Goal: Task Accomplishment & Management: Complete application form

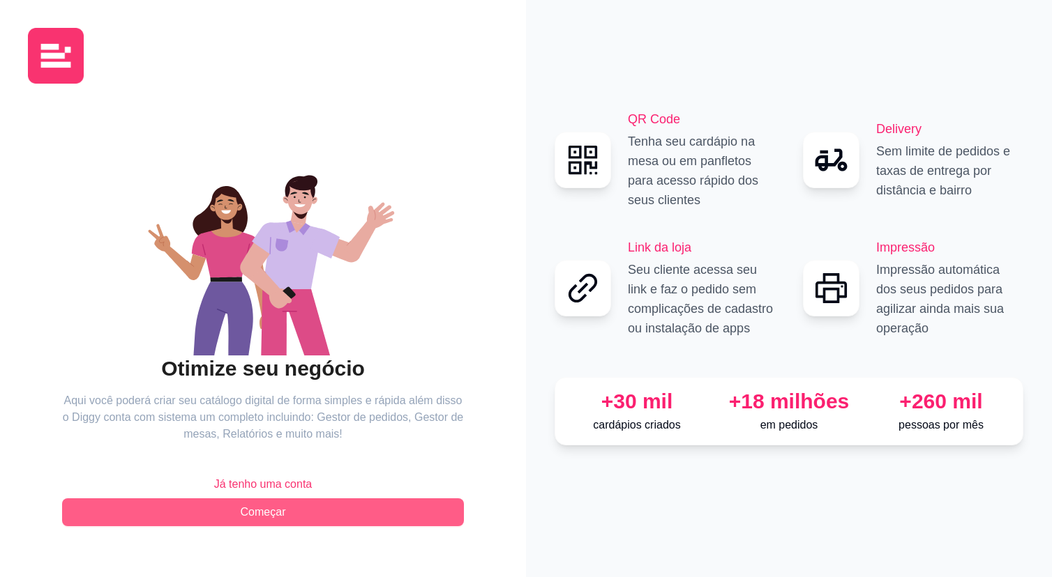
click at [376, 509] on button "Começar" at bounding box center [263, 513] width 402 height 28
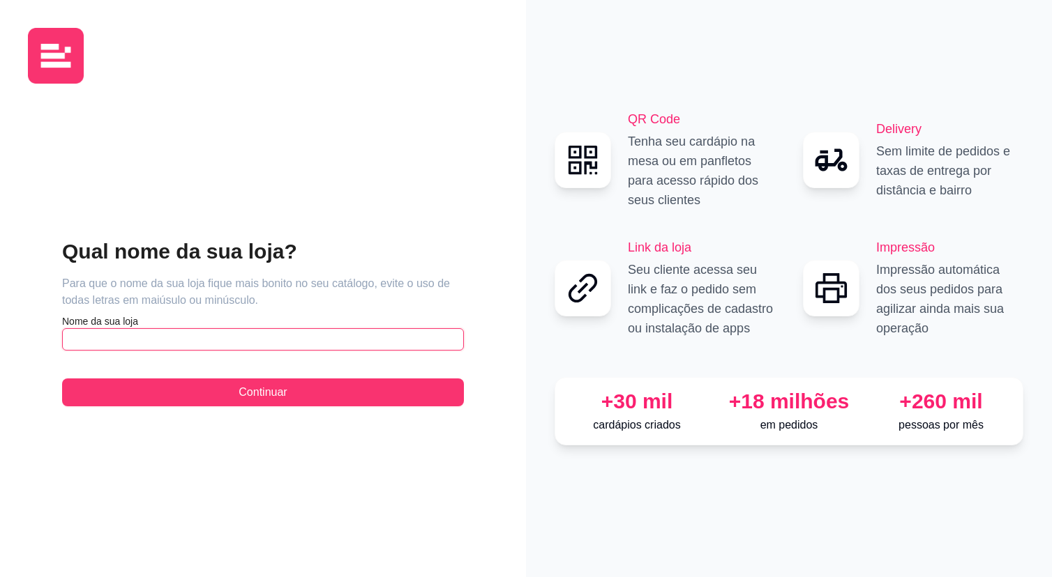
click at [345, 347] on input "text" at bounding box center [263, 339] width 402 height 22
type input "i"
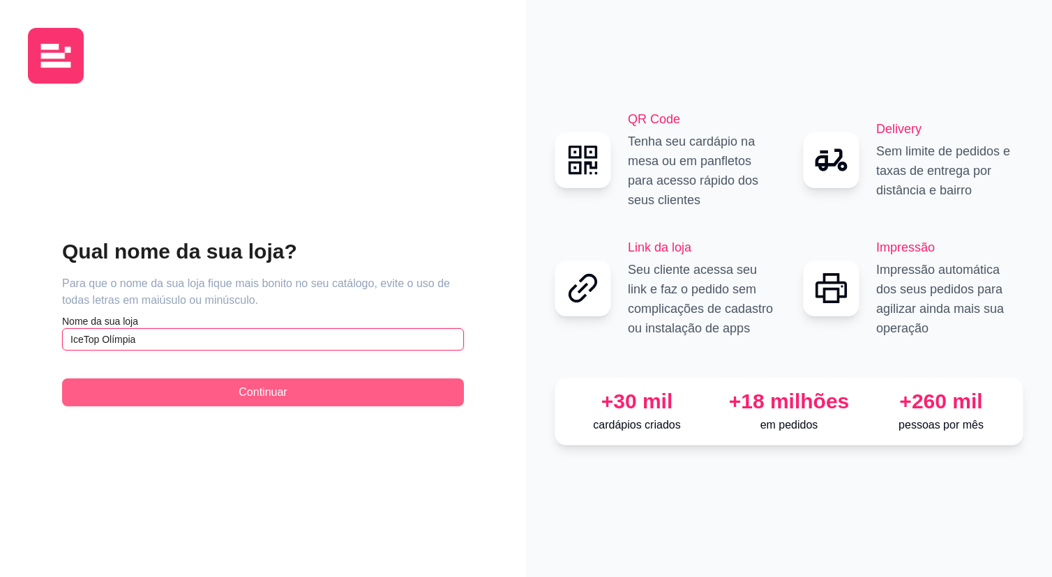
type input "IceTop Olímpia"
click at [336, 393] on button "Continuar" at bounding box center [263, 393] width 402 height 28
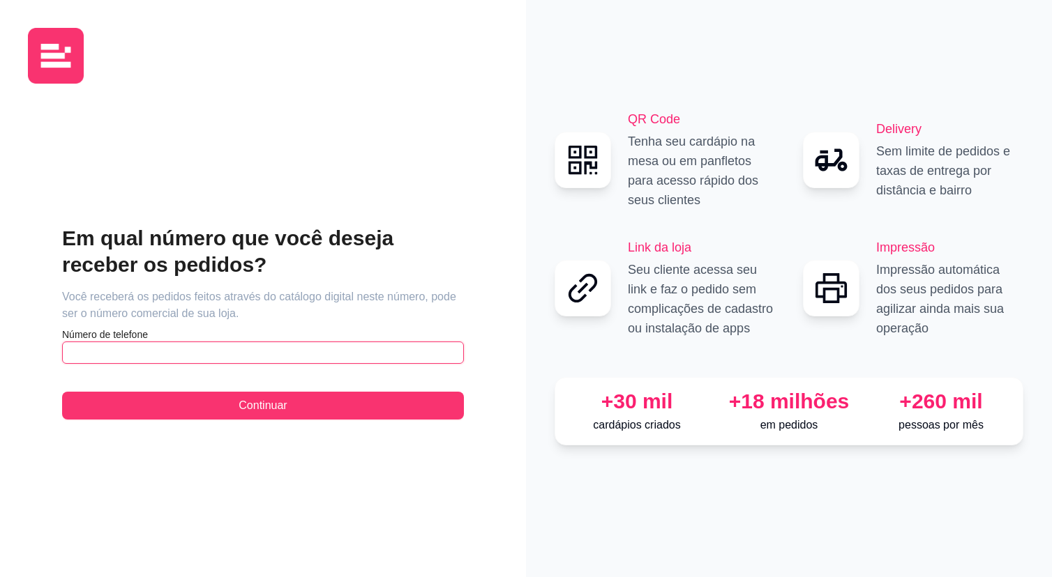
click at [312, 363] on input "text" at bounding box center [263, 353] width 402 height 22
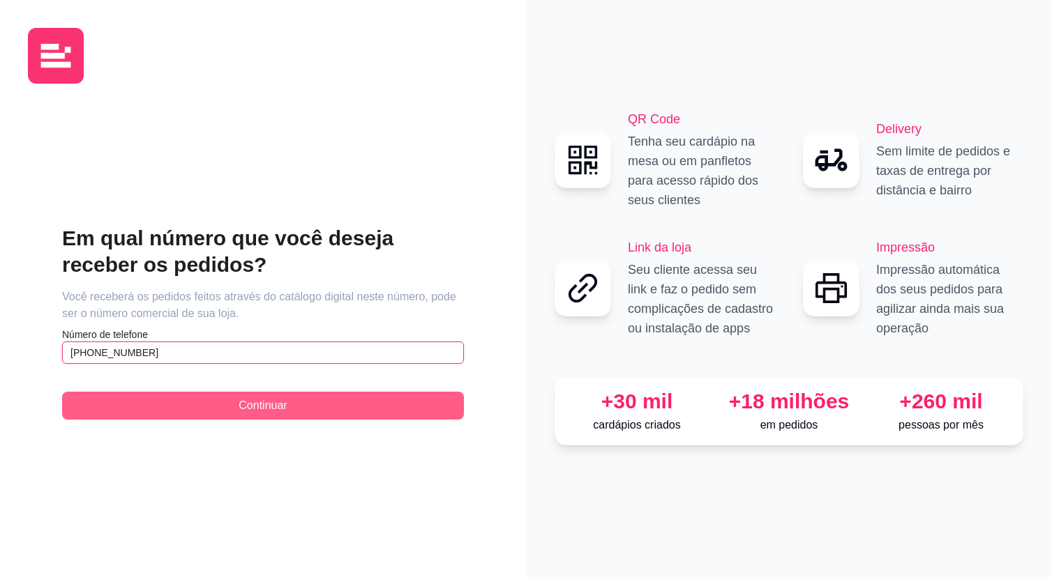
type input "[PHONE_NUMBER]"
click at [306, 405] on button "Continuar" at bounding box center [263, 406] width 402 height 28
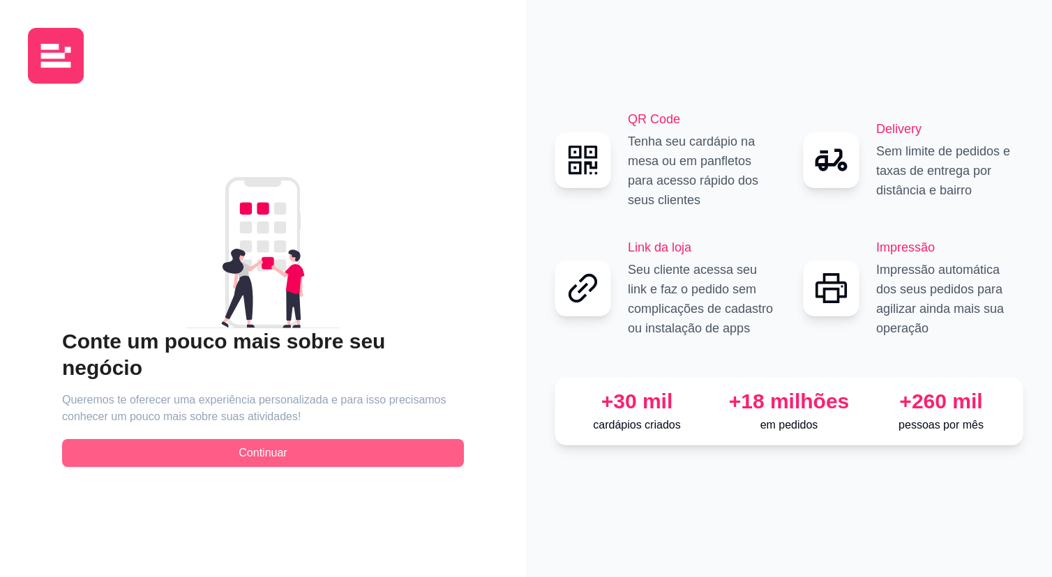
click at [294, 439] on button "Continuar" at bounding box center [263, 453] width 402 height 28
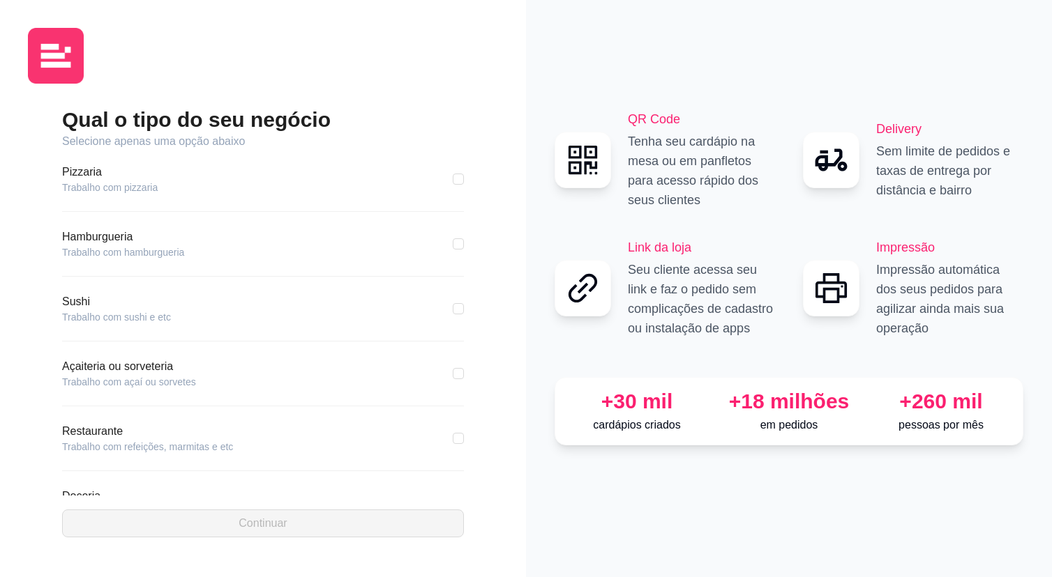
scroll to position [23, 0]
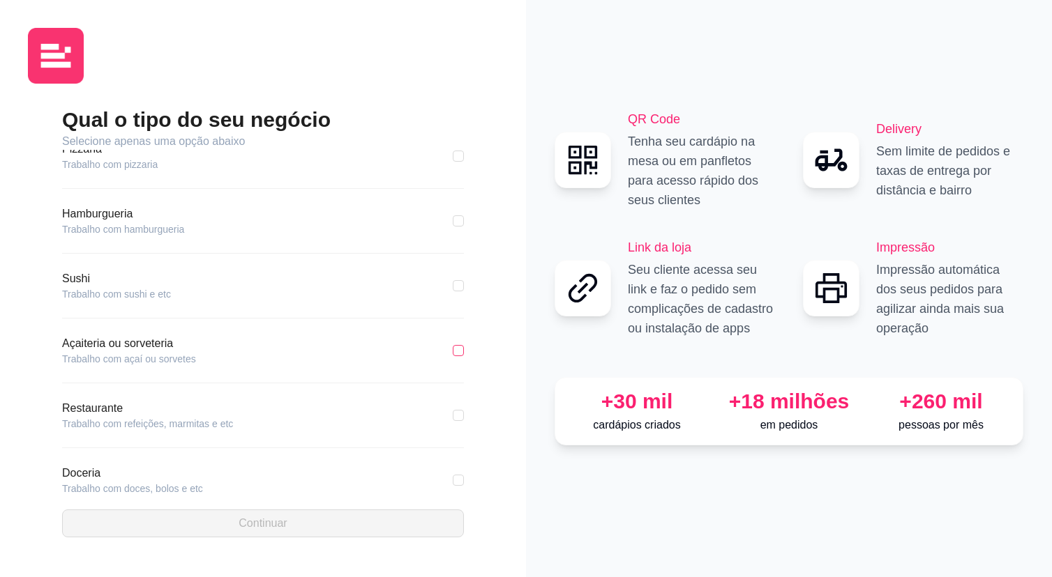
click at [453, 350] on input "checkbox" at bounding box center [458, 350] width 11 height 11
checkbox input "true"
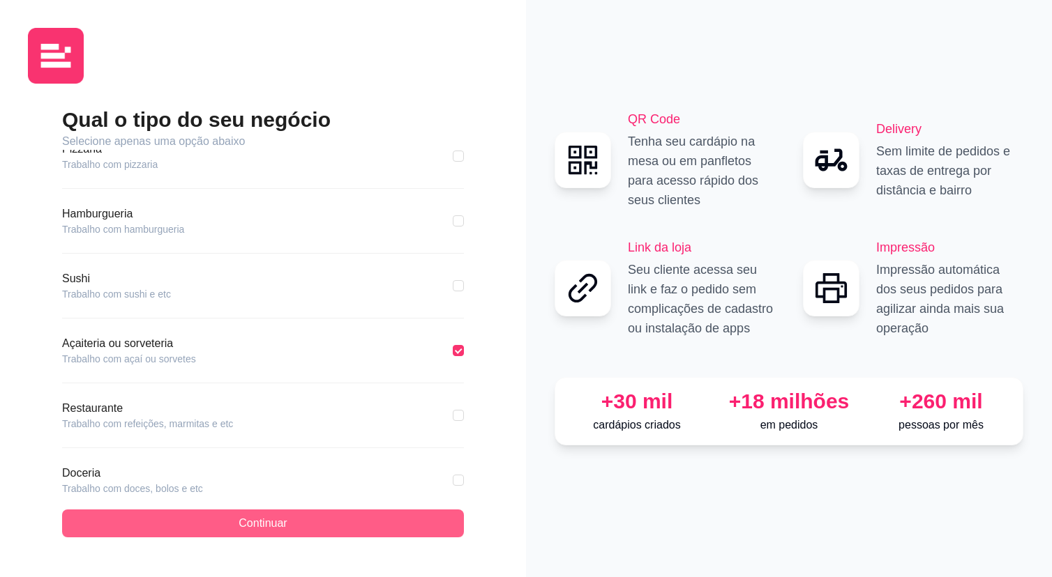
click at [344, 524] on button "Continuar" at bounding box center [263, 524] width 402 height 28
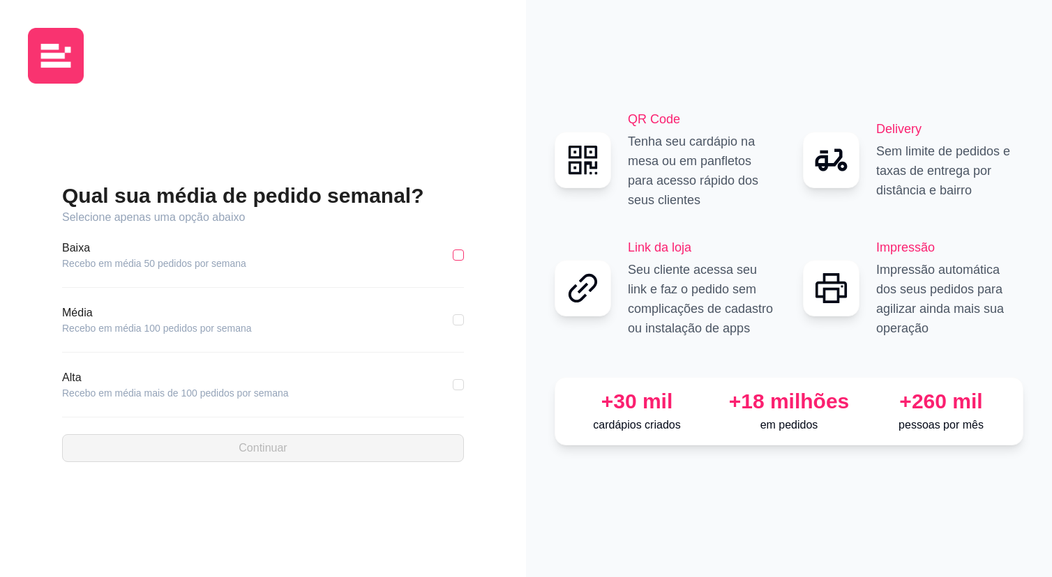
click at [462, 255] on input "checkbox" at bounding box center [458, 255] width 11 height 11
checkbox input "true"
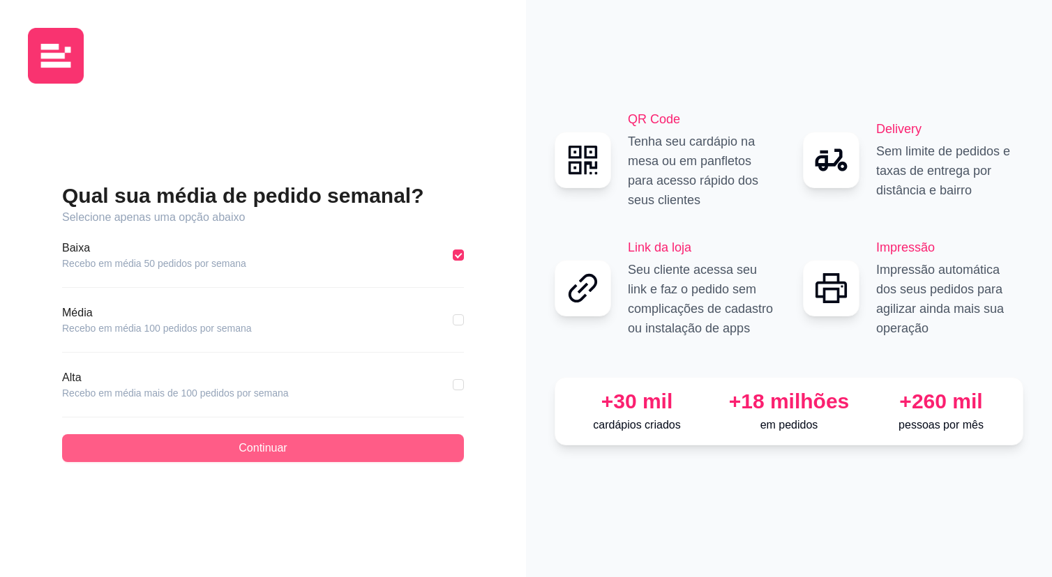
click at [327, 450] on button "Continuar" at bounding box center [263, 448] width 402 height 28
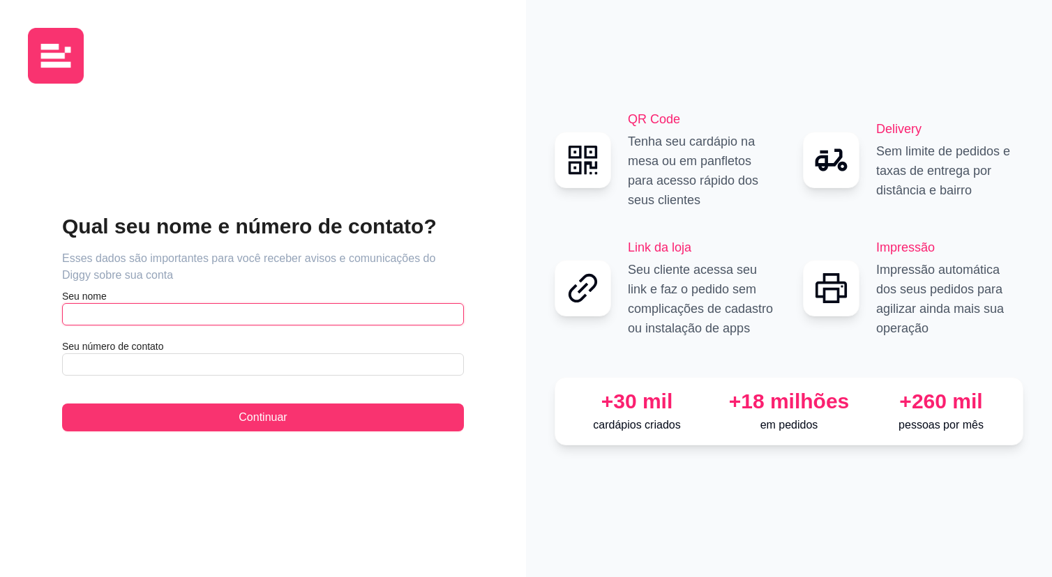
click at [332, 319] on input "text" at bounding box center [263, 314] width 402 height 22
type input "Kesly"
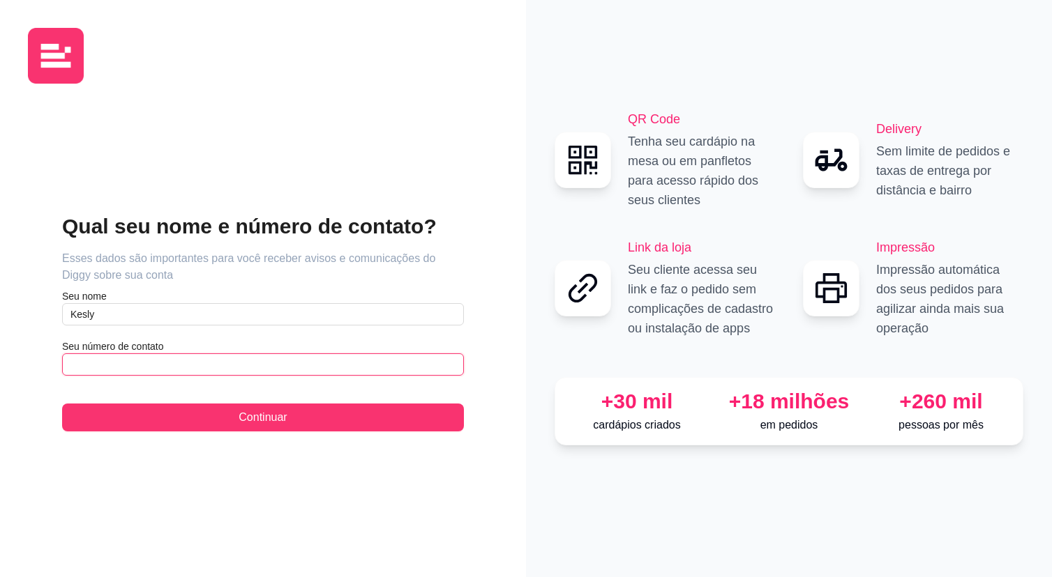
click at [331, 363] on input "text" at bounding box center [263, 365] width 402 height 22
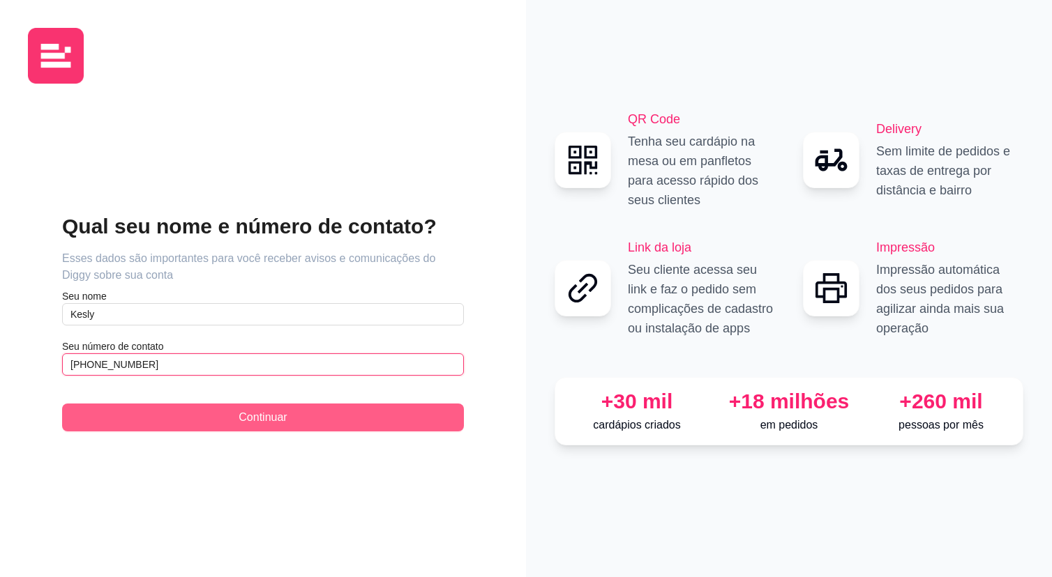
type input "(11) 9 7782-7952"
click at [324, 430] on button "Continuar" at bounding box center [263, 418] width 402 height 28
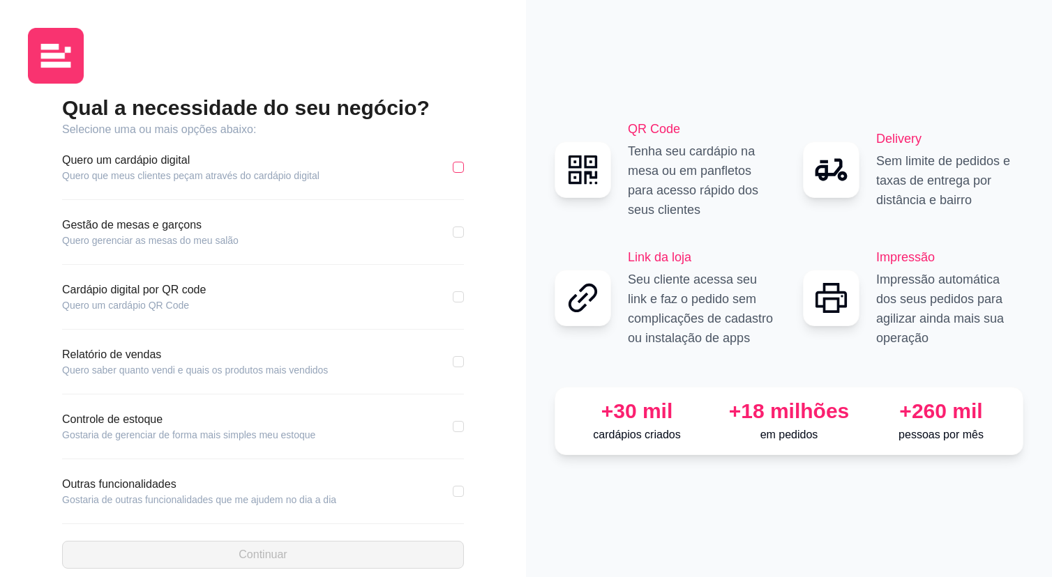
click at [457, 170] on input "checkbox" at bounding box center [458, 167] width 11 height 11
checkbox input "true"
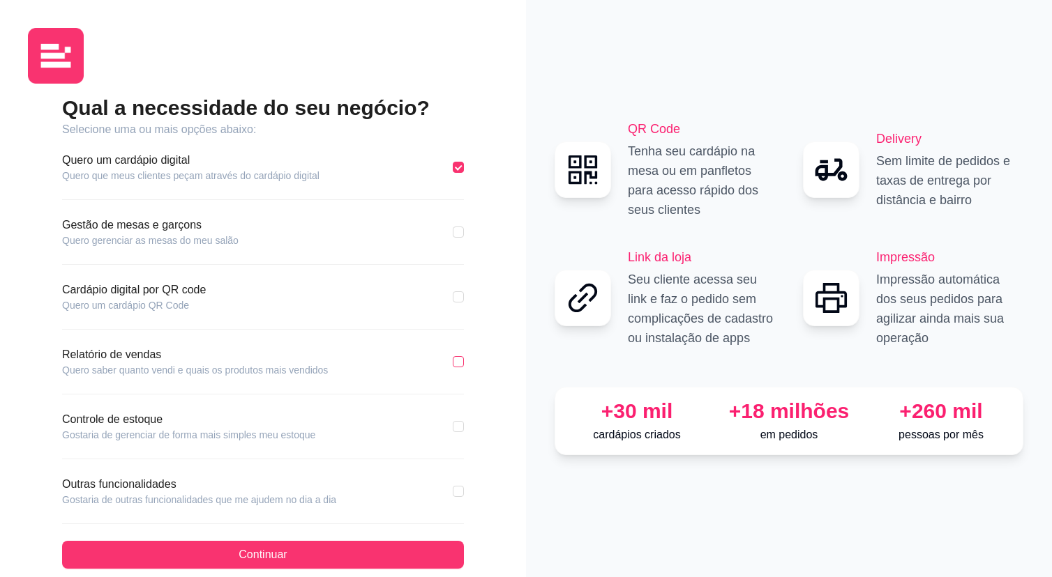
click at [460, 362] on input "checkbox" at bounding box center [458, 361] width 11 height 11
checkbox input "true"
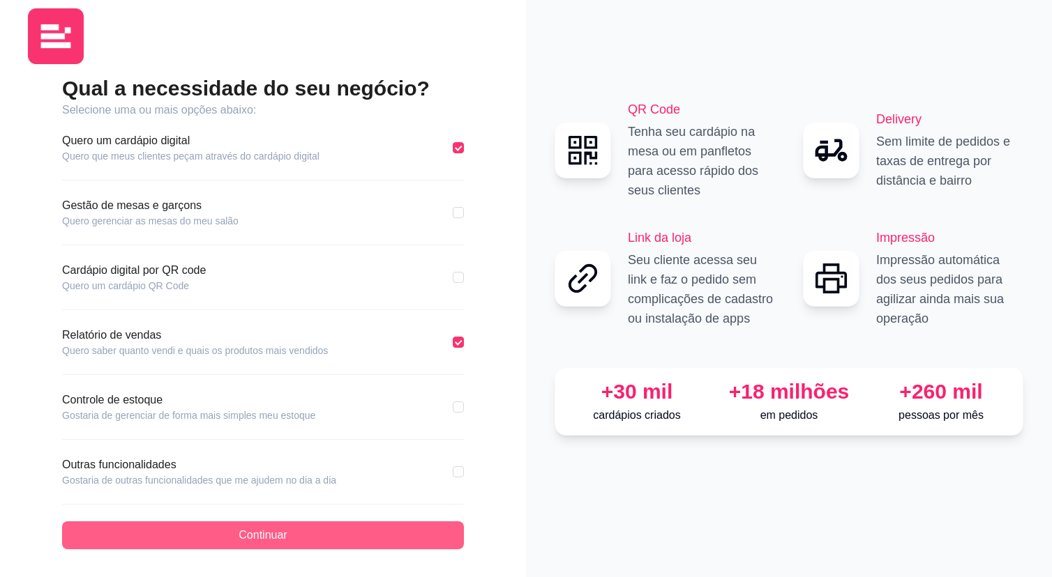
click at [388, 535] on button "Continuar" at bounding box center [263, 536] width 402 height 28
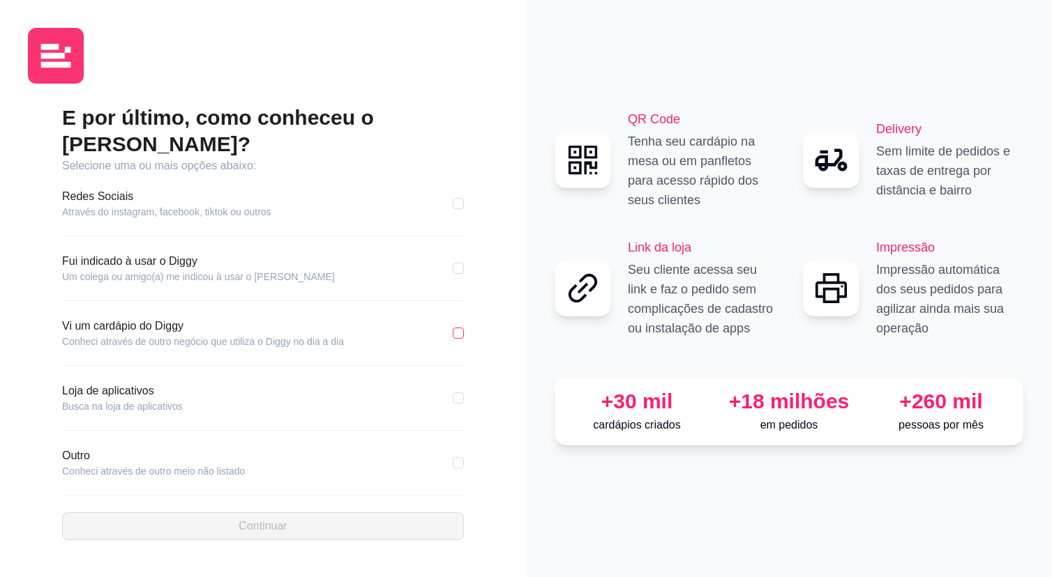
click at [456, 328] on input "checkbox" at bounding box center [458, 333] width 11 height 11
checkbox input "true"
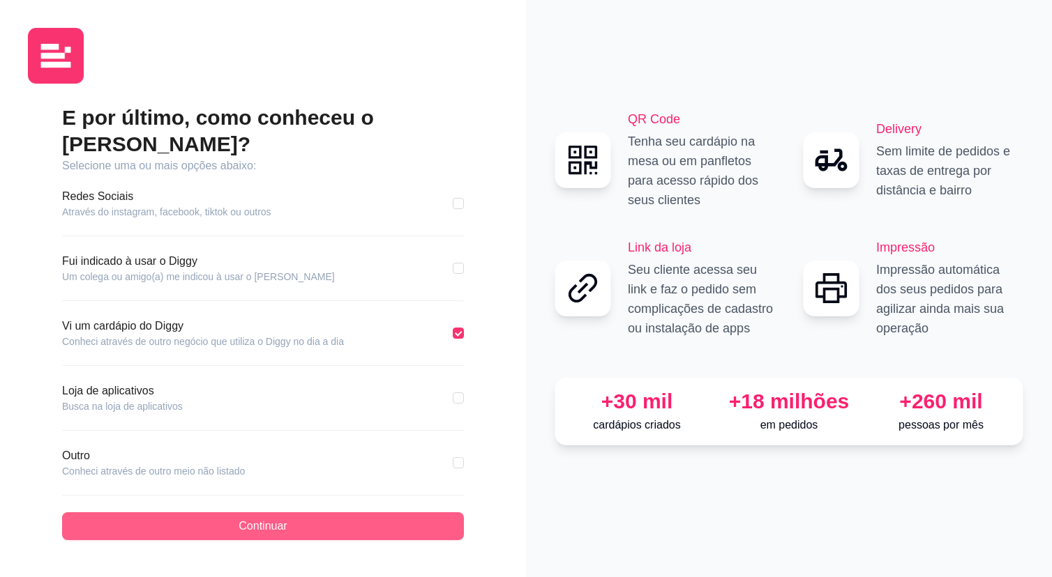
click at [333, 524] on button "Continuar" at bounding box center [263, 527] width 402 height 28
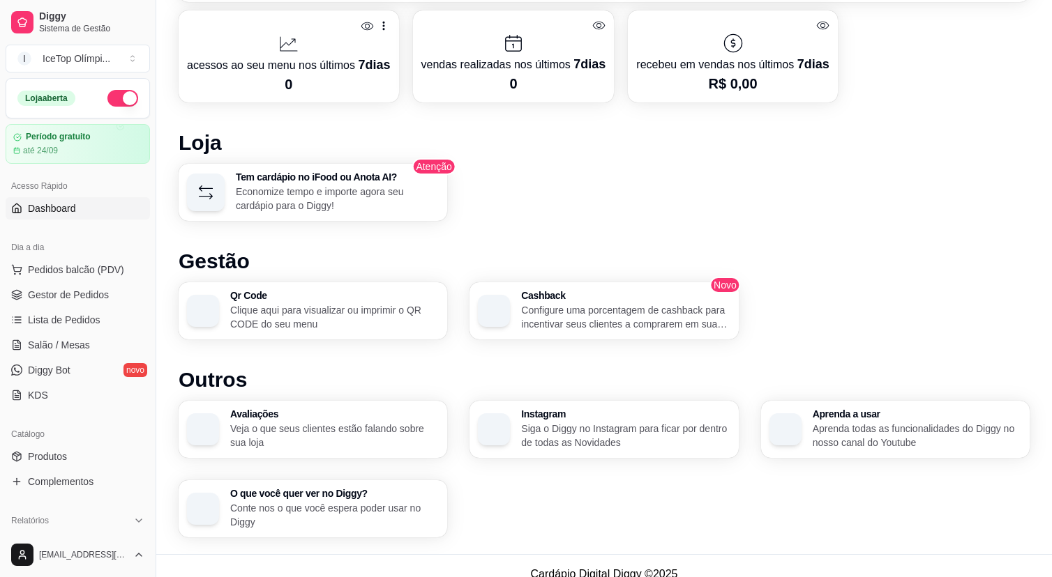
scroll to position [734, 0]
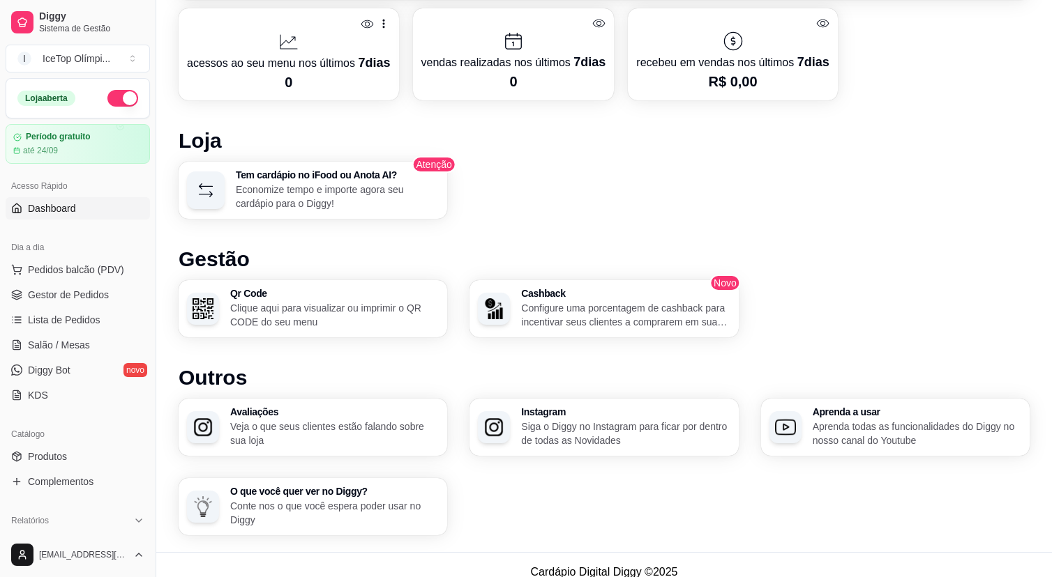
click at [390, 198] on p "Economize tempo e importe agora seu cardápio para o Diggy!" at bounding box center [337, 197] width 203 height 28
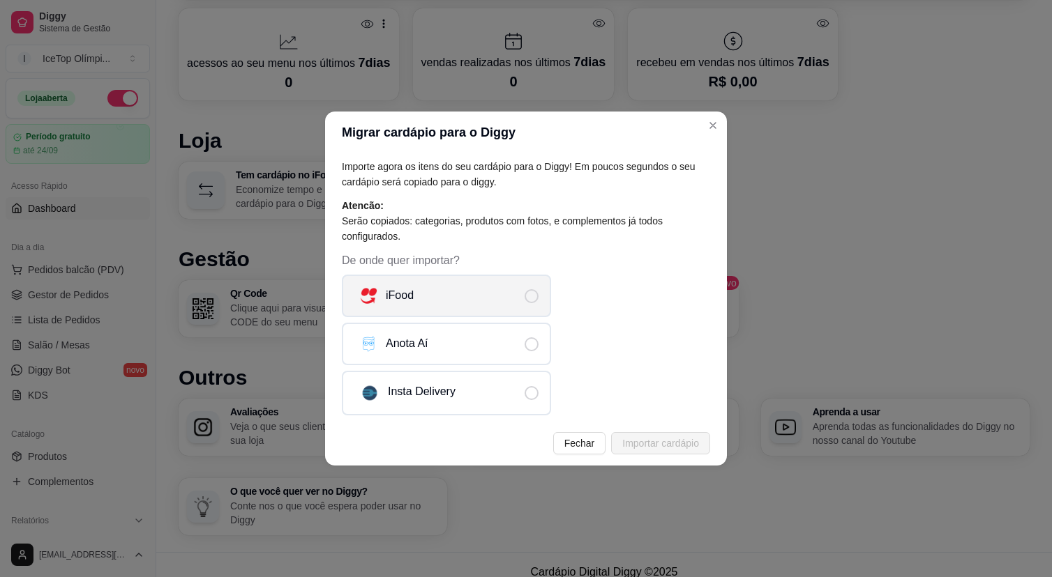
click at [446, 286] on label "iFood" at bounding box center [446, 296] width 209 height 43
click at [538, 298] on input "iFood" at bounding box center [542, 302] width 9 height 9
radio input "true"
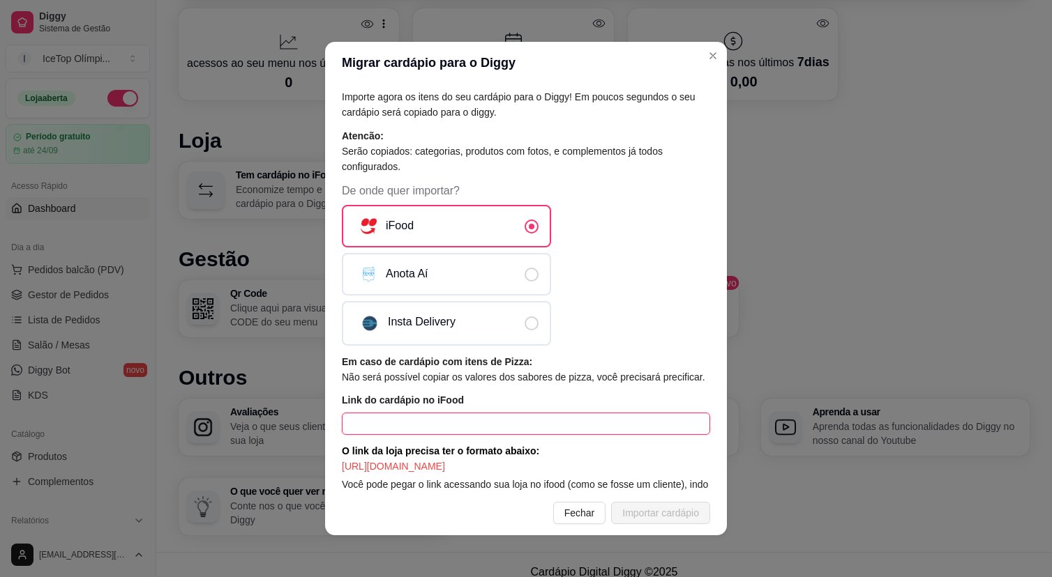
click at [630, 435] on input "text" at bounding box center [526, 424] width 368 height 22
click at [482, 432] on input "text" at bounding box center [526, 424] width 368 height 22
paste input "https://dashboard.diggy.menu/?gad_source=1&gad_campaignid=21467308522&gbraid=0A…"
click at [671, 474] on article "O link da loja precisa ter o formato abaixo: https://www.ifood.com.br/delivery/…" at bounding box center [526, 458] width 368 height 31
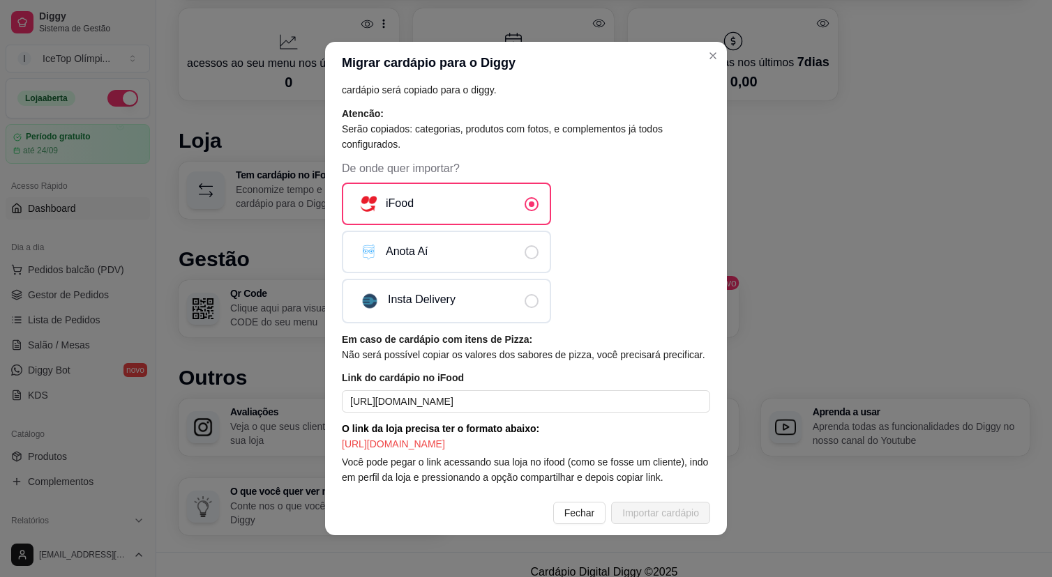
scroll to position [53, 0]
click at [547, 392] on input "https://dashboard.diggy.menu/?gad_source=1&gad_campaignid=21467308522&gbraid=0A…" at bounding box center [526, 401] width 368 height 22
paste input "www.ifood.com.br/delivery/olimpia-sp/icetop-residencial-quinta-das-aroeiras/891…"
type input "https://www.ifood.com.br/delivery/olimpia-sp/icetop-residencial-quinta-das-aroe…"
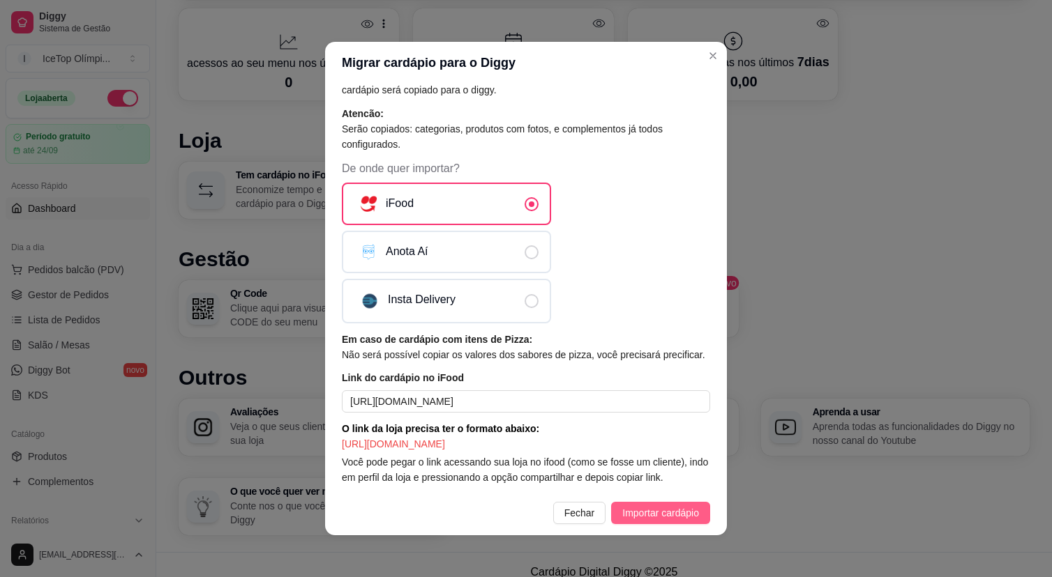
click at [680, 513] on span "Importar cardápio" at bounding box center [660, 513] width 77 height 15
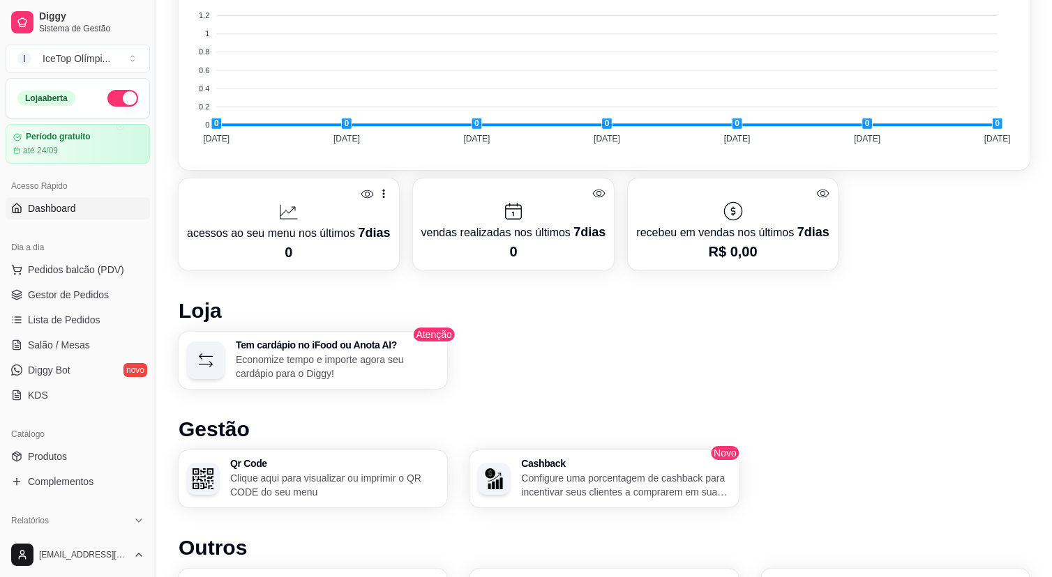
scroll to position [568, 0]
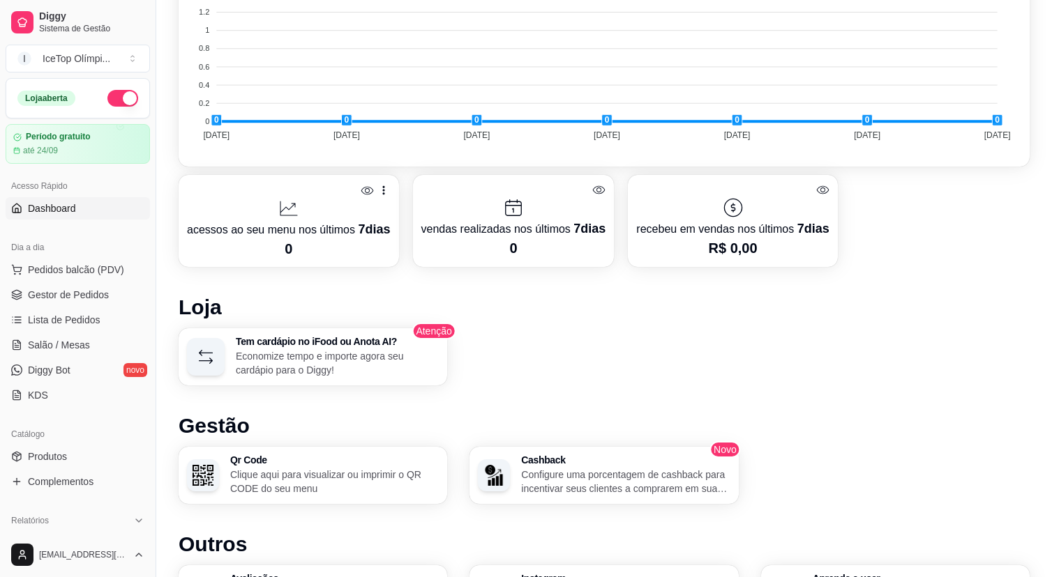
click at [397, 361] on p "Economize tempo e importe agora seu cardápio para o Diggy!" at bounding box center [337, 363] width 203 height 28
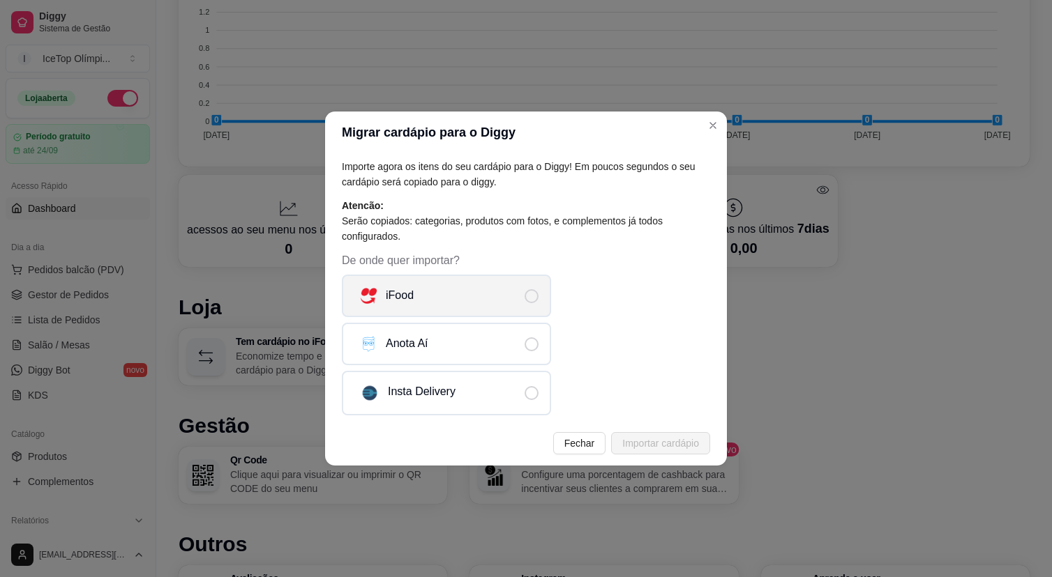
click at [518, 290] on label "iFood" at bounding box center [446, 296] width 209 height 43
click at [538, 298] on input "iFood" at bounding box center [542, 302] width 9 height 9
radio input "true"
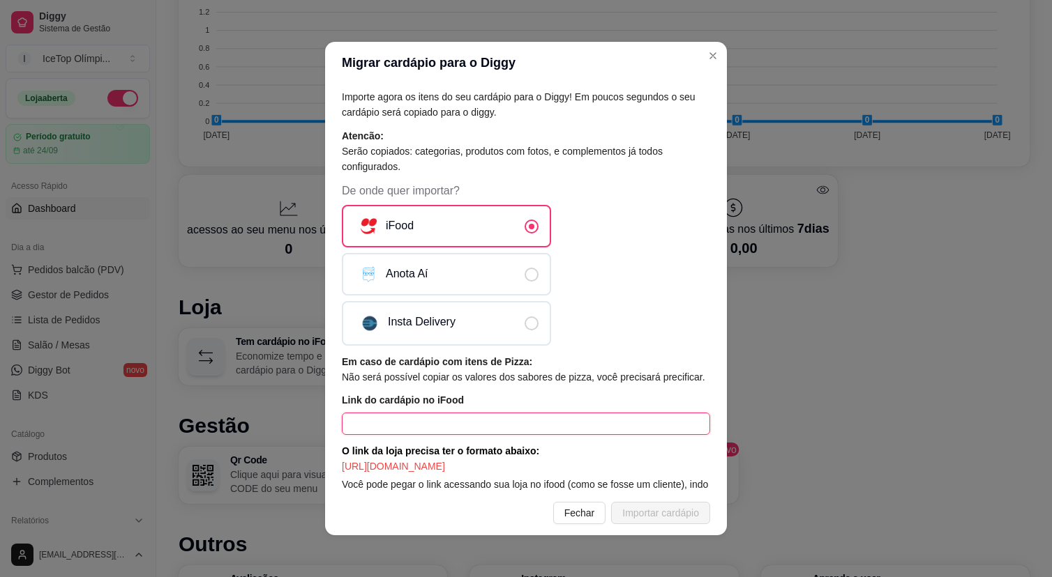
click at [540, 435] on input "text" at bounding box center [526, 424] width 368 height 22
paste input "https://www.ifood.com.br/delivery/olimpia-sp/icetop-residencial-quinta-das-aroe…"
type input "https://www.ifood.com.br/delivery/olimpia-sp/icetop-residencial-quinta-das-aroe…"
click at [674, 517] on span "Importar cardápio" at bounding box center [660, 513] width 77 height 15
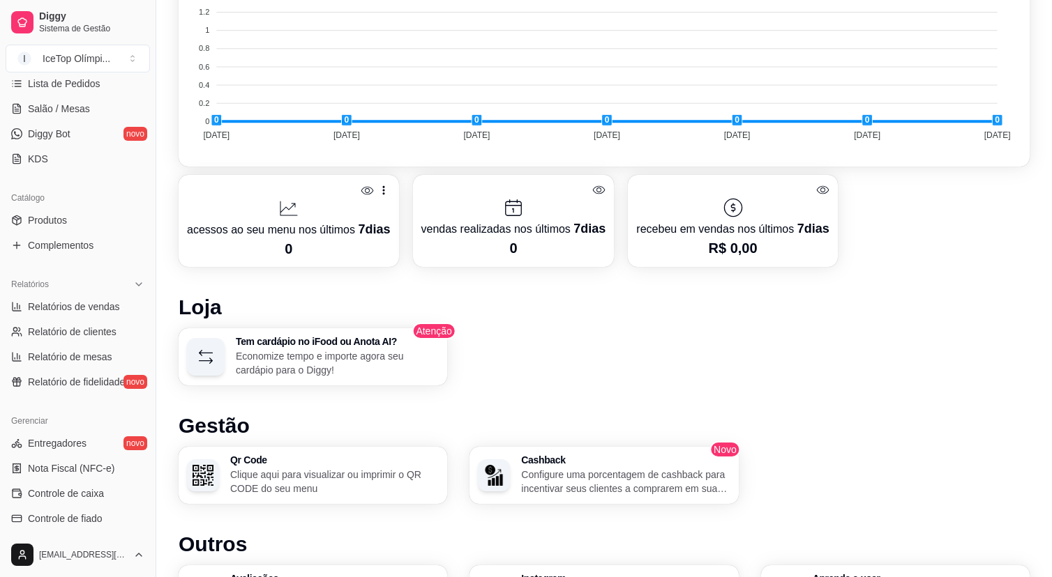
scroll to position [244, 0]
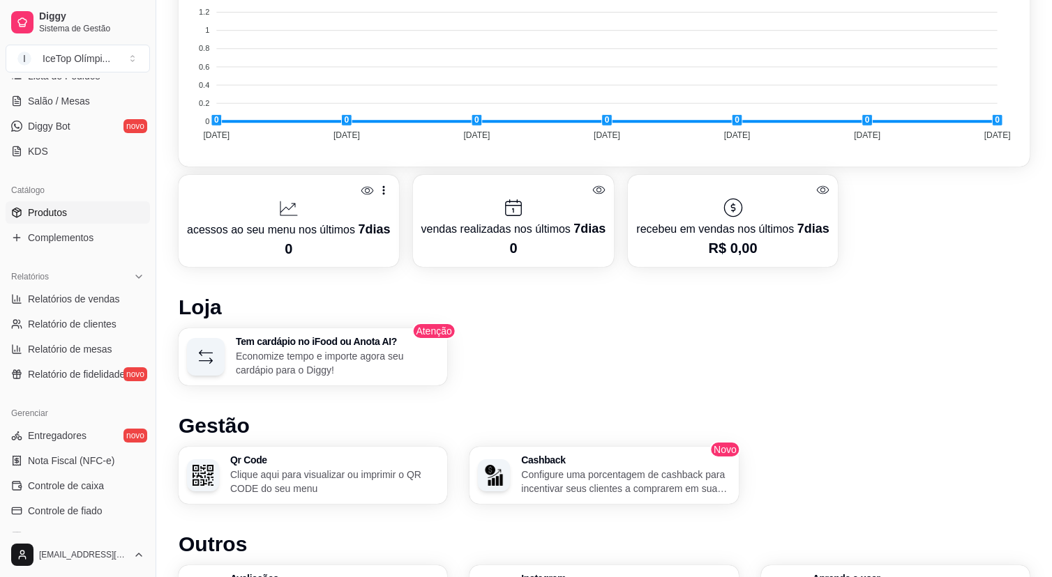
click at [79, 208] on link "Produtos" at bounding box center [78, 213] width 144 height 22
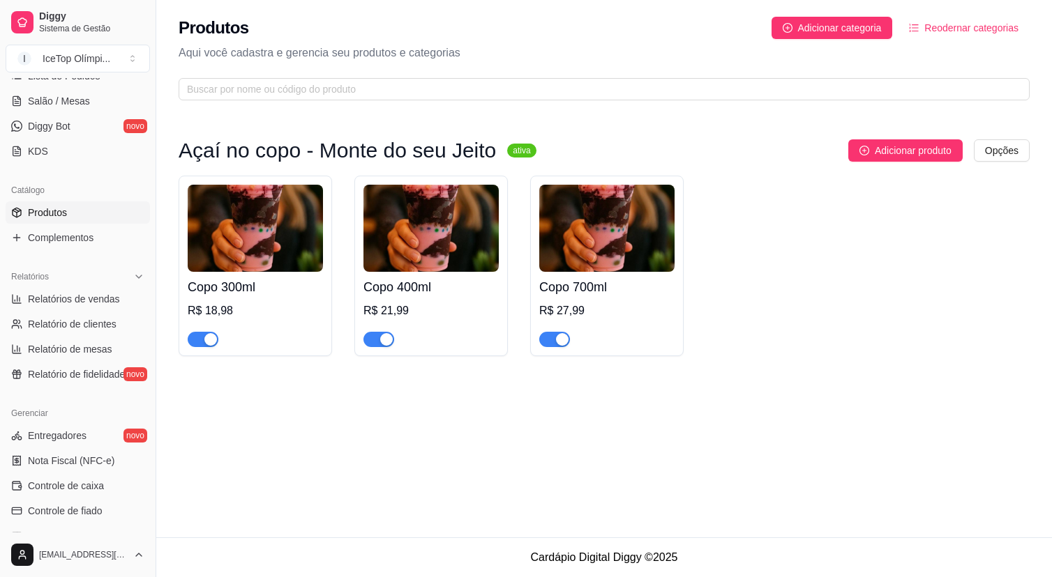
click at [799, 247] on div "Copo 300ml R$ 18,98 Copo 400ml R$ 21,99 Copo 700ml R$ 27,99" at bounding box center [604, 266] width 851 height 181
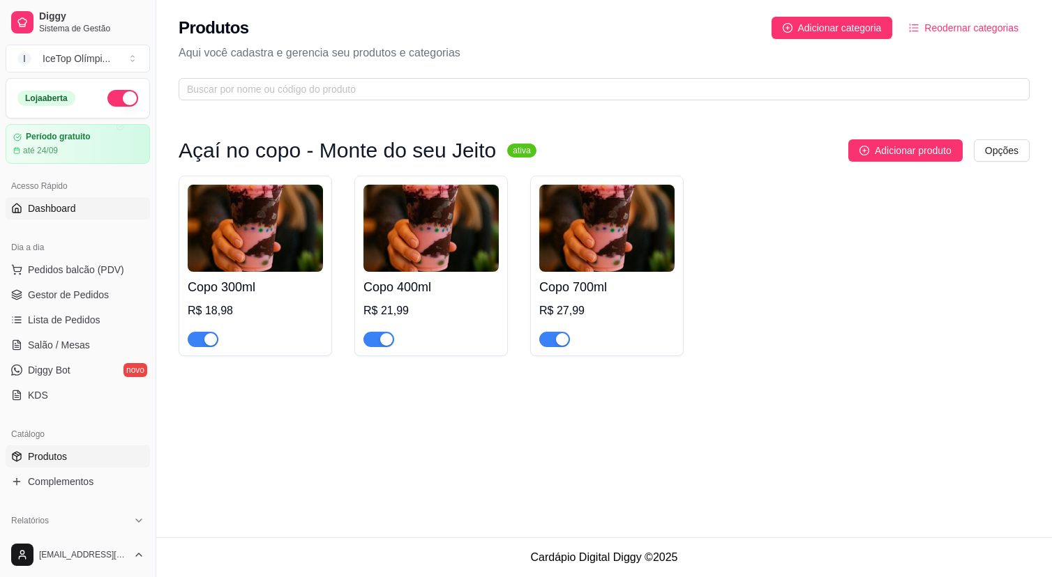
click at [47, 209] on span "Dashboard" at bounding box center [52, 209] width 48 height 14
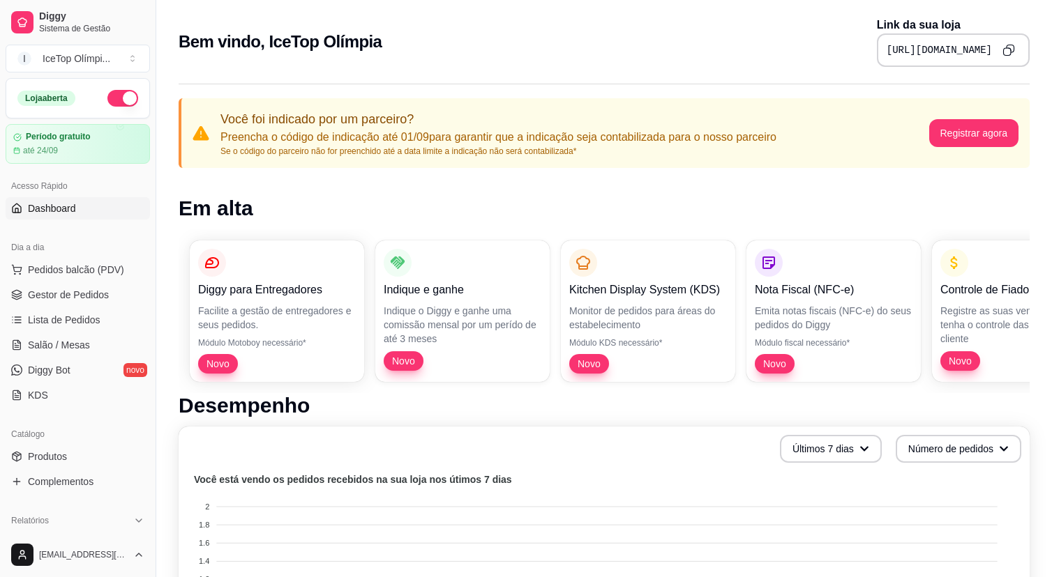
click at [1008, 52] on icon "Copy to clipboard" at bounding box center [1008, 50] width 13 height 13
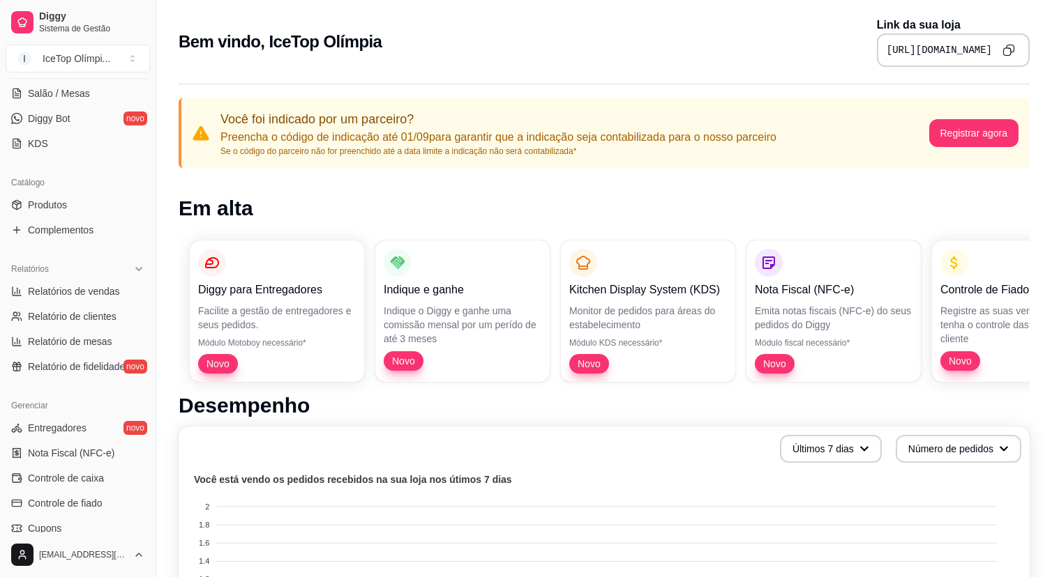
scroll to position [426, 0]
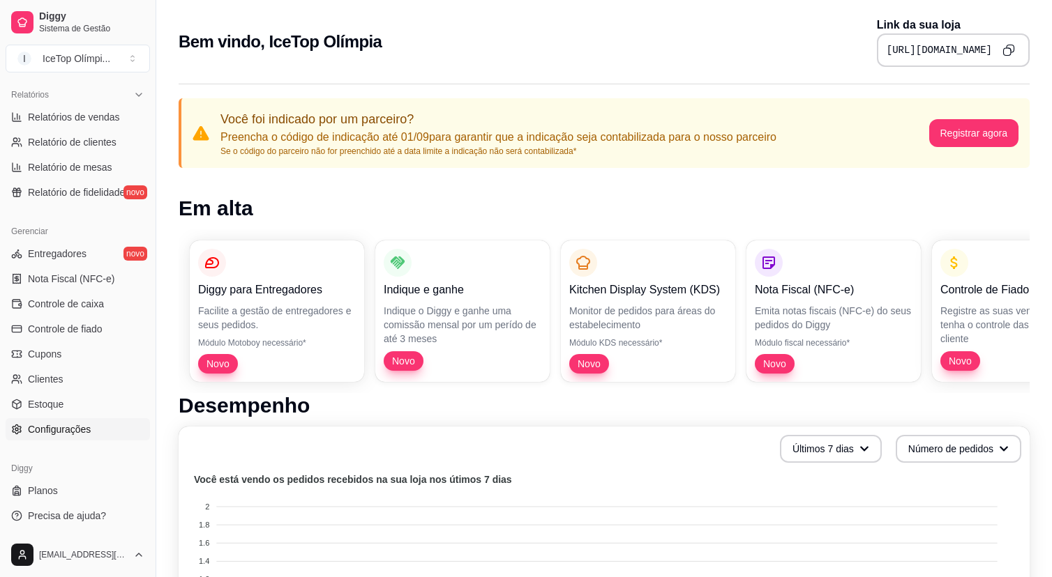
click at [83, 436] on span "Configurações" at bounding box center [59, 430] width 63 height 14
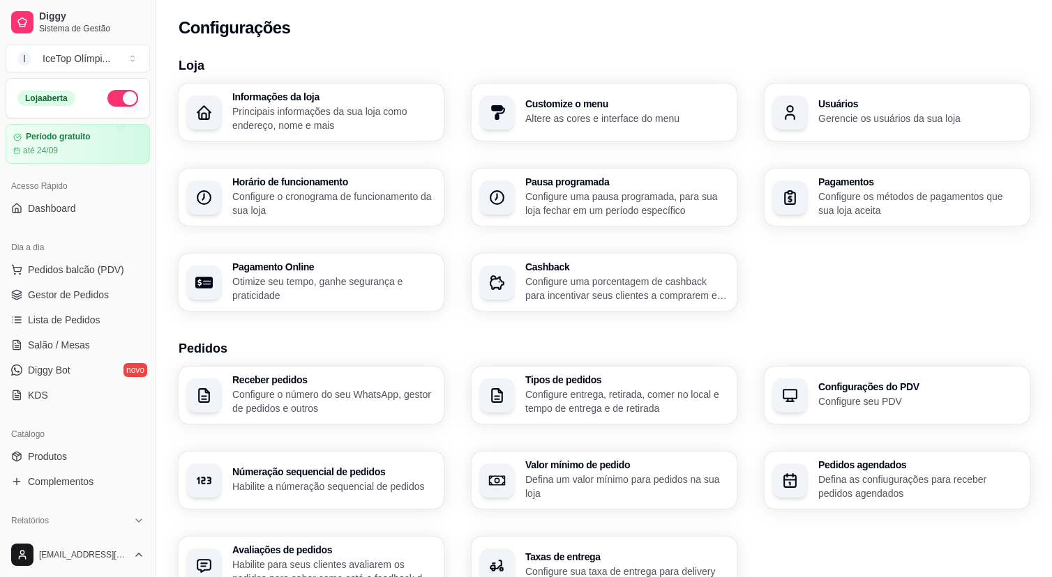
click at [351, 197] on p "Configure o cronograma de funcionamento da sua loja" at bounding box center [333, 204] width 203 height 28
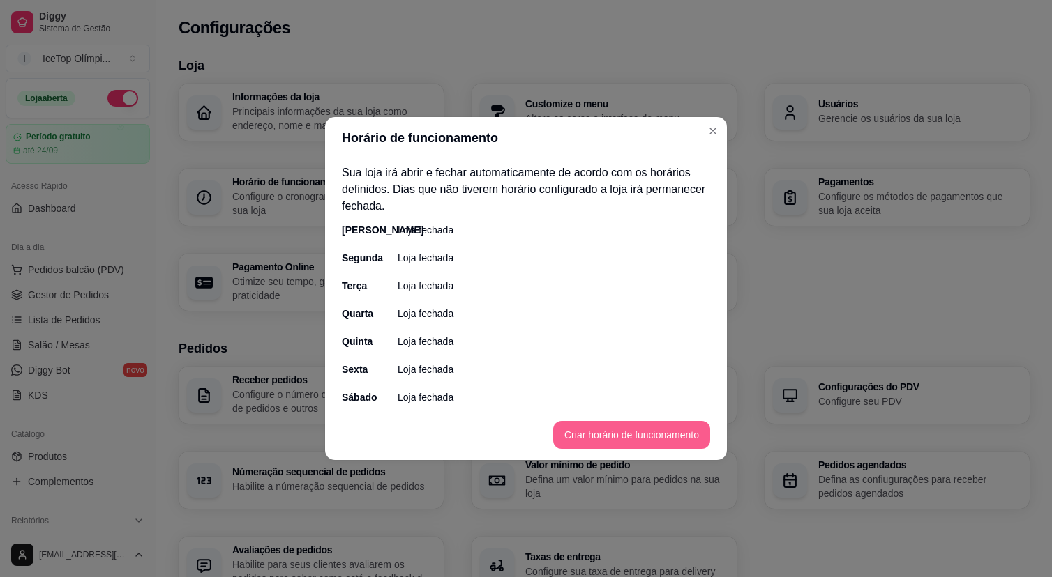
click at [589, 441] on button "Criar horário de funcionamento" at bounding box center [631, 435] width 157 height 28
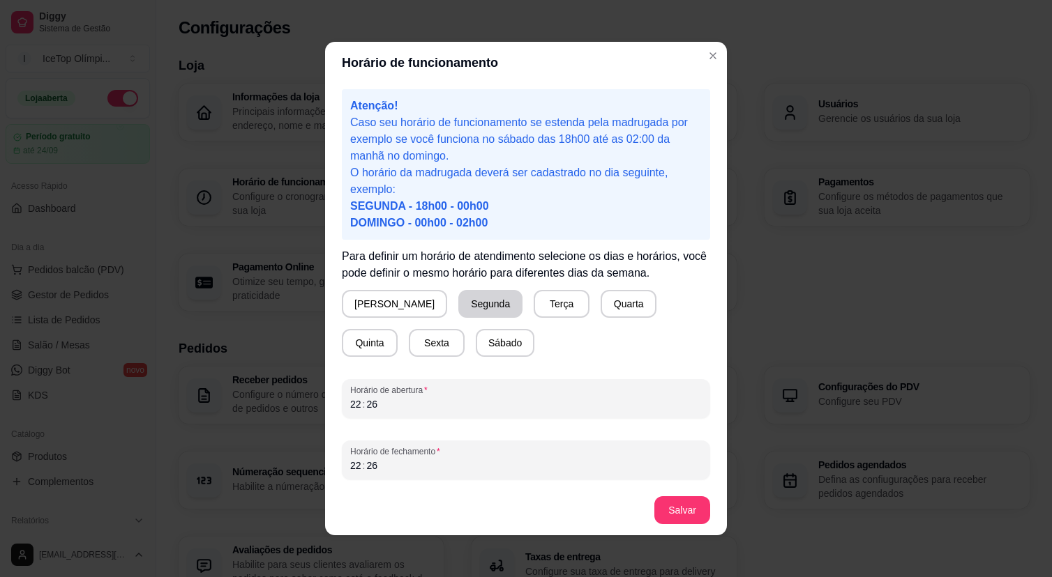
click at [458, 303] on button "Segunda" at bounding box center [490, 304] width 64 height 28
click at [531, 306] on button "Terça" at bounding box center [559, 304] width 56 height 28
click at [598, 298] on button "Quarta" at bounding box center [626, 304] width 56 height 28
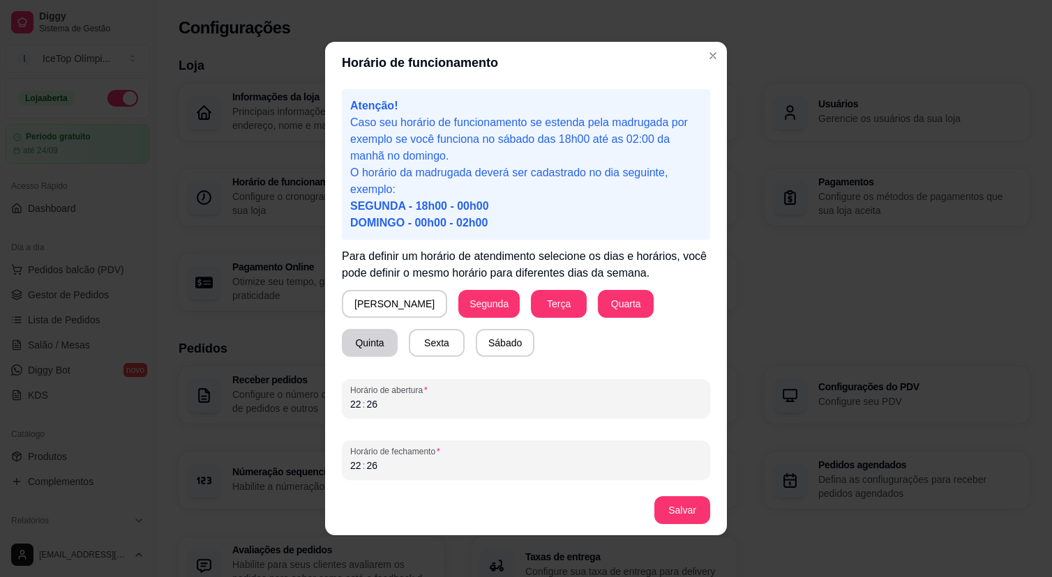
click at [397, 329] on button "Quinta" at bounding box center [370, 343] width 56 height 28
click at [409, 342] on button "Sexta" at bounding box center [437, 343] width 56 height 28
click at [381, 401] on div "22 : 26" at bounding box center [525, 404] width 351 height 17
click at [360, 404] on div "22" at bounding box center [356, 404] width 14 height 14
click at [357, 469] on div "22" at bounding box center [356, 466] width 14 height 14
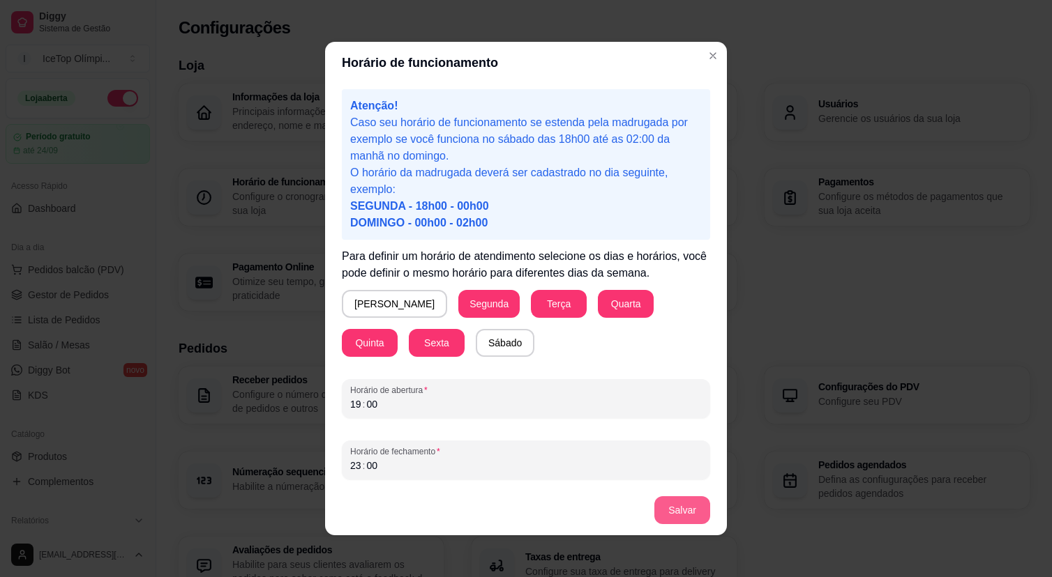
click at [686, 504] on button "Salvar" at bounding box center [682, 510] width 56 height 28
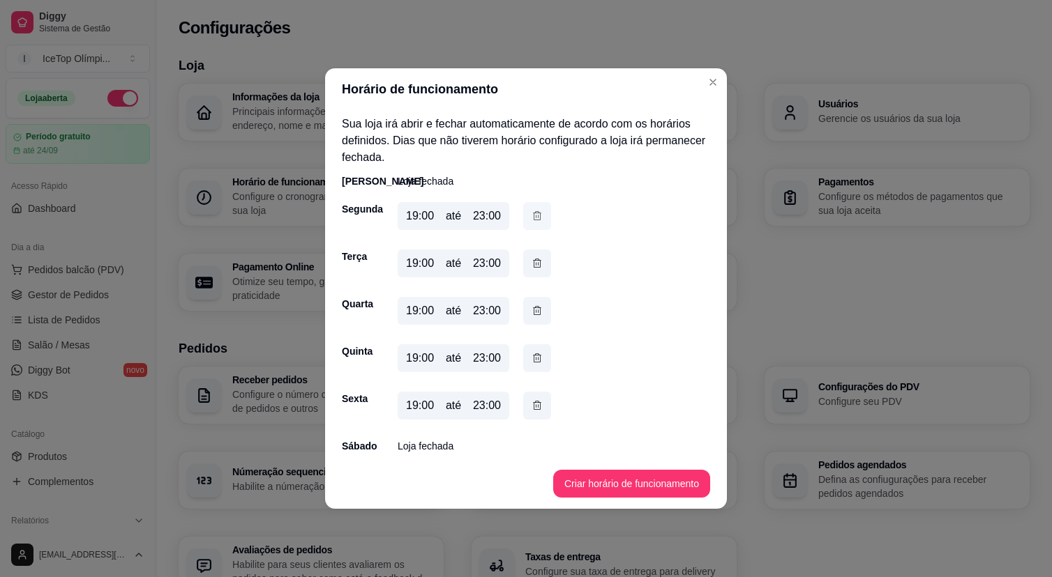
click at [539, 221] on icon "button" at bounding box center [536, 215] width 11 height 15
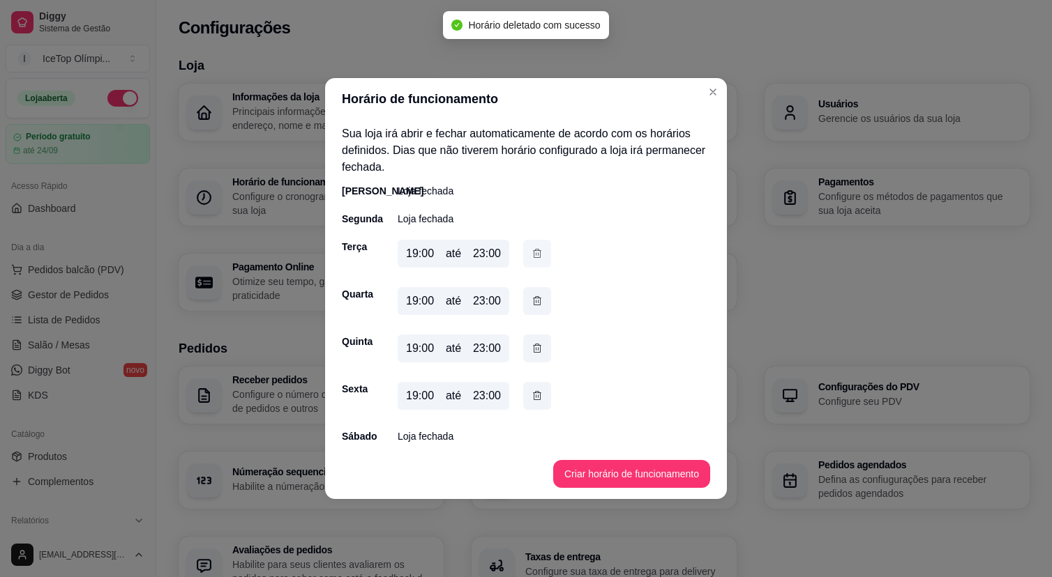
click at [541, 257] on icon "button" at bounding box center [536, 253] width 11 height 15
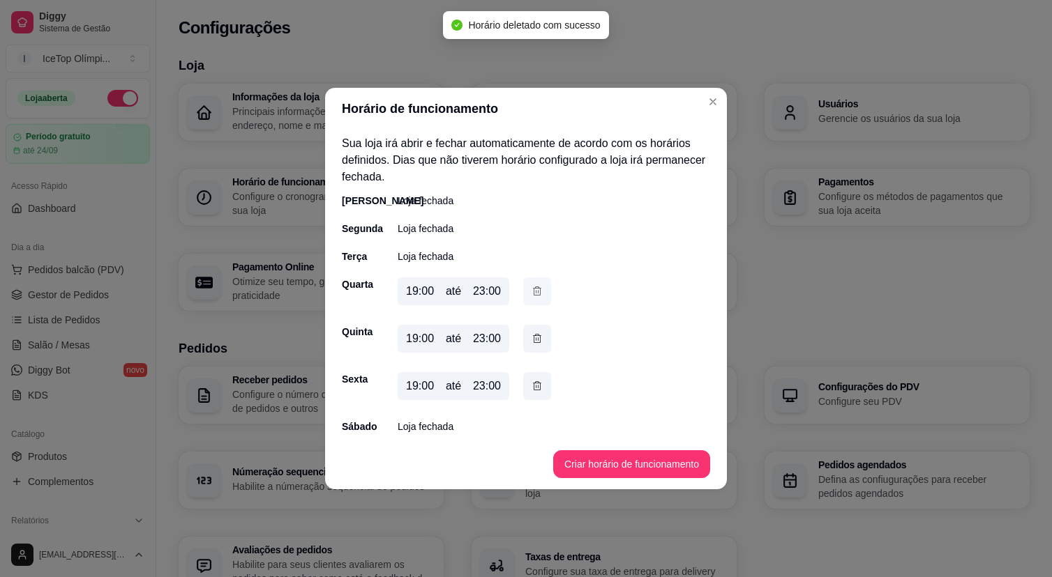
click at [538, 291] on icon "button" at bounding box center [536, 291] width 11 height 15
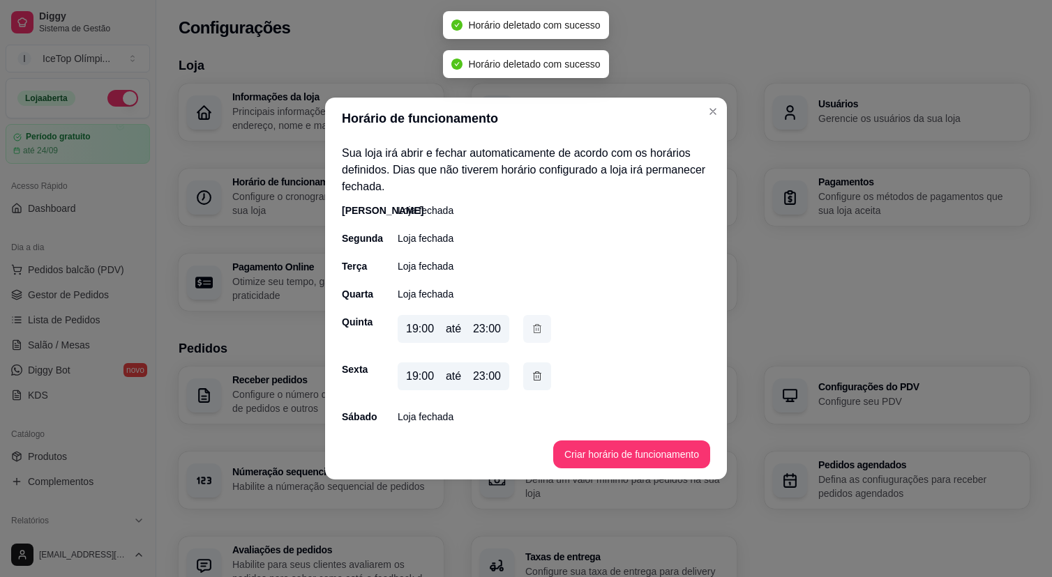
click at [536, 333] on icon "button" at bounding box center [536, 328] width 11 height 15
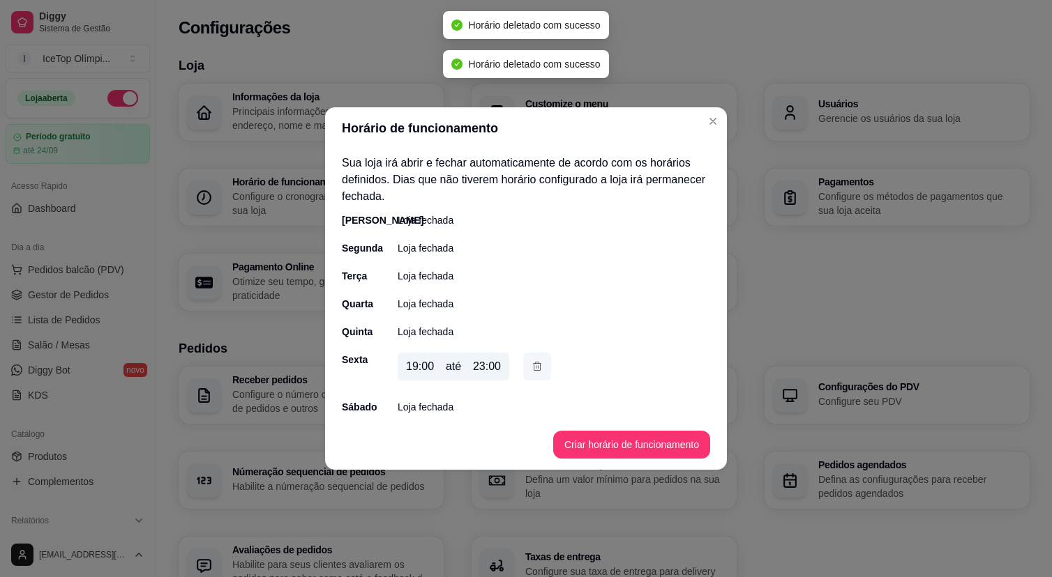
click at [536, 377] on button "button" at bounding box center [537, 367] width 28 height 28
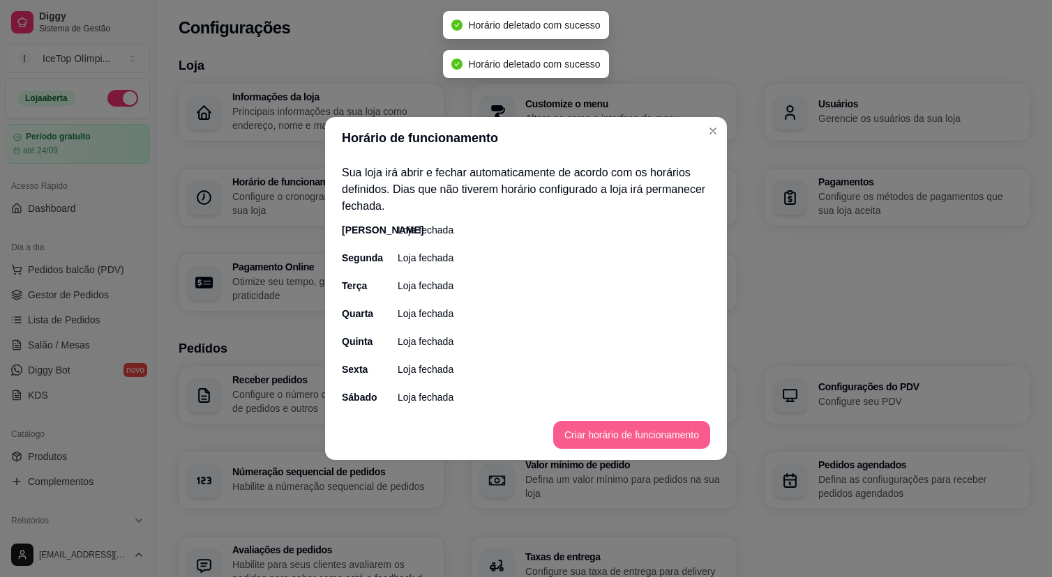
click at [583, 438] on button "Criar horário de funcionamento" at bounding box center [631, 435] width 157 height 28
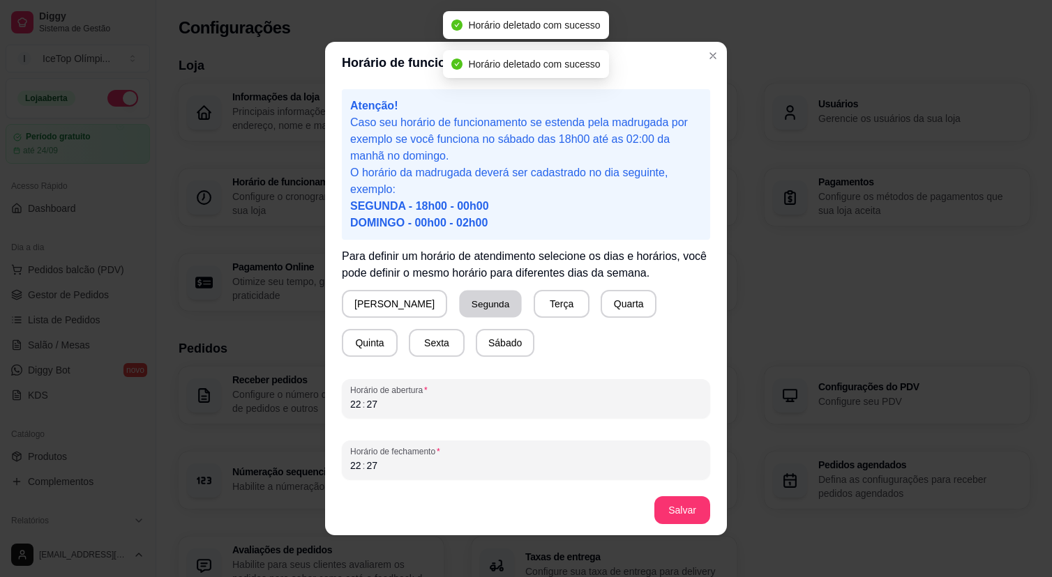
click at [460, 305] on button "Segunda" at bounding box center [491, 304] width 62 height 27
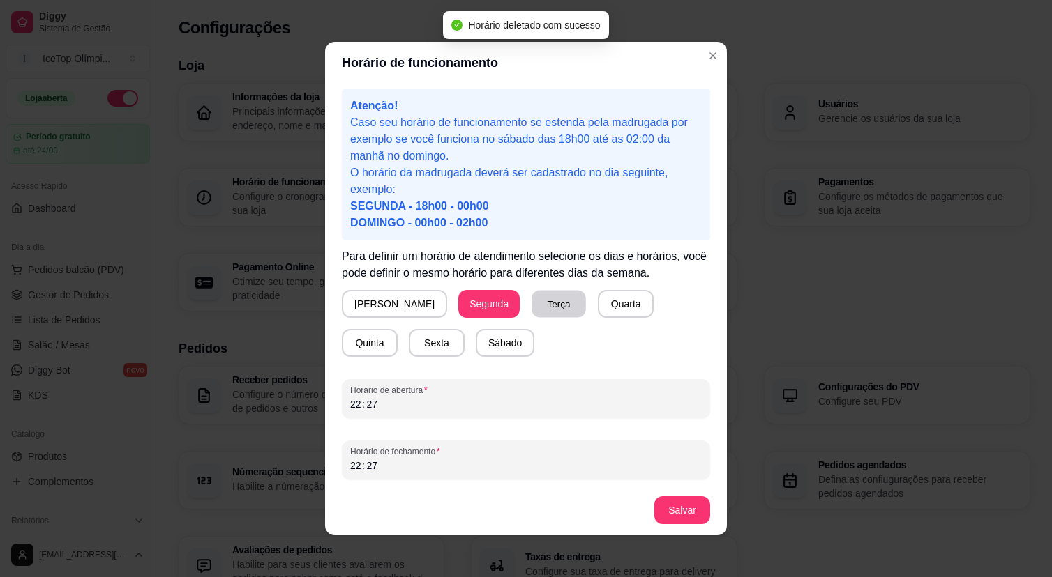
click at [531, 305] on button "Terça" at bounding box center [558, 304] width 54 height 27
click at [598, 305] on button "Quarta" at bounding box center [625, 304] width 54 height 27
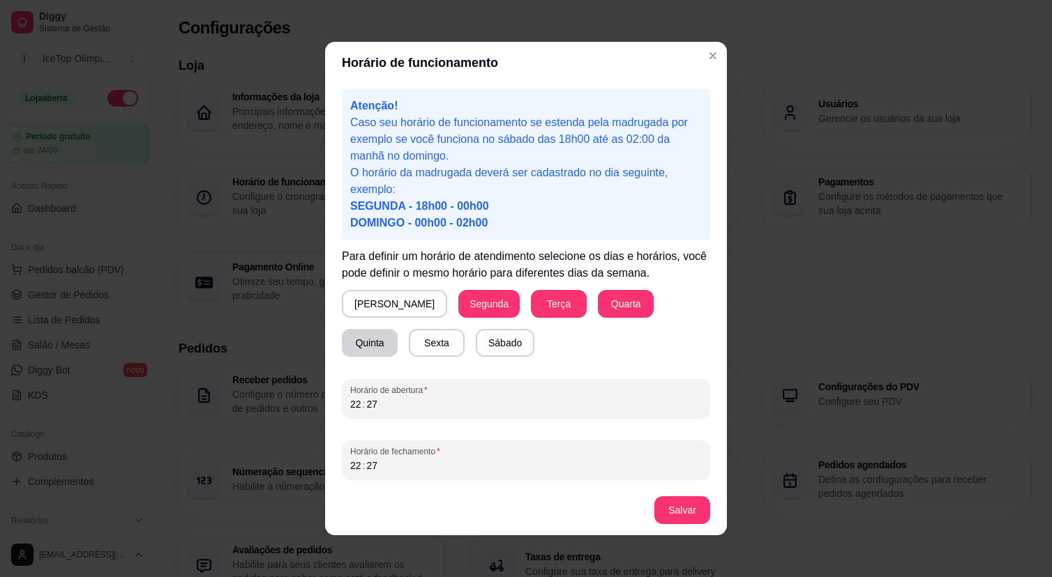
click at [397, 329] on button "Quinta" at bounding box center [370, 343] width 56 height 28
click at [409, 344] on button "Sexta" at bounding box center [436, 343] width 54 height 27
click at [356, 400] on div "22" at bounding box center [356, 404] width 14 height 14
click at [358, 464] on div "22" at bounding box center [356, 466] width 14 height 14
click at [695, 510] on button "Salvar" at bounding box center [682, 510] width 56 height 28
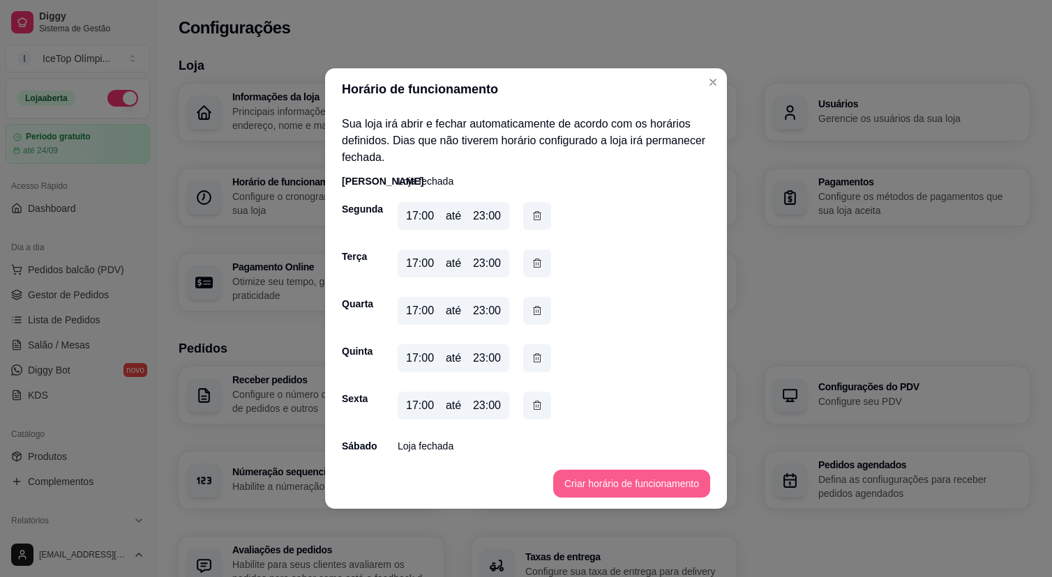
click at [563, 479] on button "Criar horário de funcionamento" at bounding box center [631, 484] width 157 height 28
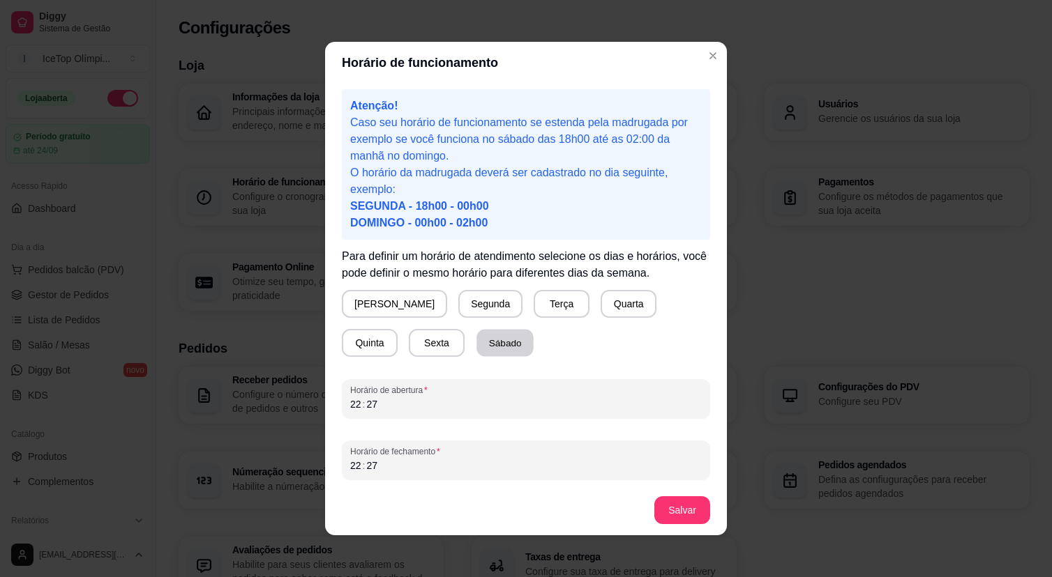
click at [476, 348] on button "Sábado" at bounding box center [504, 343] width 57 height 27
click at [358, 404] on div "22" at bounding box center [356, 404] width 14 height 14
click at [358, 464] on div "22" at bounding box center [356, 466] width 14 height 14
click at [691, 511] on button "Salvar" at bounding box center [682, 510] width 56 height 28
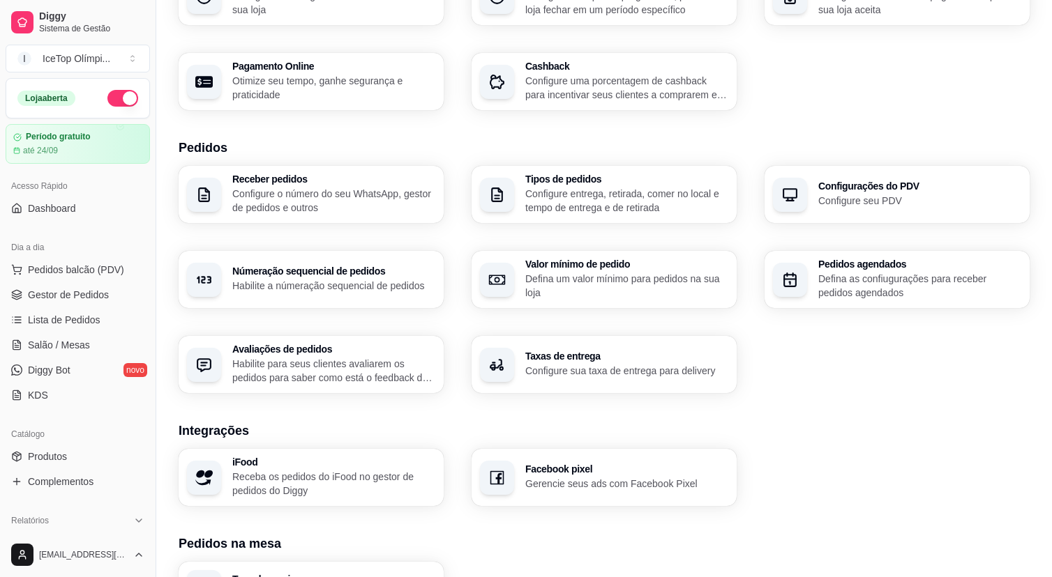
scroll to position [202, 0]
click at [557, 360] on h3 "Taxas de entrega" at bounding box center [626, 356] width 203 height 10
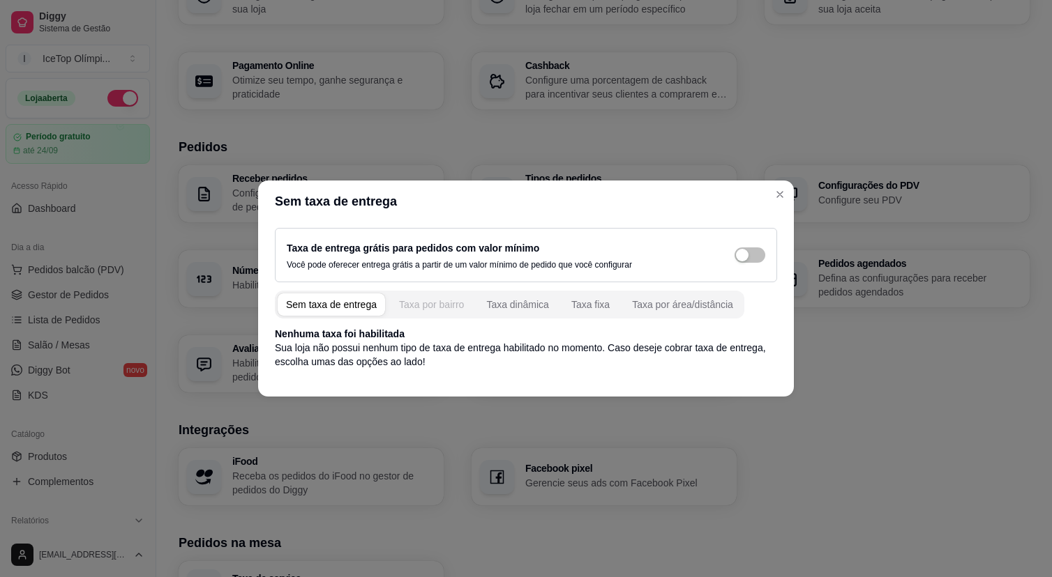
click at [434, 310] on div "Taxa por bairro" at bounding box center [431, 305] width 65 height 14
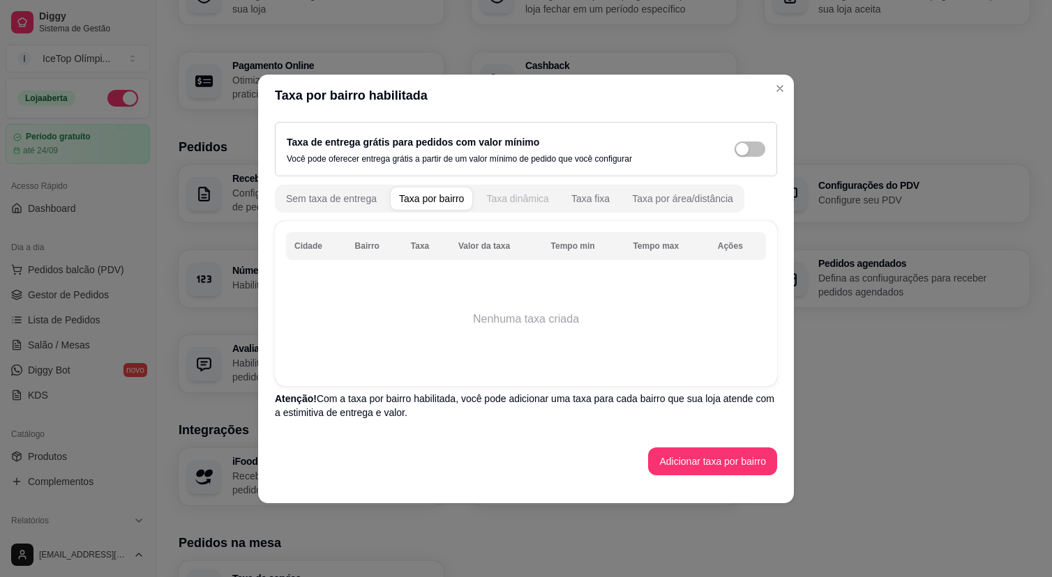
click at [524, 204] on div "Taxa dinâmica" at bounding box center [517, 199] width 63 height 14
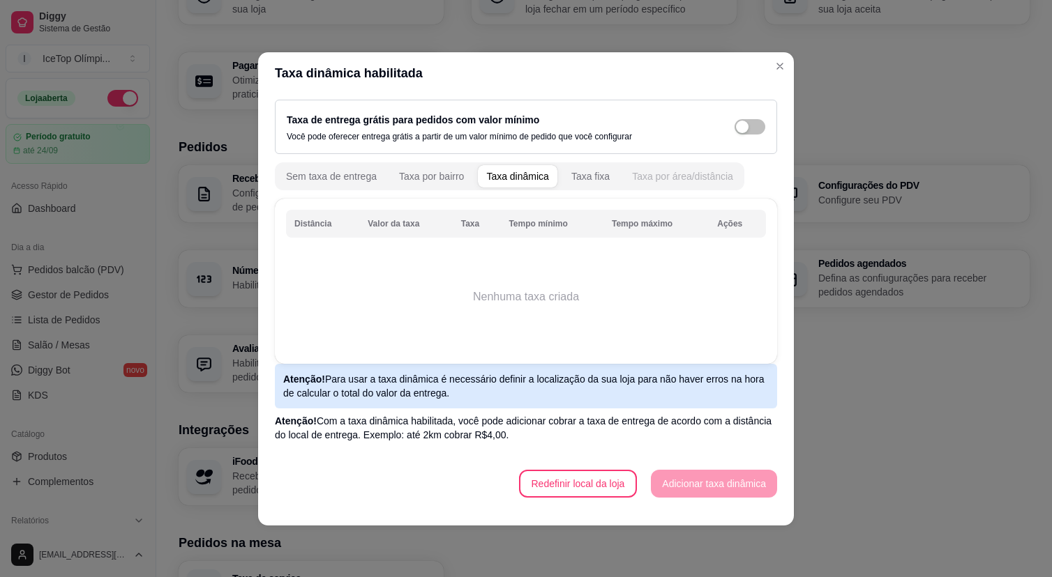
click at [671, 178] on div "Taxa por área/distância" at bounding box center [682, 176] width 101 height 14
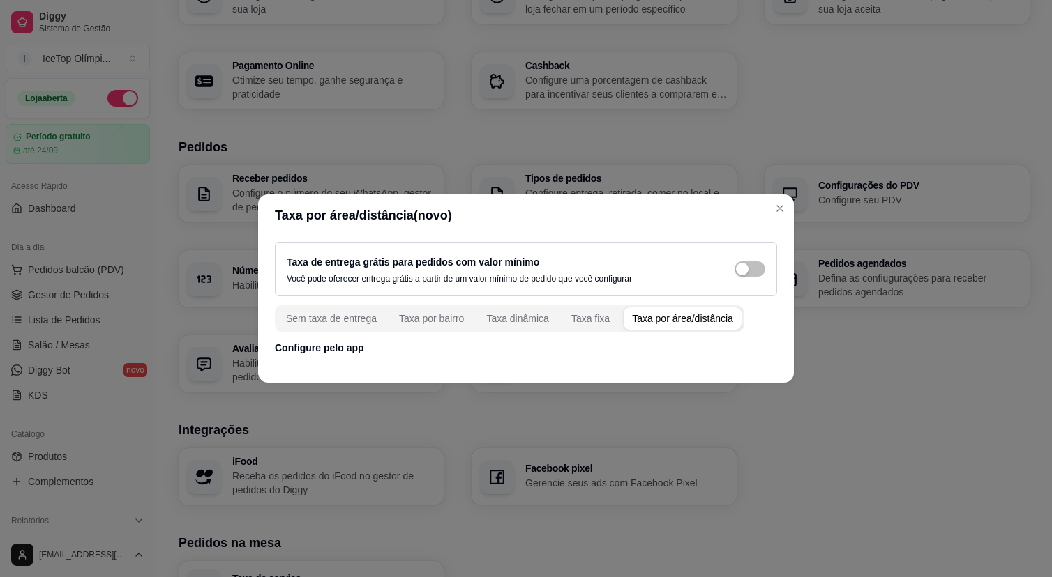
click at [683, 317] on div "Taxa por área/distância" at bounding box center [682, 319] width 101 height 14
click at [353, 360] on footer at bounding box center [526, 371] width 536 height 22
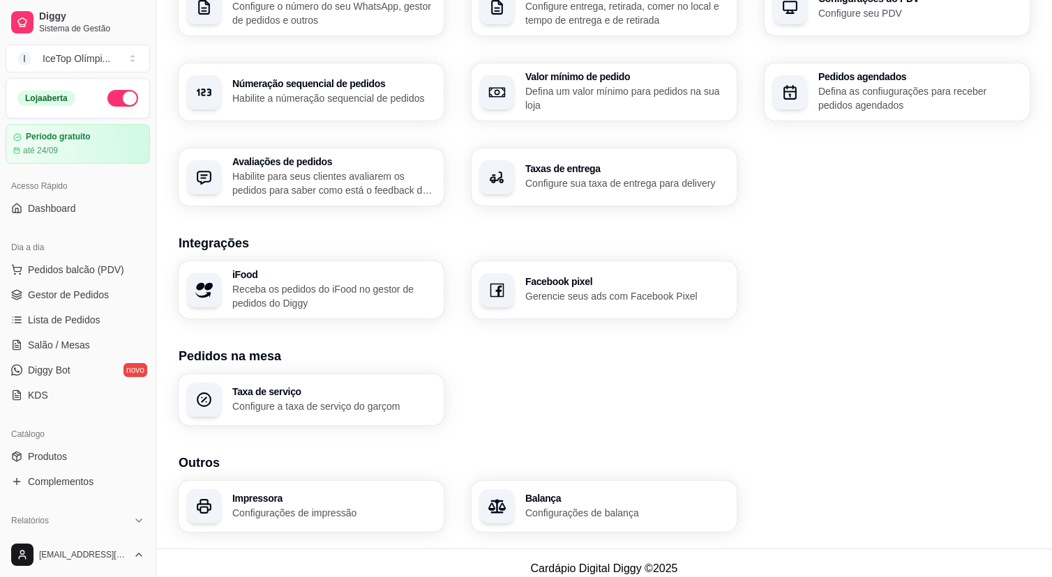
scroll to position [400, 0]
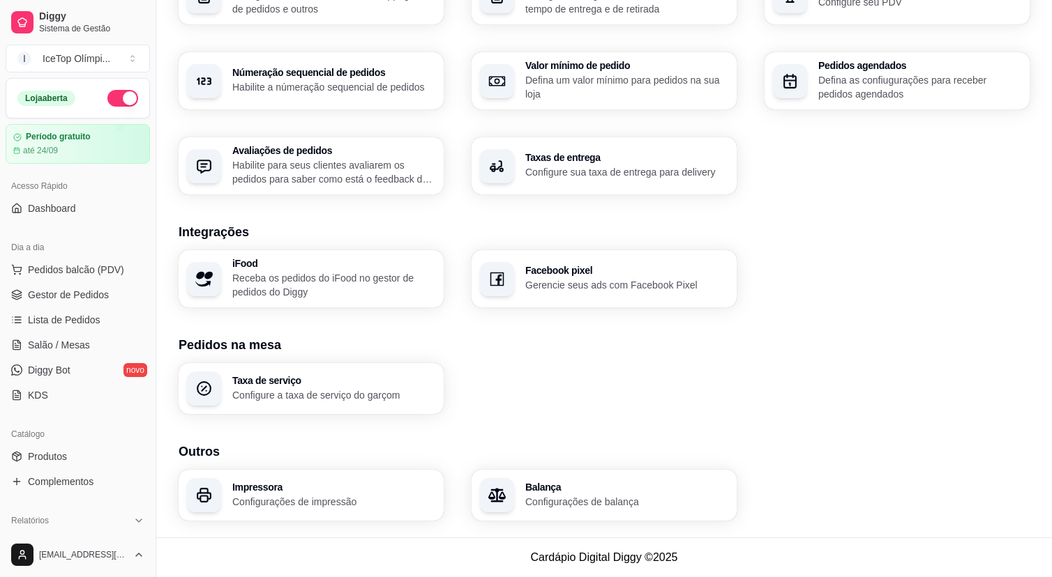
click at [365, 490] on h3 "Impressora" at bounding box center [333, 488] width 203 height 10
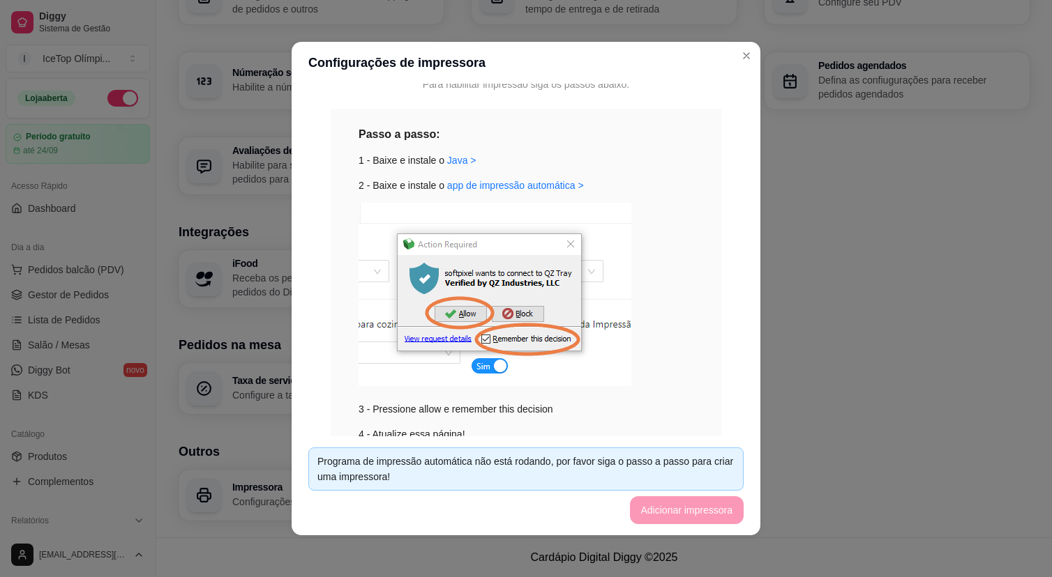
scroll to position [195, 0]
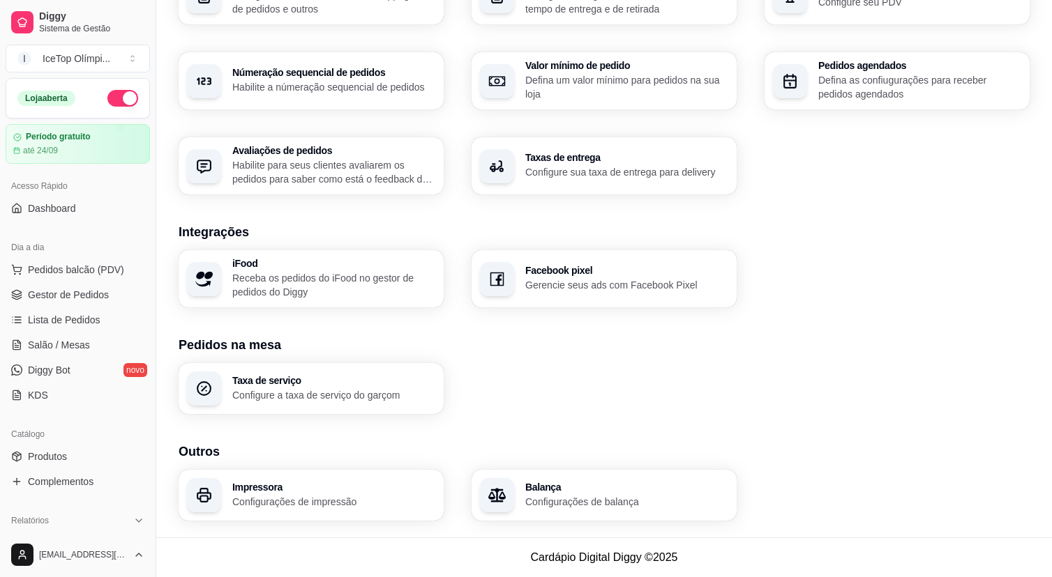
click at [759, 225] on h3 "Integrações" at bounding box center [604, 232] width 851 height 20
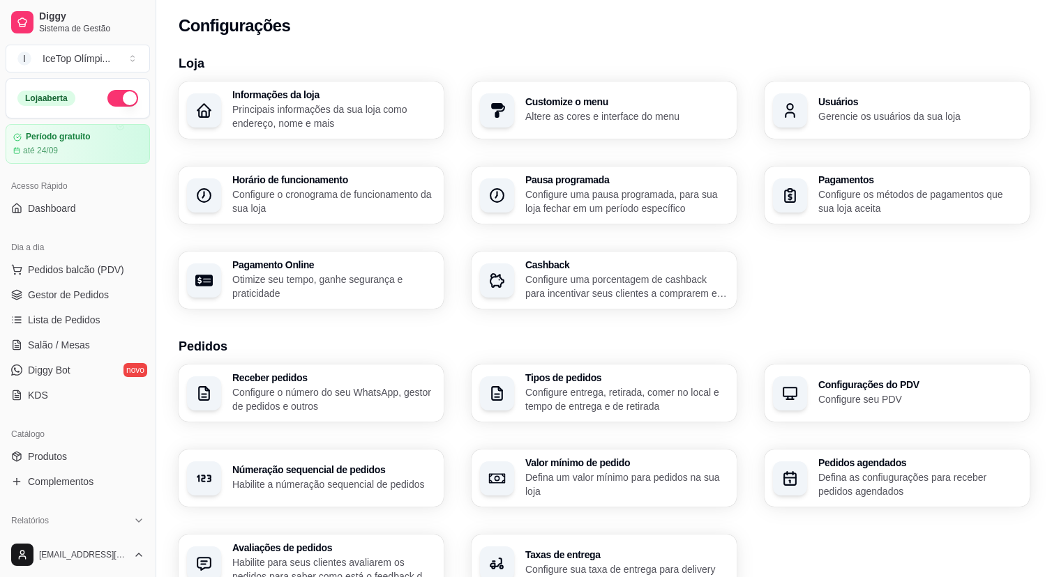
scroll to position [0, 0]
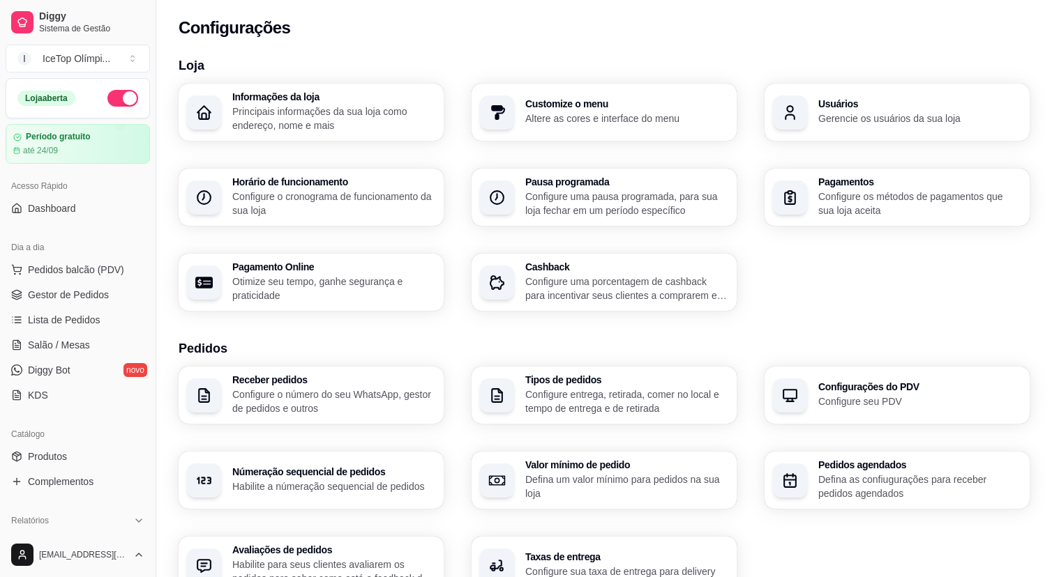
click at [359, 99] on h3 "Informações da loja" at bounding box center [333, 97] width 203 height 10
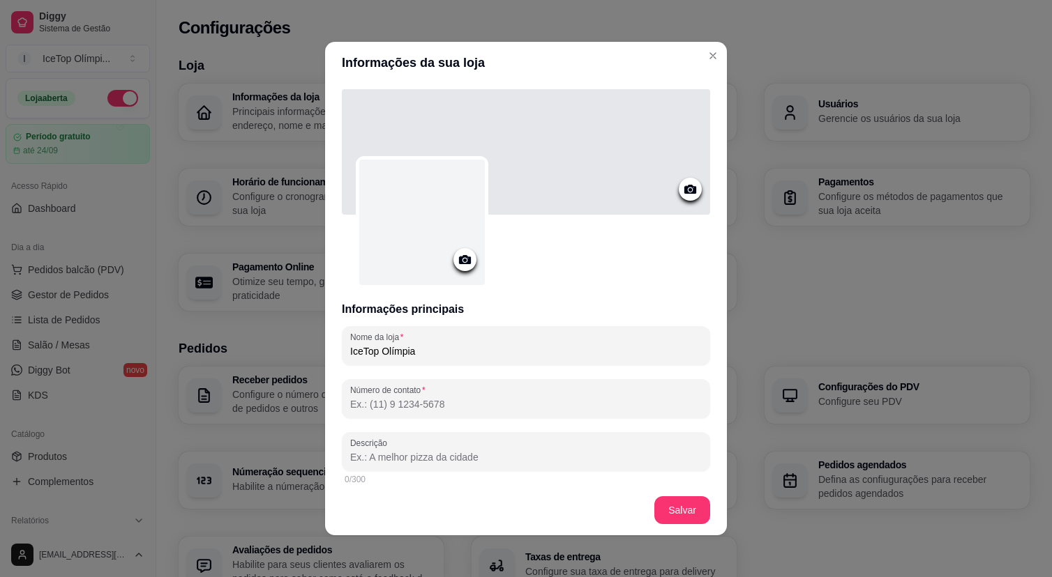
click at [460, 261] on icon at bounding box center [465, 259] width 12 height 9
click at [462, 255] on icon at bounding box center [465, 260] width 16 height 16
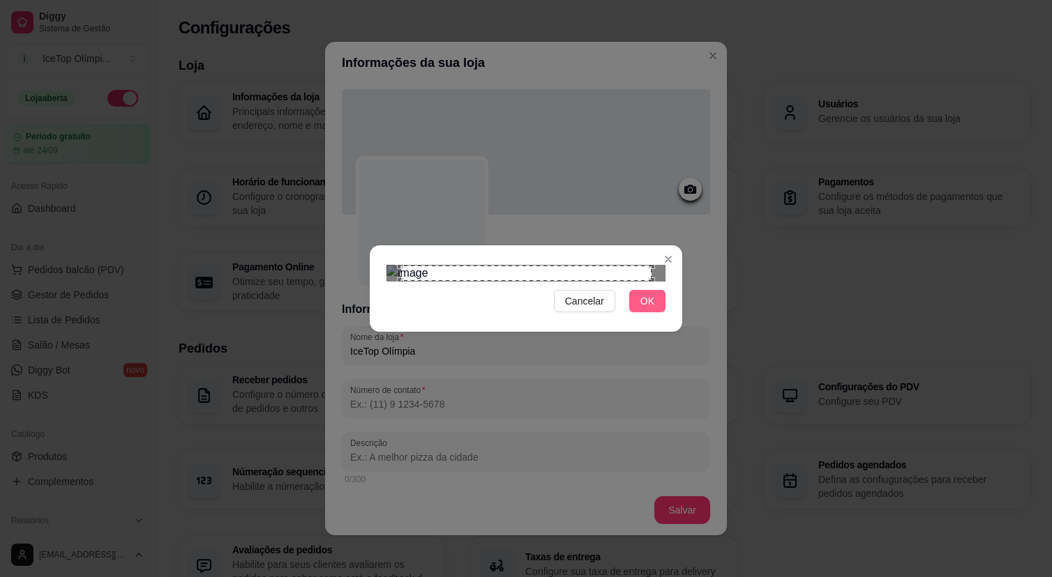
click at [651, 309] on span "OK" at bounding box center [647, 301] width 14 height 15
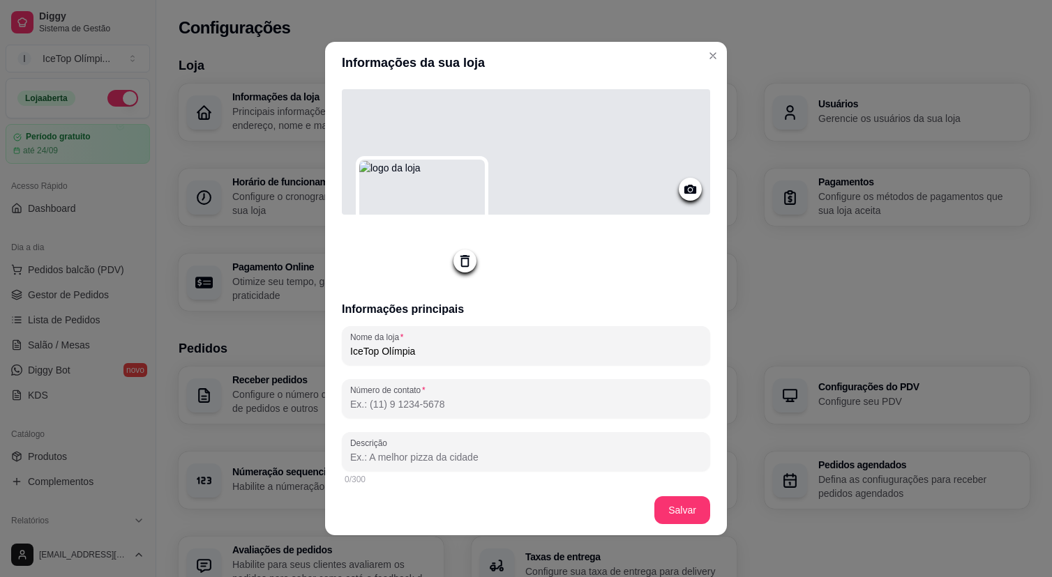
click at [692, 188] on icon at bounding box center [690, 189] width 16 height 16
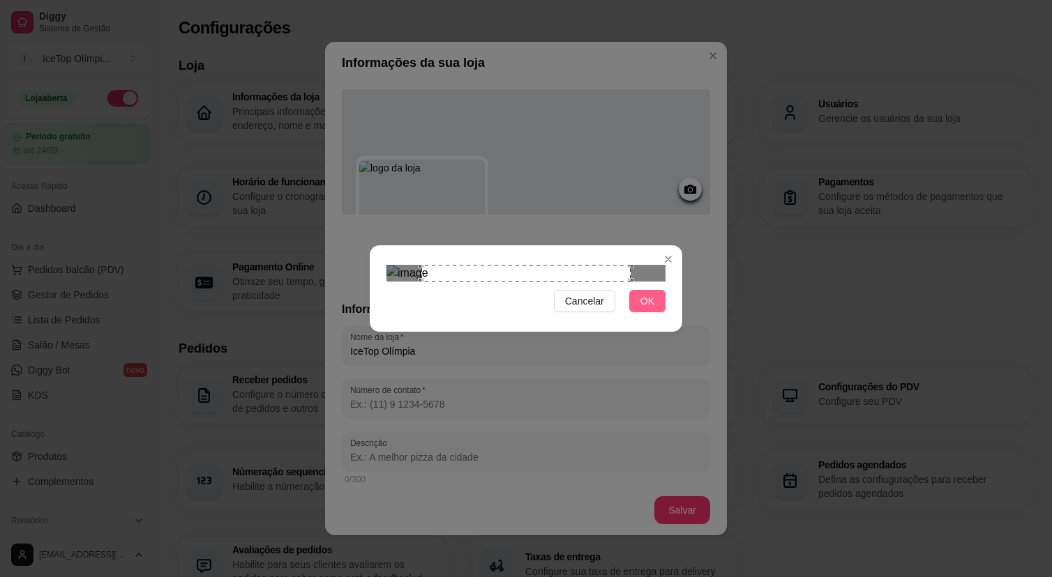
click at [651, 312] on button "OK" at bounding box center [647, 301] width 36 height 22
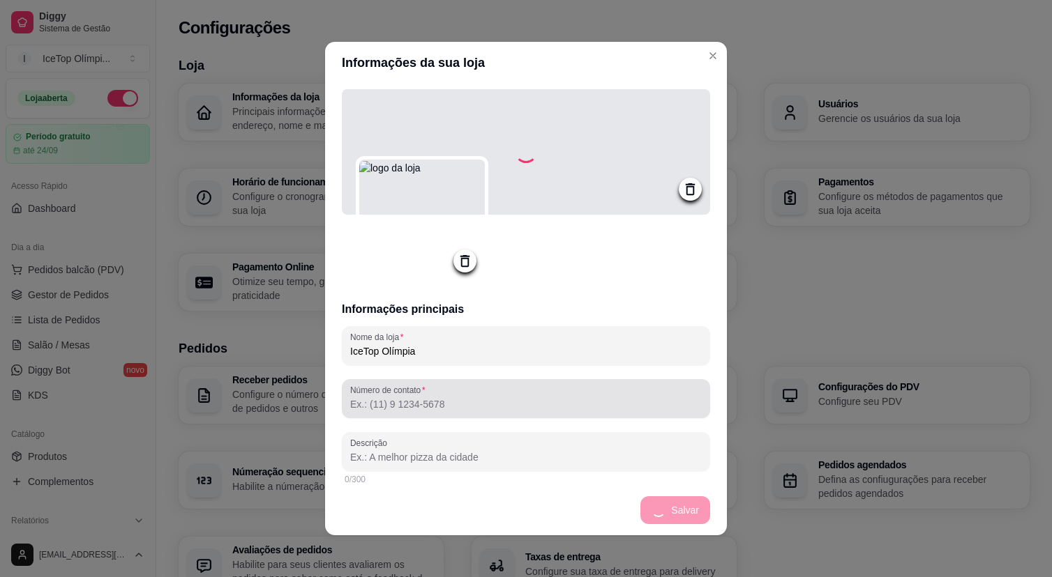
click at [580, 411] on input "Número de contato" at bounding box center [525, 404] width 351 height 14
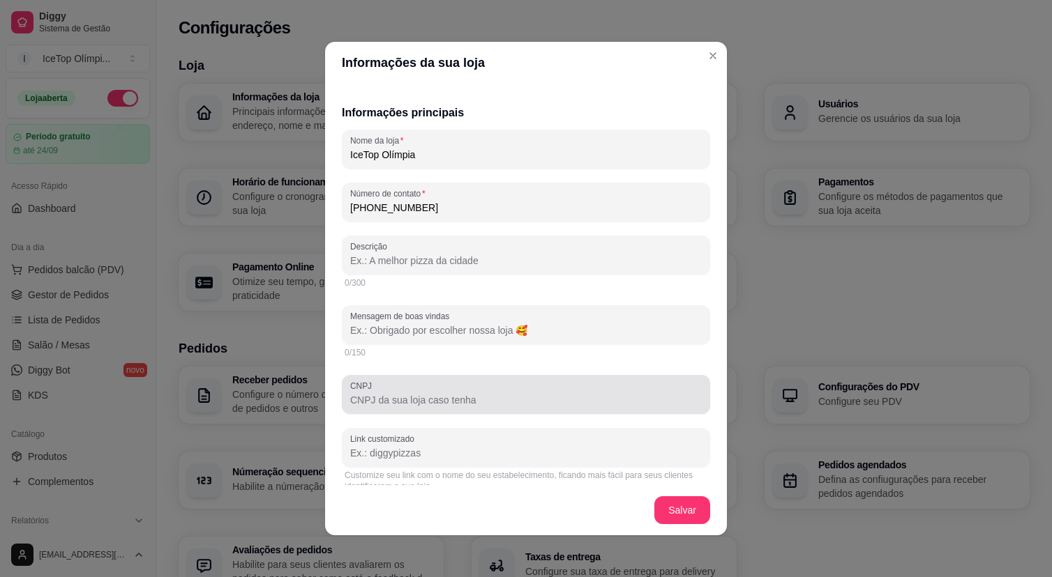
scroll to position [206, 0]
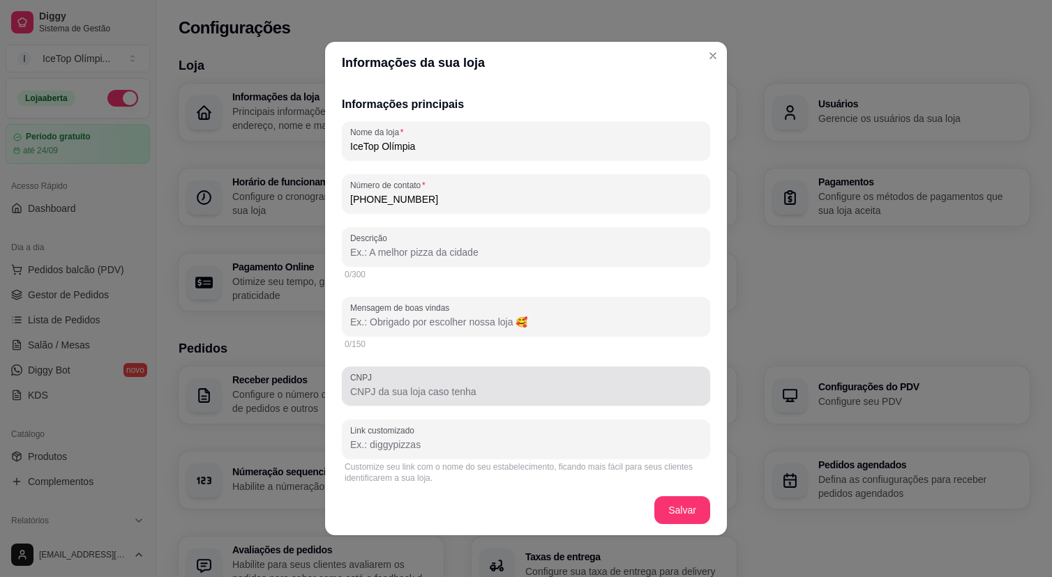
type input "[PHONE_NUMBER]"
click at [512, 390] on input "CNPJ" at bounding box center [525, 392] width 351 height 14
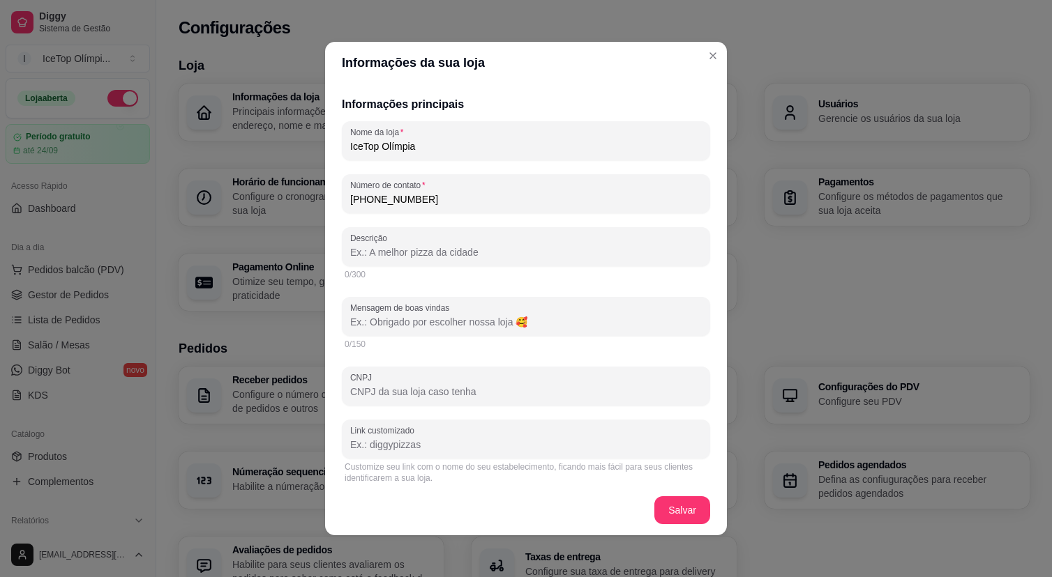
paste input "62.251.978/0001-83"
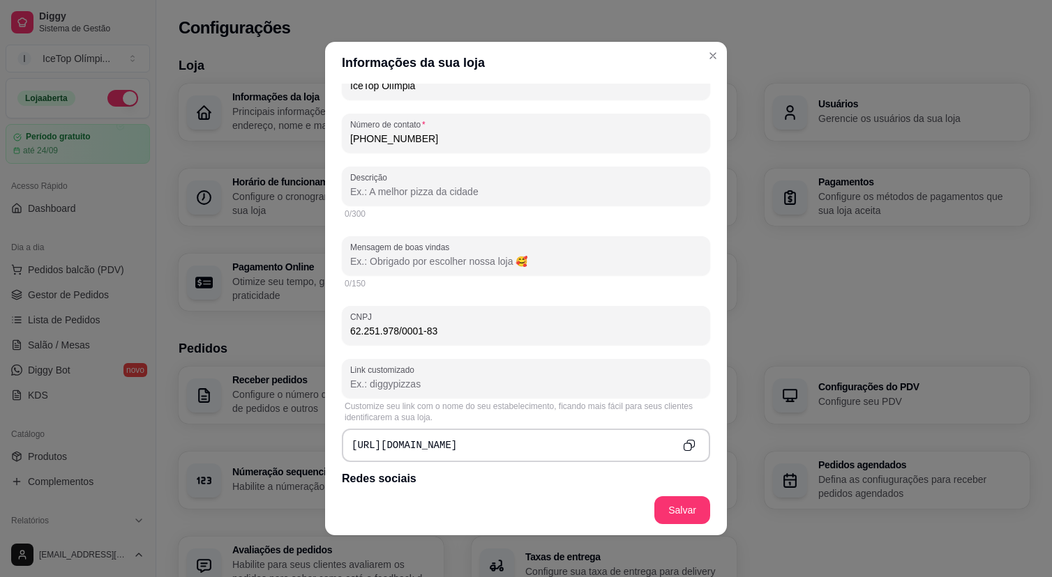
type input "62.251.978/0001-83"
click at [441, 391] on input "Link customizado" at bounding box center [525, 384] width 351 height 14
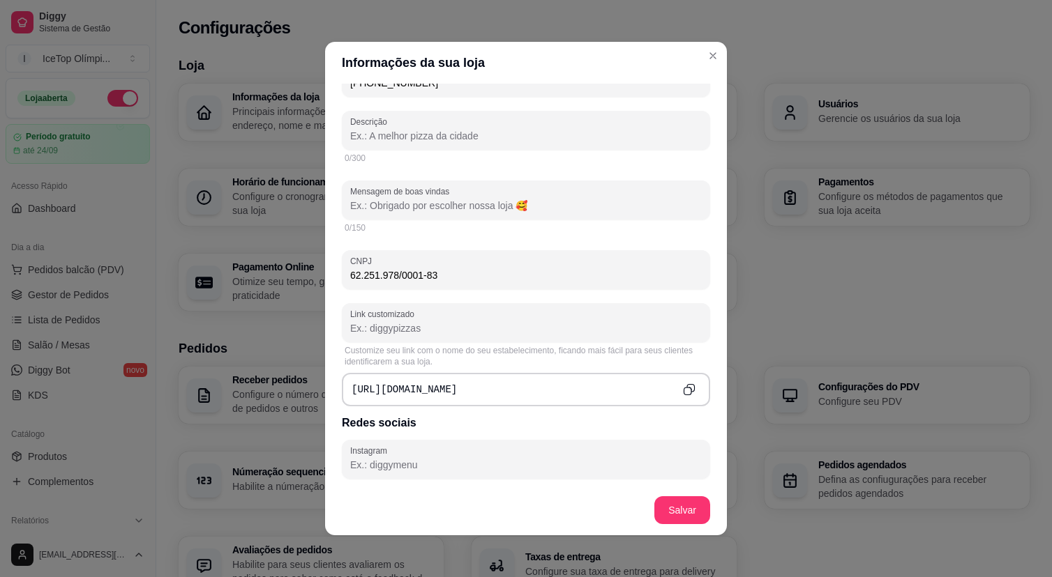
scroll to position [327, 0]
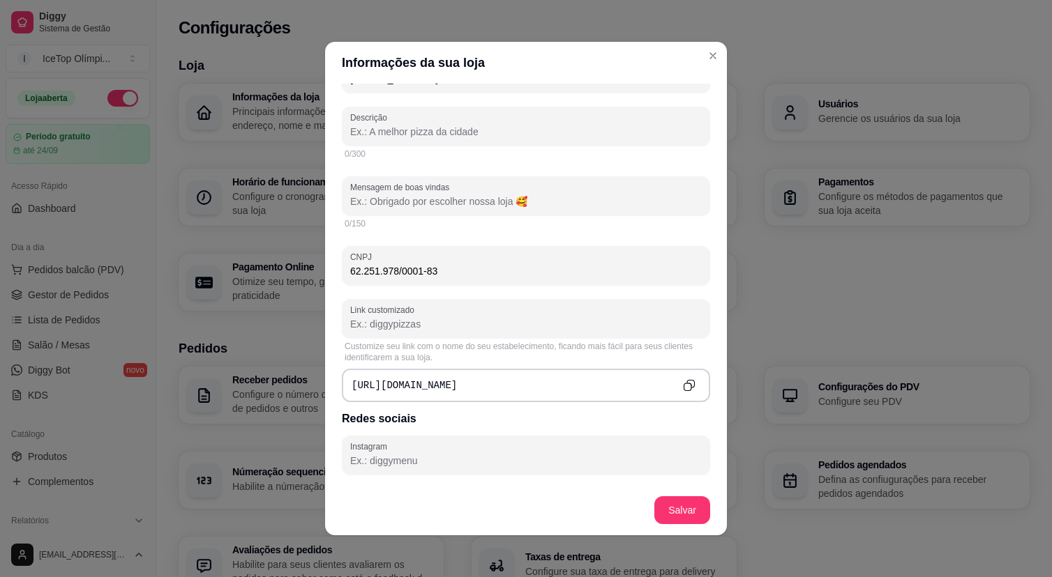
click at [476, 388] on div "[URL][DOMAIN_NAME]" at bounding box center [526, 385] width 368 height 33
click at [582, 324] on input "Link customizado" at bounding box center [525, 324] width 351 height 14
type input "icetop"
click at [688, 386] on icon "Copy to clipboard" at bounding box center [689, 385] width 13 height 13
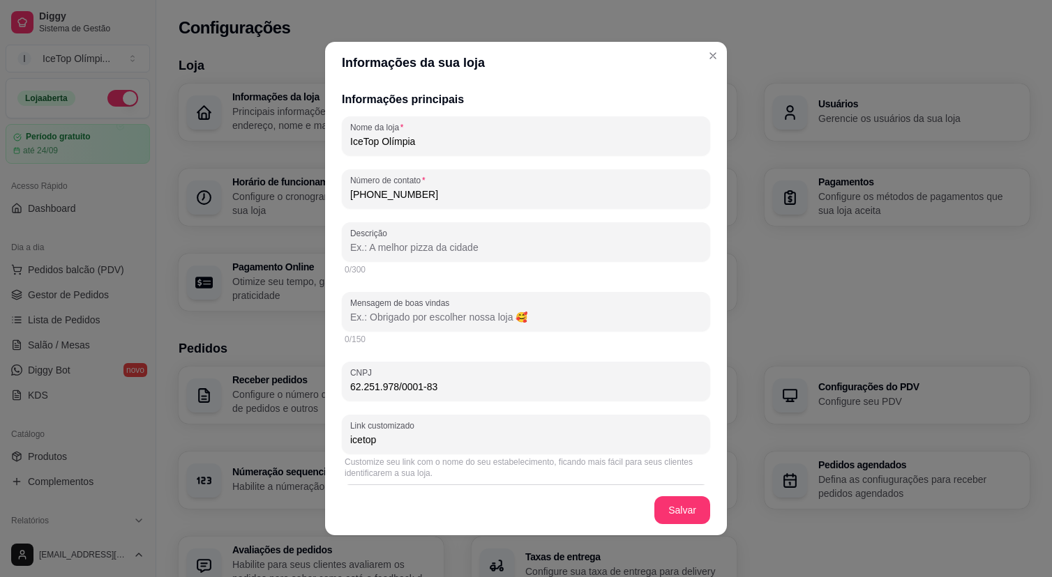
scroll to position [212, 0]
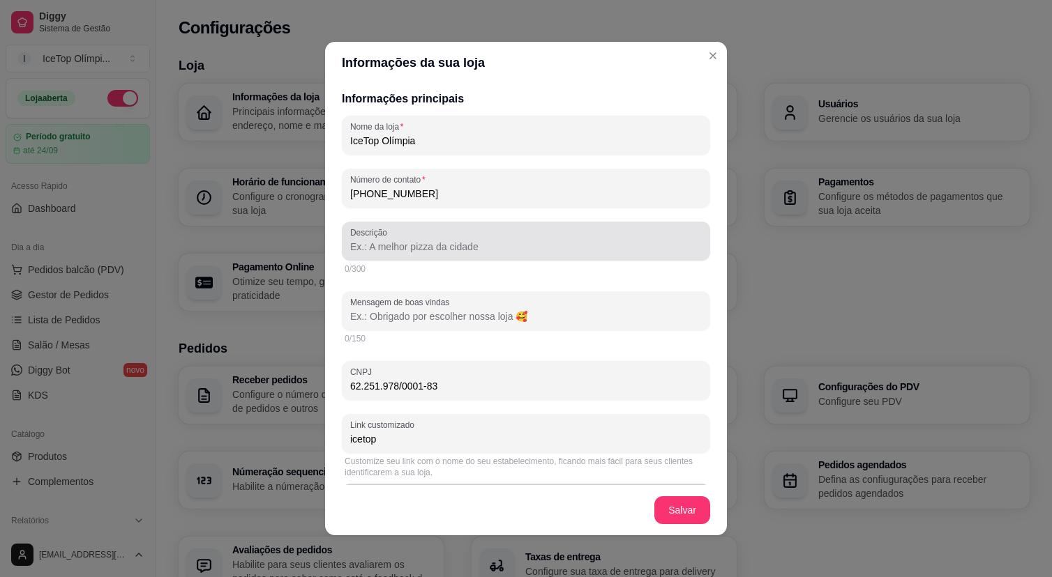
click at [477, 250] on input "Descrição" at bounding box center [525, 247] width 351 height 14
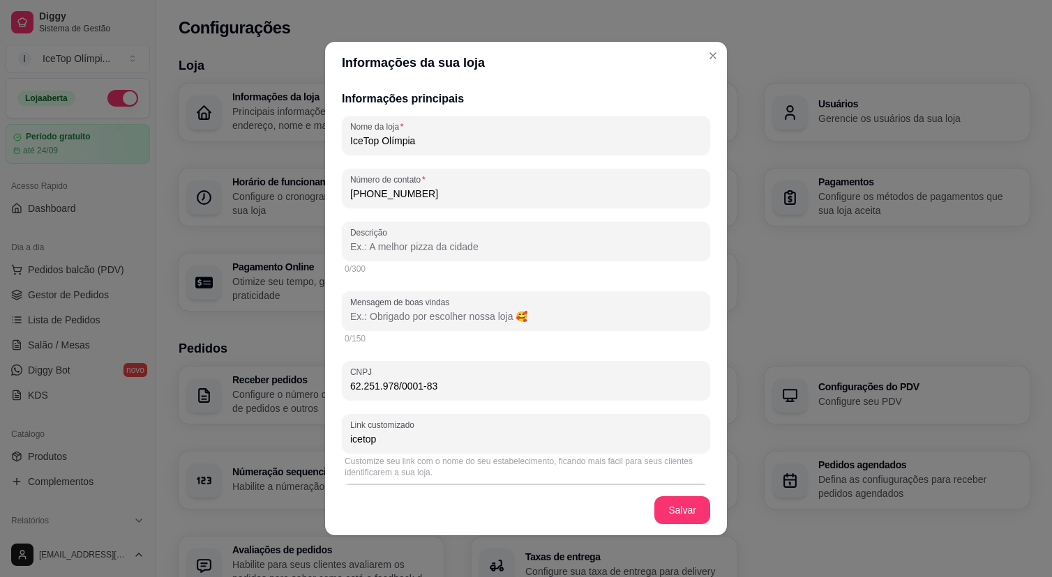
paste input "O IceTop do melhor jeito: cremoso, refrescante e cheio de combinações deliciosa…"
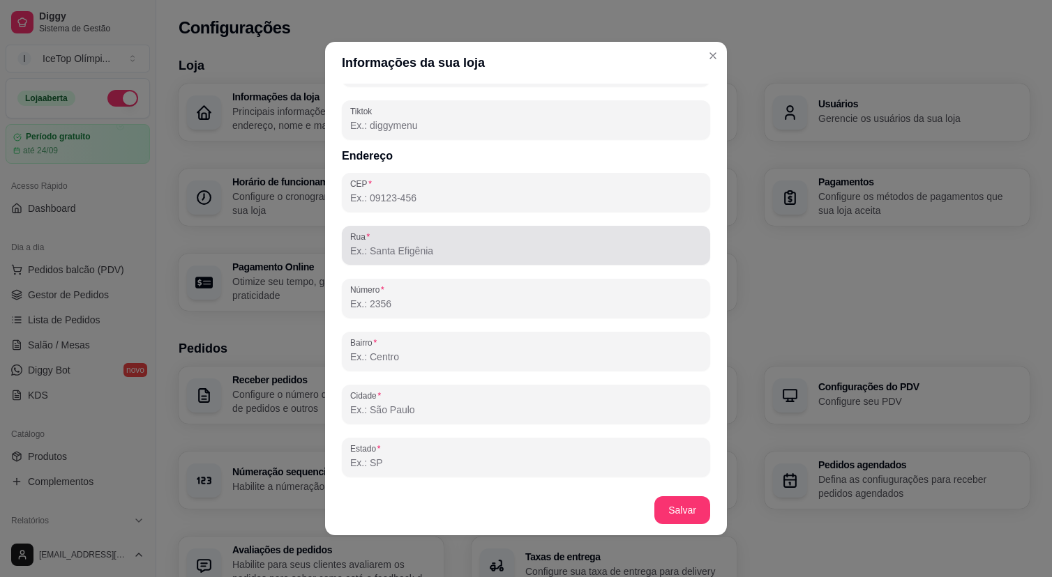
scroll to position [711, 0]
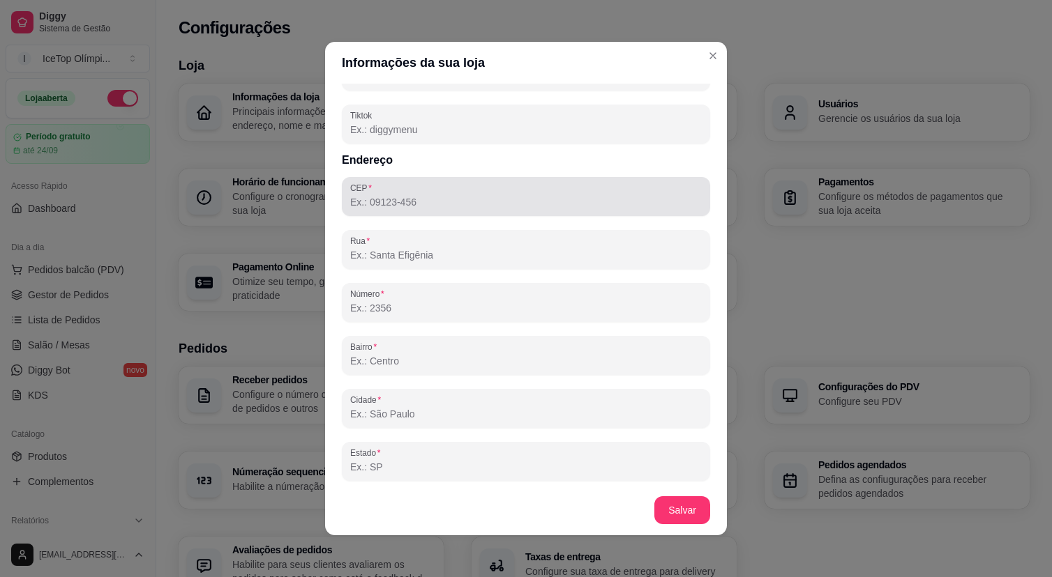
type input "O IceTop do melhor jeito: cremoso, refrescante e cheio de combinações deliciosa…"
click at [505, 199] on input "CEP" at bounding box center [525, 202] width 351 height 14
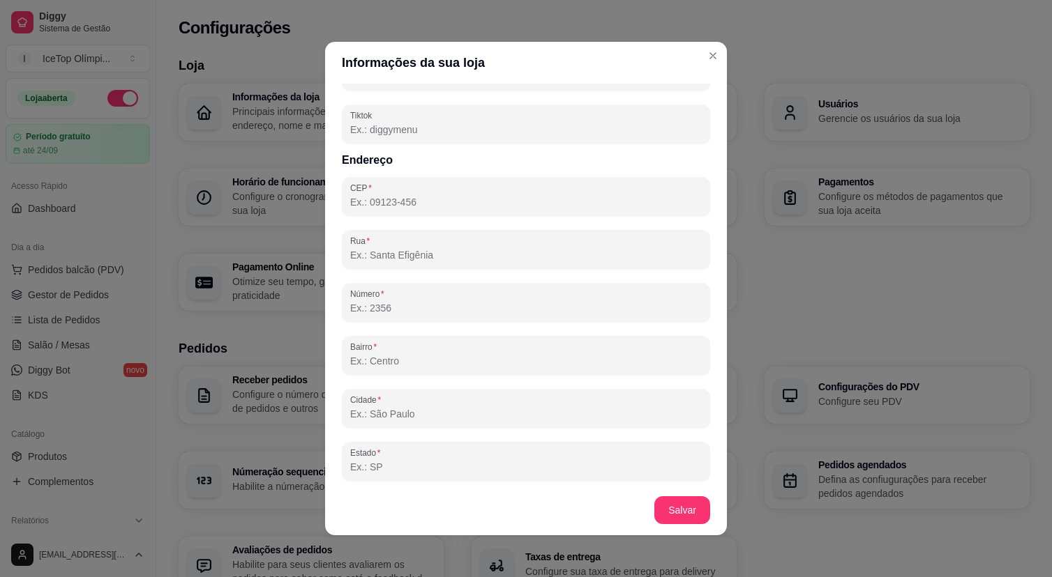
scroll to position [726, 0]
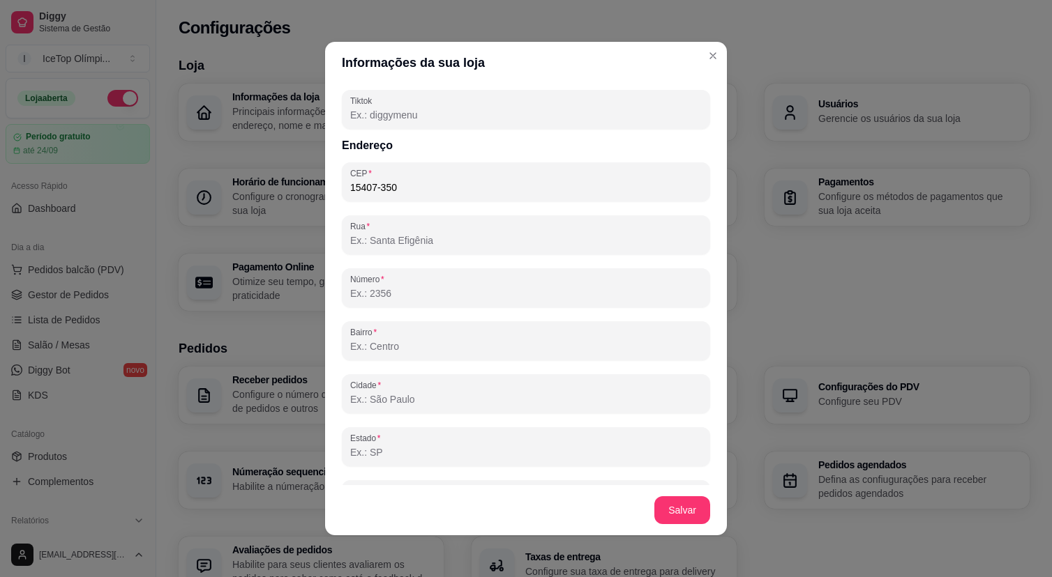
type input "15407-350"
type input "Rua Jornalista [PERSON_NAME]"
type input "Residencial Quinta das Aroeiras"
type input "Olímpia"
type input "SP"
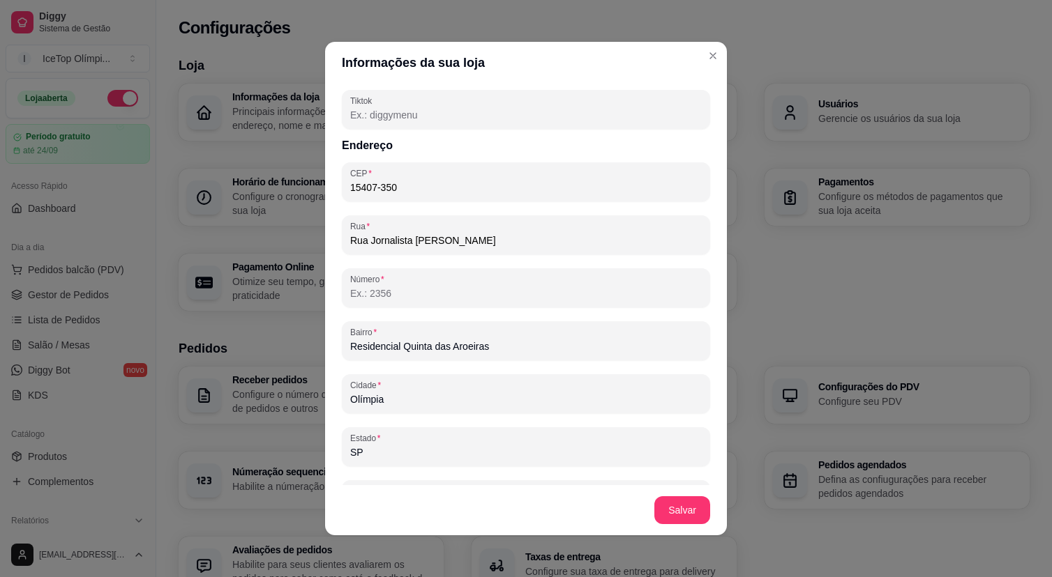
click at [485, 289] on input "Número" at bounding box center [525, 294] width 351 height 14
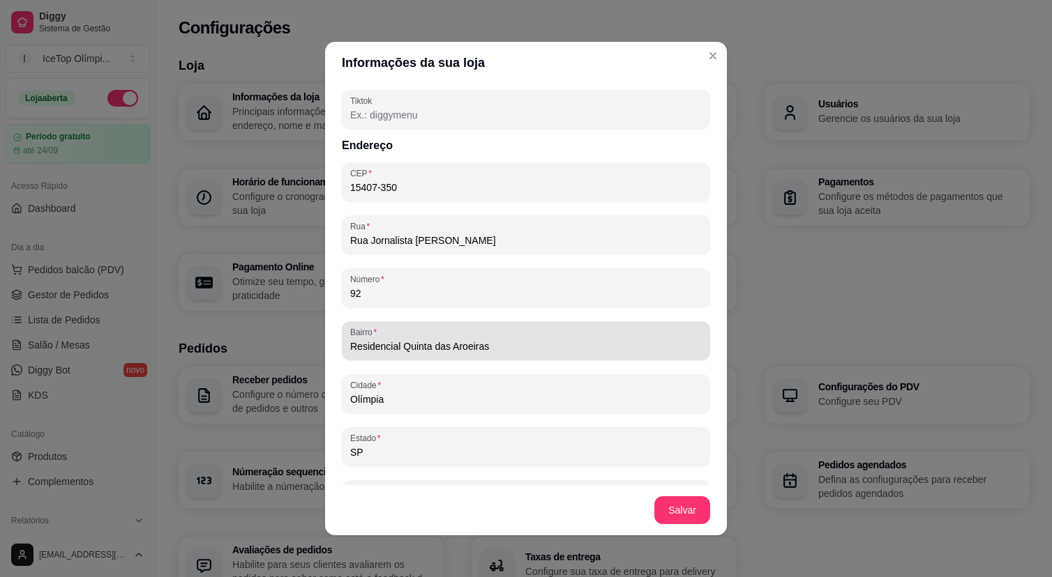
scroll to position [768, 0]
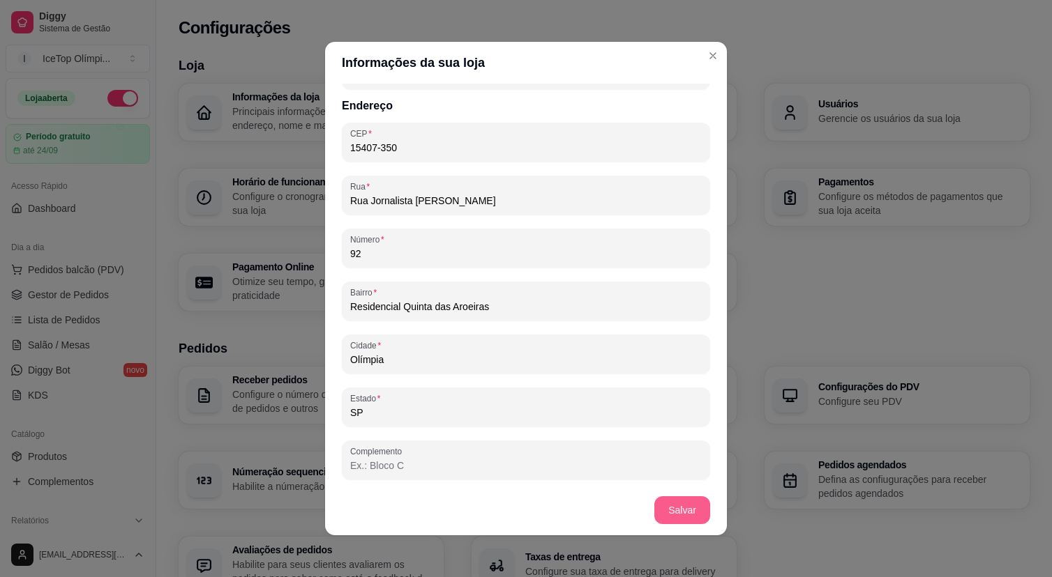
type input "92"
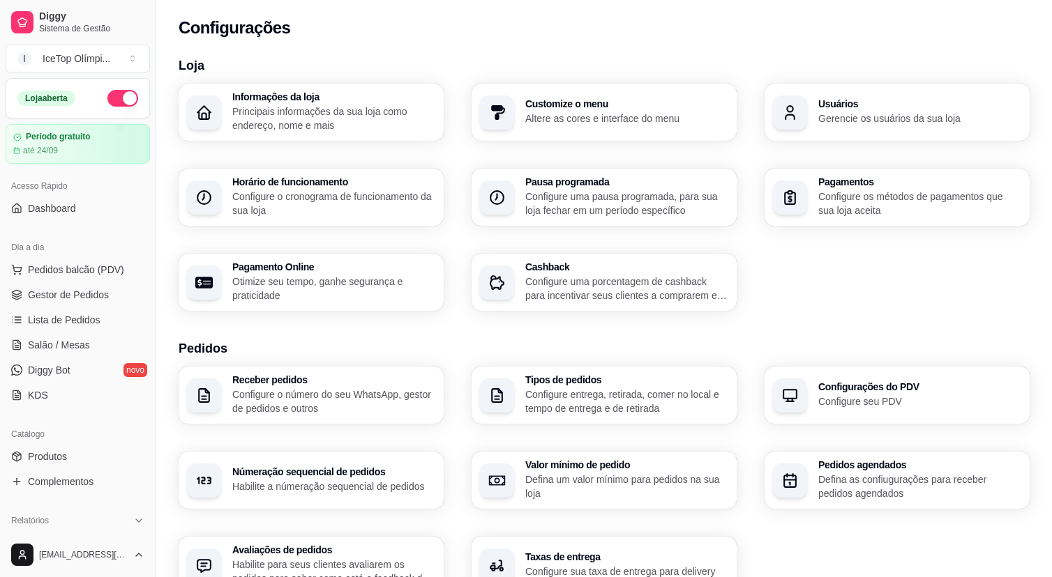
click at [591, 114] on p "Altere as cores e interface do menu" at bounding box center [626, 119] width 203 height 14
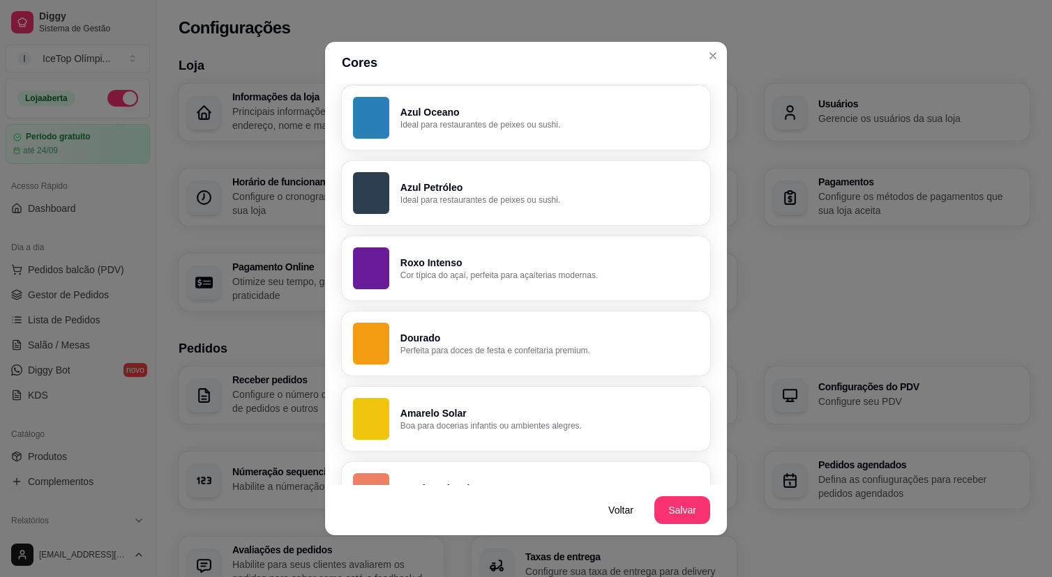
scroll to position [664, 0]
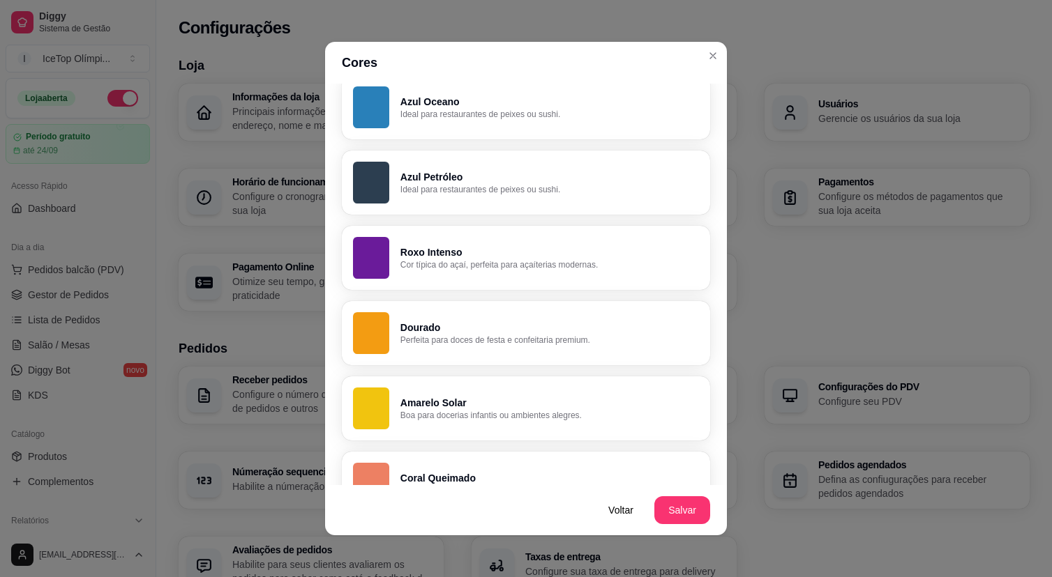
click at [658, 258] on p "Roxo Intenso" at bounding box center [549, 252] width 298 height 14
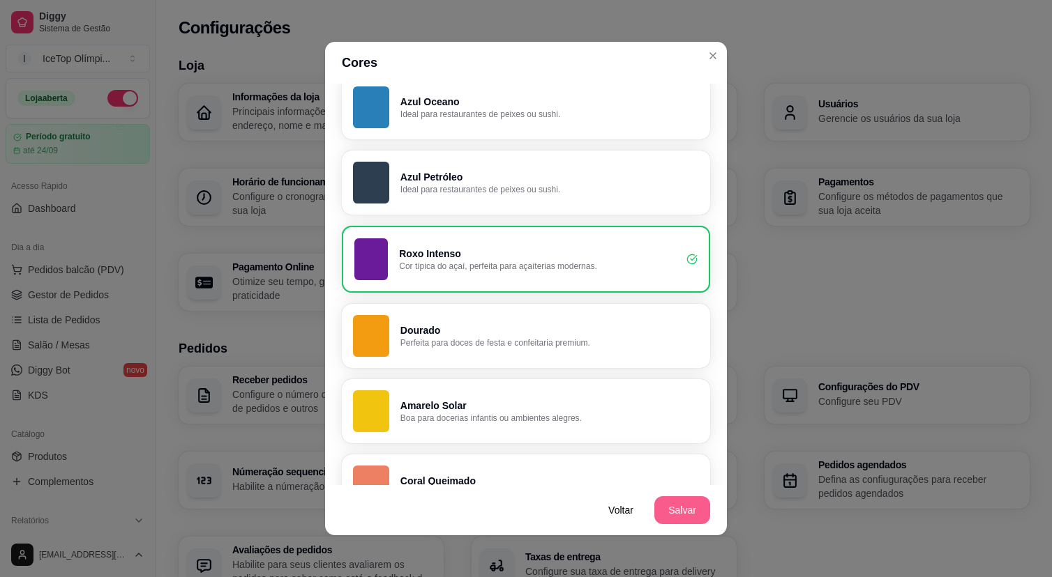
click at [683, 506] on button "Salvar" at bounding box center [682, 510] width 56 height 28
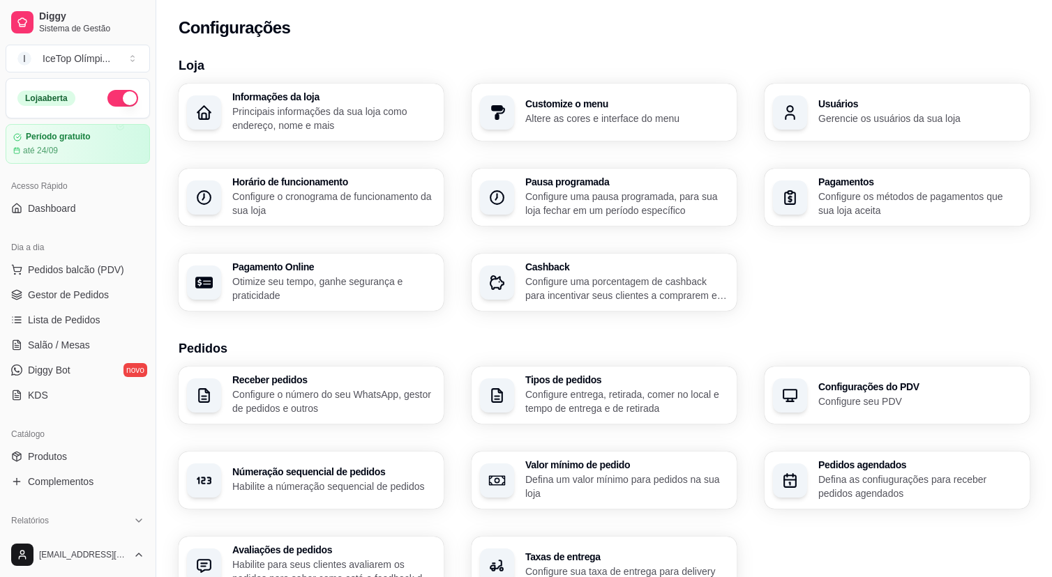
click at [816, 97] on div "Usuários Gerencie os usuários da sua loja" at bounding box center [896, 112] width 265 height 57
click at [871, 188] on div "Pagamentos Configure os métodos de pagamentos que sua loja aceita" at bounding box center [919, 197] width 203 height 40
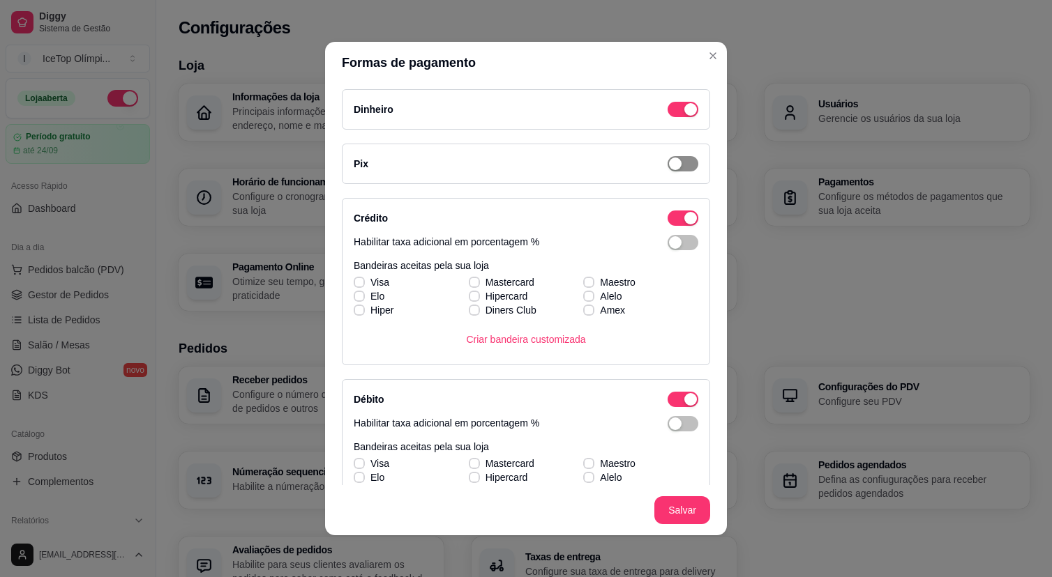
click at [681, 164] on span "button" at bounding box center [682, 163] width 31 height 15
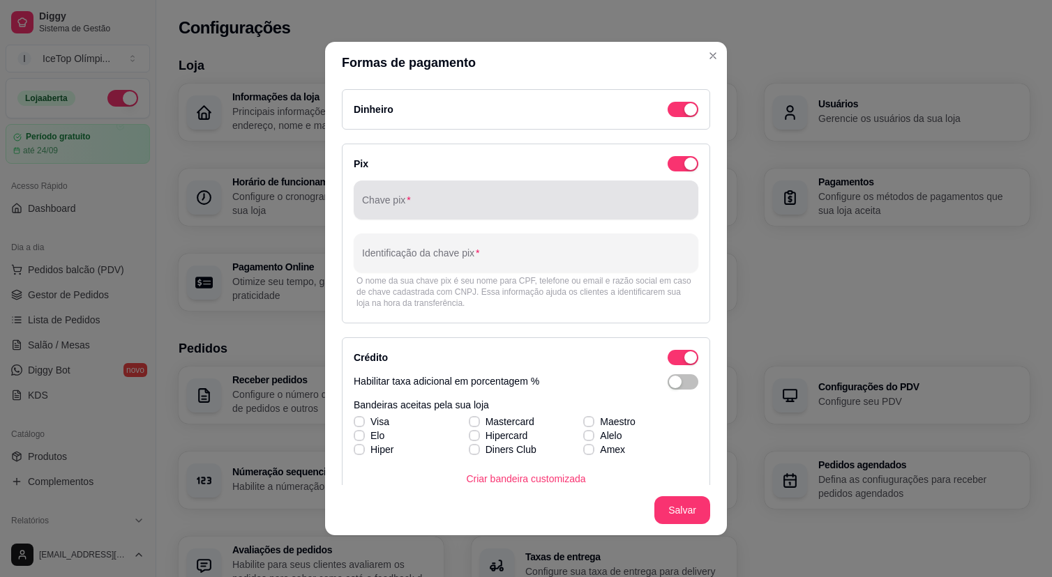
click at [591, 207] on input "Chave pix" at bounding box center [526, 206] width 328 height 14
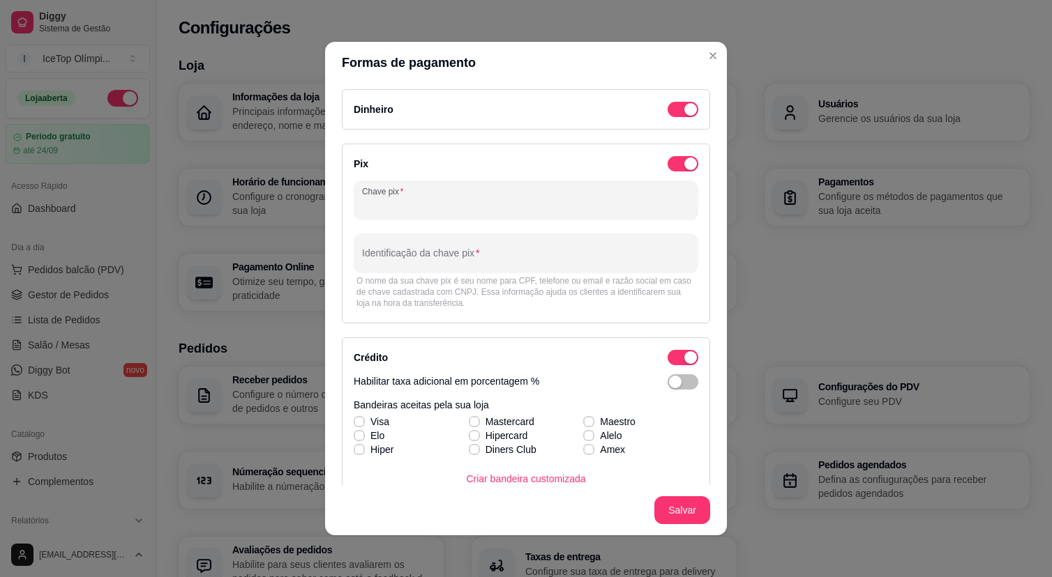
paste input "O IceTop do melhor jeito: cremoso, refrescante e cheio de combinações deliciosa…"
type input "O IceTop do melhor jeito: cremoso, refrescante e cheio de combinações deliciosa…"
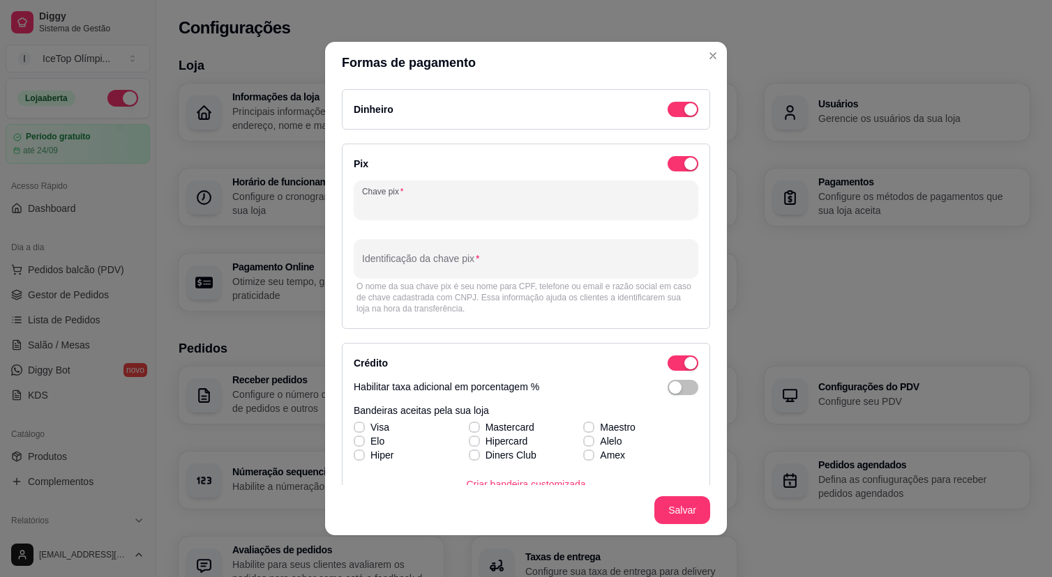
paste input "62251978000183"
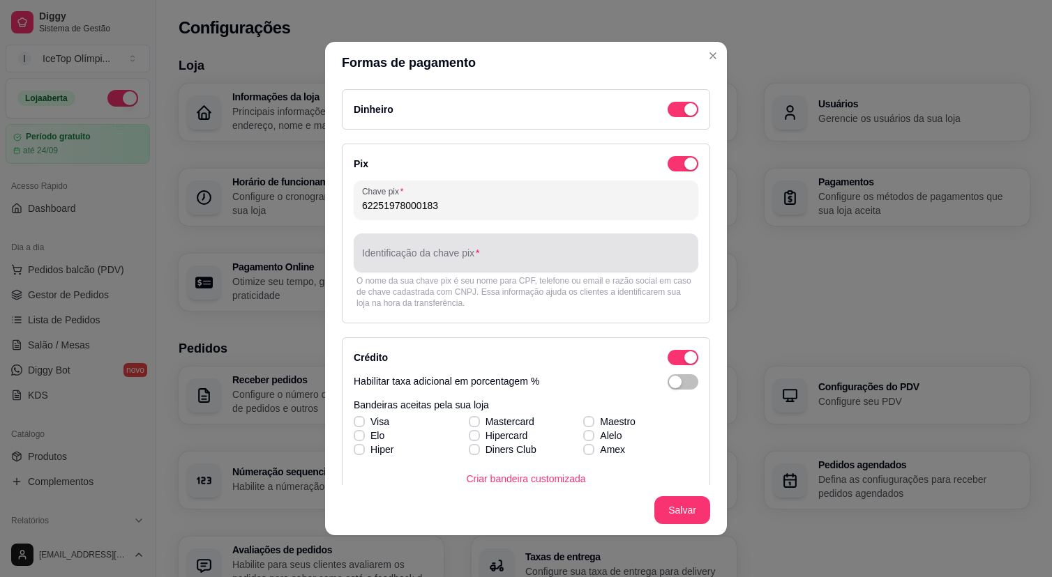
type input "62251978000183"
click at [553, 261] on input "Identificação da chave pix" at bounding box center [526, 259] width 328 height 14
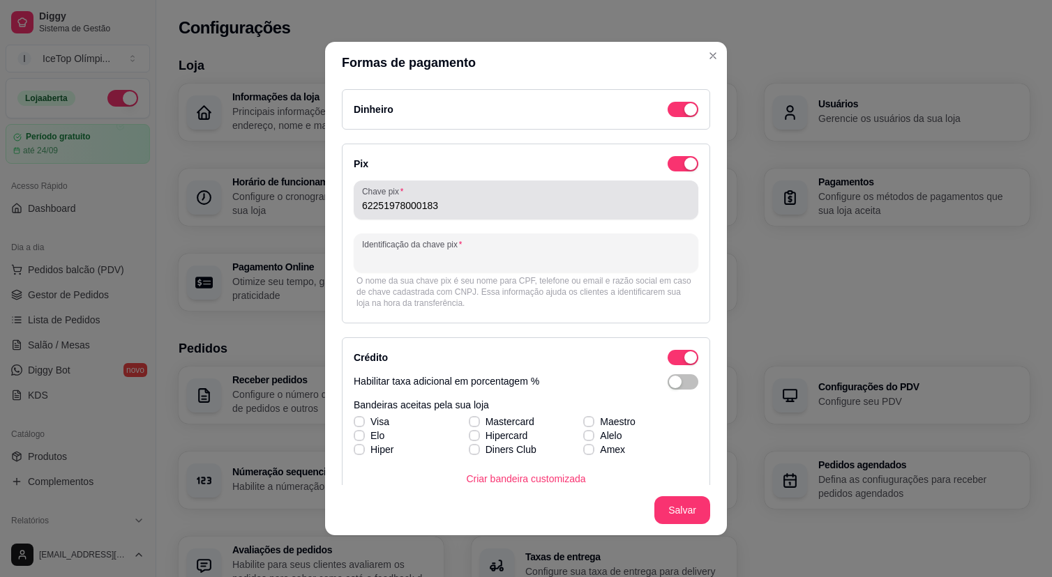
paste input "62.251.978 [PERSON_NAME]"
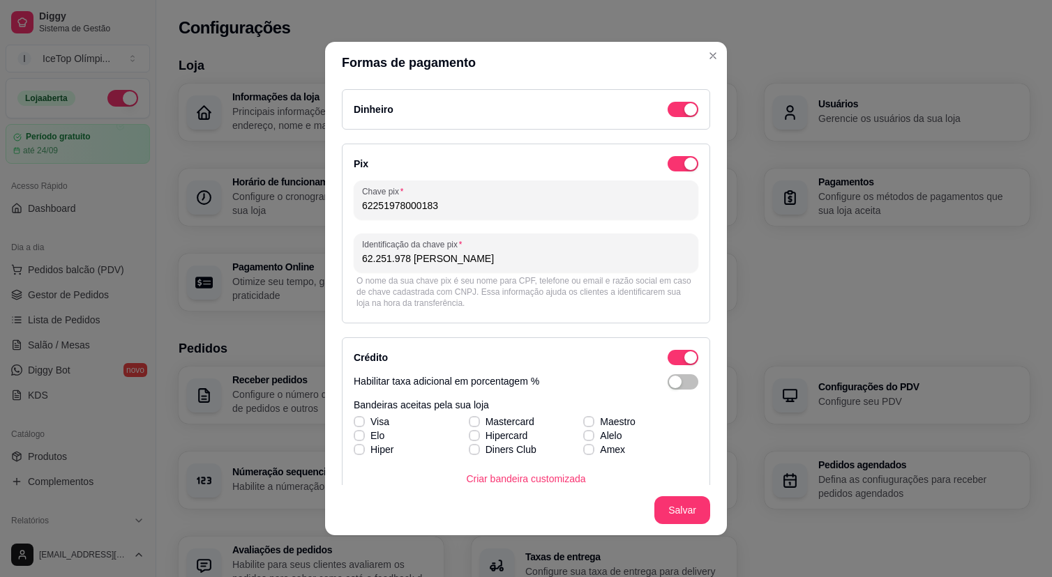
type input "62.251.978 [PERSON_NAME]"
click at [609, 308] on div "O nome da sua chave pix é seu nome para CPF, telefone ou email e razão social e…" at bounding box center [525, 291] width 339 height 33
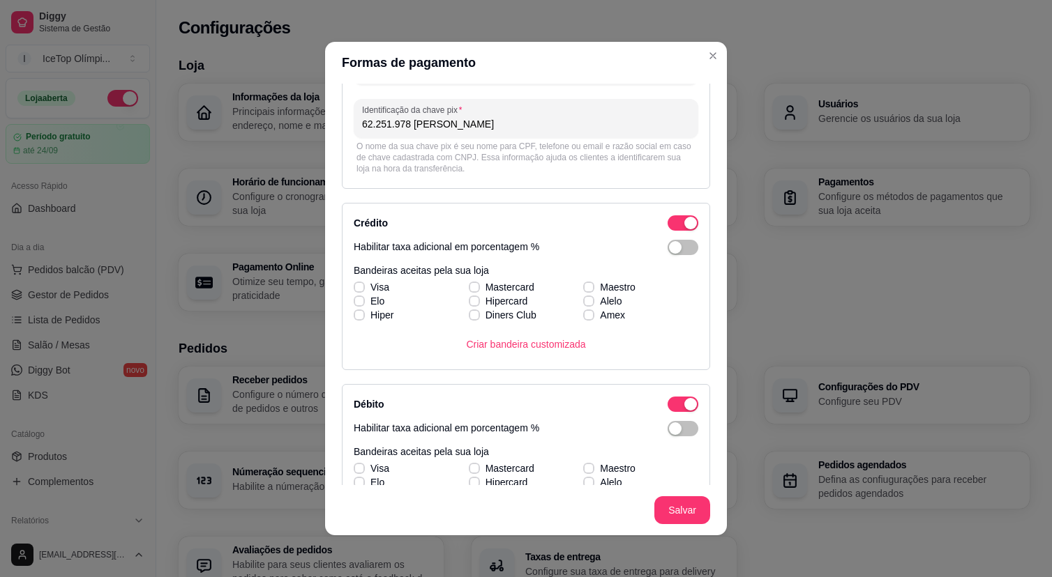
scroll to position [131, 0]
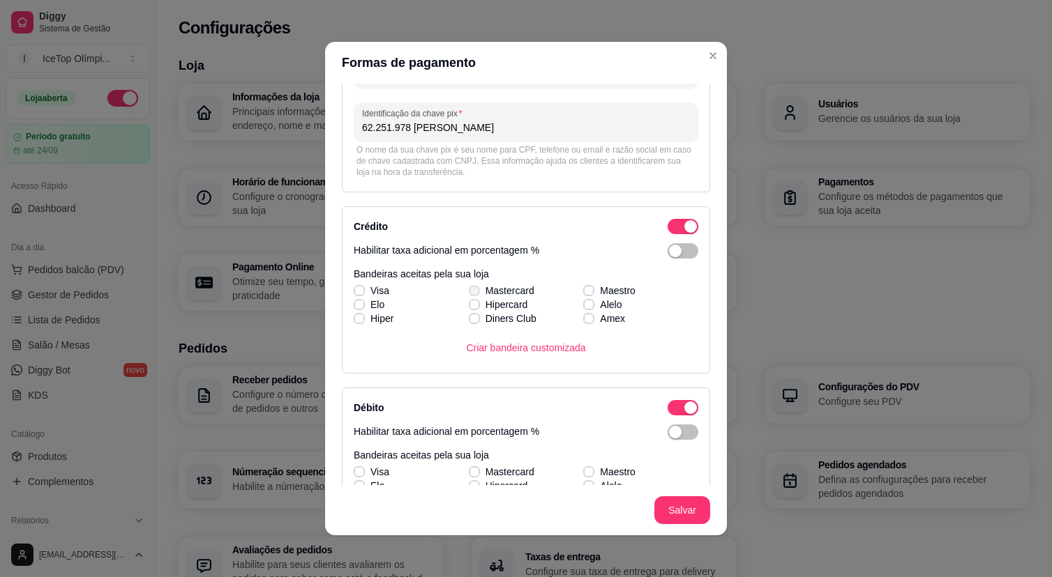
click at [471, 291] on icon at bounding box center [474, 291] width 8 height 6
click at [471, 294] on input "Mastercard" at bounding box center [472, 298] width 9 height 9
click at [471, 291] on polyline at bounding box center [473, 290] width 4 height 3
click at [471, 294] on input "Mastercard" at bounding box center [472, 298] width 9 height 9
click at [471, 291] on icon at bounding box center [474, 291] width 8 height 6
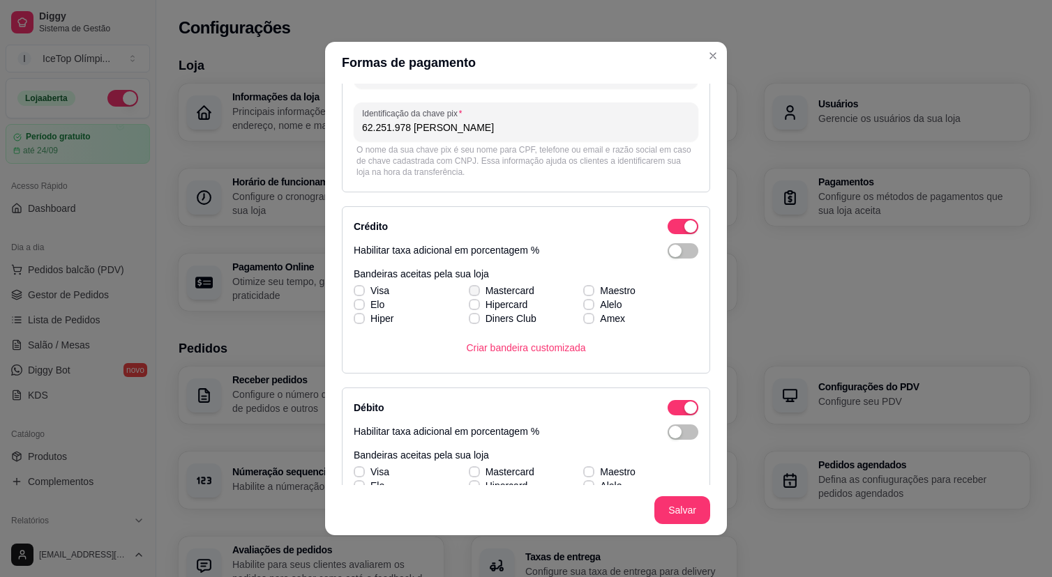
click at [471, 294] on input "Mastercard" at bounding box center [472, 298] width 9 height 9
checkbox input "true"
click at [356, 291] on icon at bounding box center [359, 291] width 8 height 6
click at [356, 294] on input "Visa" at bounding box center [357, 298] width 9 height 9
checkbox input "true"
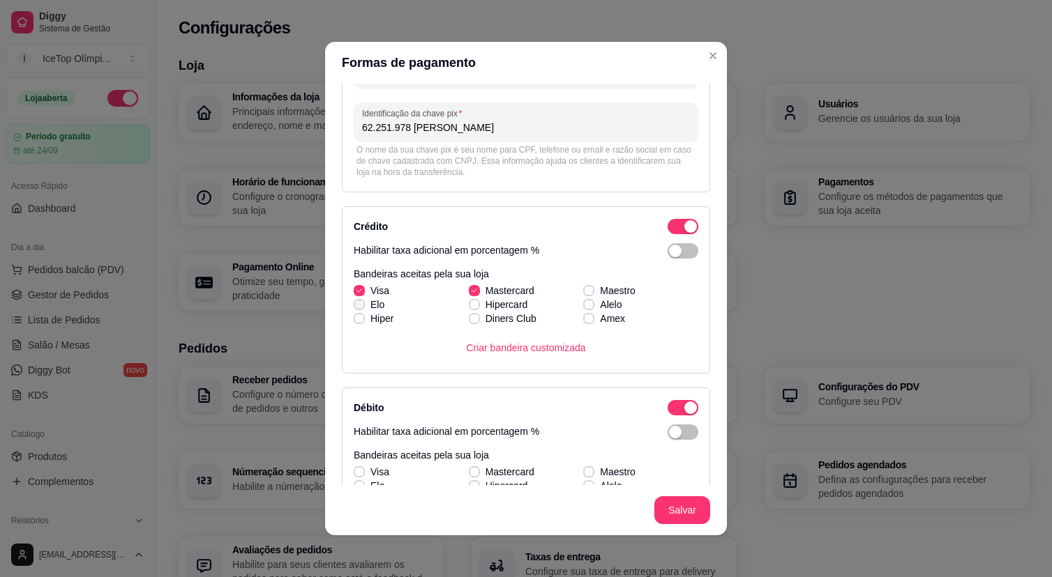
click at [358, 306] on div "Visa Mastercard Maestro [PERSON_NAME] Alelo Hiper Diners Club Amex" at bounding box center [526, 305] width 344 height 42
click at [358, 321] on icon at bounding box center [359, 319] width 8 height 6
click at [358, 321] on input "Hiper" at bounding box center [357, 325] width 9 height 9
click at [358, 321] on icon at bounding box center [359, 319] width 8 height 6
click at [358, 321] on input "Hiper" at bounding box center [357, 325] width 9 height 9
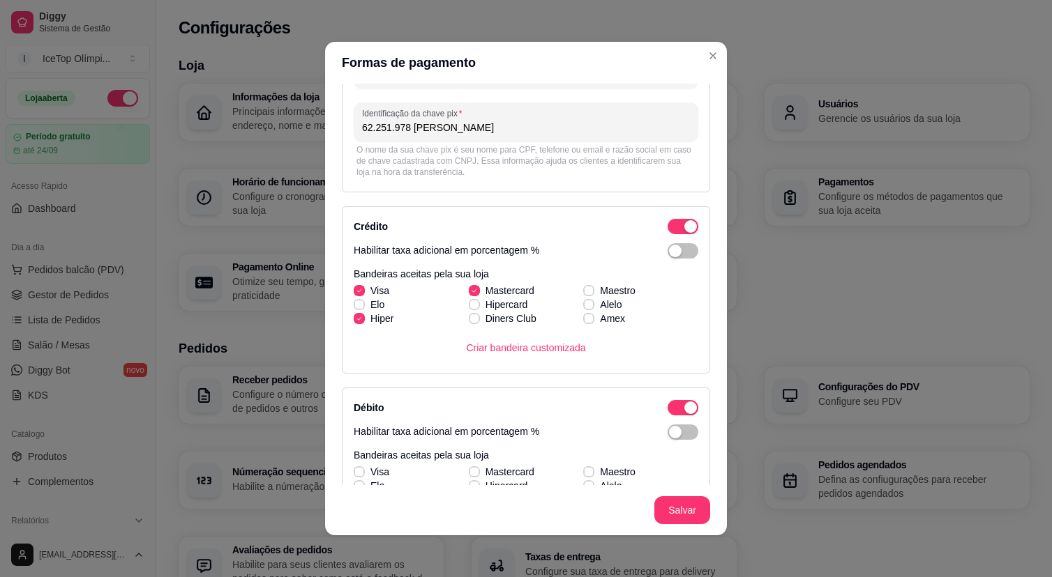
checkbox input "false"
click at [360, 298] on label "Elo" at bounding box center [369, 304] width 42 height 25
click at [360, 308] on input "Elo" at bounding box center [357, 312] width 9 height 9
checkbox input "true"
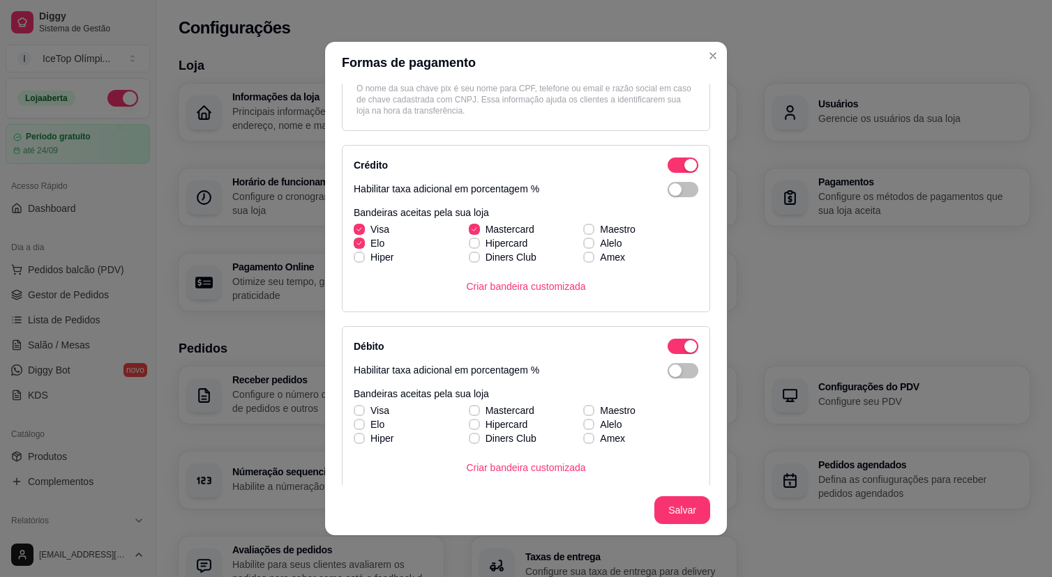
scroll to position [191, 0]
click at [589, 259] on icon at bounding box center [588, 259] width 8 height 6
click at [589, 261] on input "Amex" at bounding box center [586, 265] width 9 height 9
checkbox input "true"
click at [473, 247] on div "Visa Mastercard Maestro [PERSON_NAME] Alelo Hiper Diners Club Amex" at bounding box center [526, 245] width 344 height 42
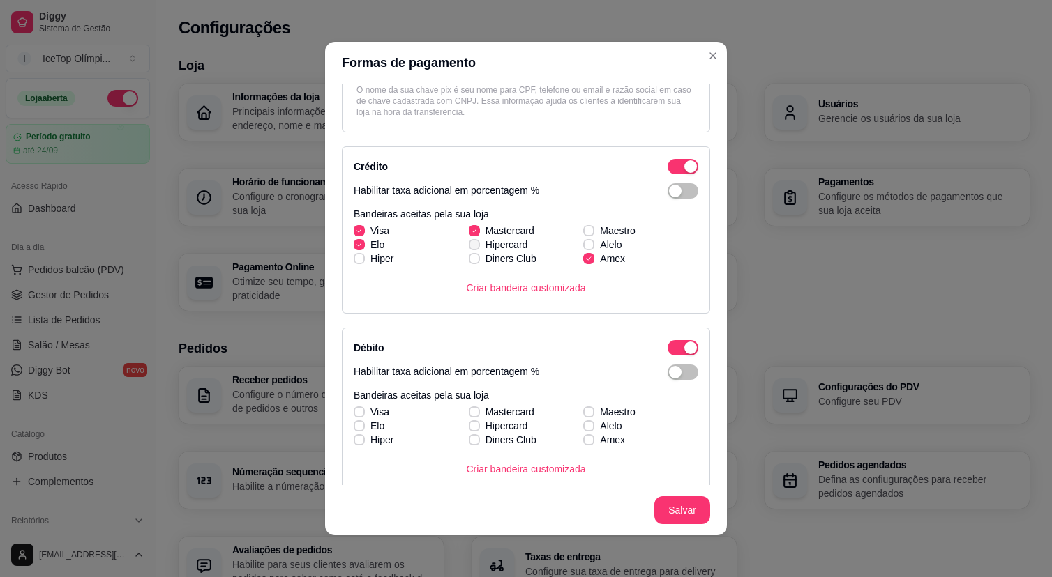
click at [478, 245] on icon at bounding box center [474, 245] width 8 height 6
click at [477, 248] on input "Hipercard" at bounding box center [472, 252] width 9 height 9
checkbox input "true"
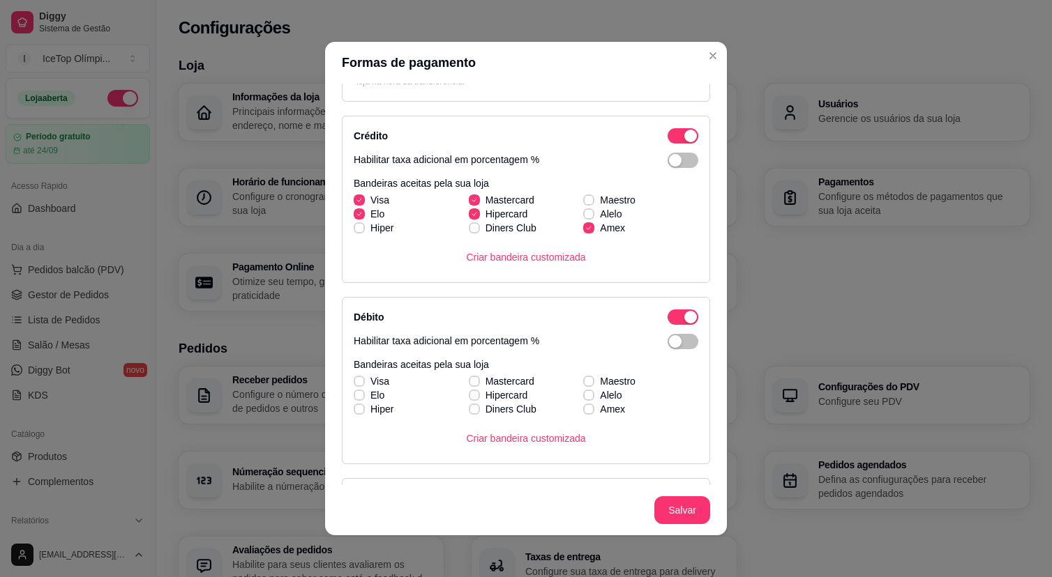
scroll to position [226, 0]
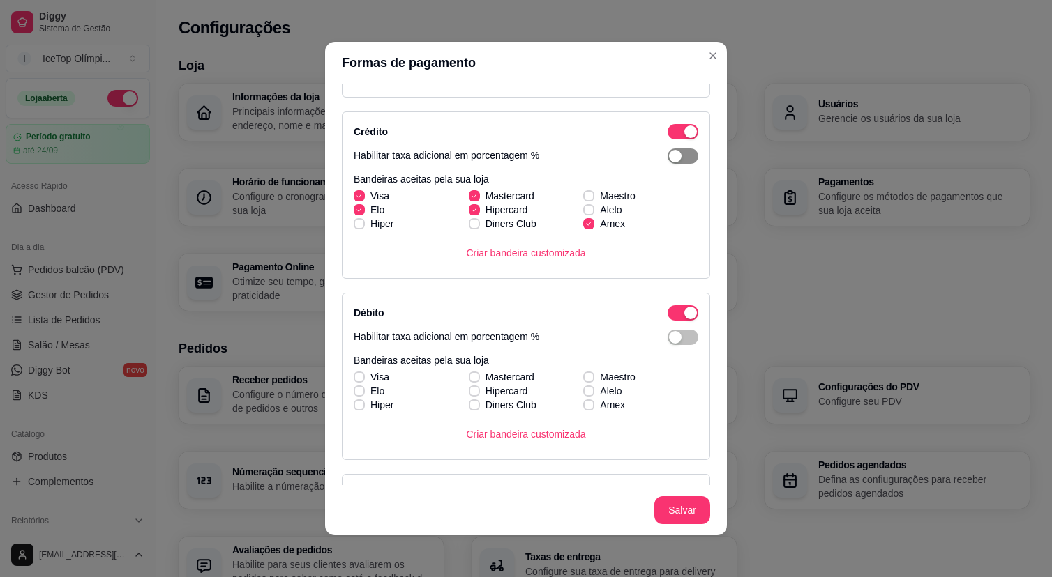
click at [682, 153] on span "button" at bounding box center [682, 156] width 31 height 15
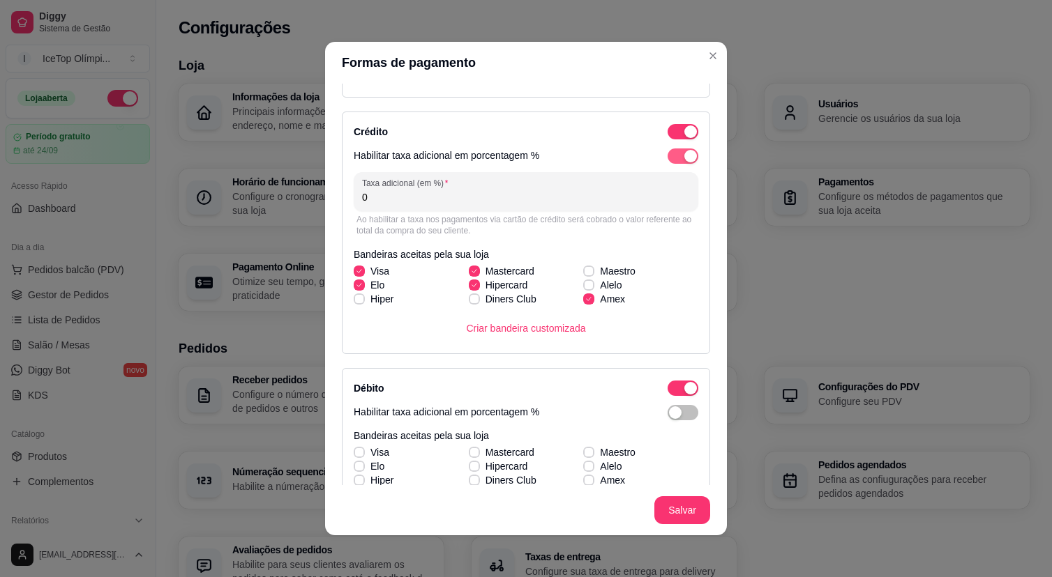
click at [682, 153] on span "button" at bounding box center [682, 156] width 31 height 15
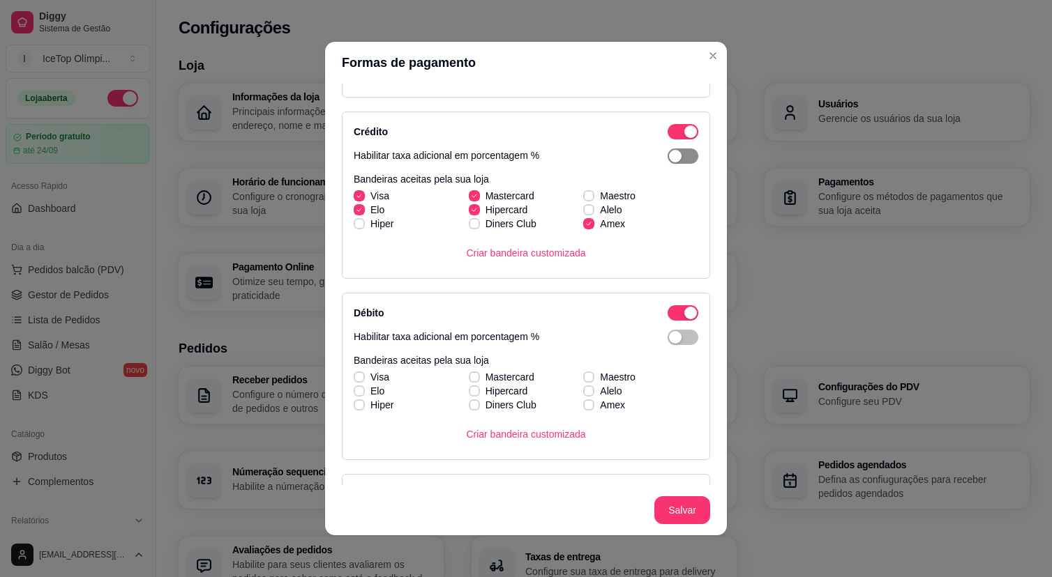
click at [682, 153] on span "button" at bounding box center [682, 156] width 31 height 15
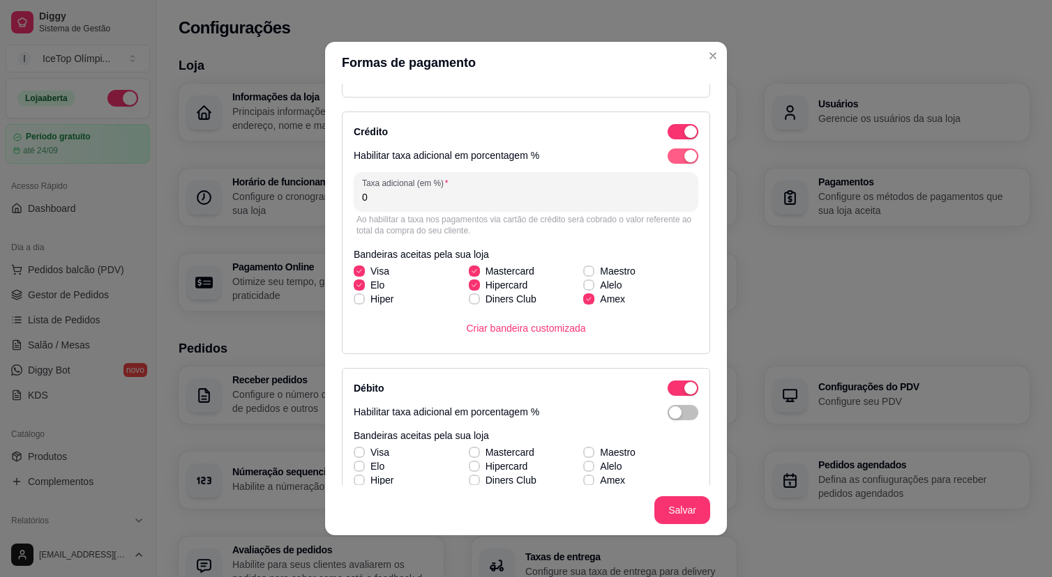
click at [682, 153] on span "button" at bounding box center [682, 156] width 31 height 15
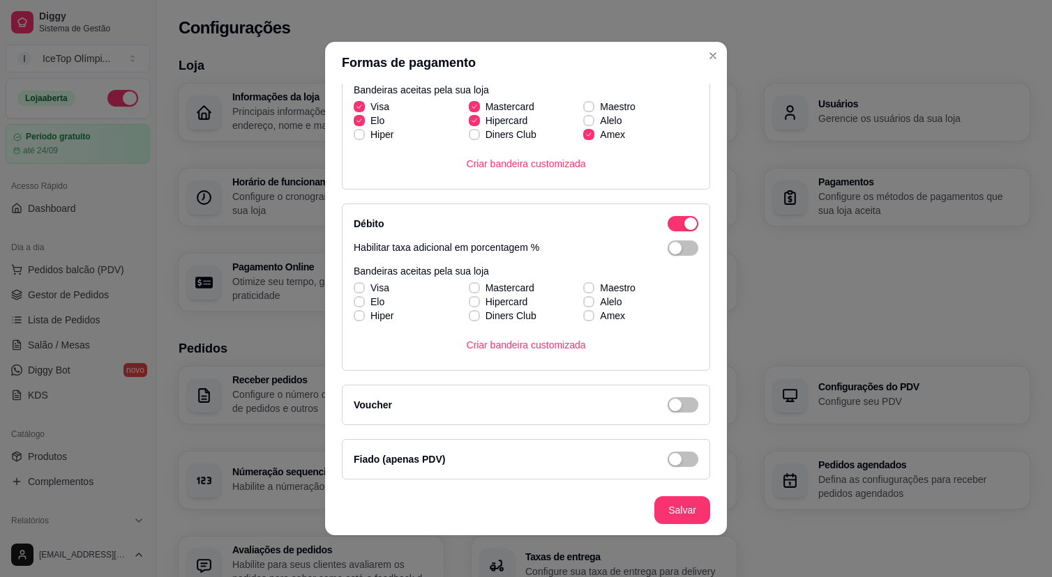
scroll to position [3, 0]
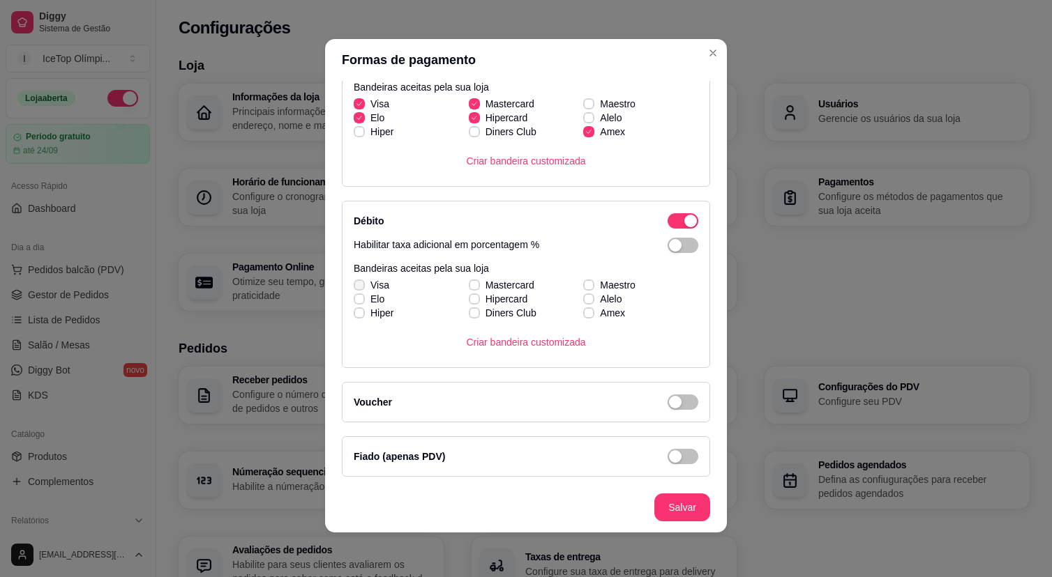
click at [358, 283] on icon at bounding box center [359, 285] width 8 height 6
click at [358, 288] on input "Visa" at bounding box center [357, 292] width 9 height 9
checkbox input "true"
click at [360, 299] on icon at bounding box center [359, 299] width 8 height 6
click at [360, 302] on input "Elo" at bounding box center [357, 306] width 9 height 9
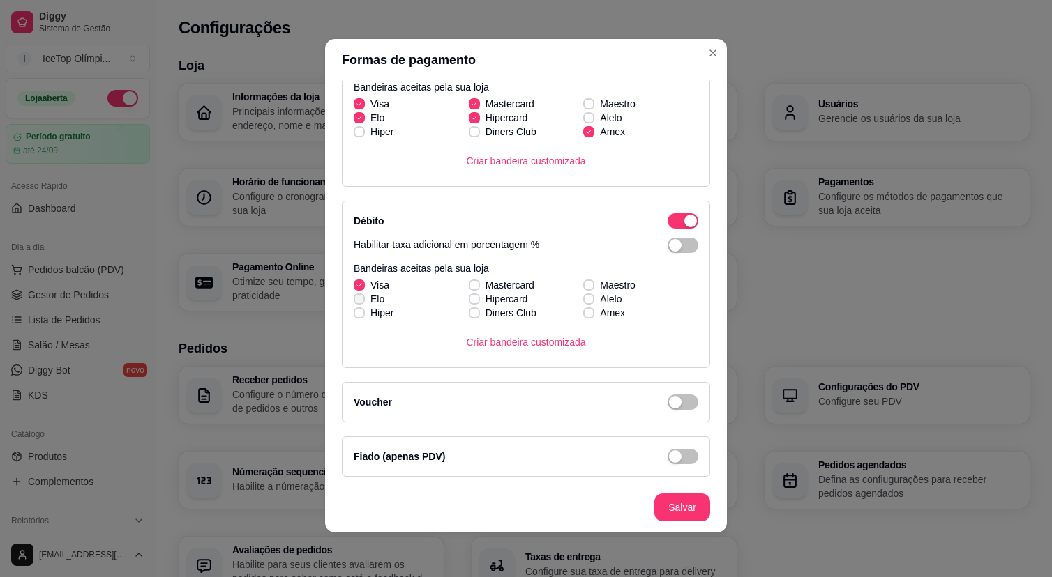
checkbox input "true"
click at [478, 284] on span at bounding box center [474, 285] width 11 height 11
click at [477, 288] on input "Mastercard" at bounding box center [472, 292] width 9 height 9
checkbox input "true"
click at [474, 301] on div "Visa Mastercard Maestro [PERSON_NAME] Alelo Hiper Diners Club Amex" at bounding box center [526, 299] width 344 height 42
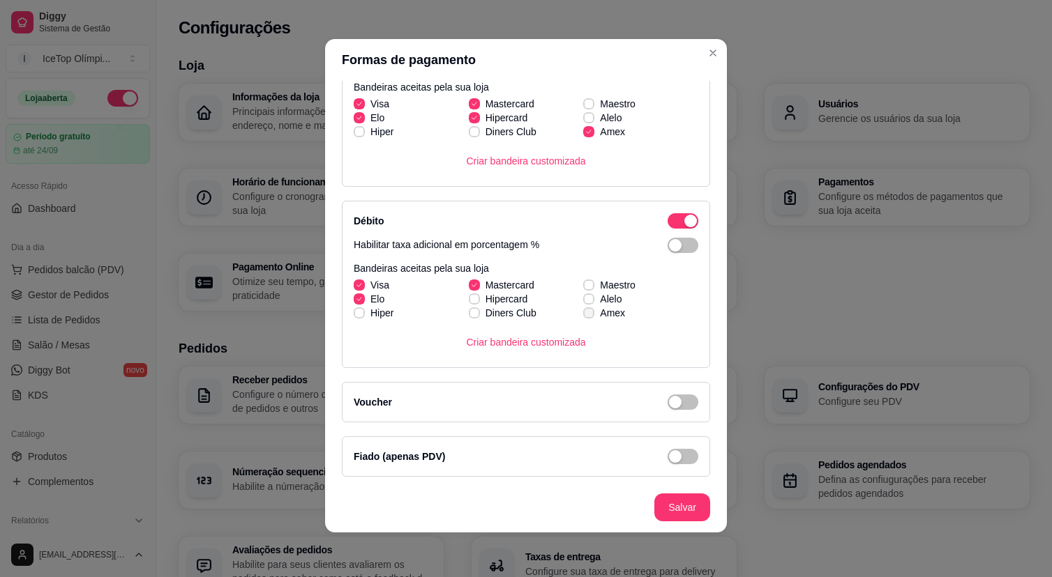
click at [599, 316] on label "Amex" at bounding box center [603, 313] width 53 height 25
click at [591, 316] on input "Amex" at bounding box center [586, 320] width 9 height 9
checkbox input "true"
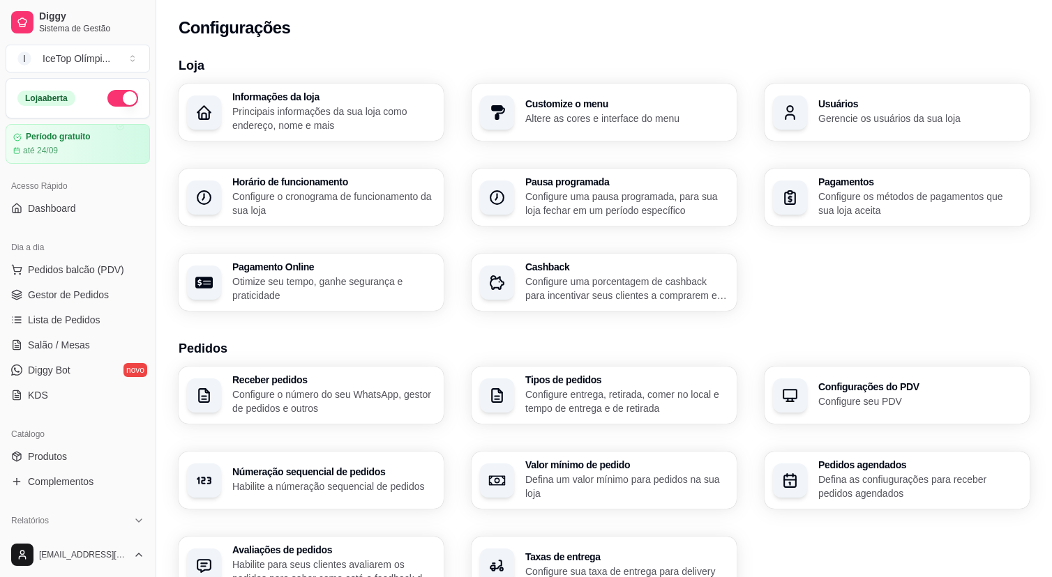
click at [340, 285] on p "Otimize seu tempo, ganhe segurança e praticidade" at bounding box center [333, 289] width 203 height 28
select select "4.98"
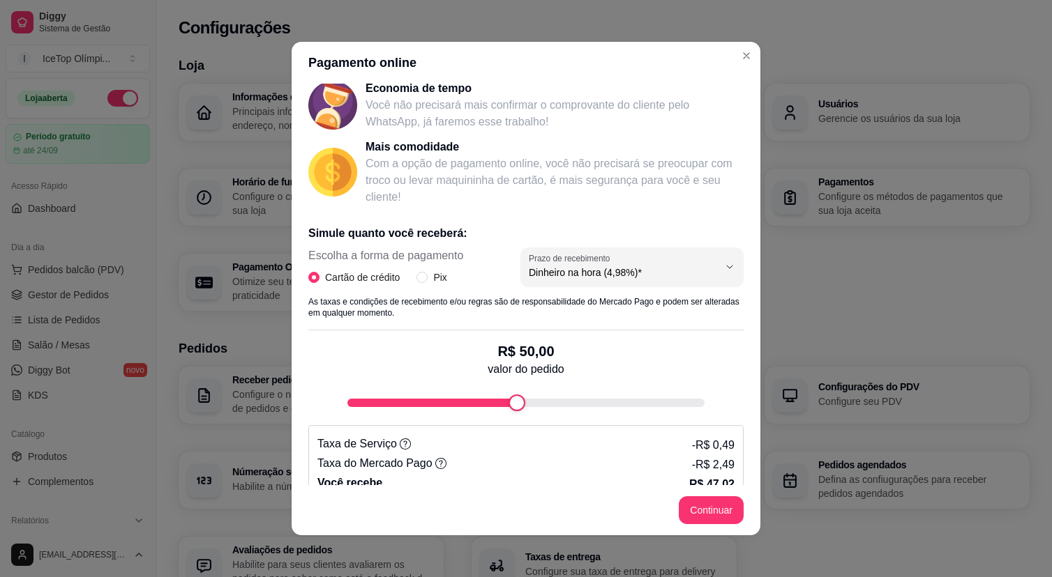
scroll to position [151, 0]
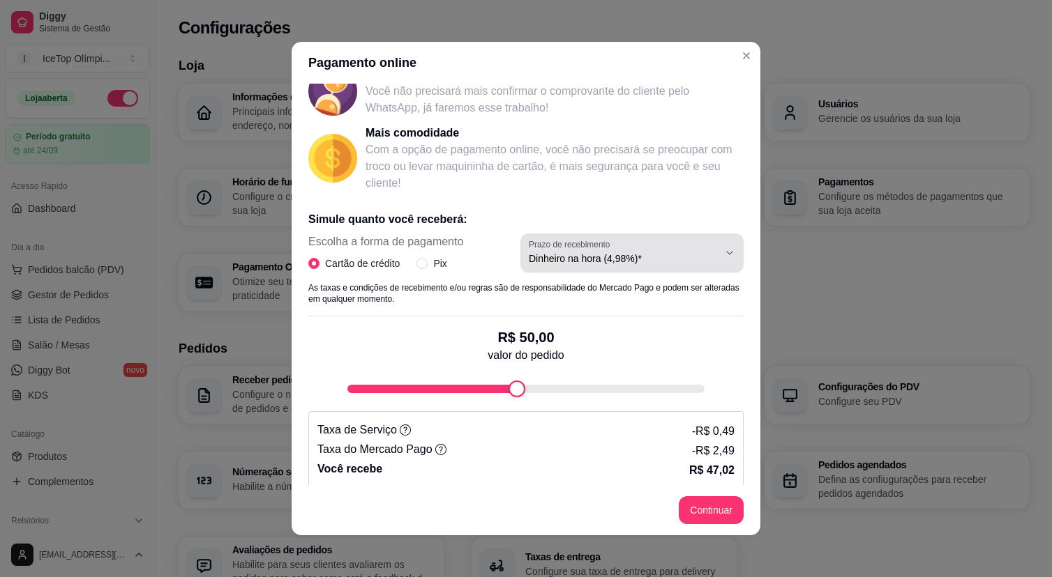
click at [593, 257] on span "Dinheiro na hora (4,98%)*" at bounding box center [624, 259] width 190 height 14
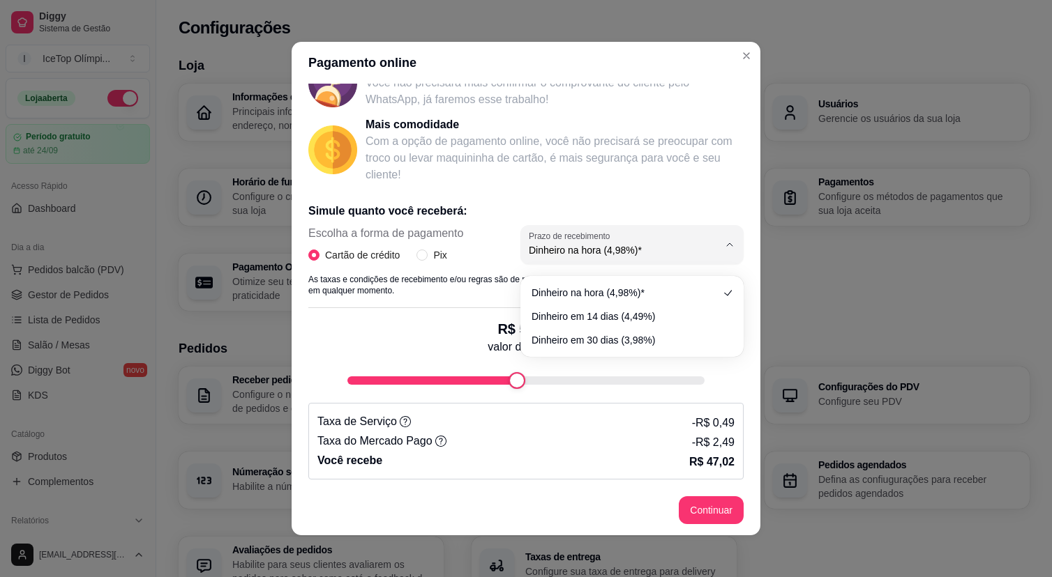
click at [639, 181] on p "Com a opção de pagamento online, você não precisará se preocupar com troco ou l…" at bounding box center [554, 158] width 378 height 50
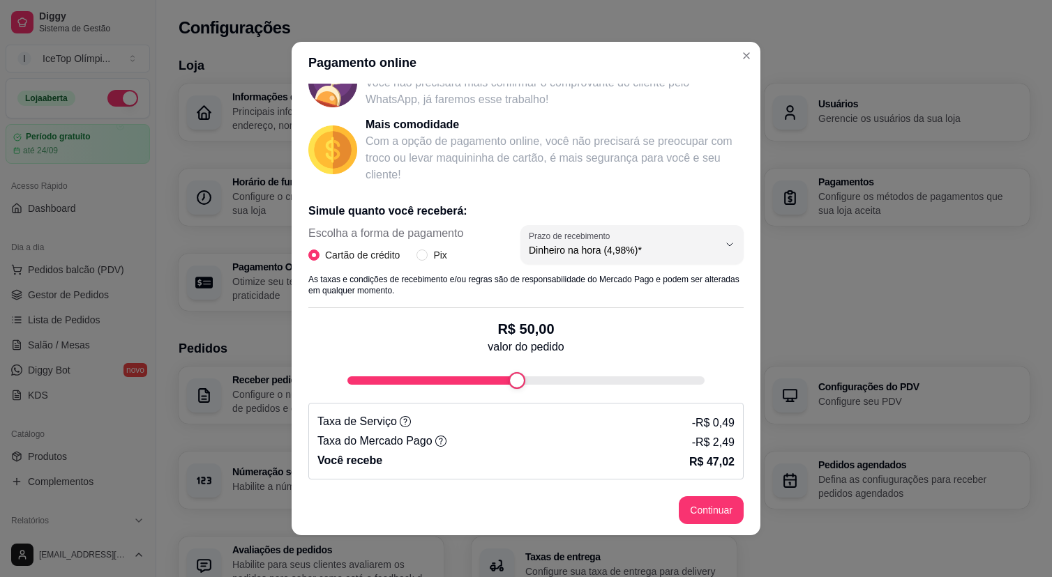
scroll to position [3, 0]
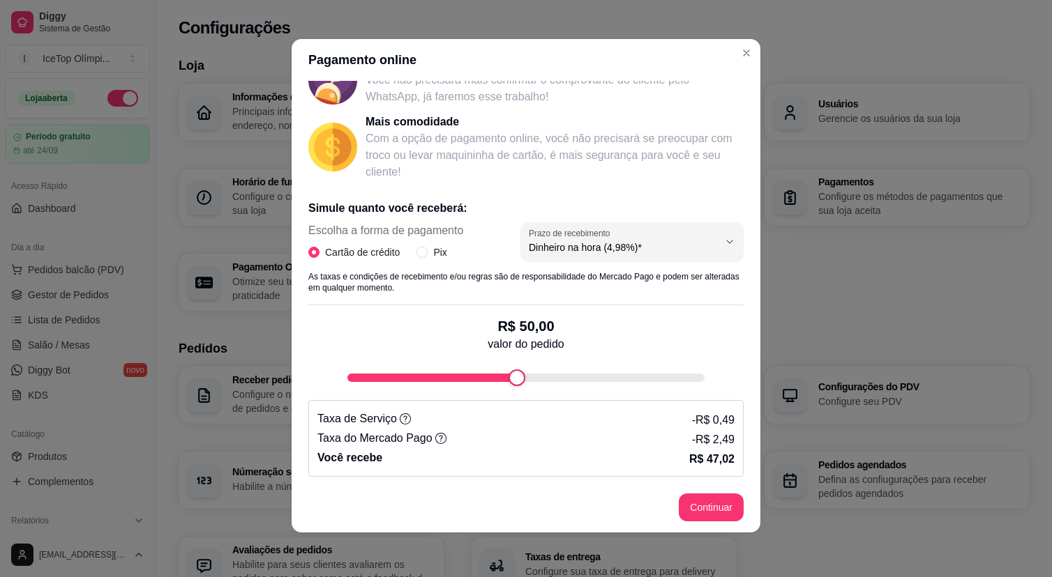
click at [698, 377] on div "fee-calculator" at bounding box center [525, 378] width 357 height 8
click at [697, 381] on div "fee-calculator" at bounding box center [689, 378] width 17 height 17
type input "100"
click at [713, 374] on div "R$ 100,00 valor do pedido" at bounding box center [525, 345] width 435 height 81
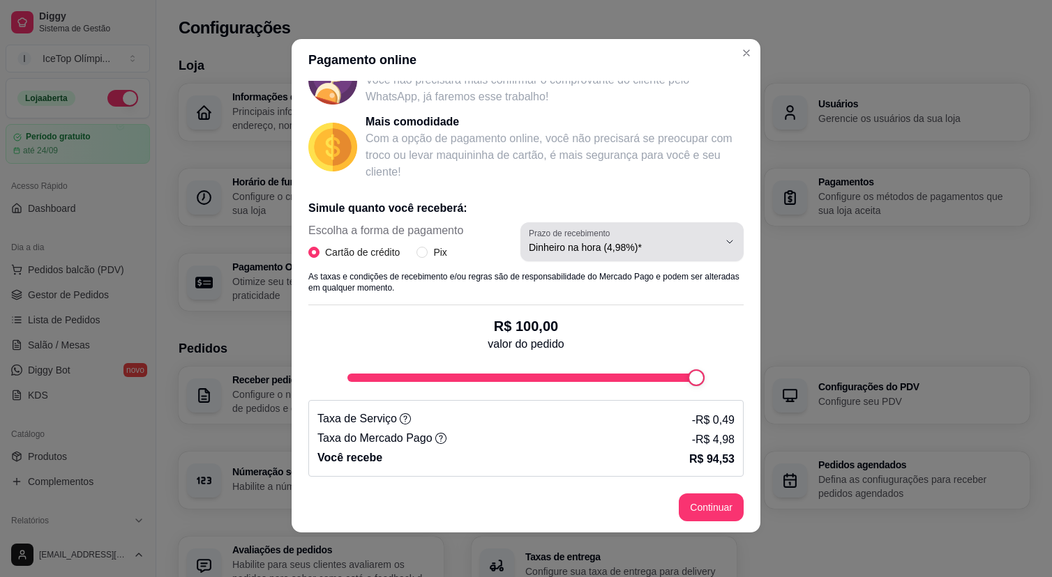
click at [732, 238] on icon "button" at bounding box center [729, 241] width 11 height 11
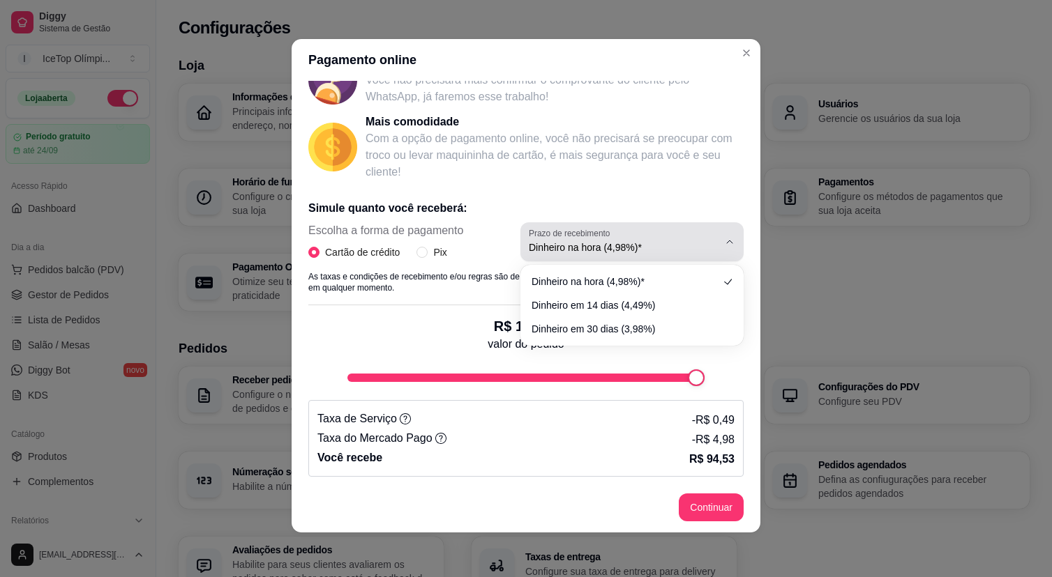
click at [732, 238] on icon "button" at bounding box center [729, 241] width 11 height 11
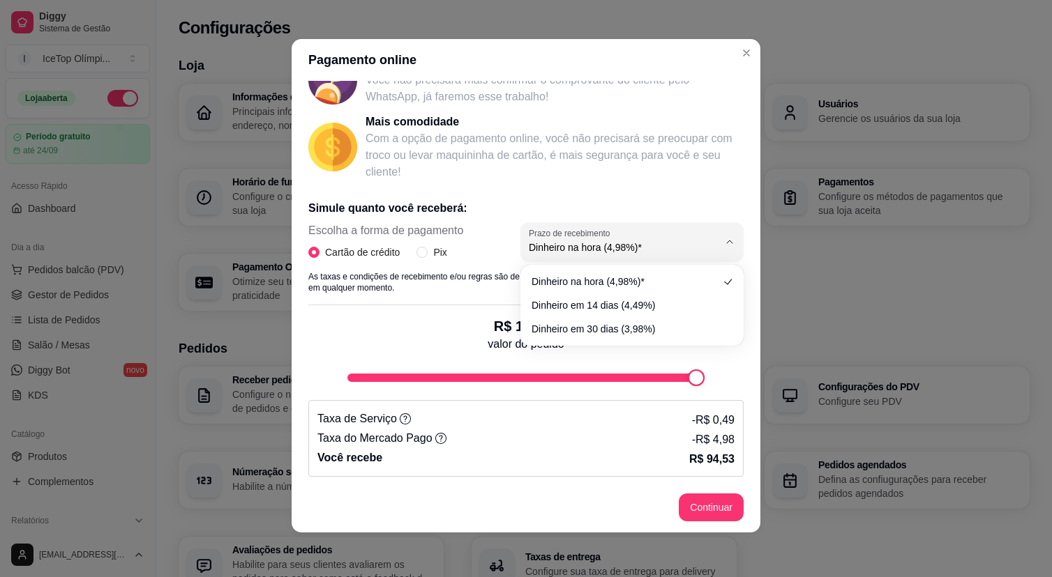
click at [730, 201] on p "Simule quanto você receberá:" at bounding box center [525, 208] width 435 height 17
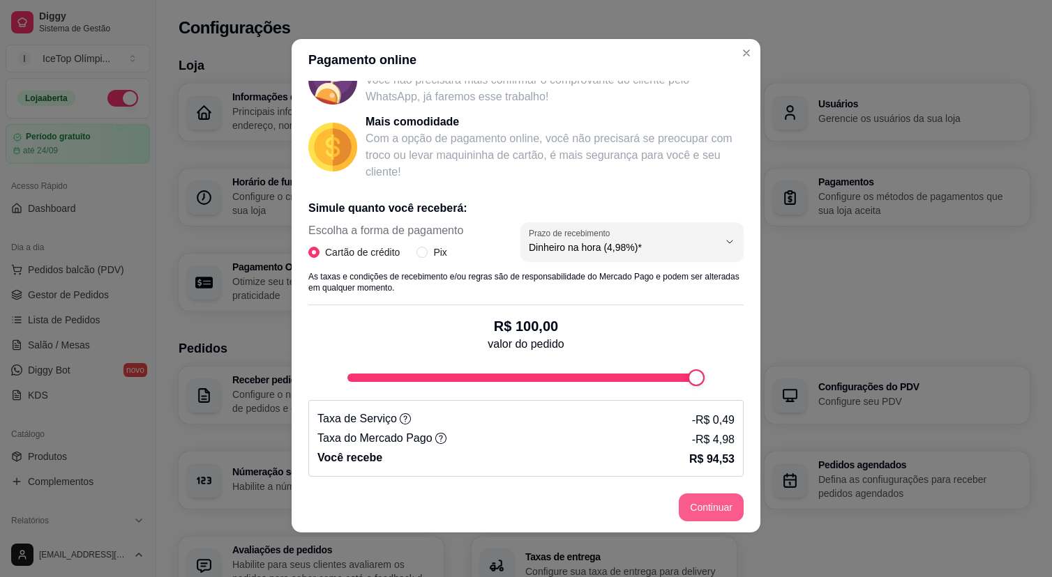
click at [700, 499] on button "Continuar" at bounding box center [710, 508] width 65 height 28
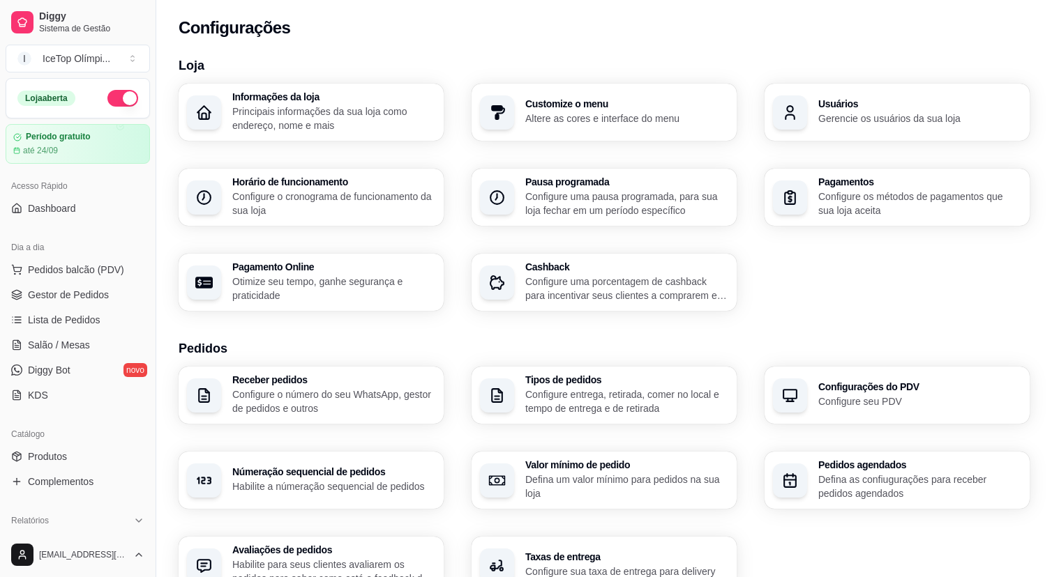
click at [324, 291] on p "Otimize seu tempo, ganhe segurança e praticidade" at bounding box center [333, 289] width 203 height 28
select select "4.98"
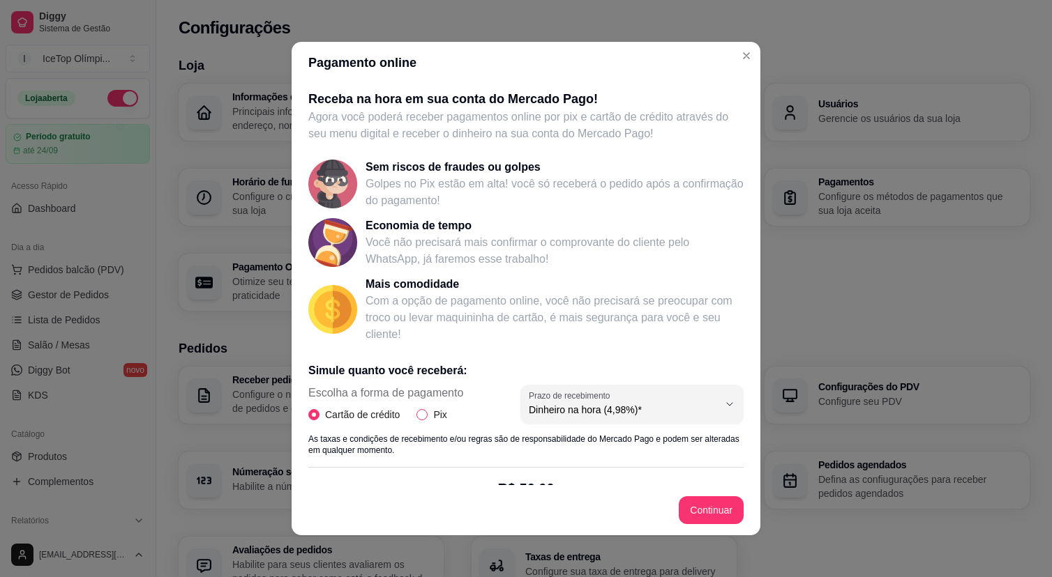
click at [425, 420] on label "Pix" at bounding box center [434, 414] width 36 height 15
click at [425, 420] on input "Pix" at bounding box center [421, 414] width 11 height 11
radio input "true"
radio input "false"
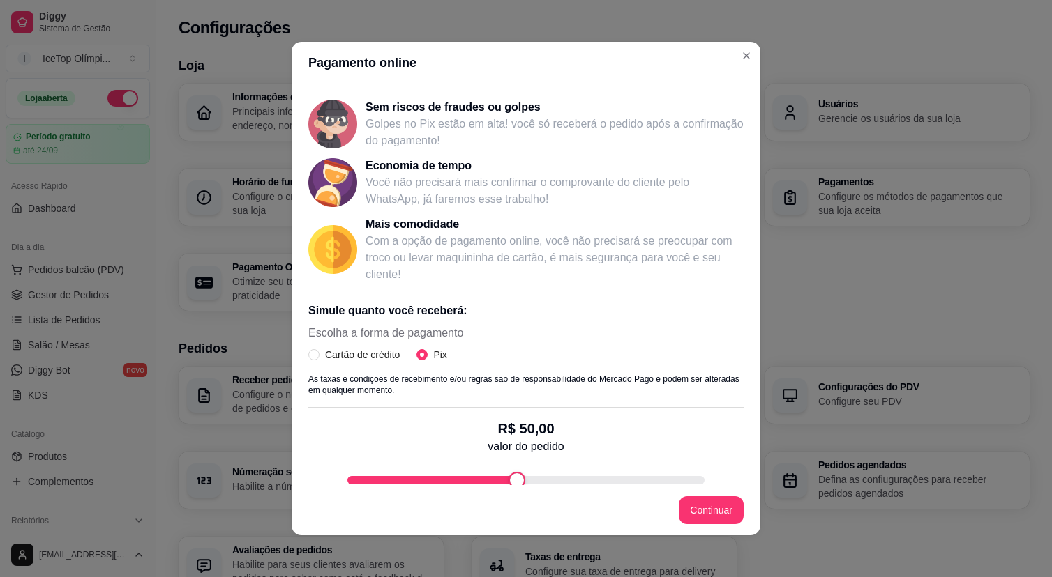
scroll to position [160, 0]
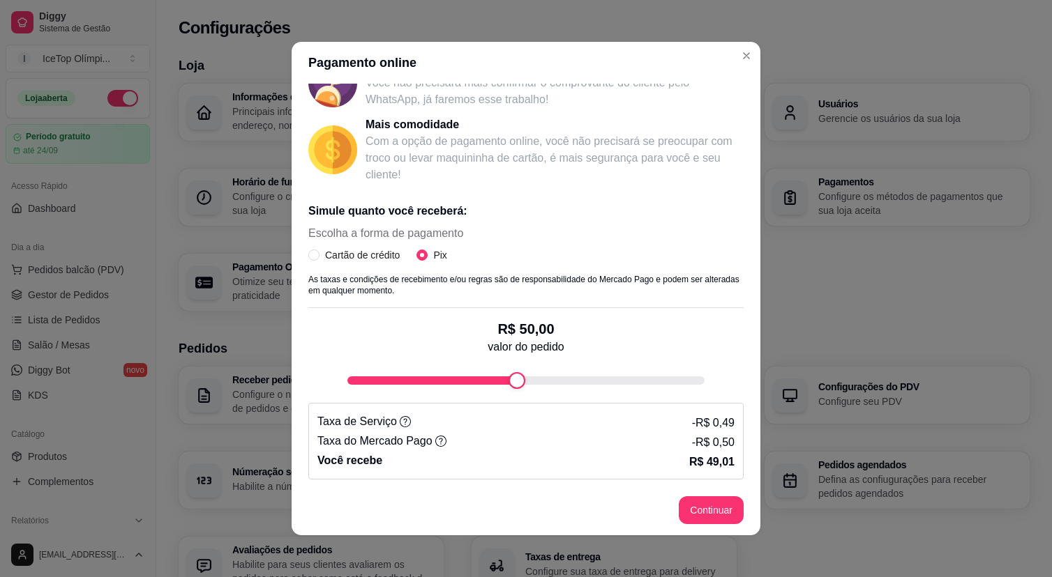
type input "99"
click at [699, 383] on div "fee-calculator" at bounding box center [525, 381] width 357 height 8
click at [717, 518] on button "Continuar" at bounding box center [710, 510] width 65 height 28
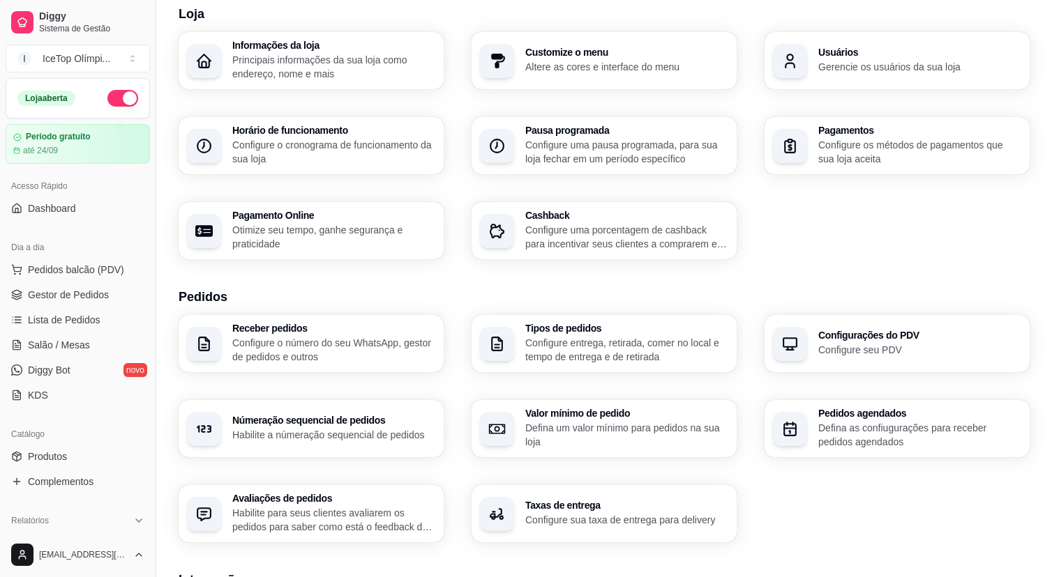
scroll to position [56, 0]
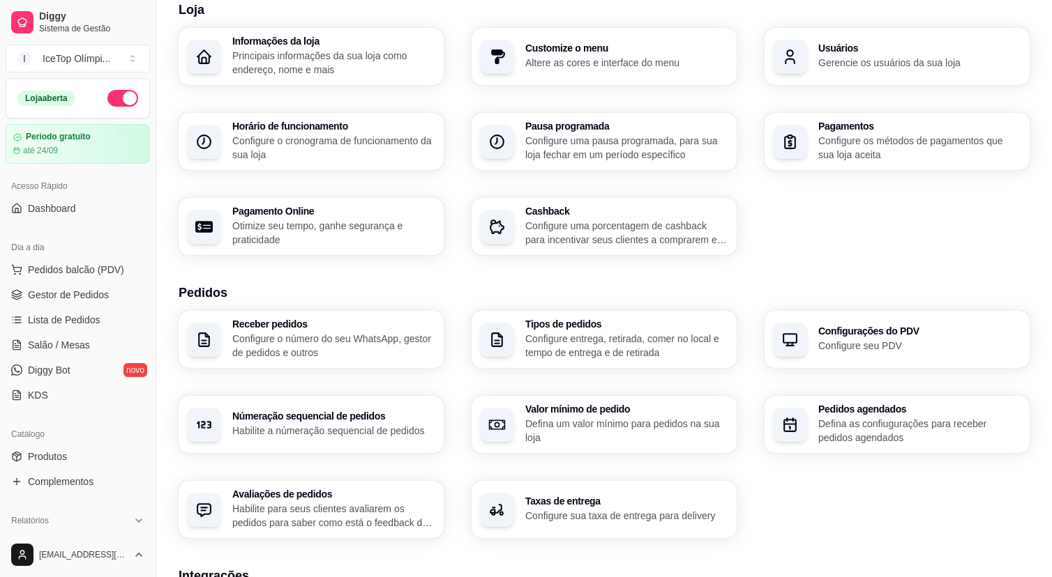
click at [651, 224] on p "Configure uma porcentagem de cashback para incentivar seus clientes a comprarem…" at bounding box center [626, 233] width 203 height 28
click at [902, 126] on h3 "Pagamentos" at bounding box center [919, 126] width 203 height 10
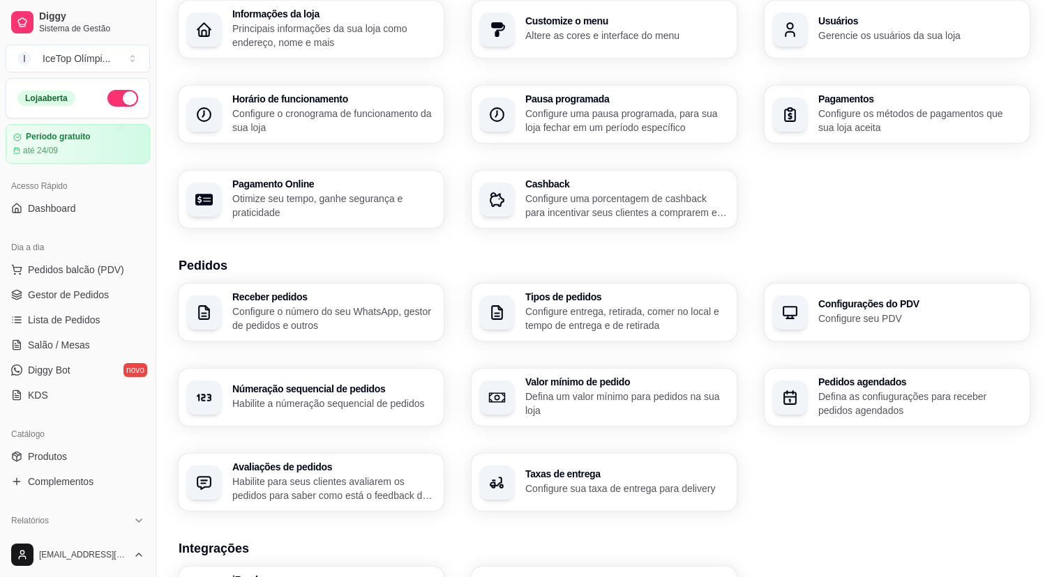
click at [386, 190] on div "Pagamento Online Otimize seu tempo, ganhe segurança e praticidade" at bounding box center [333, 199] width 203 height 40
select select "4.98"
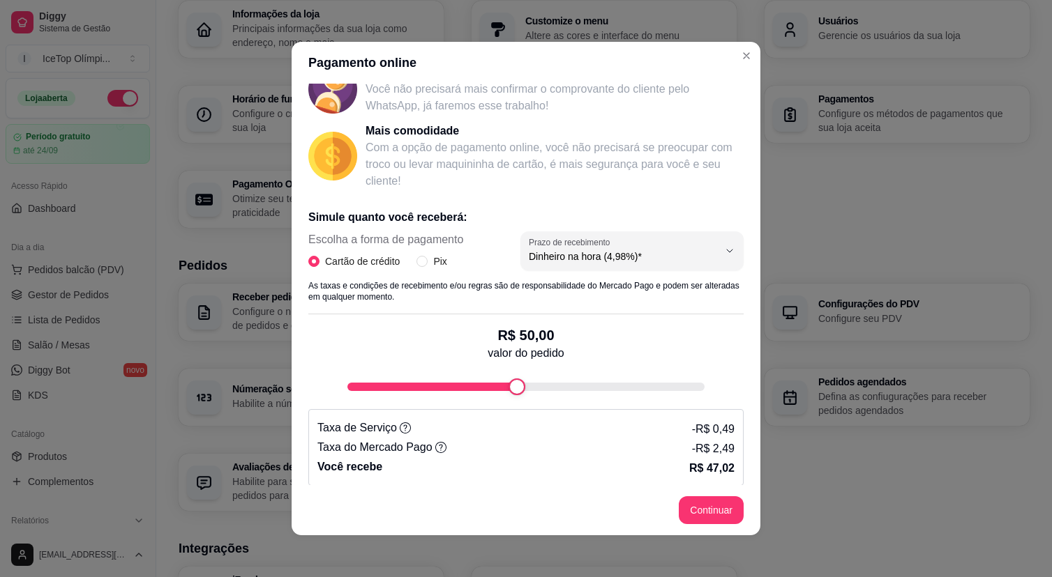
scroll to position [155, 0]
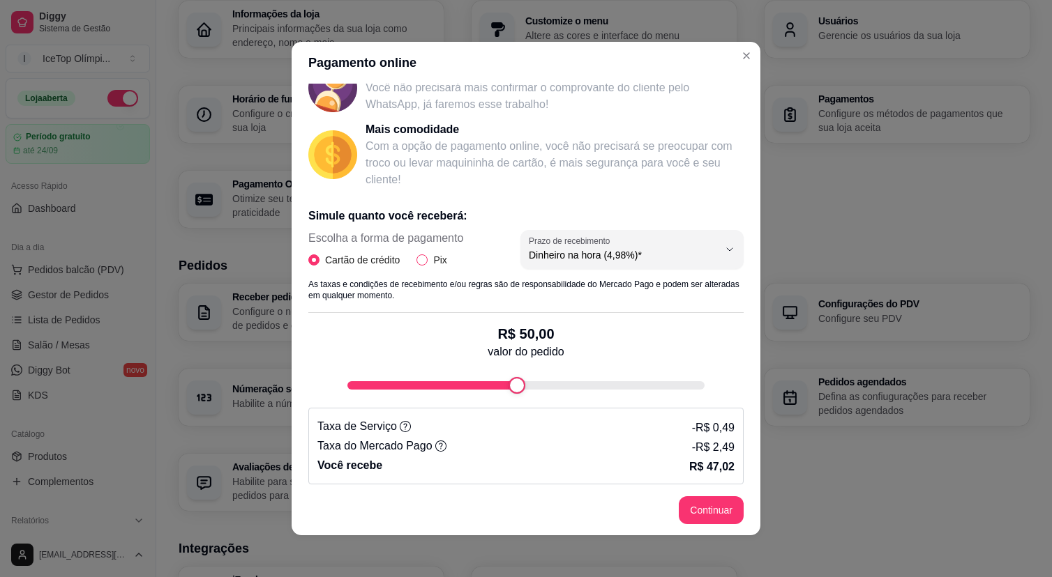
click at [426, 257] on input "Pix" at bounding box center [421, 260] width 11 height 11
radio input "true"
radio input "false"
click at [701, 384] on div "fee-calculator" at bounding box center [525, 385] width 357 height 8
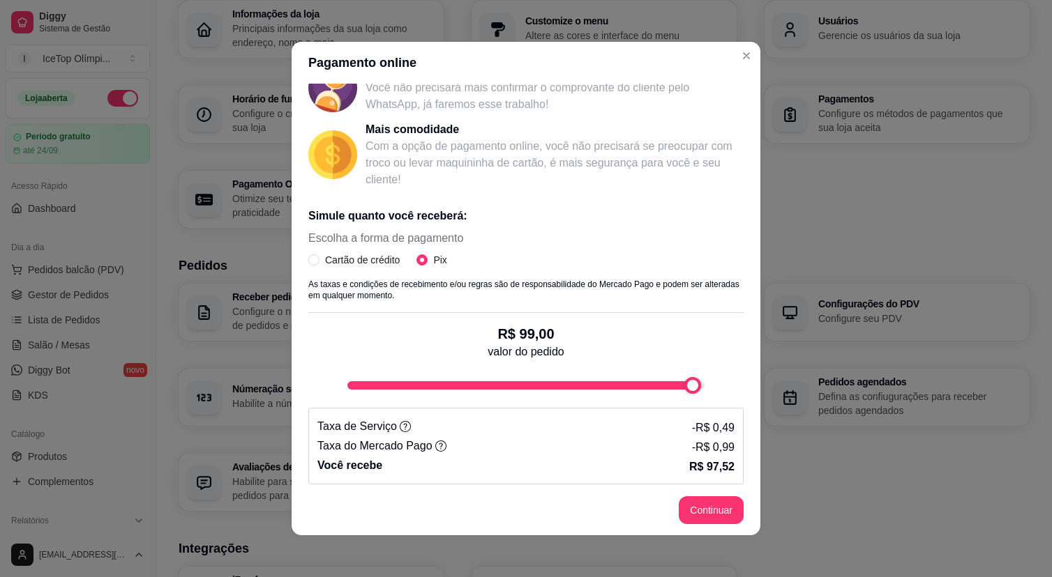
type input "100"
click at [742, 386] on div "R$ 100,00 valor do pedido" at bounding box center [525, 353] width 435 height 81
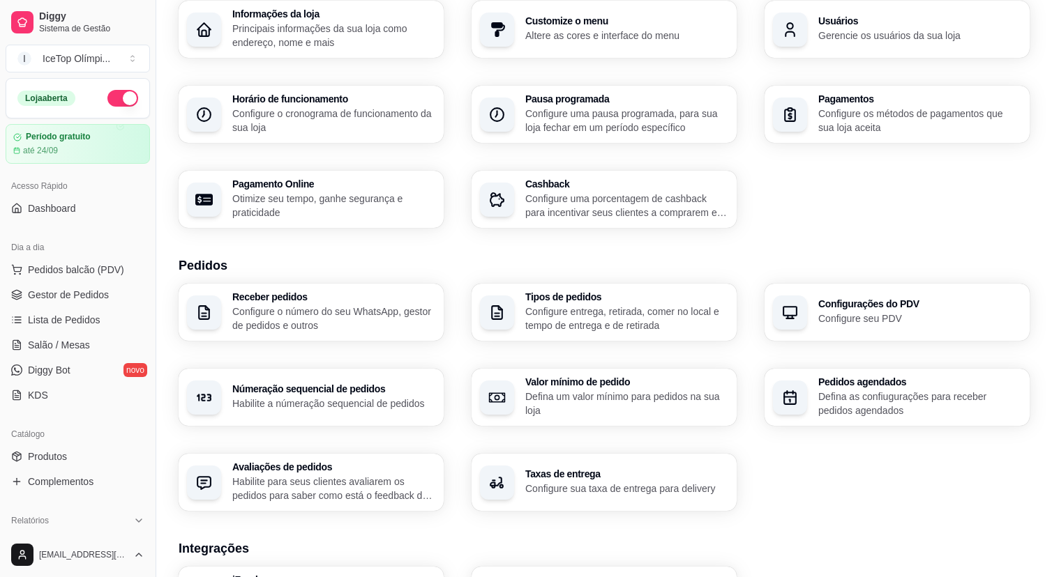
click at [776, 189] on div "Informações da loja Principais informações da sua loja como endereço, nome e ma…" at bounding box center [604, 114] width 851 height 227
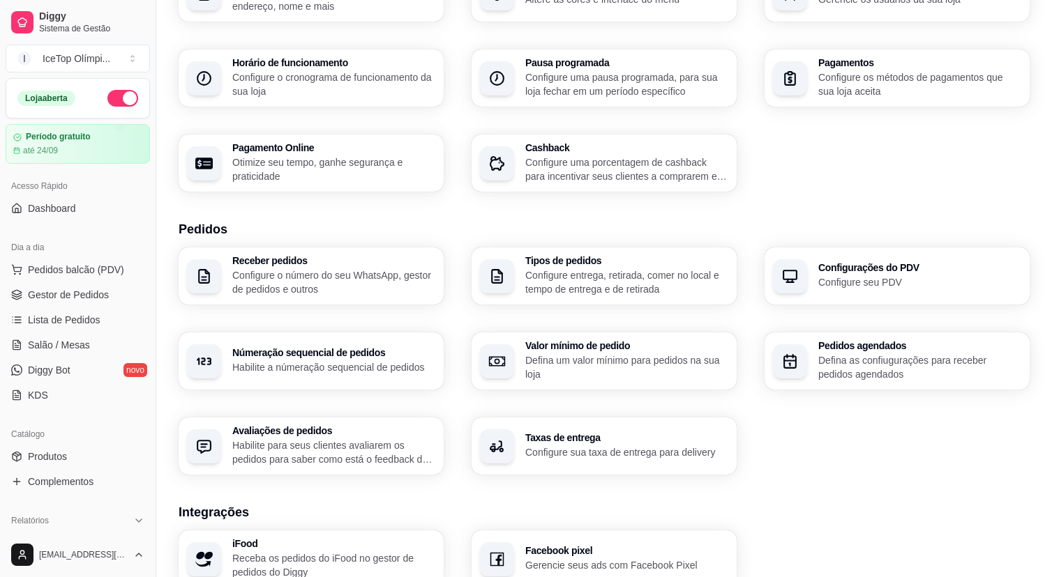
scroll to position [137, 0]
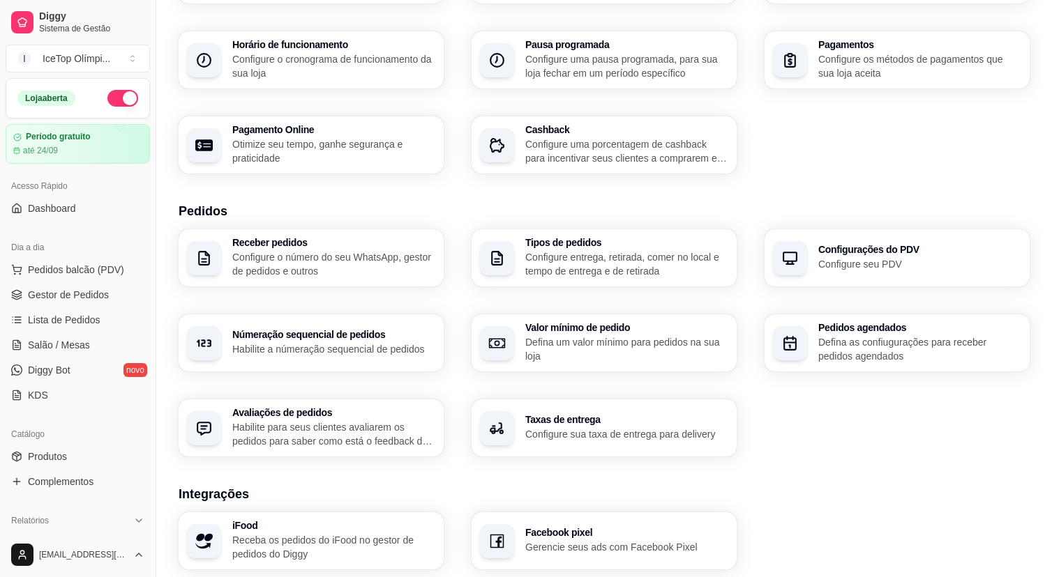
click at [395, 158] on p "Otimize seu tempo, ganhe segurança e praticidade" at bounding box center [333, 151] width 203 height 28
select select "4.98"
click at [794, 137] on div "Informações da loja Principais informações da sua loja como endereço, nome e ma…" at bounding box center [604, 59] width 851 height 227
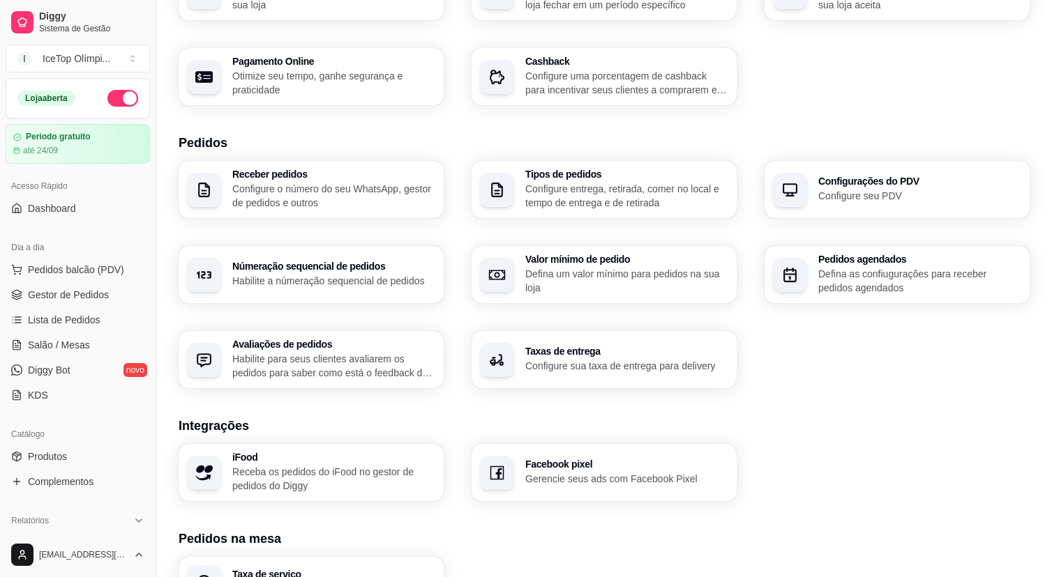
scroll to position [211, 0]
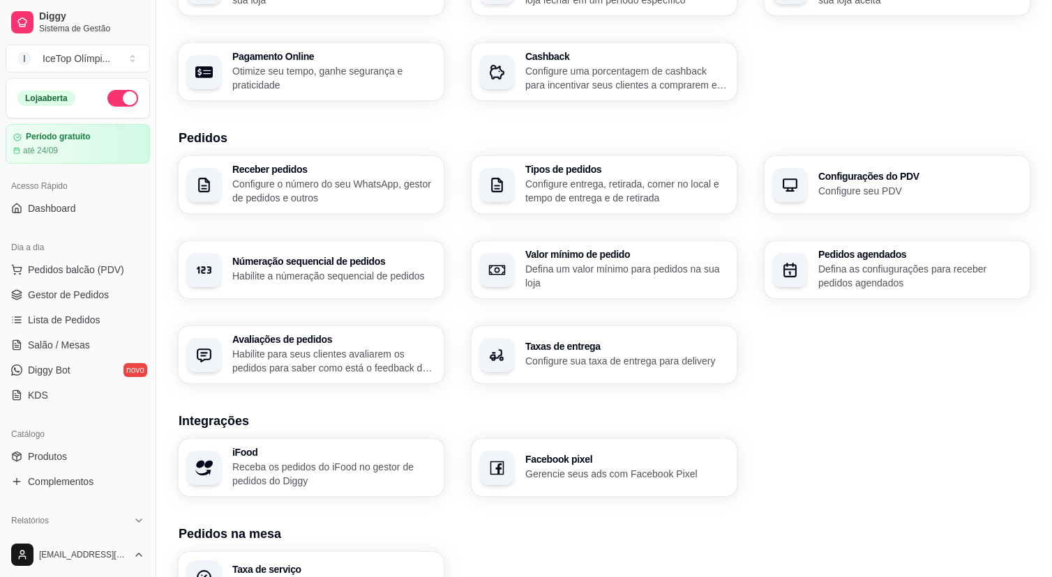
click at [405, 183] on p "Configure o número do seu WhatsApp, gestor de pedidos e outros" at bounding box center [333, 191] width 203 height 28
click at [669, 186] on p "Configure entrega, retirada, comer no local e tempo de entrega e de retirada" at bounding box center [626, 191] width 203 height 28
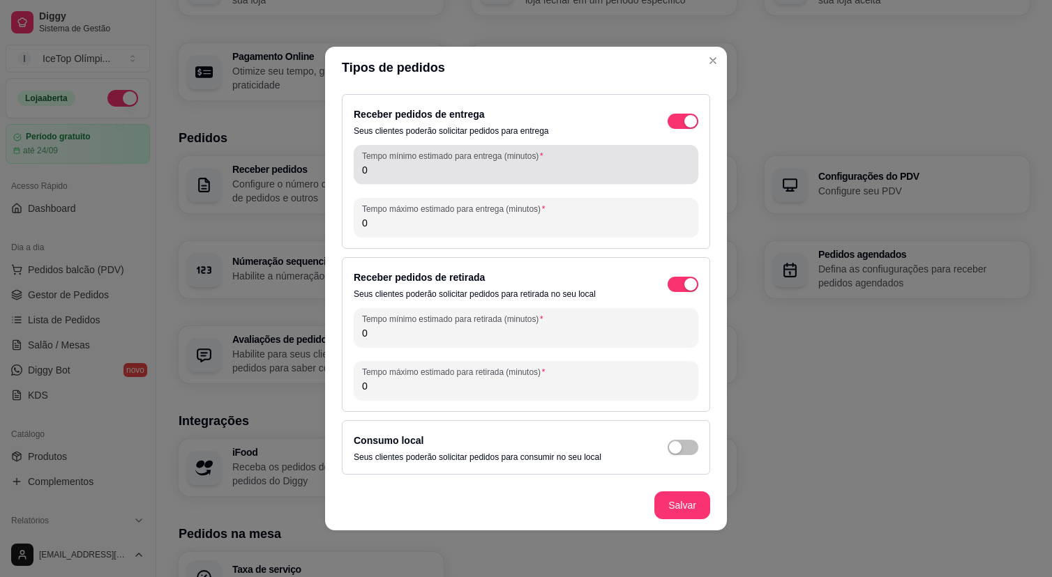
click at [586, 172] on input "0" at bounding box center [526, 170] width 328 height 14
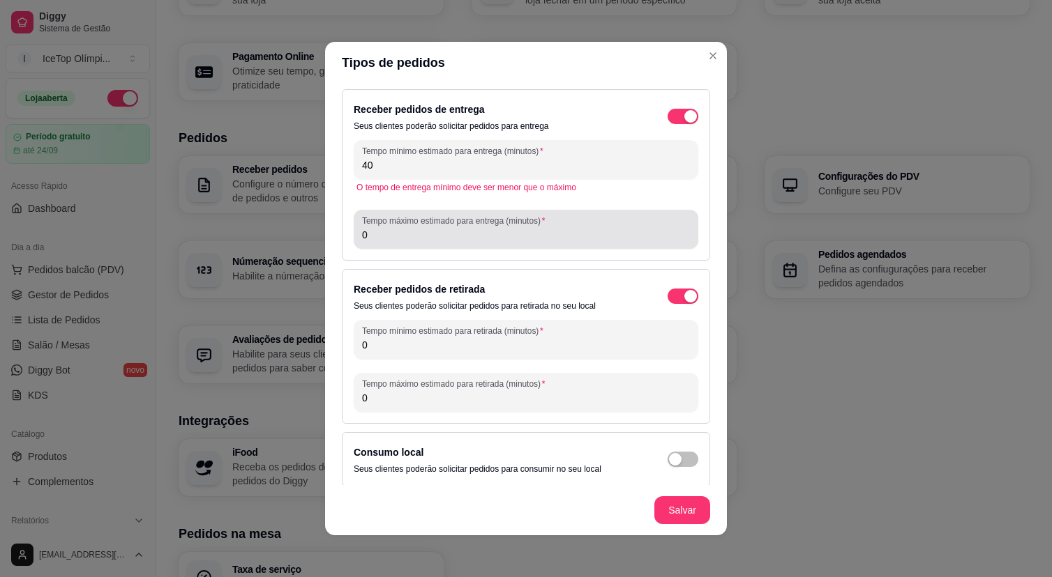
type input "40"
click at [517, 248] on div "Tempo máximo estimado para entrega (minutos) 0" at bounding box center [526, 229] width 344 height 39
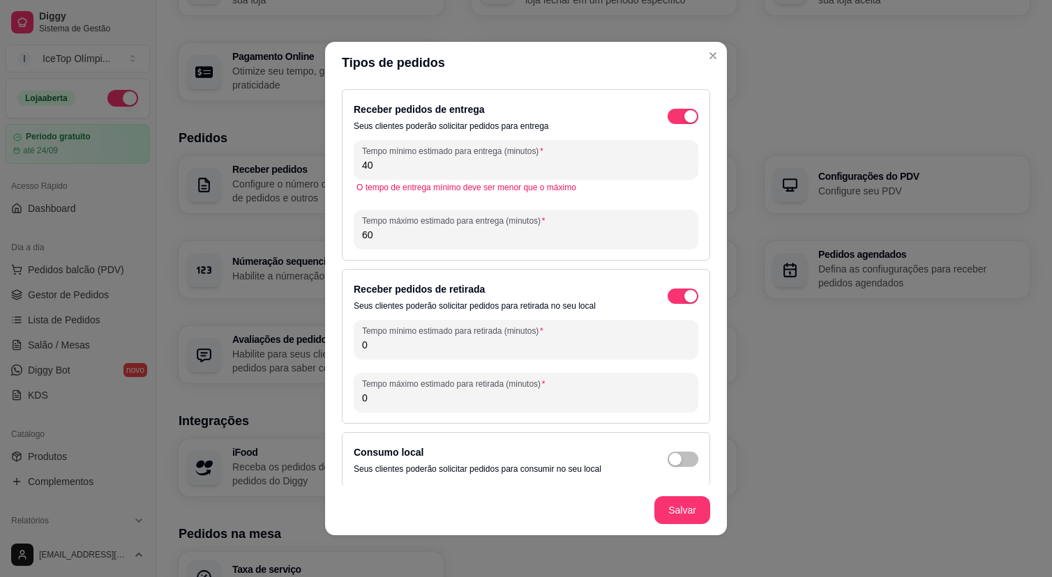
type input "60"
click at [607, 196] on div "Tempo mínimo estimado para entrega (minutos) 40 O tempo de entrega mínimo deve …" at bounding box center [526, 194] width 344 height 109
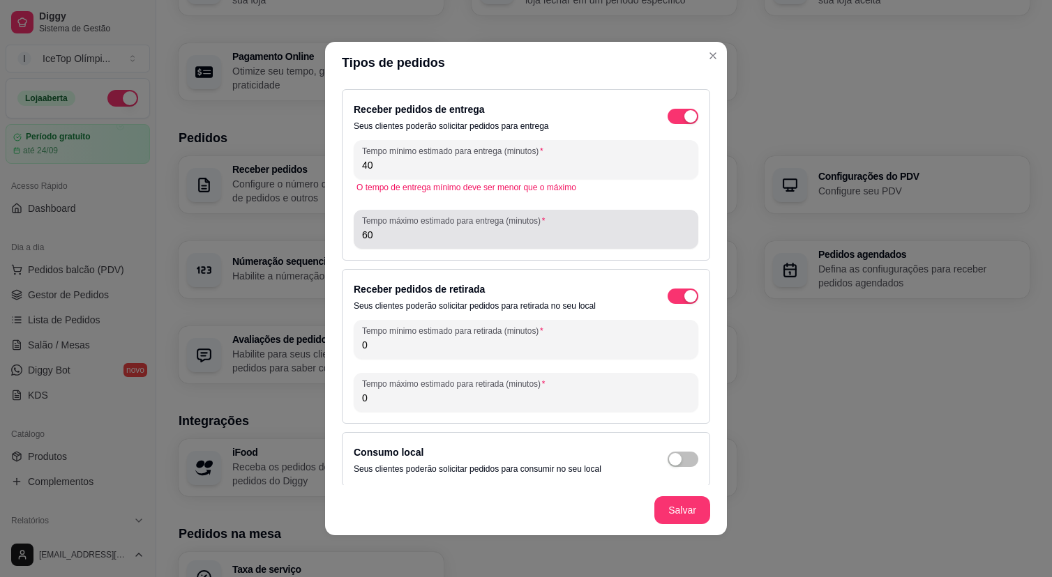
scroll to position [7, 0]
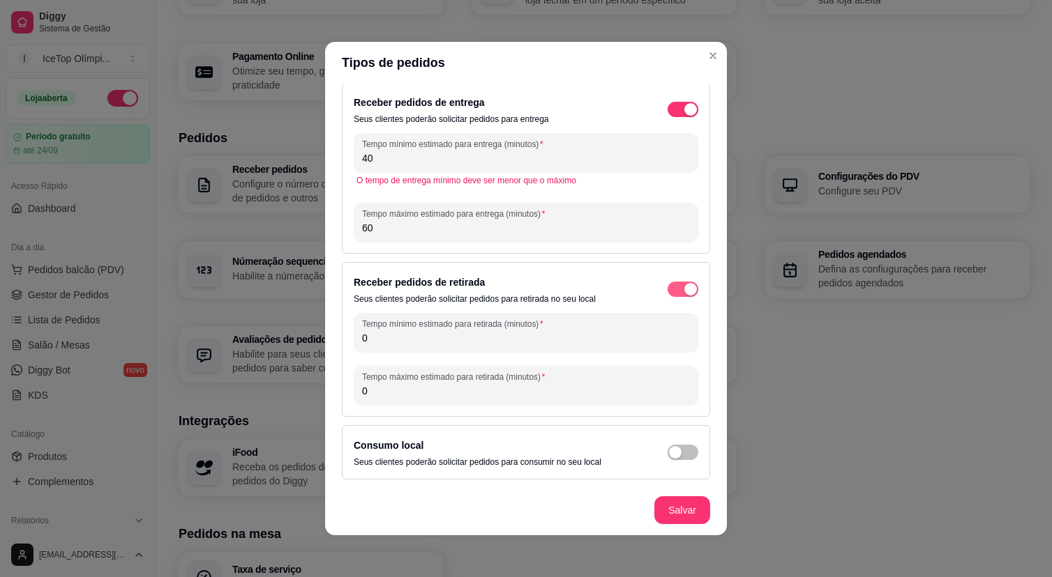
click at [680, 289] on span "button" at bounding box center [682, 289] width 31 height 15
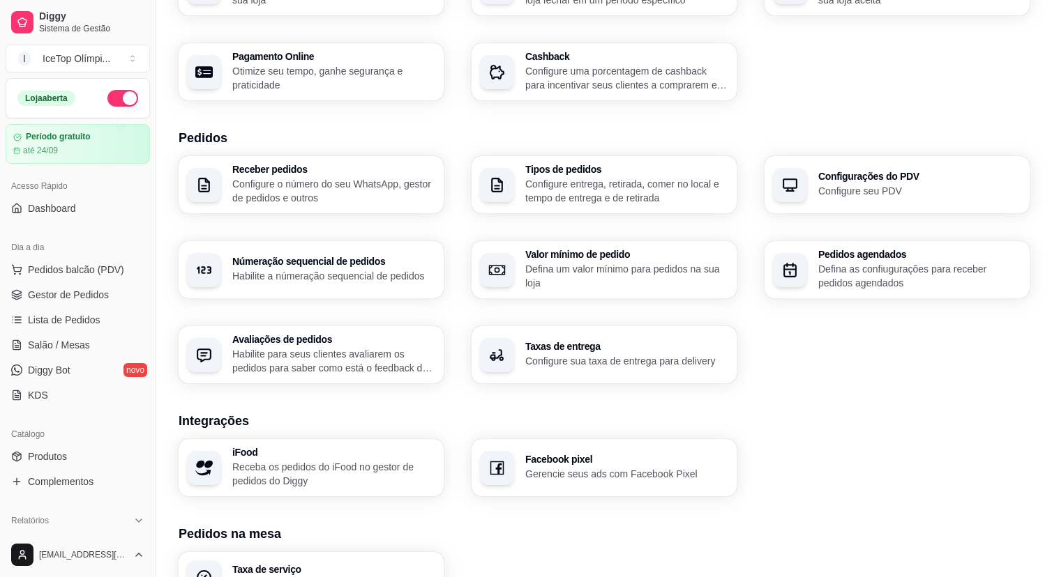
click at [828, 178] on h3 "Configurações do PDV" at bounding box center [919, 177] width 203 height 10
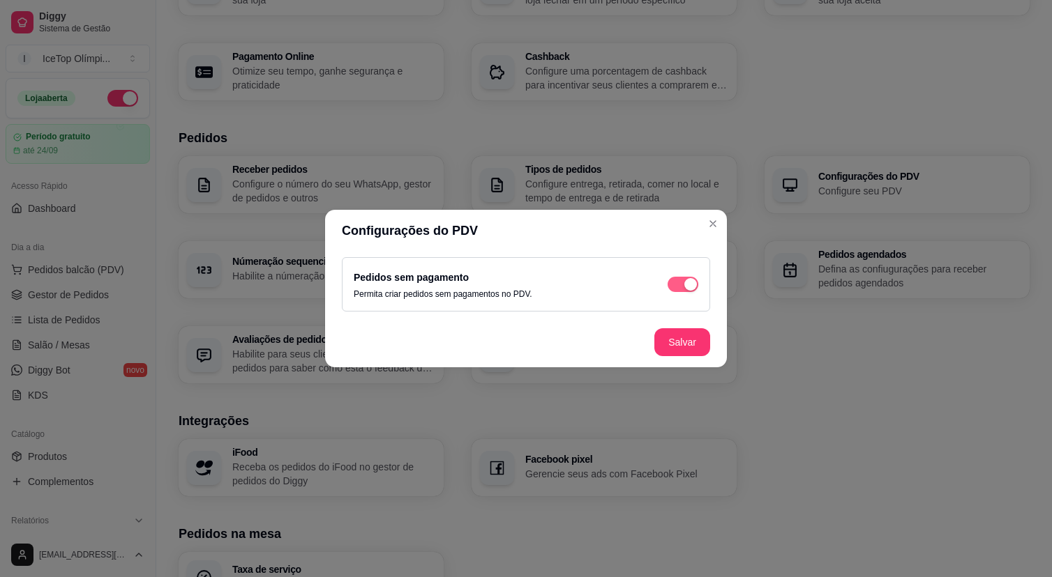
click at [690, 282] on div "button" at bounding box center [690, 284] width 13 height 13
click at [680, 338] on button "Salvar" at bounding box center [682, 342] width 56 height 28
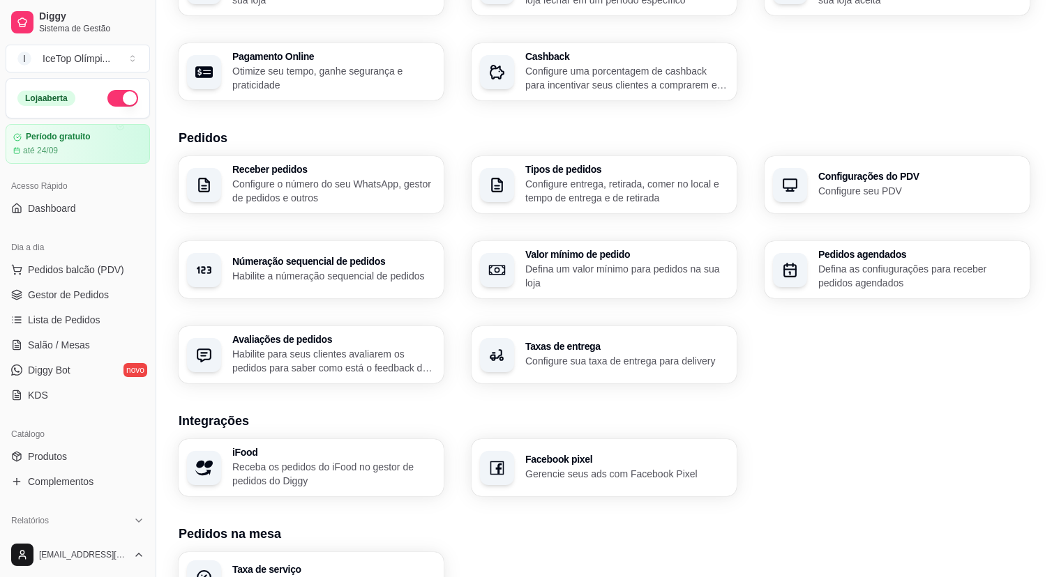
click at [913, 182] on div "Configurações do PDV Configure seu PDV" at bounding box center [919, 185] width 203 height 26
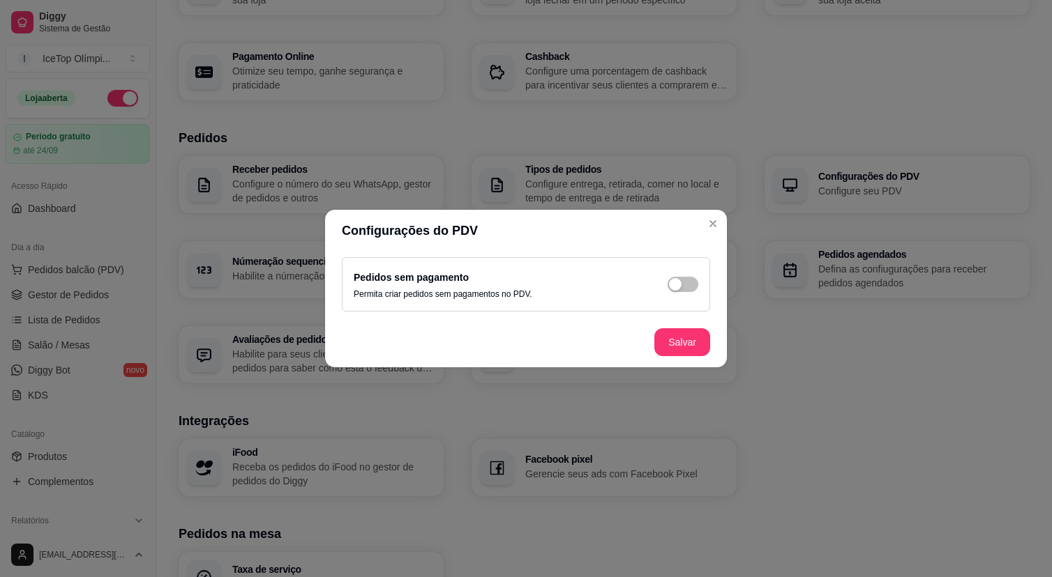
click at [457, 226] on header "Configurações do PDV" at bounding box center [526, 231] width 402 height 42
copy header "Configurações do PDV"
click at [532, 297] on p "Permita criar pedidos sem pagamentos no PDV." at bounding box center [443, 294] width 179 height 11
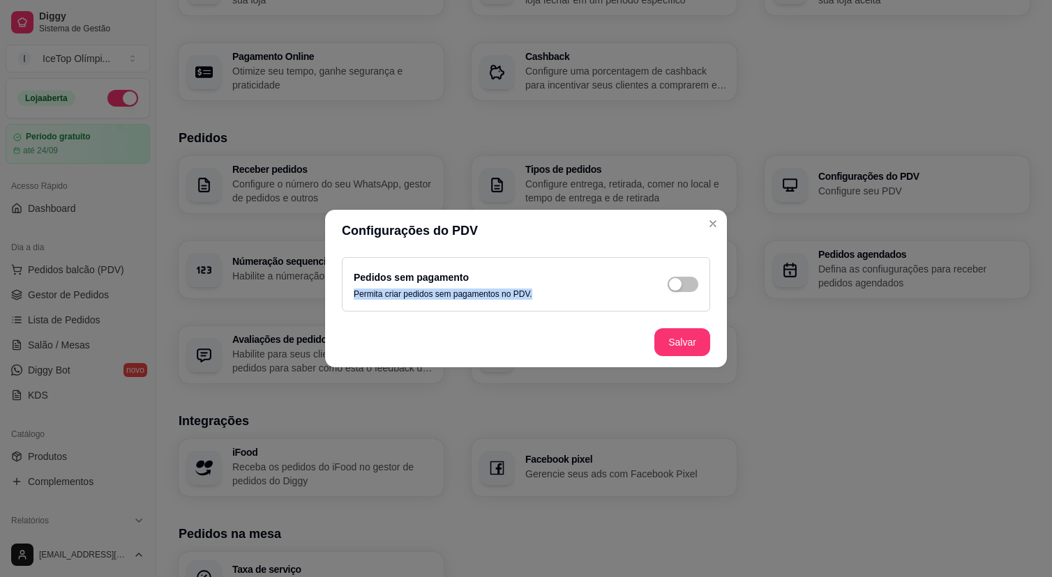
drag, startPoint x: 542, startPoint y: 297, endPoint x: 355, endPoint y: 296, distance: 186.9
click at [355, 296] on div "Pedidos sem pagamento Permita criar pedidos sem pagamentos no PDV." at bounding box center [526, 284] width 344 height 31
copy p "Permita criar pedidos sem pagamentos no PDV."
click at [695, 278] on span "button" at bounding box center [682, 284] width 31 height 15
click at [690, 341] on button "Salvar" at bounding box center [682, 342] width 56 height 28
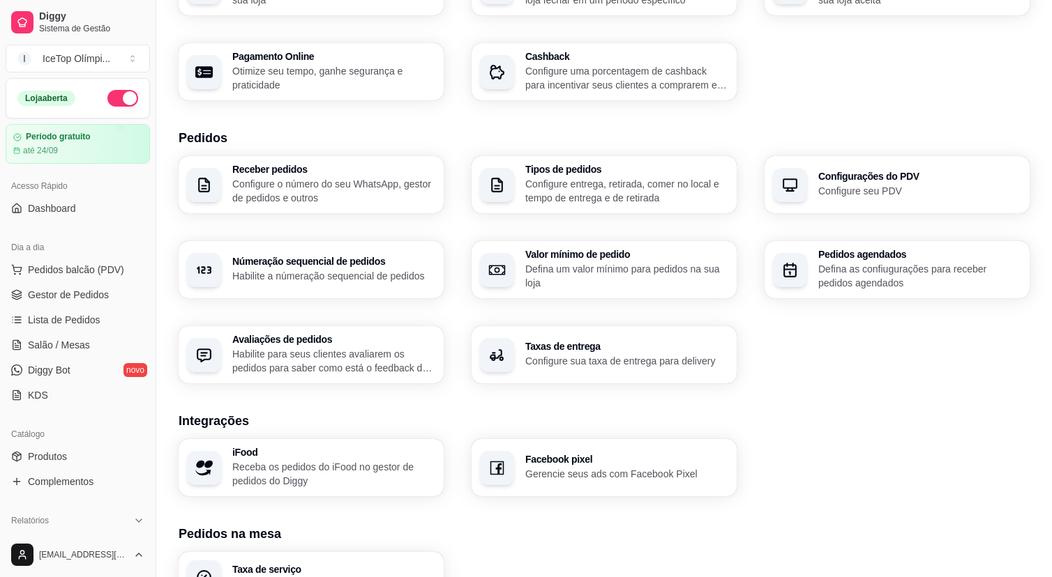
click at [402, 265] on h3 "Númeração sequencial de pedidos" at bounding box center [333, 262] width 203 height 10
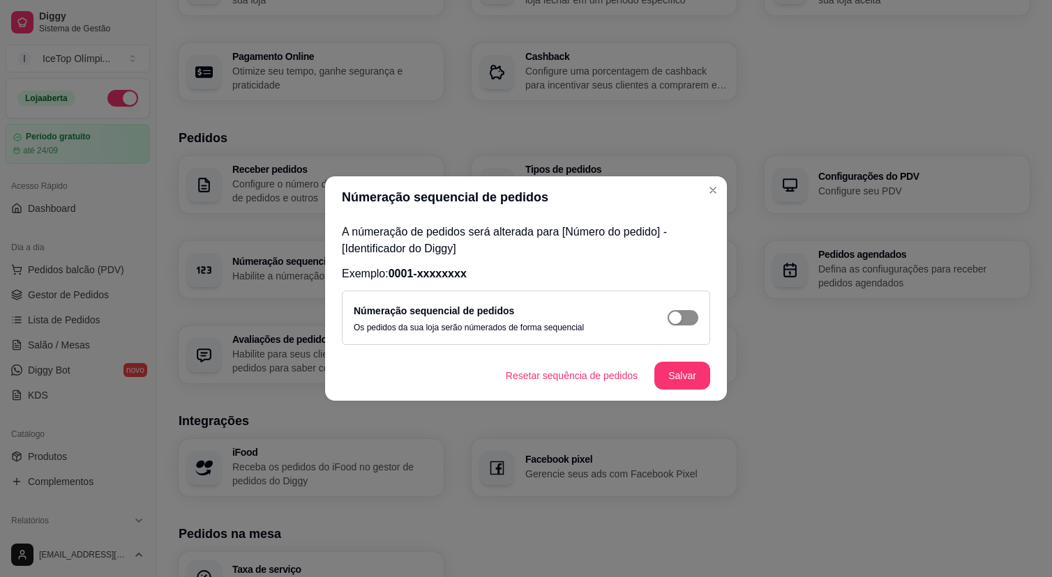
click at [678, 316] on div "button" at bounding box center [675, 318] width 13 height 13
click at [692, 380] on button "Salvar" at bounding box center [682, 376] width 56 height 28
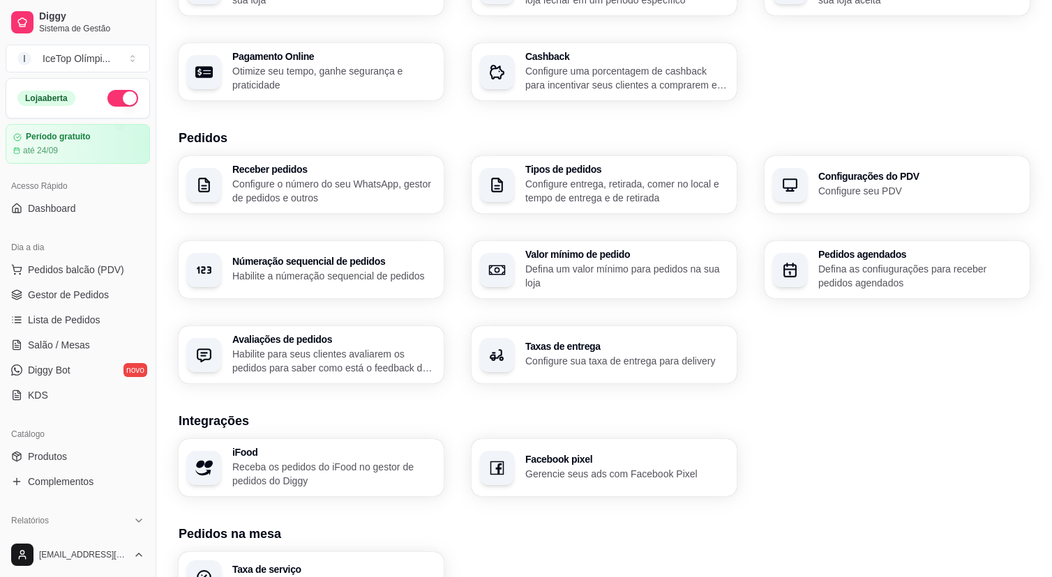
click at [613, 267] on p "Defina um valor mínimo para pedidos na sua loja" at bounding box center [626, 276] width 203 height 28
click at [860, 280] on p "Defina as confiugurações para receber pedidos agendados" at bounding box center [919, 276] width 203 height 28
click at [408, 347] on p "Habilite para seus clientes avaliarem os pedidos para saber como está o feedbac…" at bounding box center [333, 361] width 203 height 28
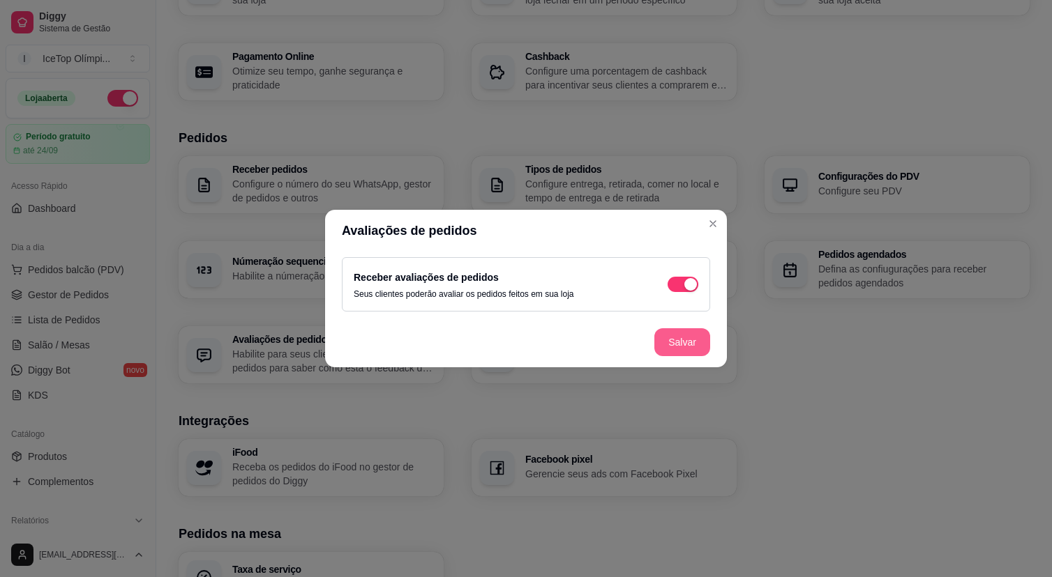
click at [688, 342] on button "Salvar" at bounding box center [682, 342] width 56 height 28
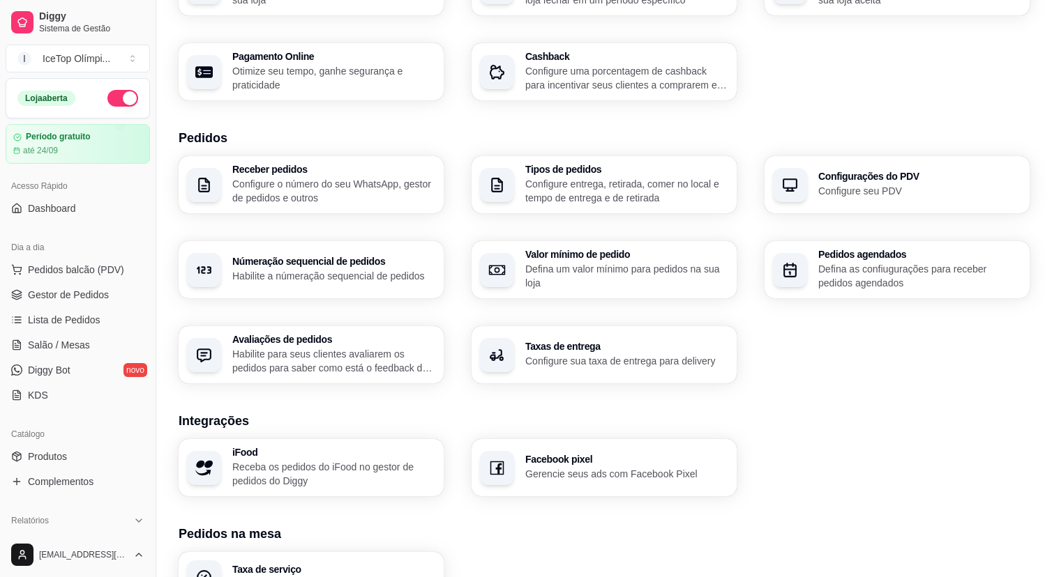
click at [670, 363] on p "Configure sua taxa de entrega para delivery" at bounding box center [626, 361] width 203 height 14
click at [796, 355] on div "Receber pedidos Configure o número do seu WhatsApp, gestor de pedidos e outros …" at bounding box center [604, 269] width 851 height 227
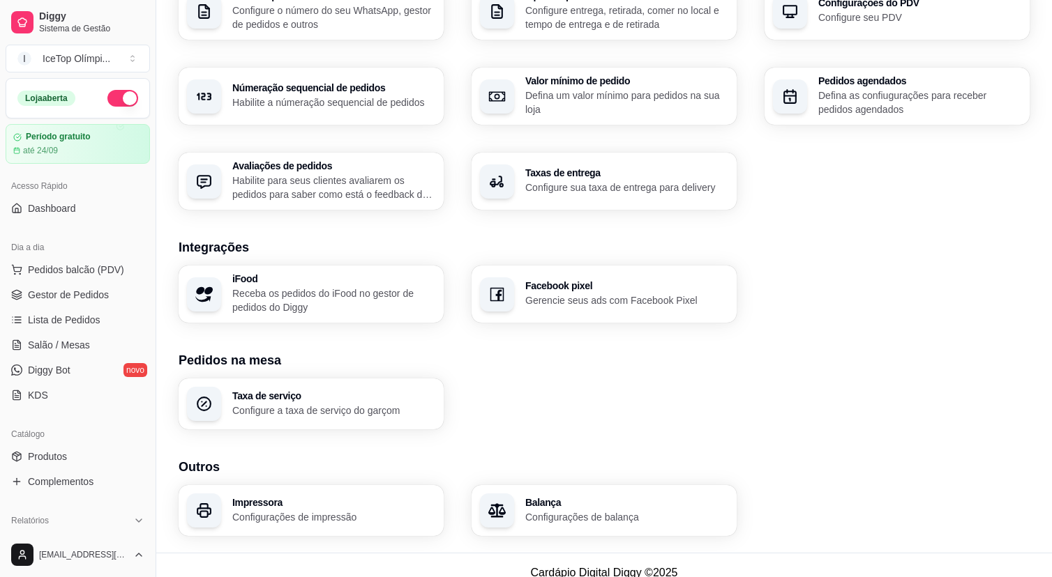
scroll to position [400, 0]
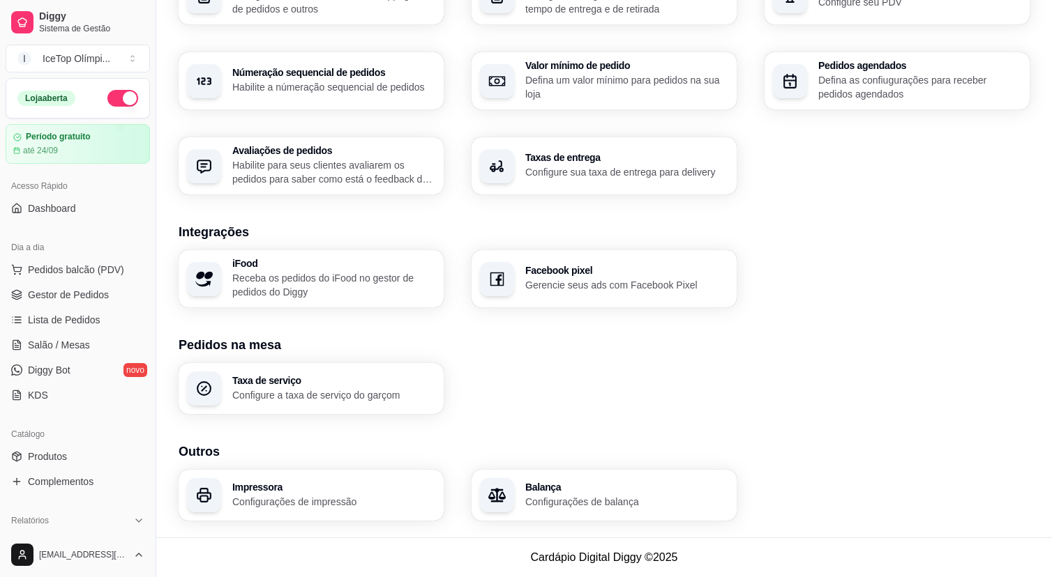
click at [411, 287] on p "Receba os pedidos do iFood no gestor de pedidos do Diggy" at bounding box center [333, 285] width 203 height 28
click at [816, 222] on h3 "Integrações" at bounding box center [604, 232] width 851 height 20
click at [665, 268] on h3 "Facebook pixel" at bounding box center [626, 271] width 203 height 10
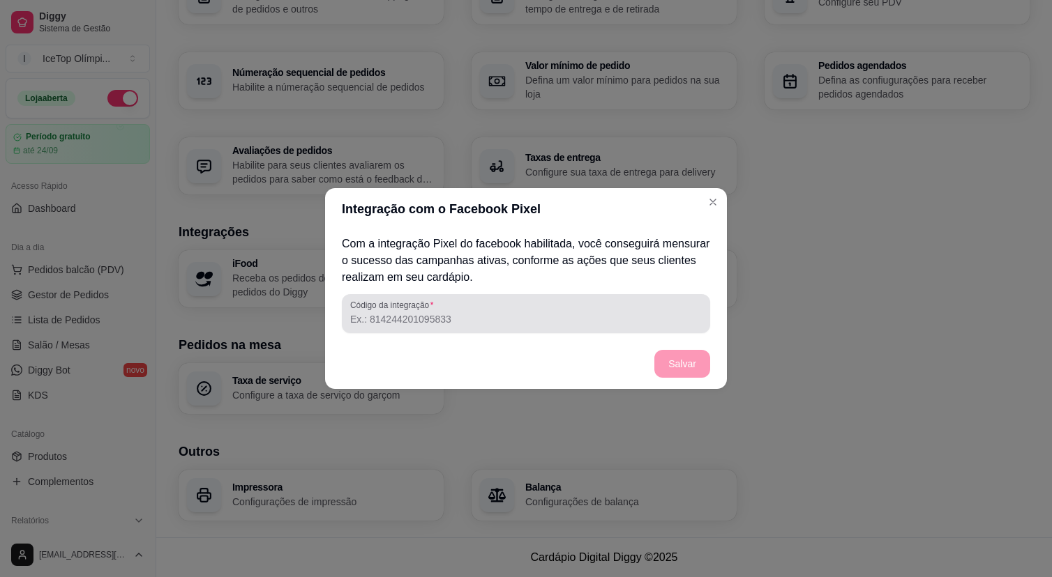
click at [637, 321] on input "Código da integração" at bounding box center [525, 319] width 351 height 14
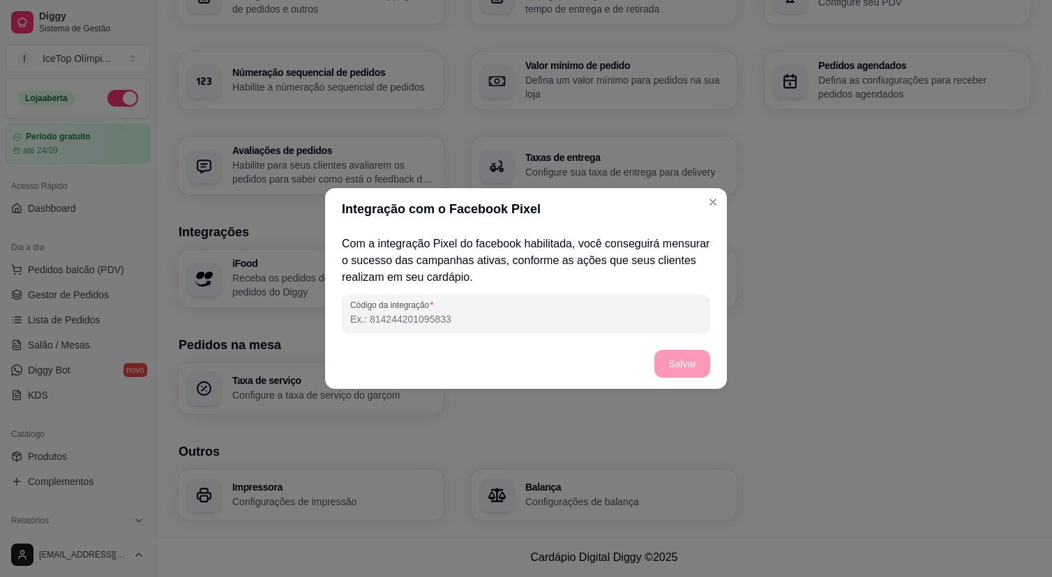
paste input "1293729095497384"
type input "1293729095497384"
click at [670, 368] on button "Salvar" at bounding box center [682, 364] width 56 height 28
click at [689, 368] on button "Salvar" at bounding box center [682, 364] width 54 height 27
click at [678, 360] on button "Salvar" at bounding box center [682, 364] width 56 height 28
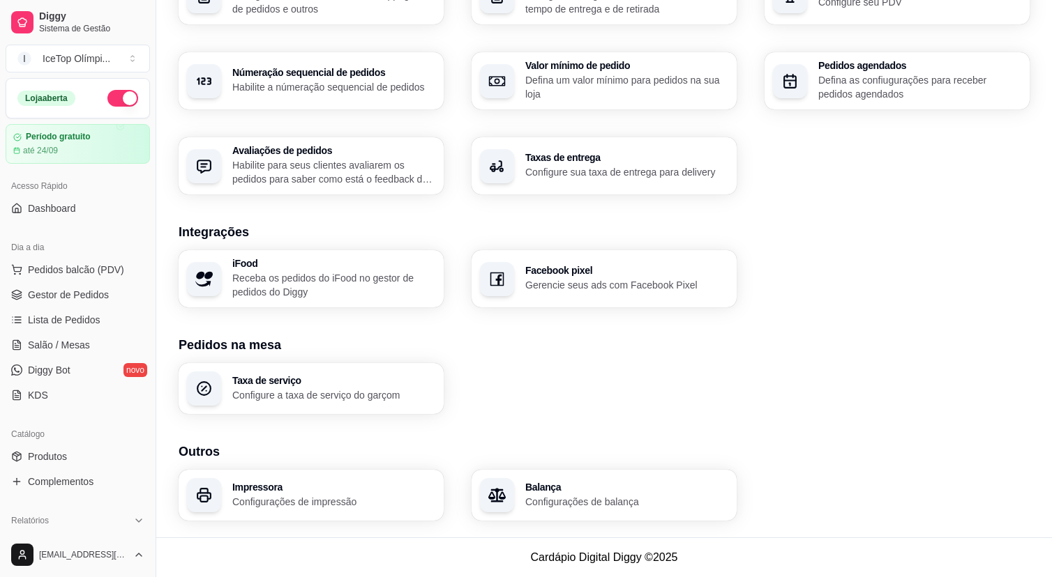
click at [796, 240] on h3 "Integrações" at bounding box center [604, 232] width 851 height 20
click at [416, 265] on h3 "iFood" at bounding box center [333, 264] width 203 height 10
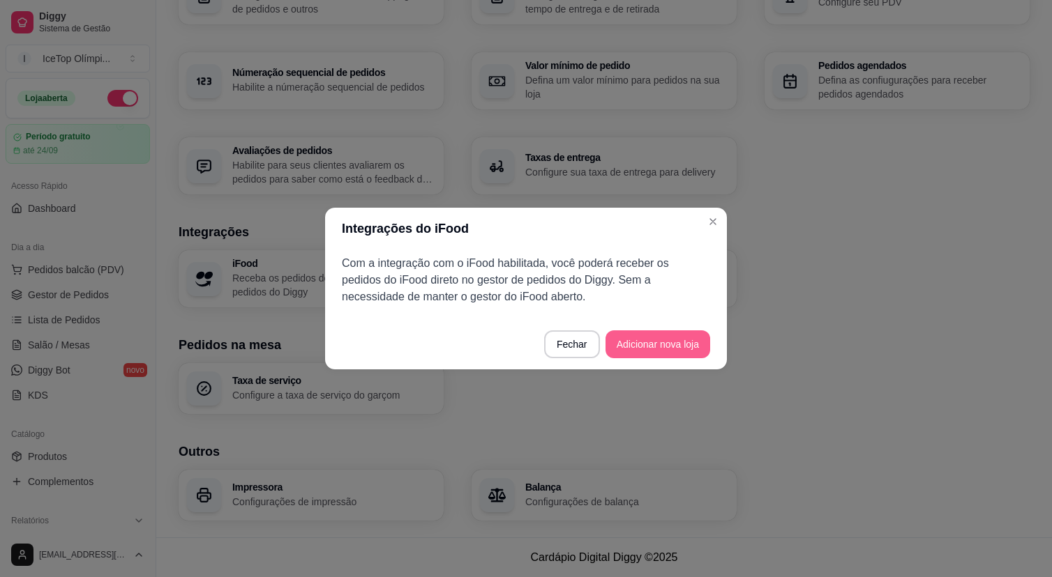
click at [628, 350] on button "Adicionar nova loja" at bounding box center [657, 345] width 105 height 28
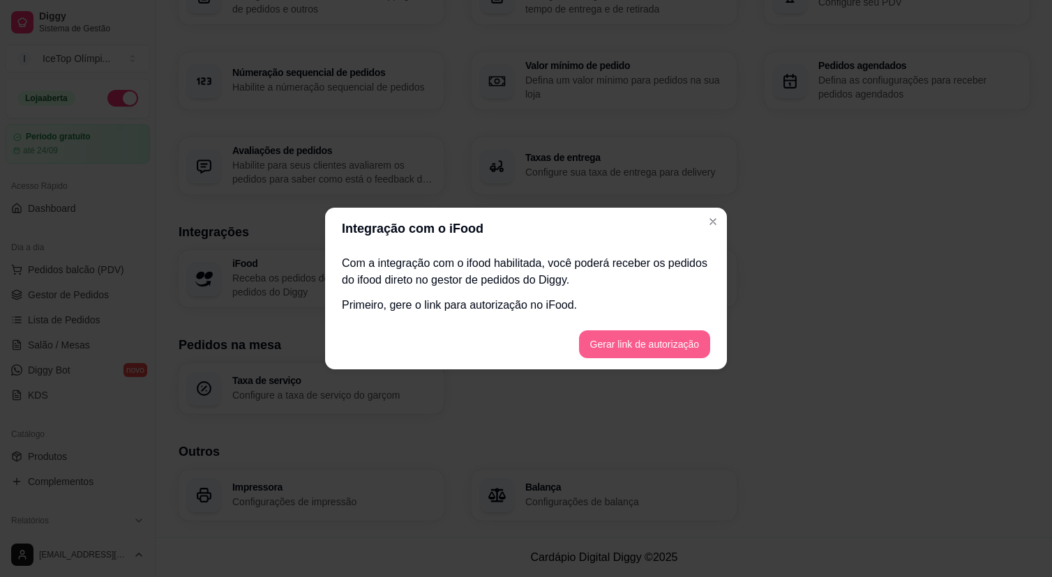
click at [635, 348] on button "Gerar link de autorização" at bounding box center [644, 345] width 131 height 28
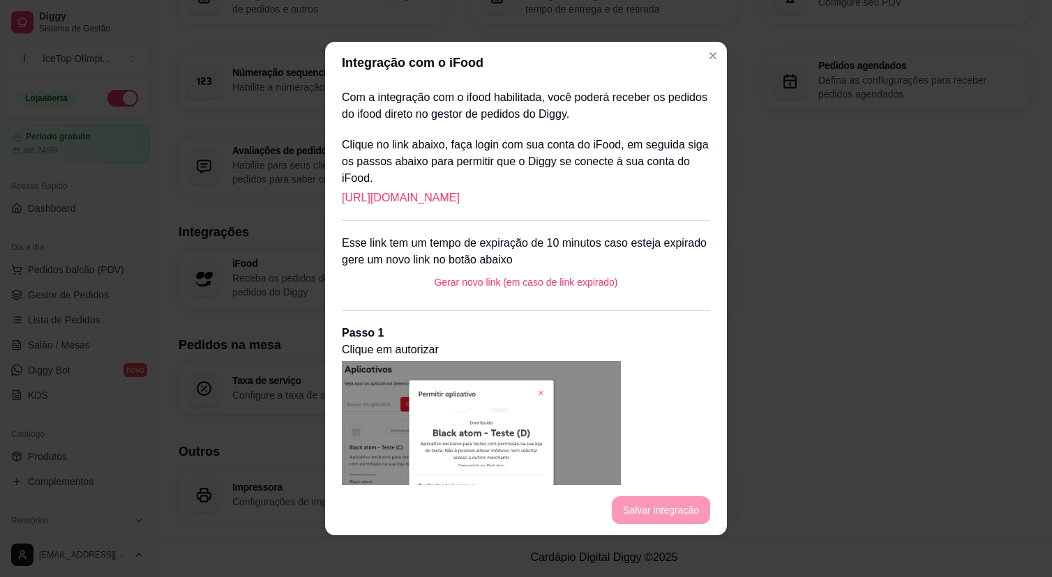
click at [460, 196] on link "[URL][DOMAIN_NAME]" at bounding box center [401, 198] width 118 height 17
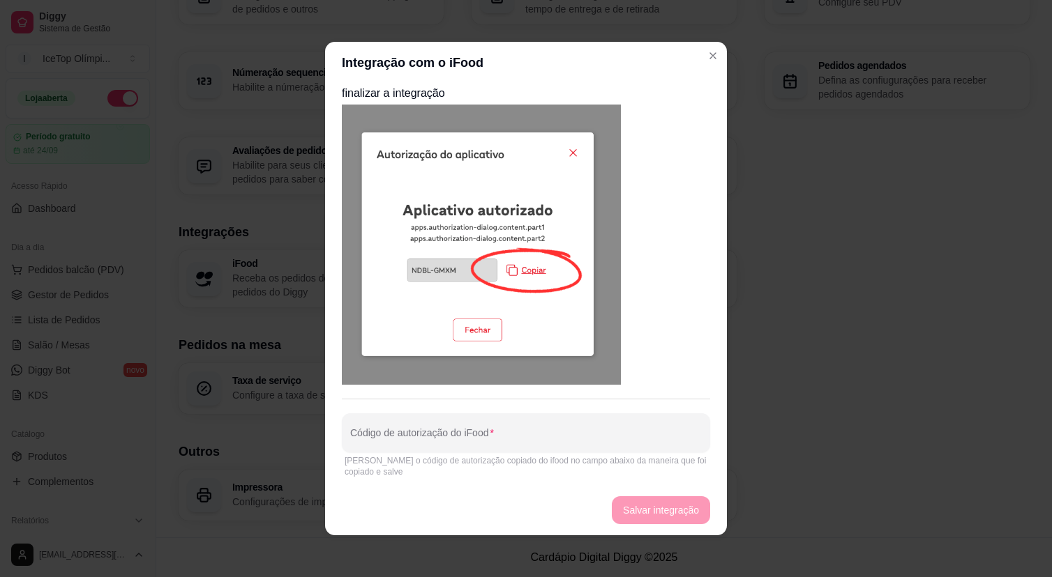
scroll to position [3, 0]
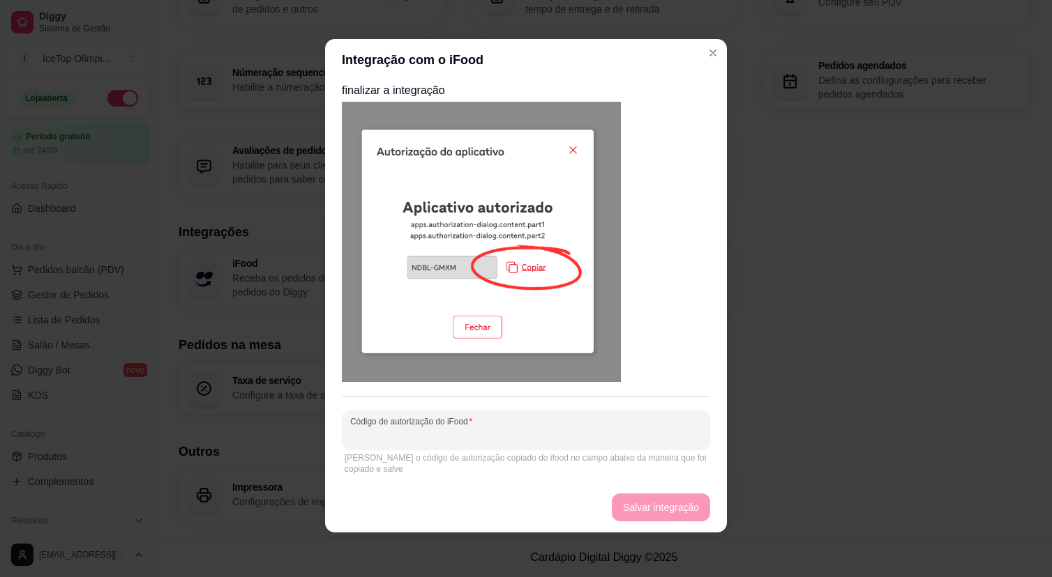
click at [477, 430] on input "Código de autorização do iFood" at bounding box center [525, 436] width 351 height 14
paste input "NNLW-MGZD"
type input "NNLW-MGZD"
click at [638, 501] on button "Salvar integração" at bounding box center [661, 508] width 98 height 28
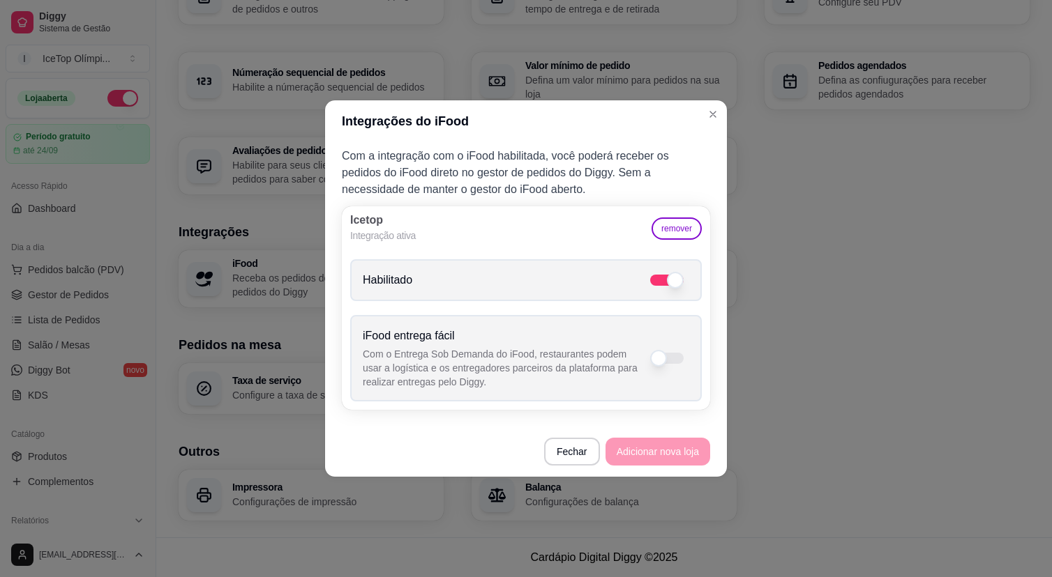
click at [602, 234] on div "Icetop Integração ativa remover" at bounding box center [526, 228] width 368 height 45
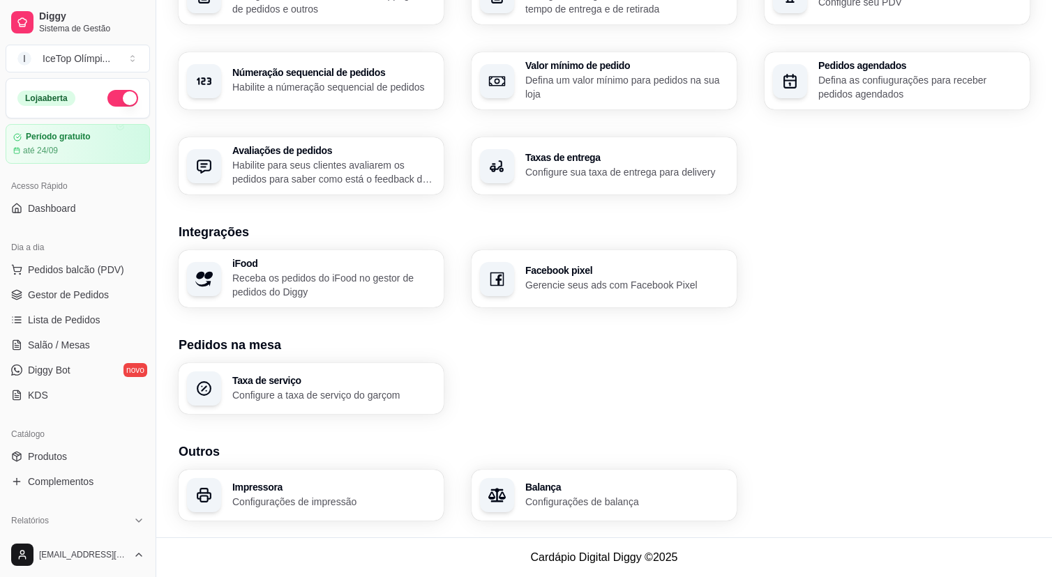
click at [724, 304] on div "Facebook pixel Gerencie seus ads com Facebook Pixel" at bounding box center [603, 278] width 265 height 57
click at [397, 275] on p "Receba os pedidos do iFood no gestor de pedidos do Diggy" at bounding box center [333, 285] width 203 height 28
click at [632, 348] on h3 "Pedidos na mesa" at bounding box center [604, 345] width 851 height 20
click at [115, 212] on link "Dashboard" at bounding box center [78, 208] width 144 height 22
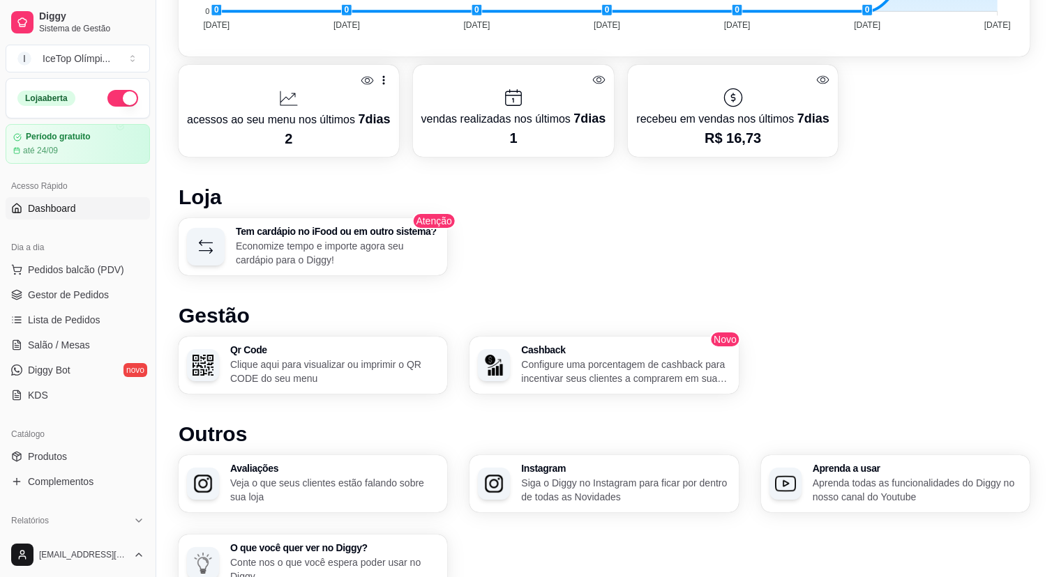
scroll to position [657, 0]
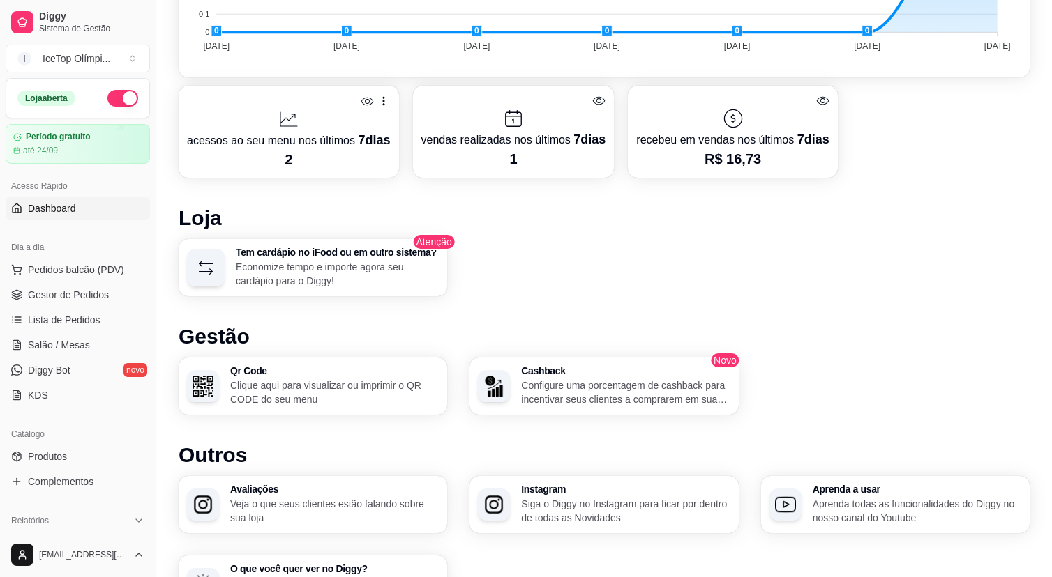
click at [385, 278] on p "Economize tempo e importe agora seu cardápio para o Diggy!" at bounding box center [337, 274] width 203 height 28
click at [308, 151] on p "2" at bounding box center [289, 160] width 204 height 20
click at [113, 266] on span "Pedidos balcão (PDV)" at bounding box center [76, 270] width 96 height 14
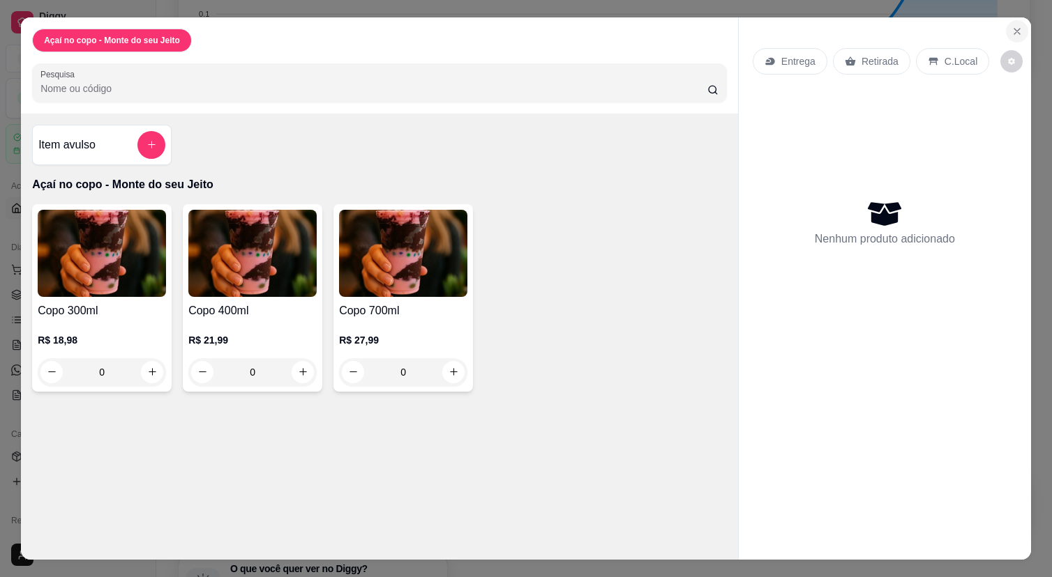
click at [1014, 33] on icon "Close" at bounding box center [1017, 32] width 6 height 6
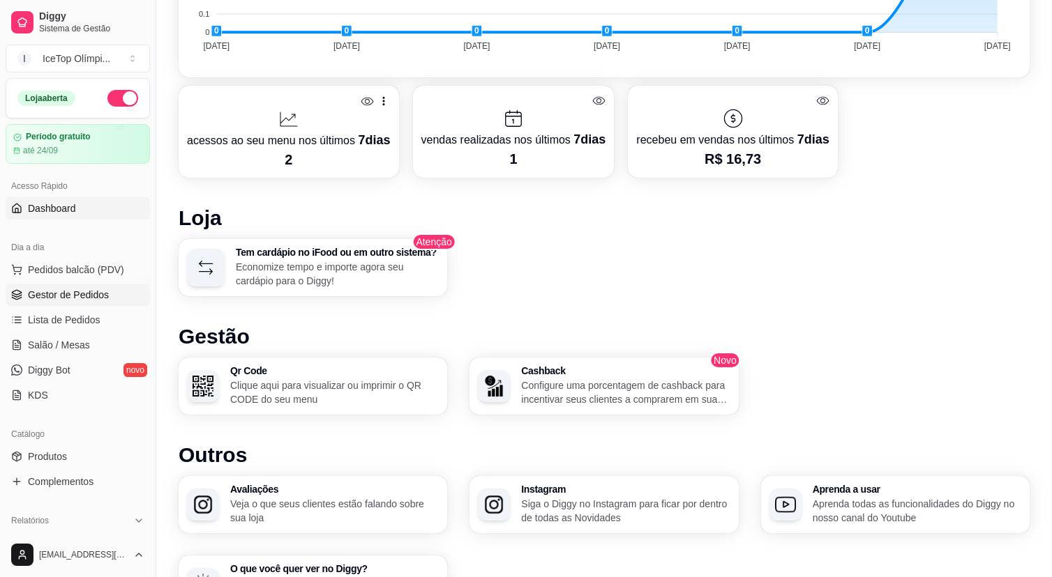
click at [123, 296] on link "Gestor de Pedidos" at bounding box center [78, 295] width 144 height 22
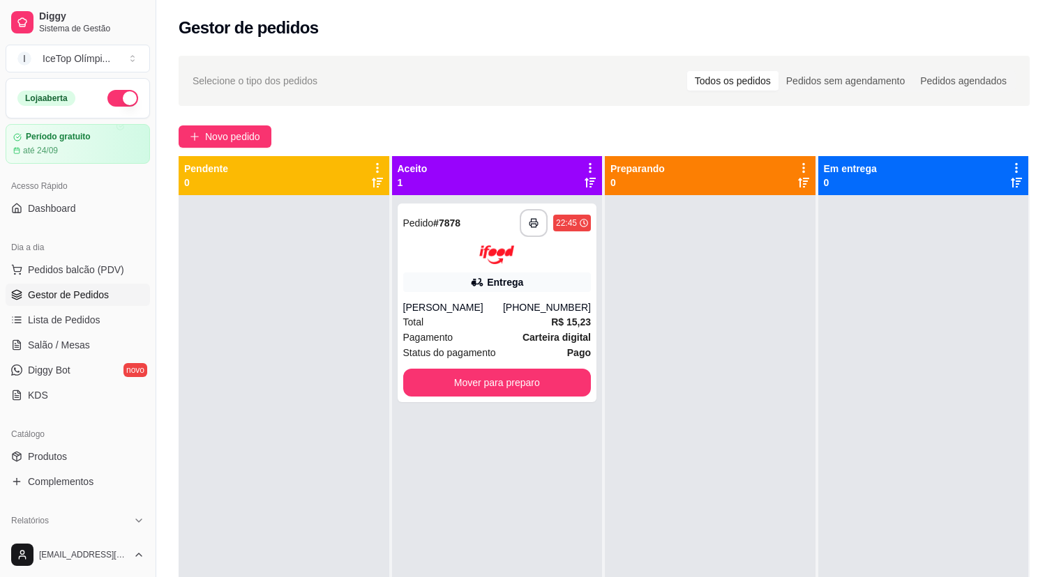
click at [480, 131] on div "Novo pedido" at bounding box center [604, 137] width 851 height 22
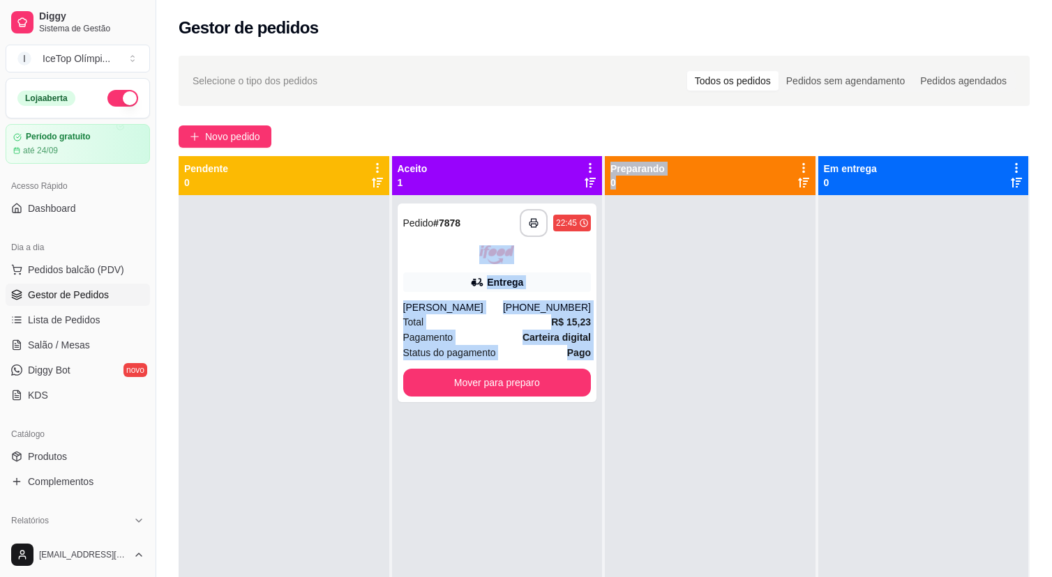
drag, startPoint x: 529, startPoint y: 259, endPoint x: 706, endPoint y: 241, distance: 178.1
click at [709, 241] on div "**********" at bounding box center [604, 444] width 851 height 577
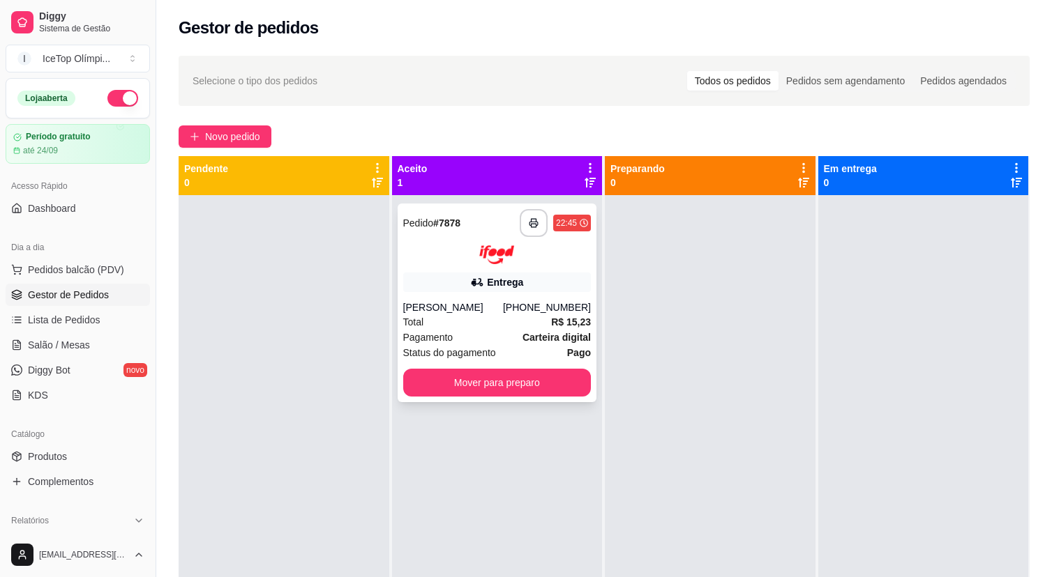
click at [527, 261] on div at bounding box center [497, 254] width 188 height 19
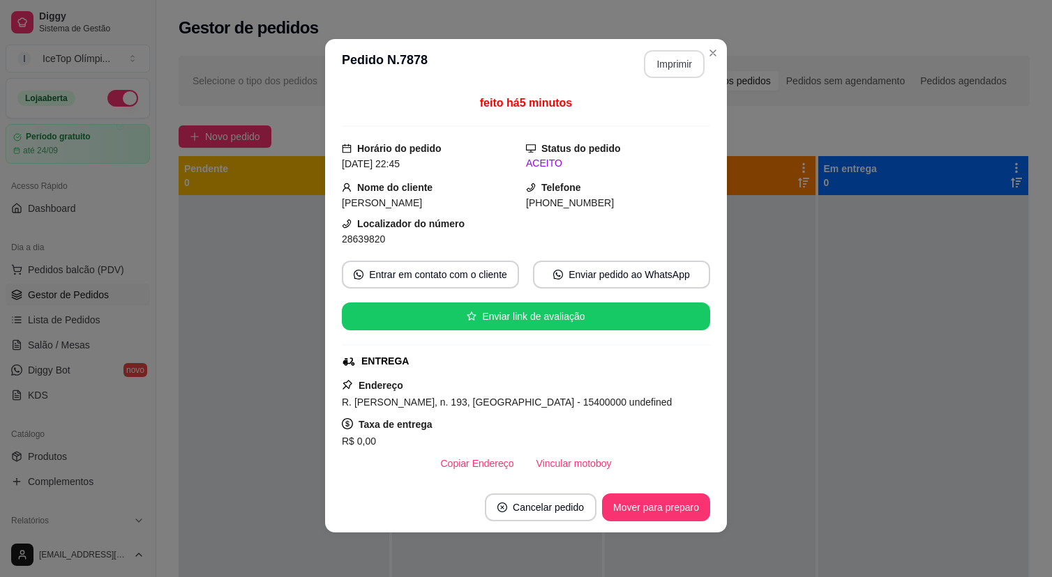
click at [662, 68] on button "Imprimir" at bounding box center [674, 64] width 61 height 28
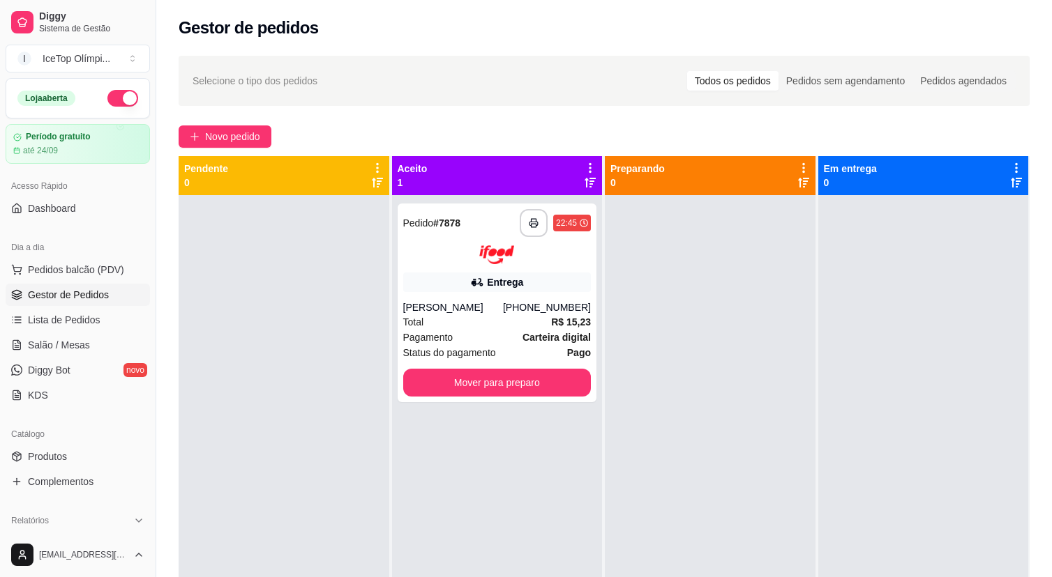
click at [651, 20] on div "Gestor de pedidos" at bounding box center [604, 28] width 851 height 22
click at [104, 313] on link "Lista de Pedidos" at bounding box center [78, 320] width 144 height 22
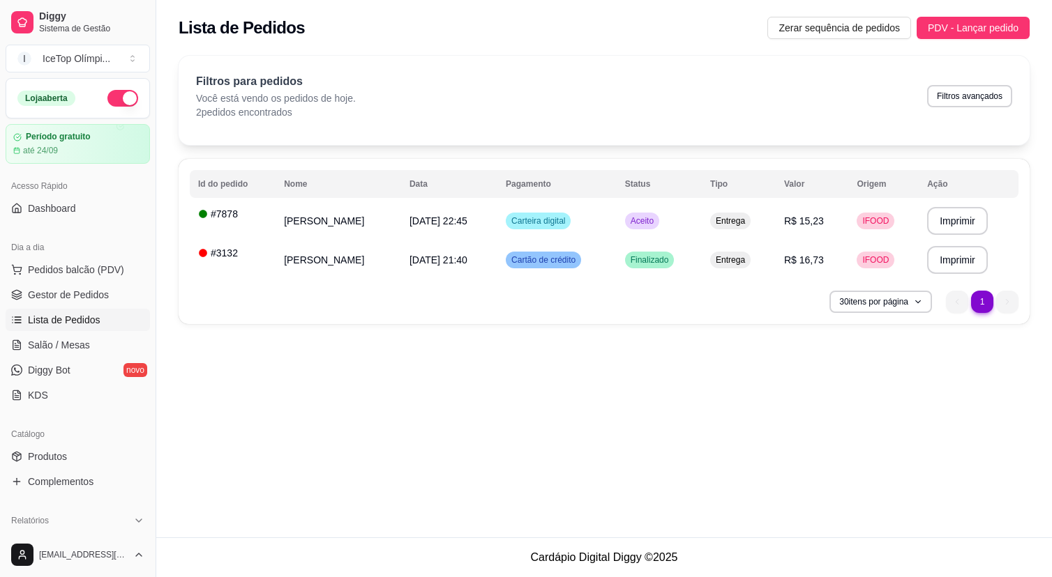
click at [418, 319] on div "**********" at bounding box center [604, 241] width 851 height 165
click at [312, 257] on td "[PERSON_NAME]" at bounding box center [338, 260] width 126 height 39
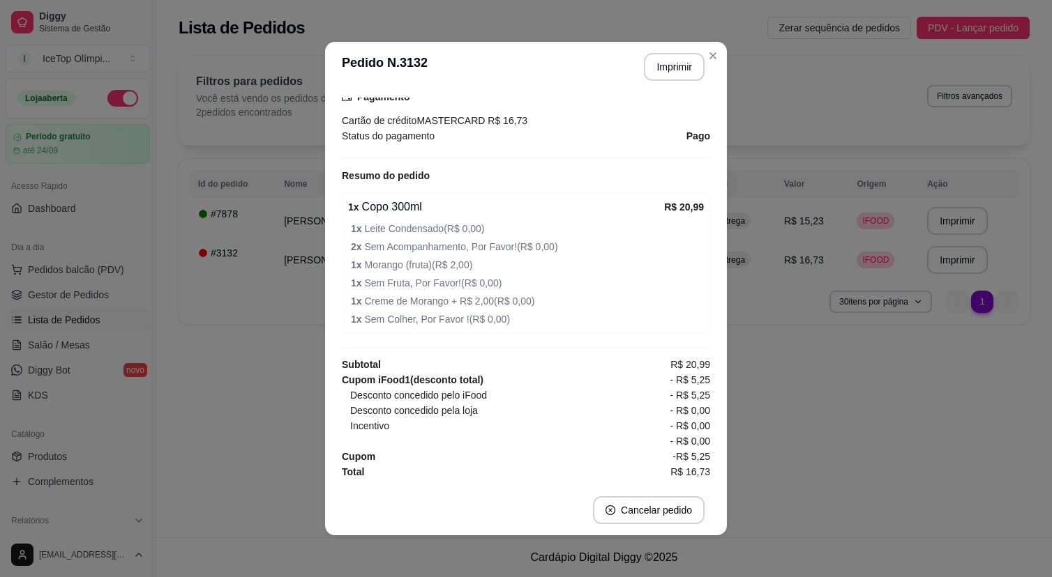
scroll to position [3, 0]
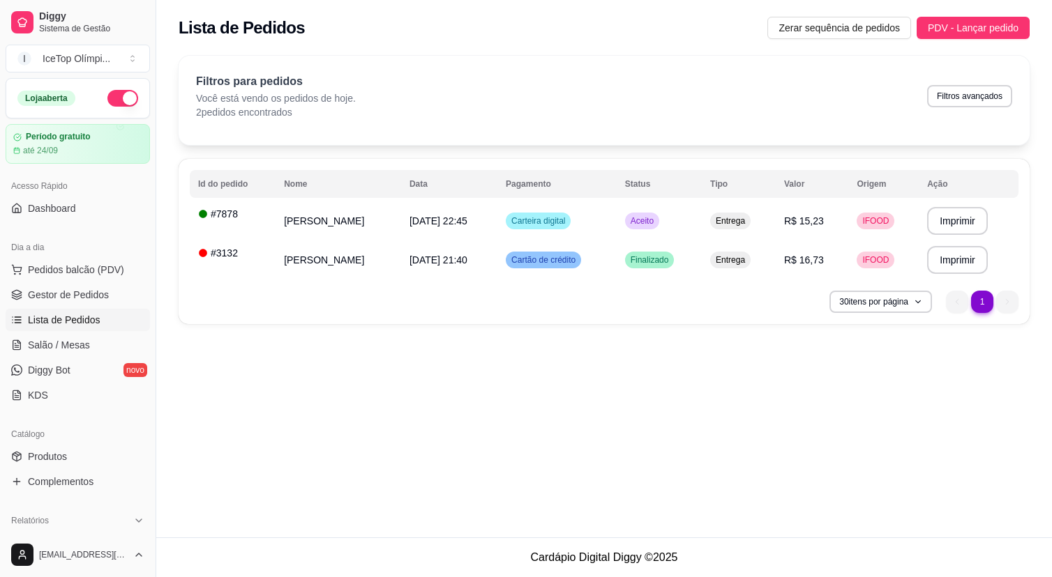
click at [499, 446] on div "**********" at bounding box center [603, 269] width 895 height 538
click at [98, 340] on link "Salão / Mesas" at bounding box center [78, 345] width 144 height 22
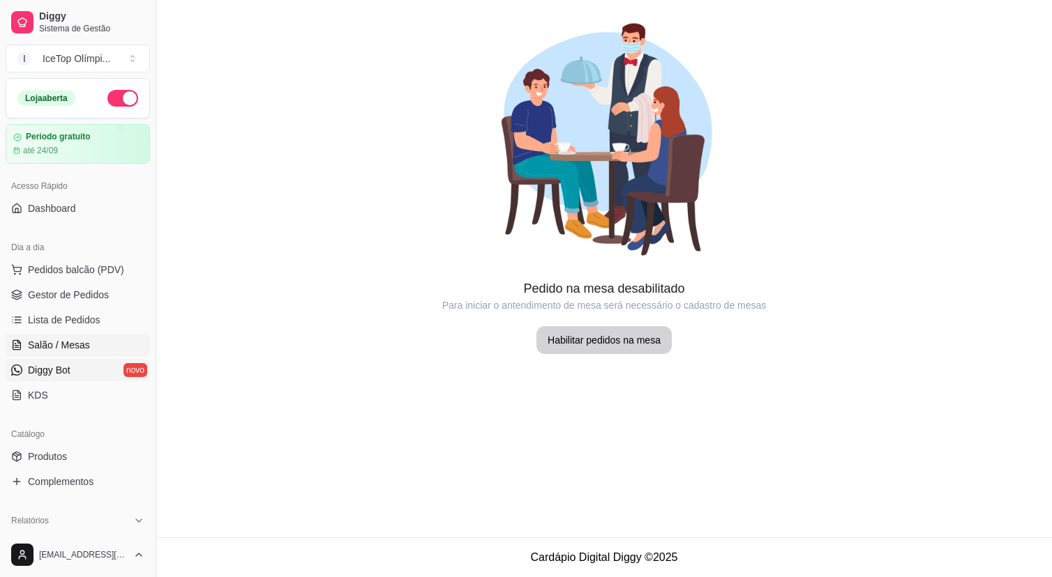
click at [82, 370] on link "Diggy Bot novo" at bounding box center [78, 370] width 144 height 22
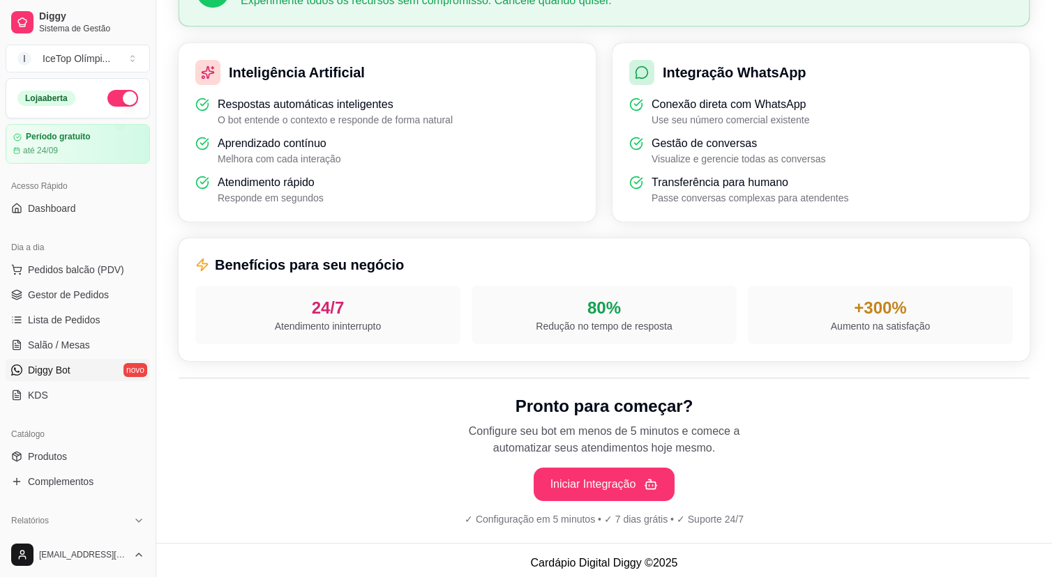
scroll to position [393, 0]
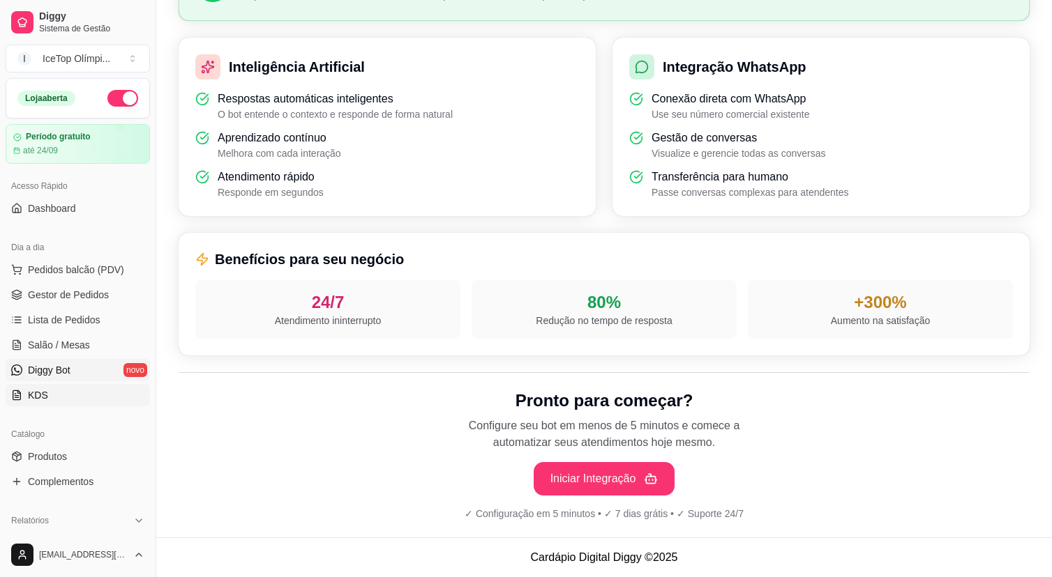
click at [105, 392] on link "KDS" at bounding box center [78, 395] width 144 height 22
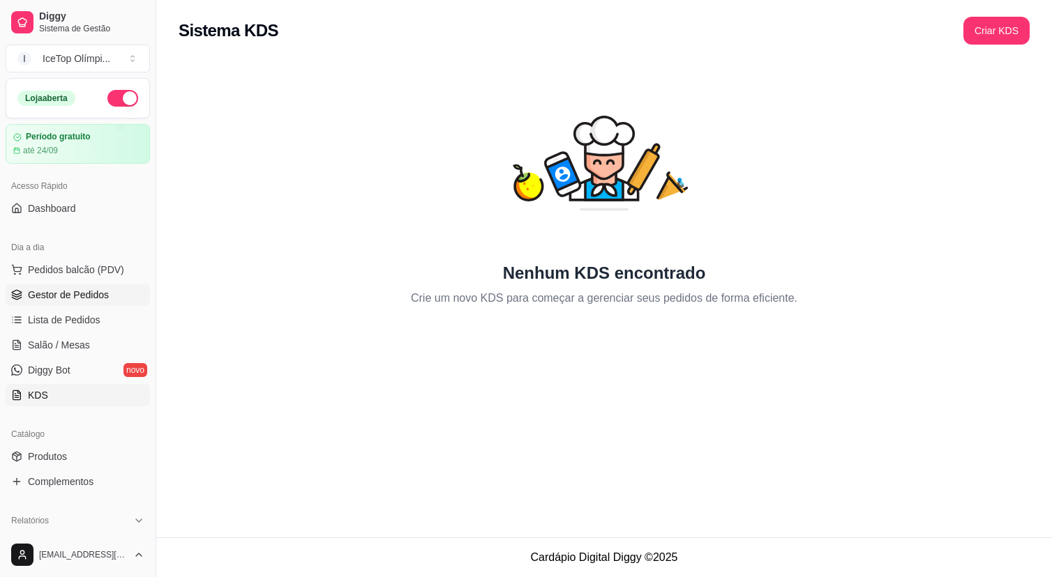
click at [116, 292] on link "Gestor de Pedidos" at bounding box center [78, 295] width 144 height 22
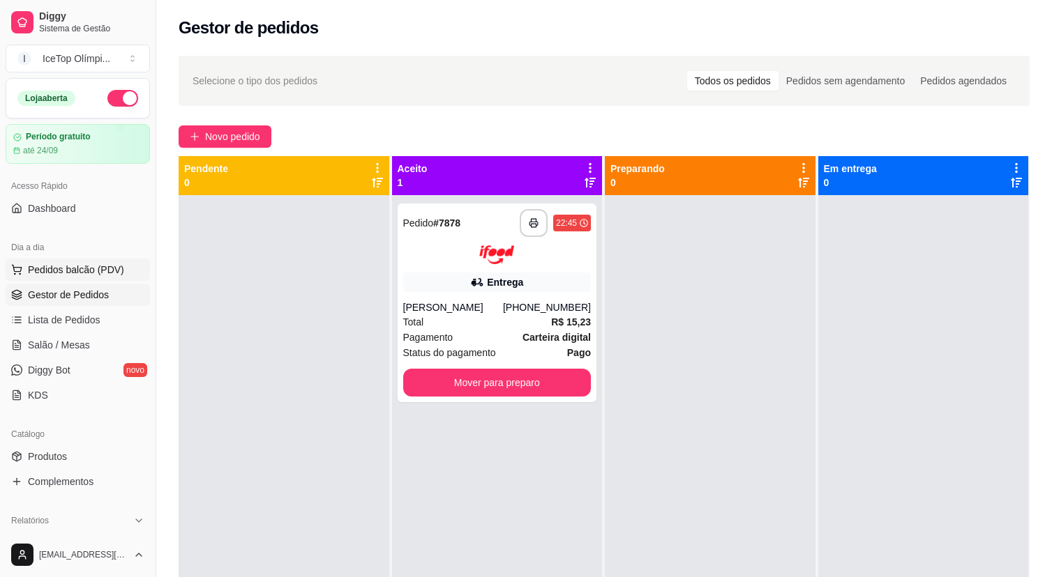
click at [109, 268] on span "Pedidos balcão (PDV)" at bounding box center [76, 270] width 96 height 14
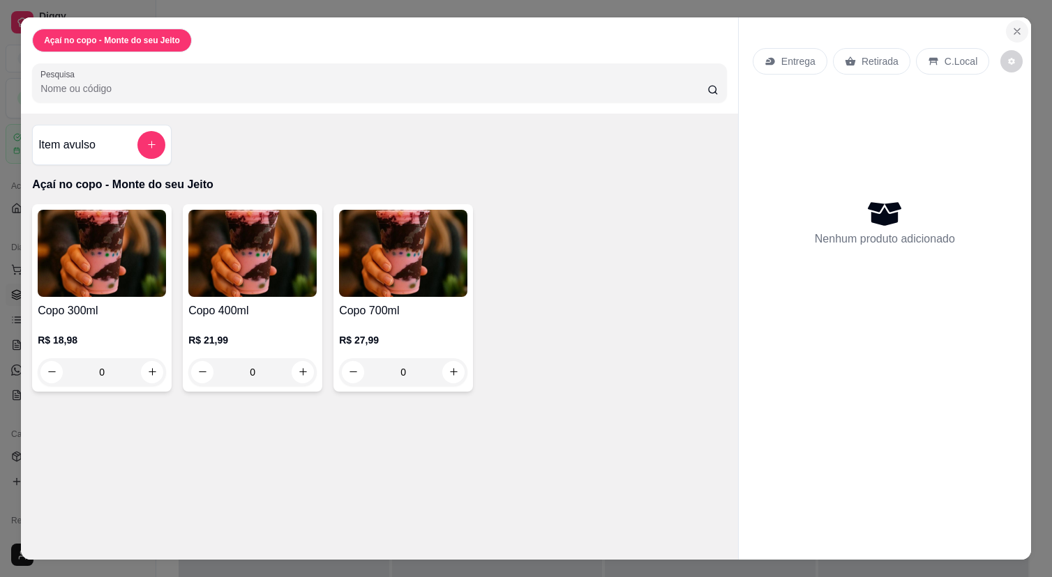
click at [1015, 30] on icon "Close" at bounding box center [1016, 31] width 11 height 11
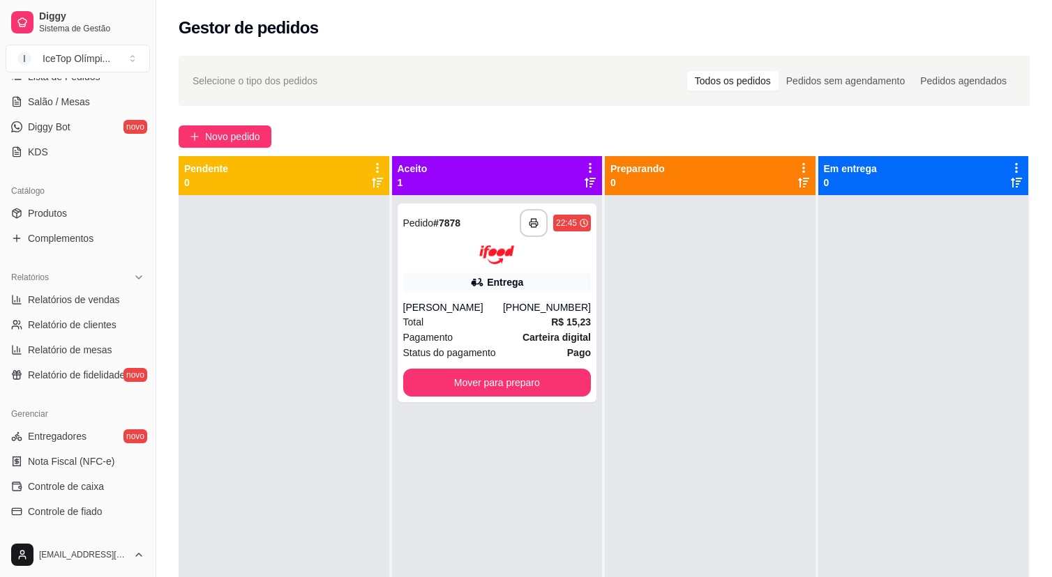
scroll to position [245, 0]
click at [102, 206] on link "Produtos" at bounding box center [78, 211] width 144 height 22
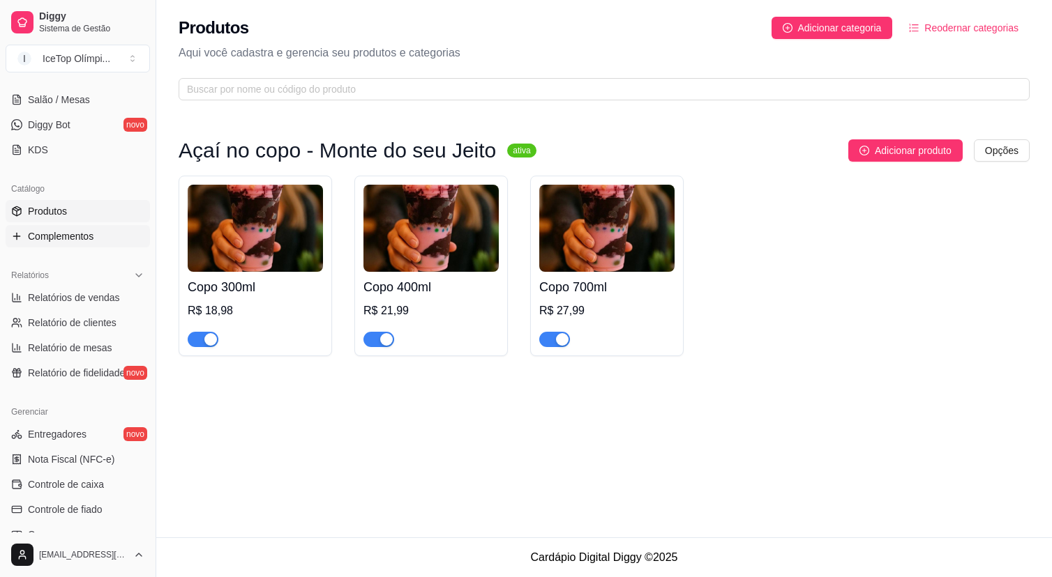
click at [93, 237] on span "Complementos" at bounding box center [61, 236] width 66 height 14
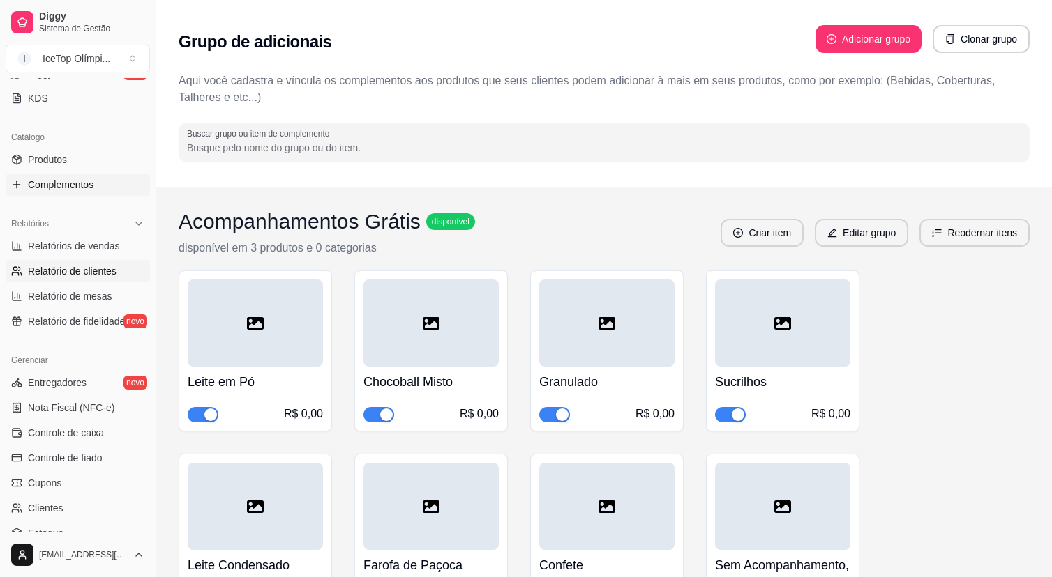
scroll to position [310, 0]
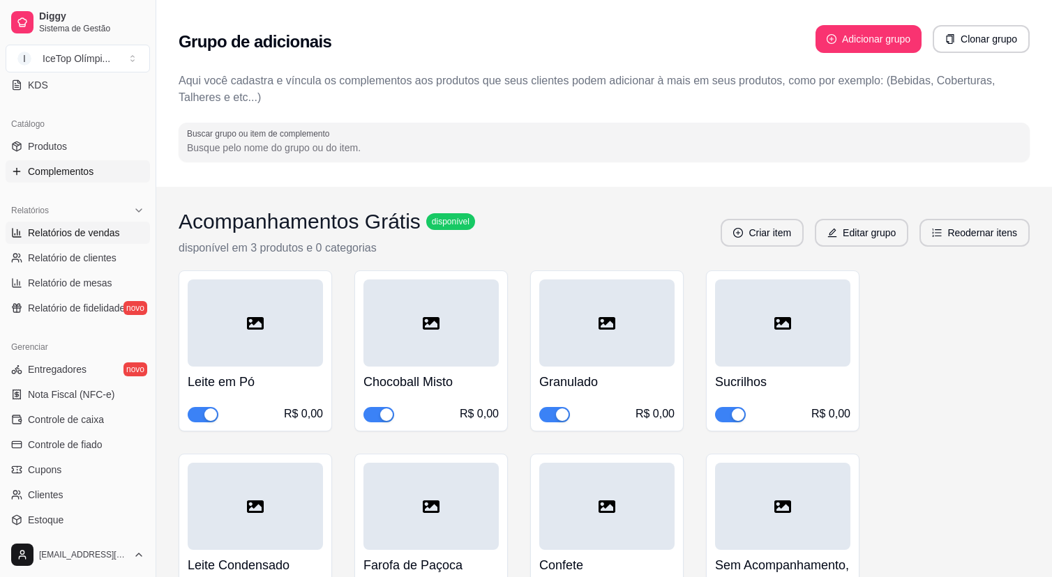
click at [112, 236] on span "Relatórios de vendas" at bounding box center [74, 233] width 92 height 14
select select "ALL"
select select "0"
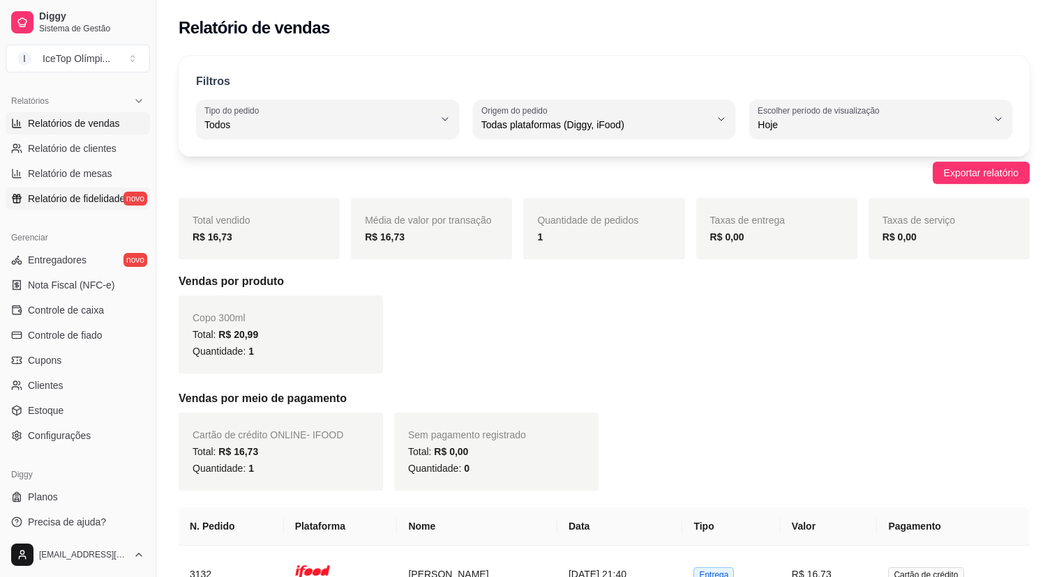
scroll to position [426, 0]
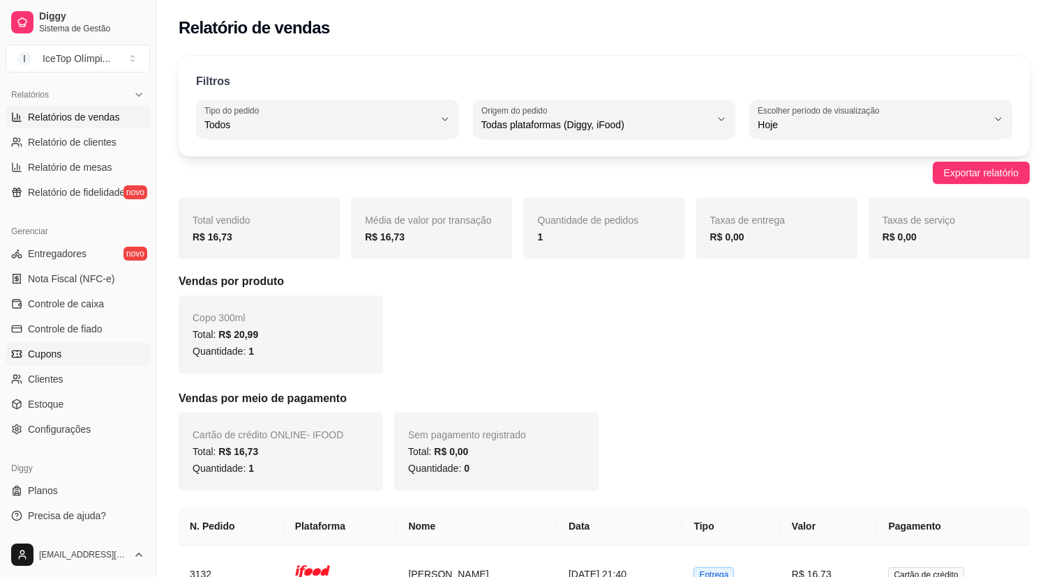
click at [59, 353] on span "Cupons" at bounding box center [44, 354] width 33 height 14
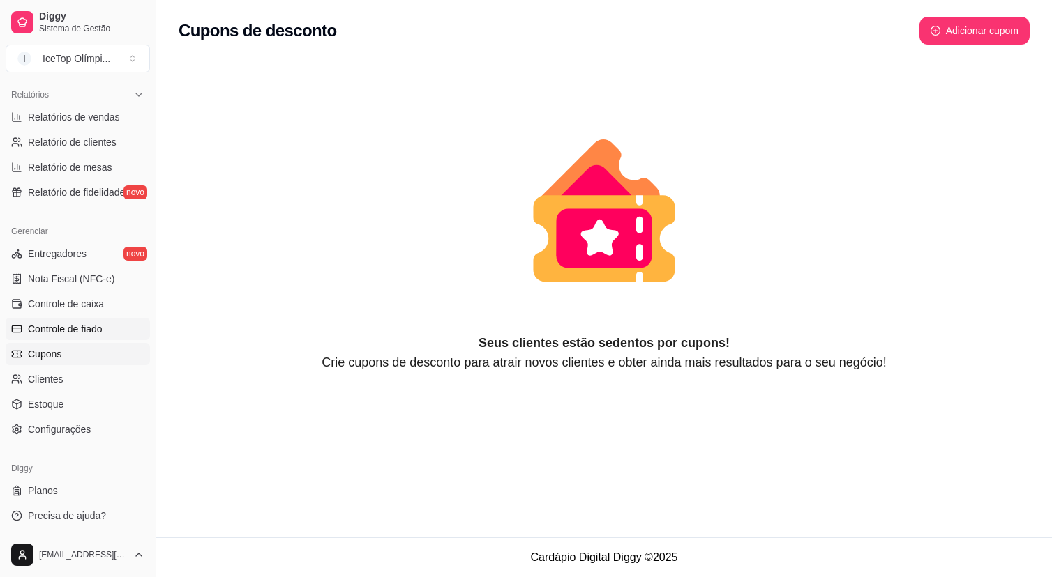
click at [93, 335] on span "Controle de fiado" at bounding box center [65, 329] width 75 height 14
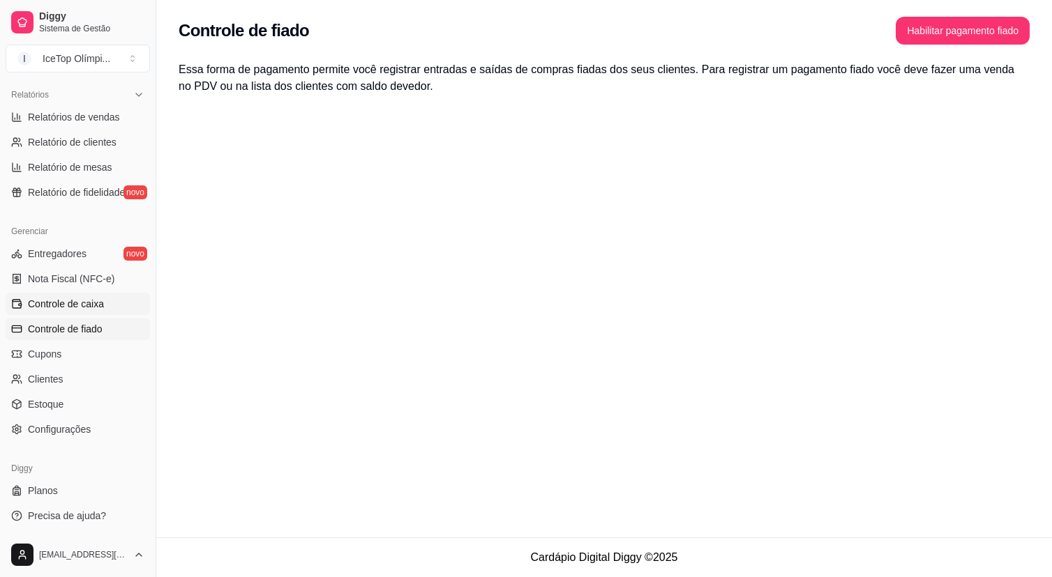
click at [109, 302] on link "Controle de caixa" at bounding box center [78, 304] width 144 height 22
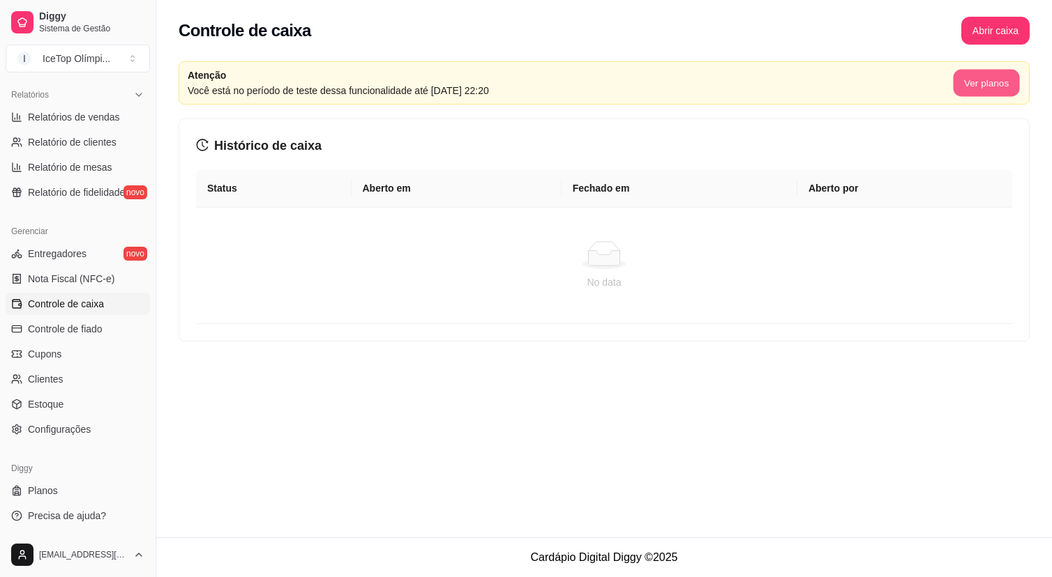
click at [968, 88] on button "Ver planos" at bounding box center [985, 83] width 66 height 27
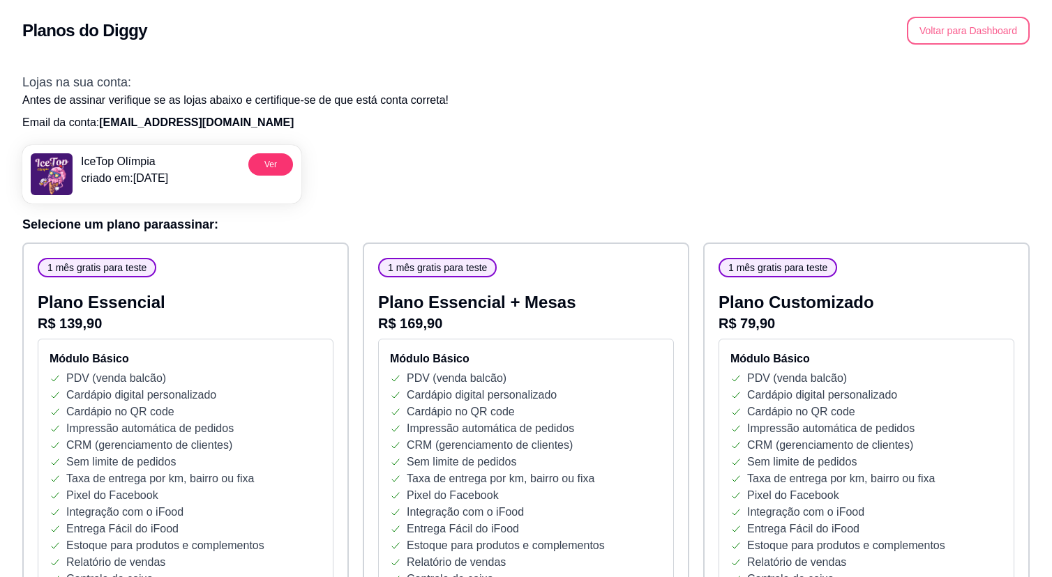
click at [938, 26] on button "Voltar para Dashboard" at bounding box center [967, 31] width 123 height 28
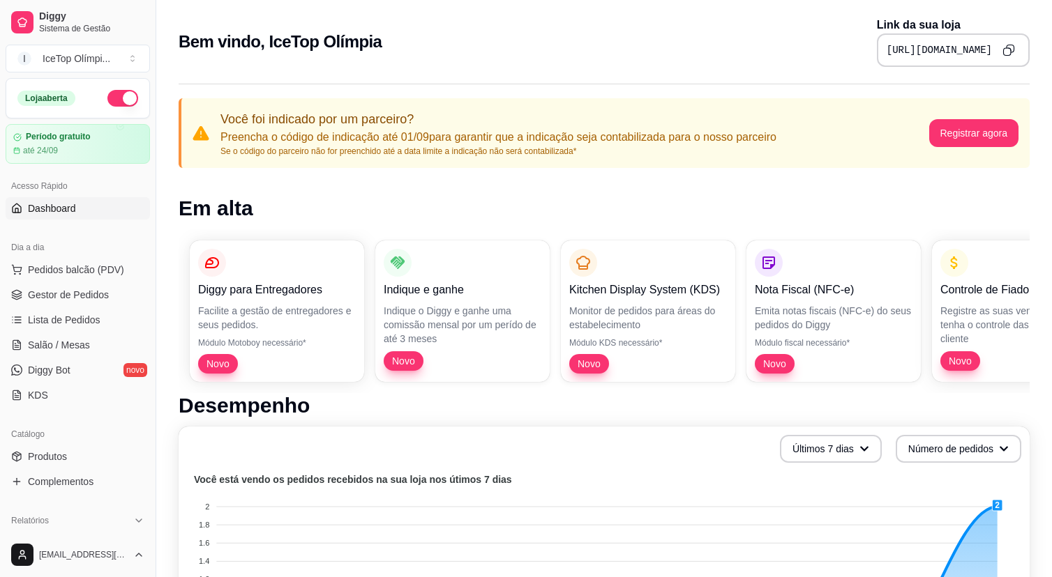
click at [998, 46] on button "Copy to clipboard" at bounding box center [1008, 50] width 22 height 22
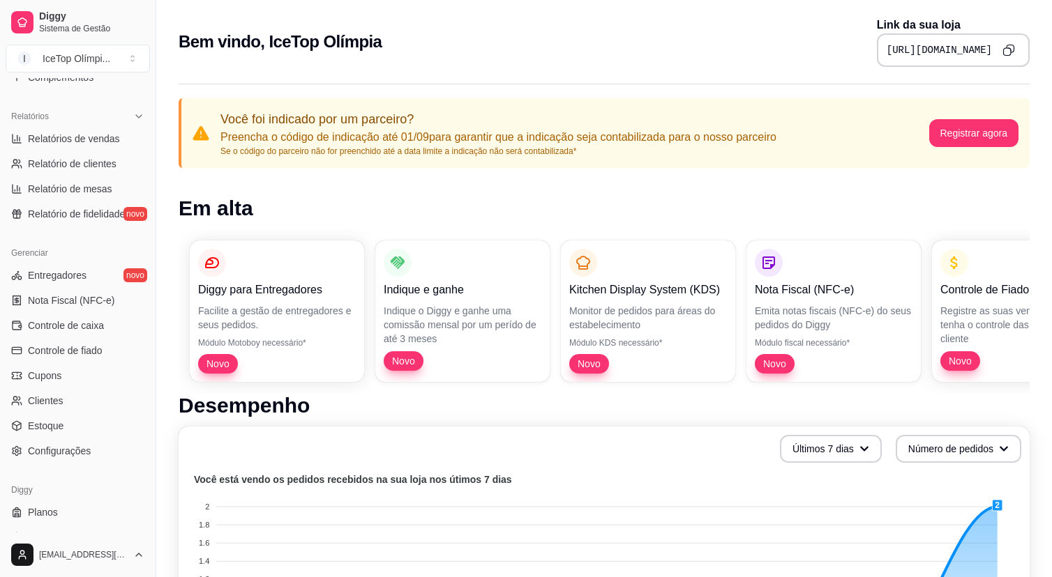
scroll to position [426, 0]
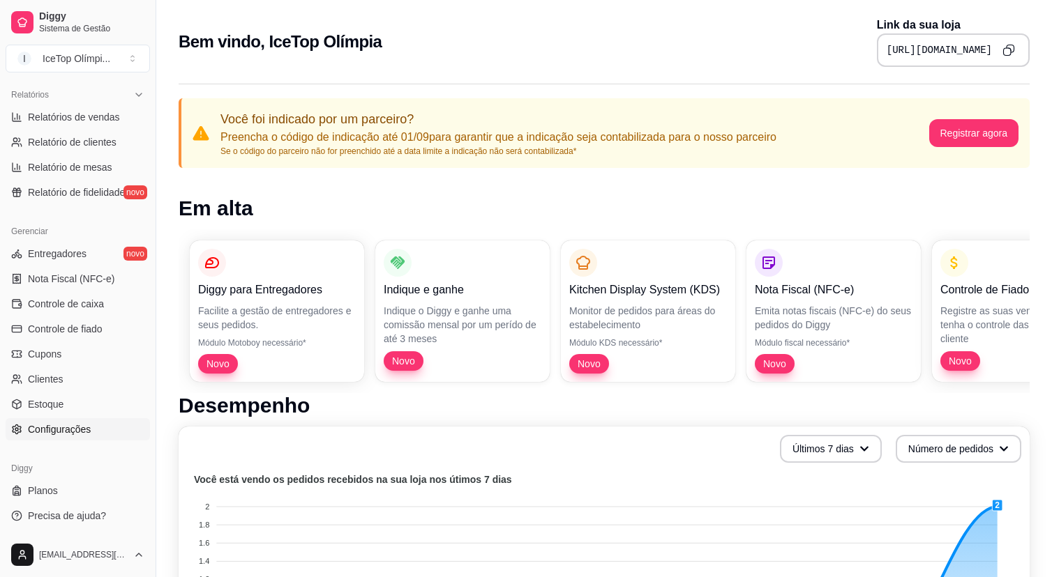
click at [64, 426] on span "Configurações" at bounding box center [59, 430] width 63 height 14
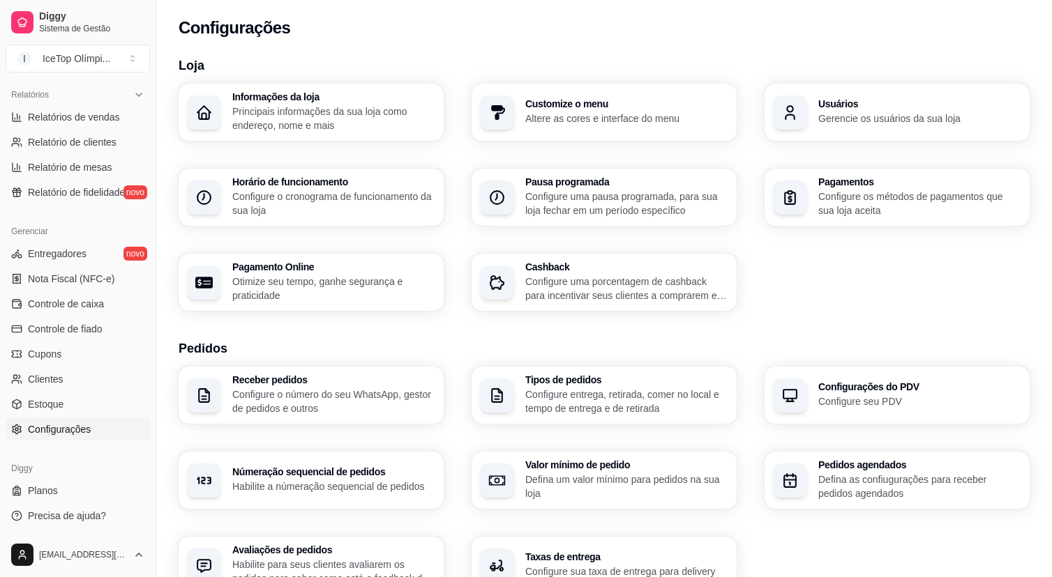
click at [404, 119] on p "Principais informações da sua loja como endereço, nome e mais" at bounding box center [333, 119] width 203 height 28
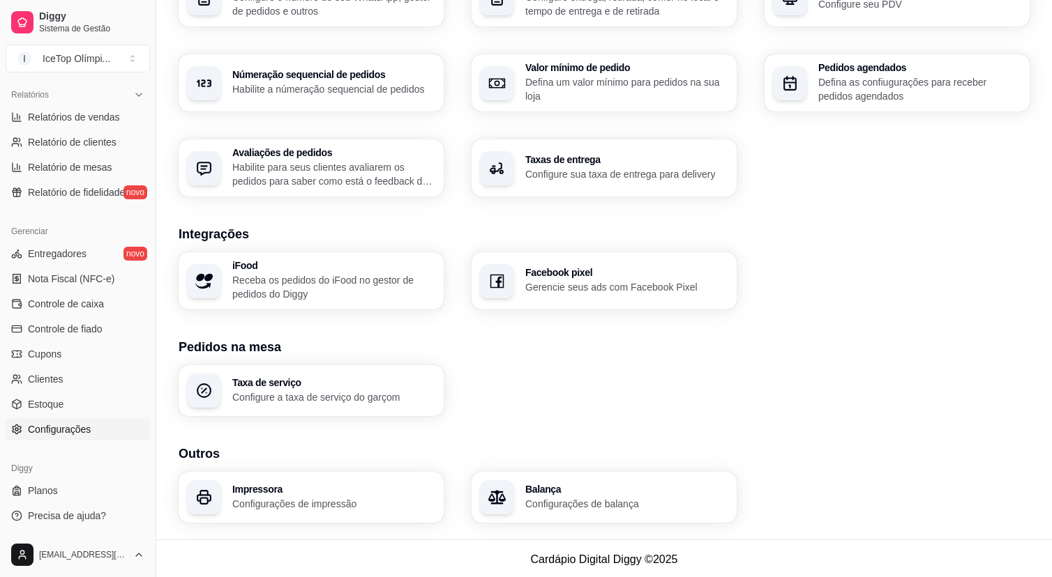
scroll to position [400, 0]
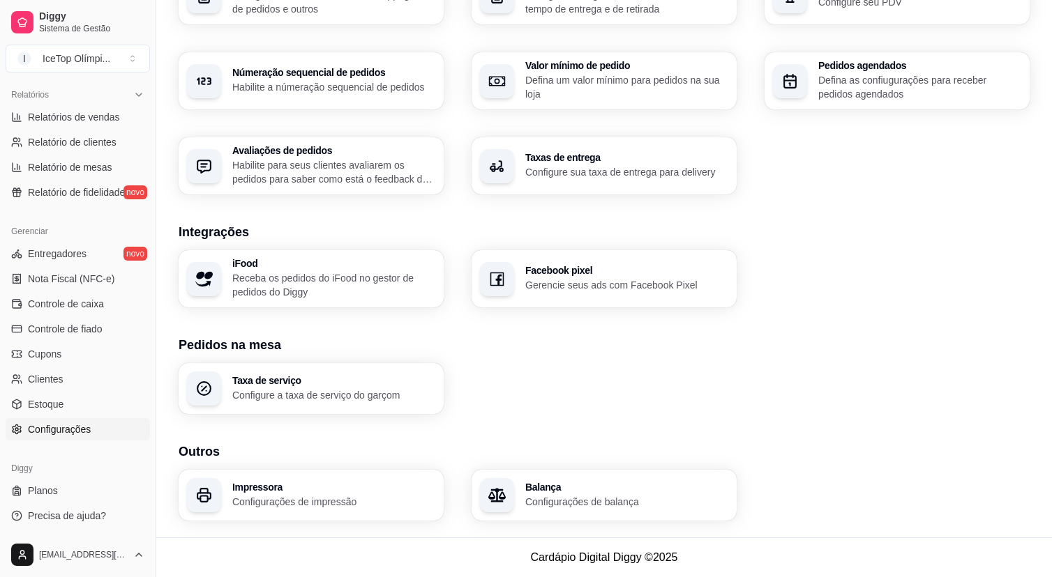
click at [351, 503] on p "Configurações de impressão" at bounding box center [333, 502] width 203 height 14
click at [522, 500] on div "Balança Configurações de balança" at bounding box center [603, 495] width 265 height 51
click at [66, 409] on link "Estoque" at bounding box center [78, 404] width 144 height 22
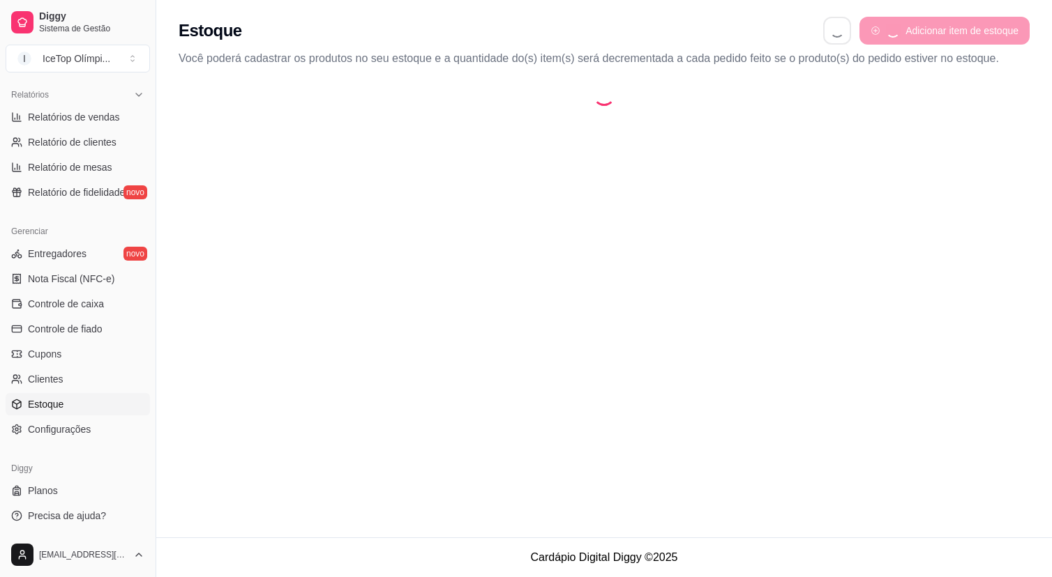
select select "QUANTITY_ORDER"
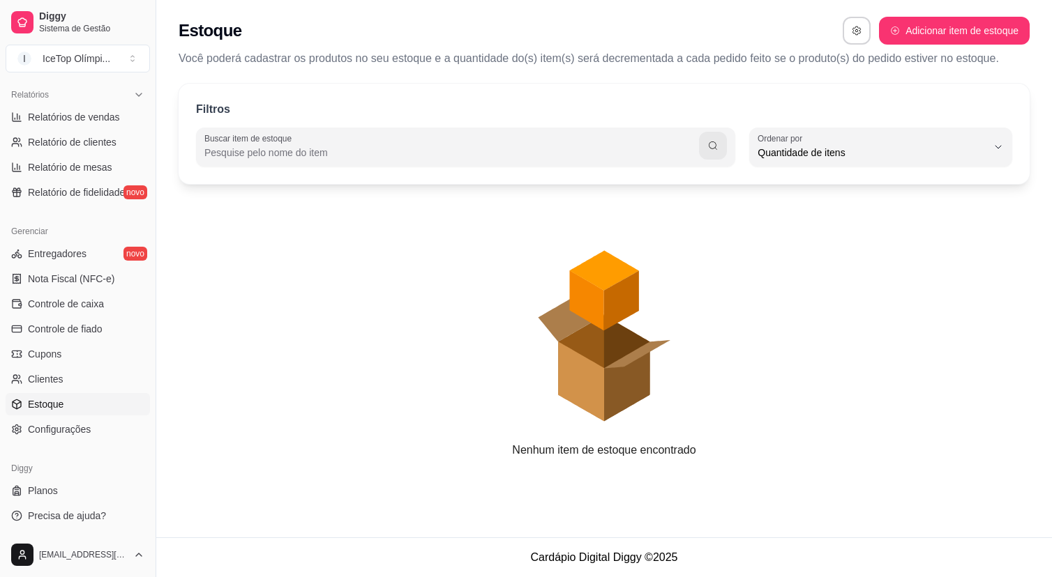
scroll to position [13, 0]
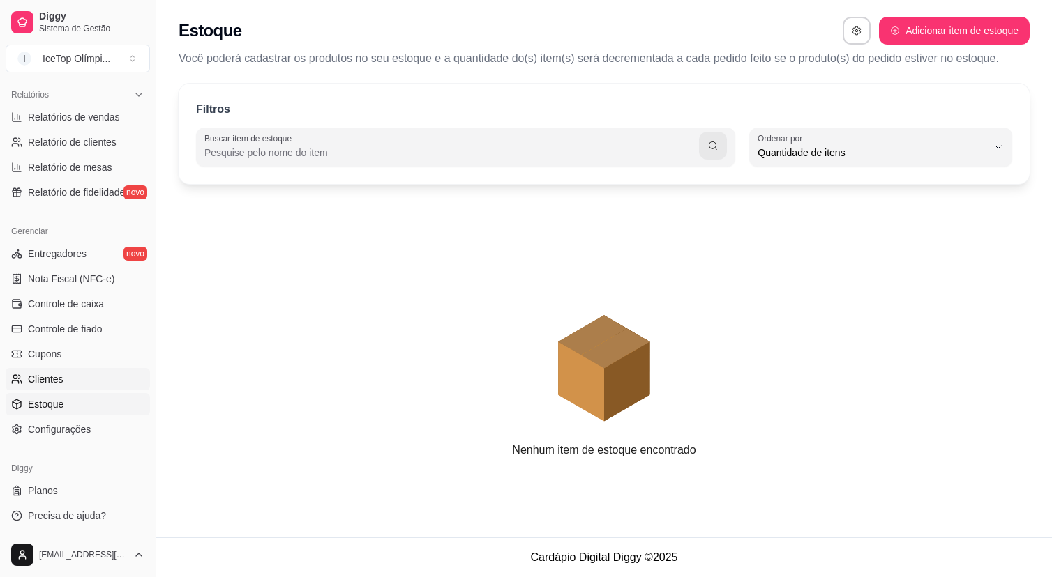
click at [67, 384] on link "Clientes" at bounding box center [78, 379] width 144 height 22
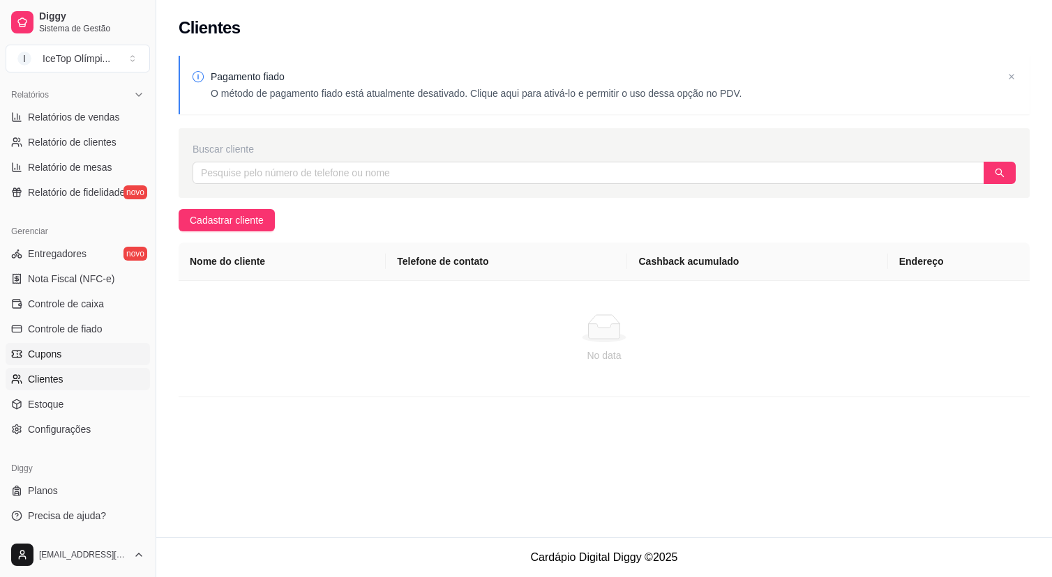
click at [67, 349] on link "Cupons" at bounding box center [78, 354] width 144 height 22
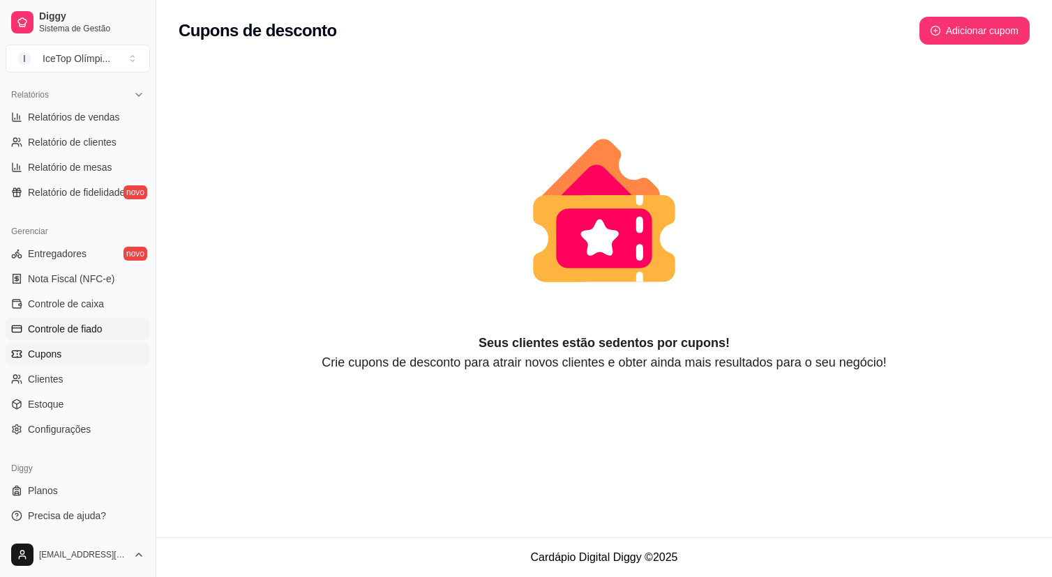
click at [77, 335] on span "Controle de fiado" at bounding box center [65, 329] width 75 height 14
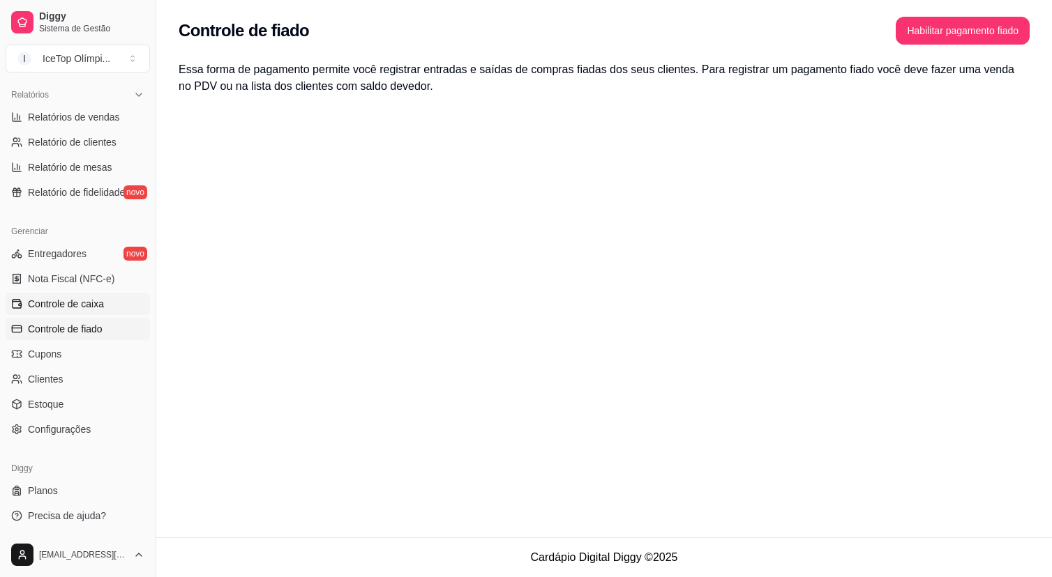
click at [84, 310] on span "Controle de caixa" at bounding box center [66, 304] width 76 height 14
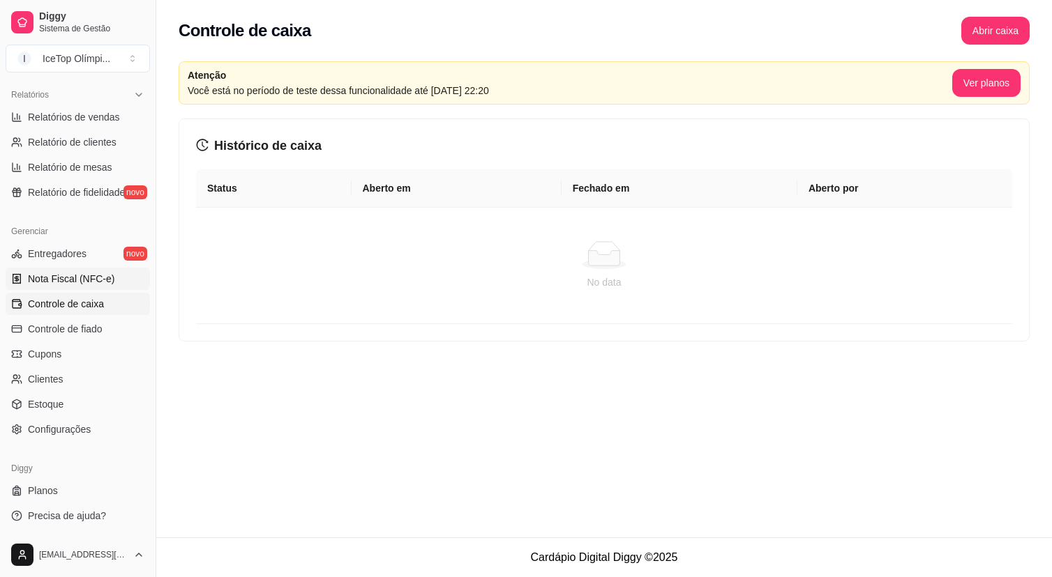
click at [99, 285] on span "Nota Fiscal (NFC-e)" at bounding box center [71, 279] width 86 height 14
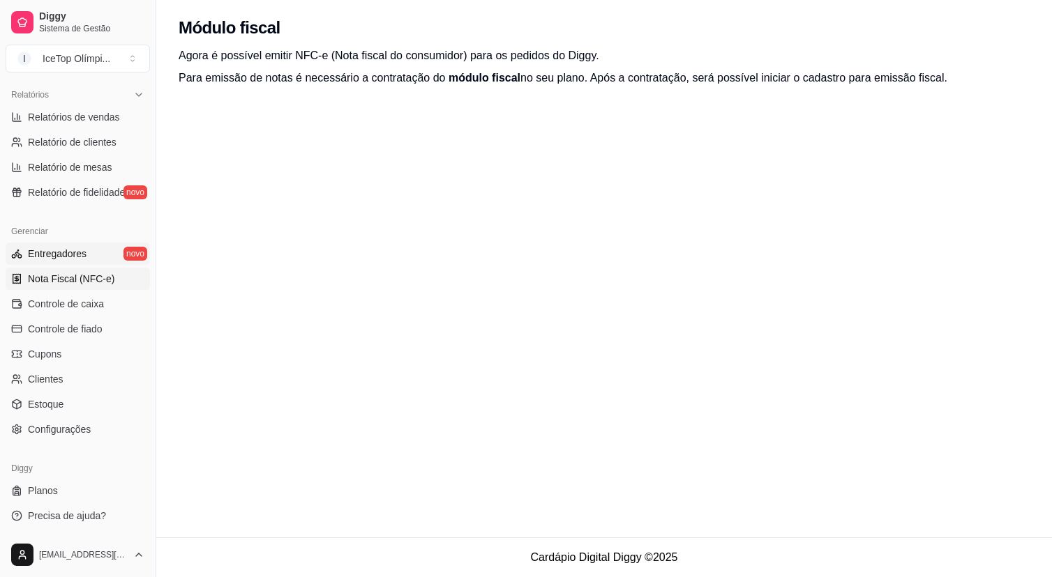
click at [77, 255] on span "Entregadores" at bounding box center [57, 254] width 59 height 14
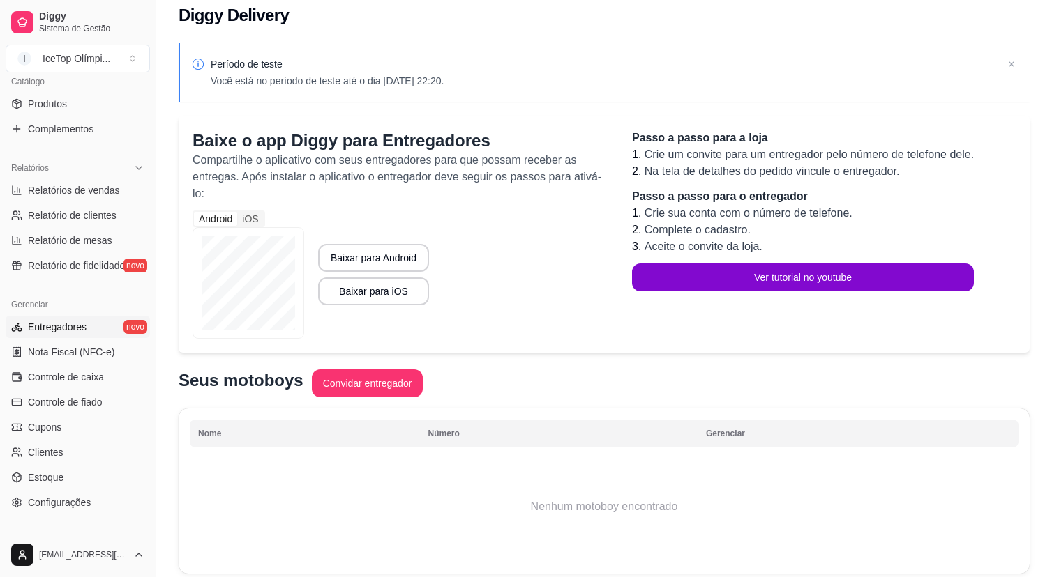
scroll to position [325, 0]
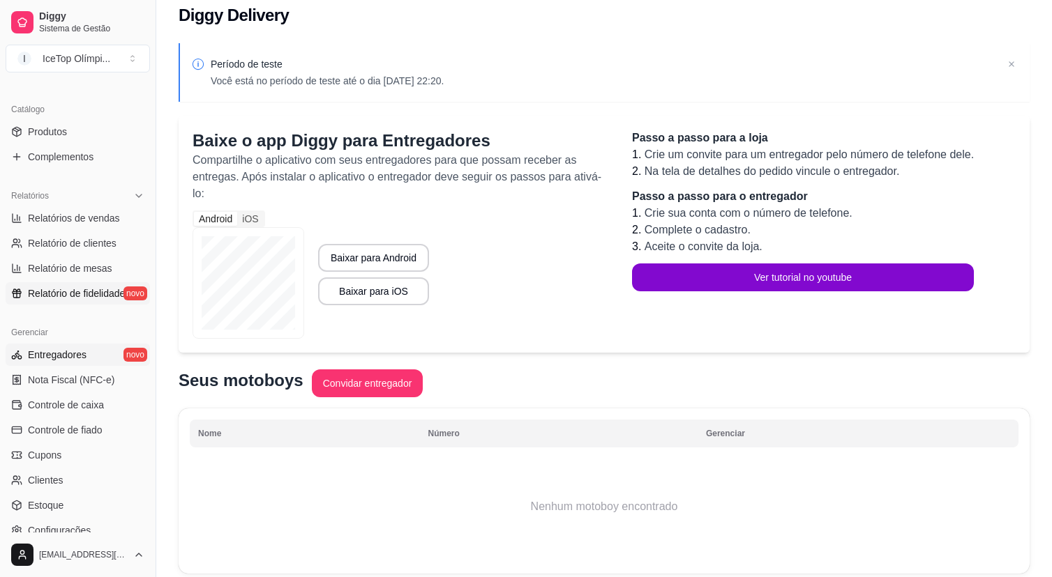
click at [79, 294] on span "Relatório de fidelidade" at bounding box center [76, 294] width 97 height 14
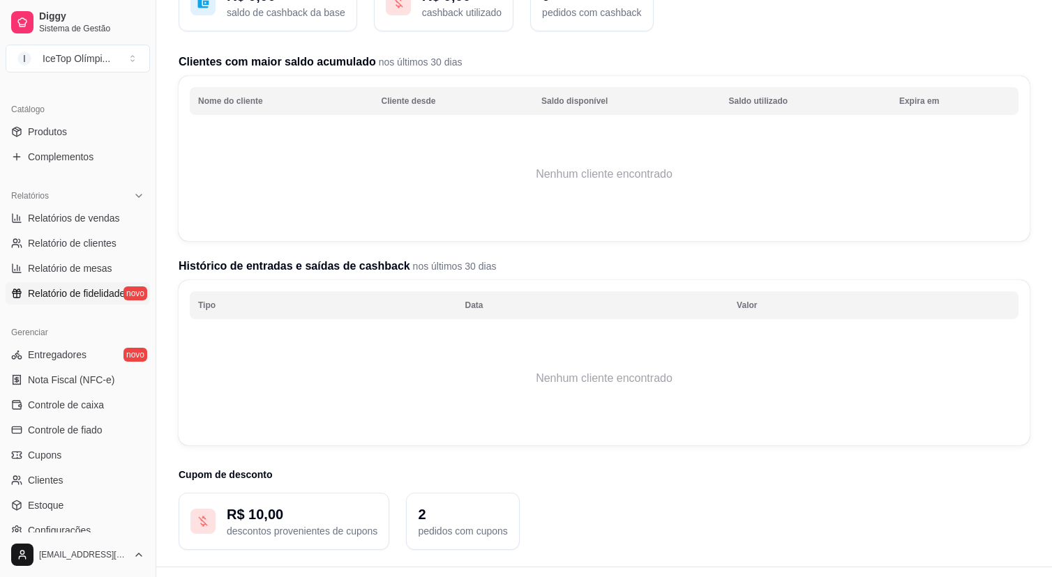
scroll to position [132, 0]
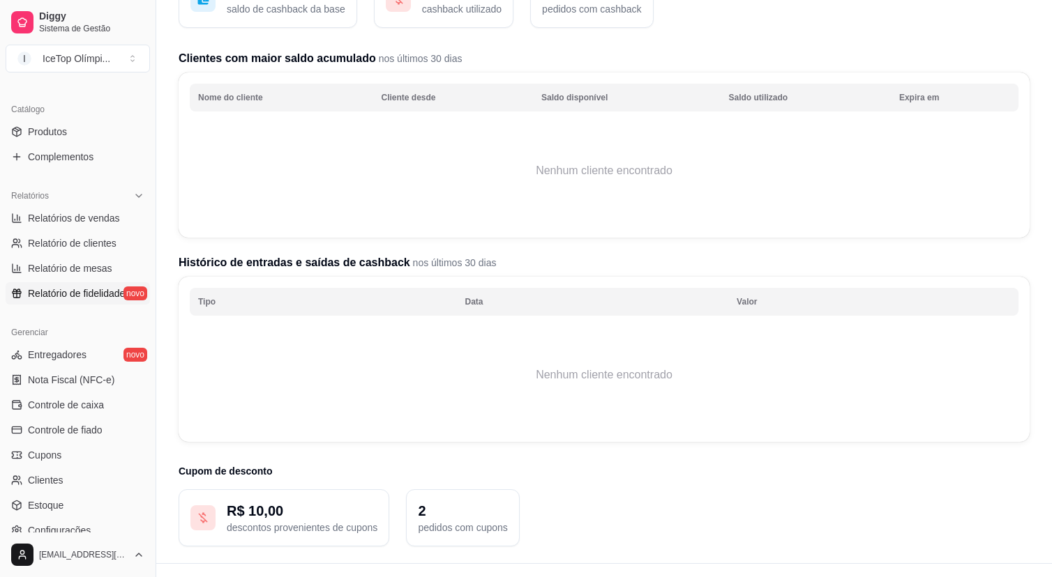
click at [282, 512] on p "R$ 10,00" at bounding box center [302, 511] width 151 height 20
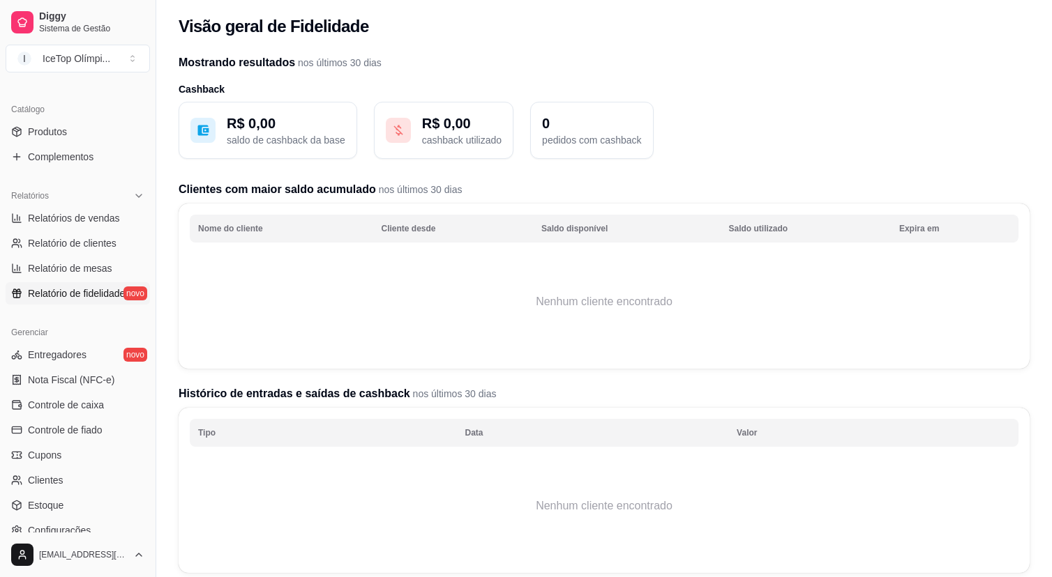
scroll to position [0, 0]
click at [123, 270] on link "Relatório de mesas" at bounding box center [78, 268] width 144 height 22
select select "TOTAL_OF_ORDERS"
select select "7"
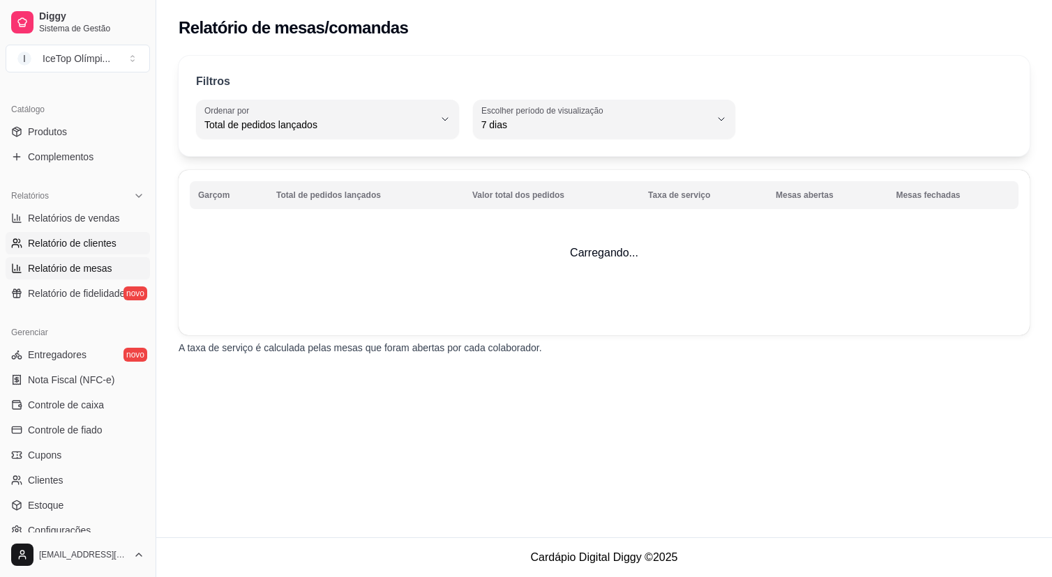
click at [129, 243] on link "Relatório de clientes" at bounding box center [78, 243] width 144 height 22
select select "30"
select select "HIGHEST_TOTAL_SPENT_WITH_ORDERS"
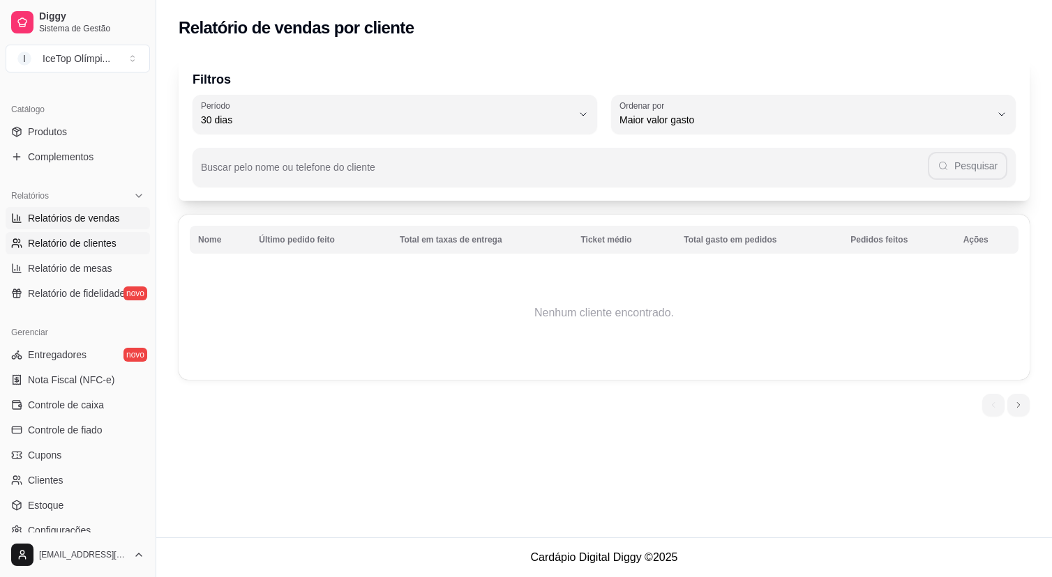
click at [131, 217] on link "Relatórios de vendas" at bounding box center [78, 218] width 144 height 22
select select "ALL"
select select "0"
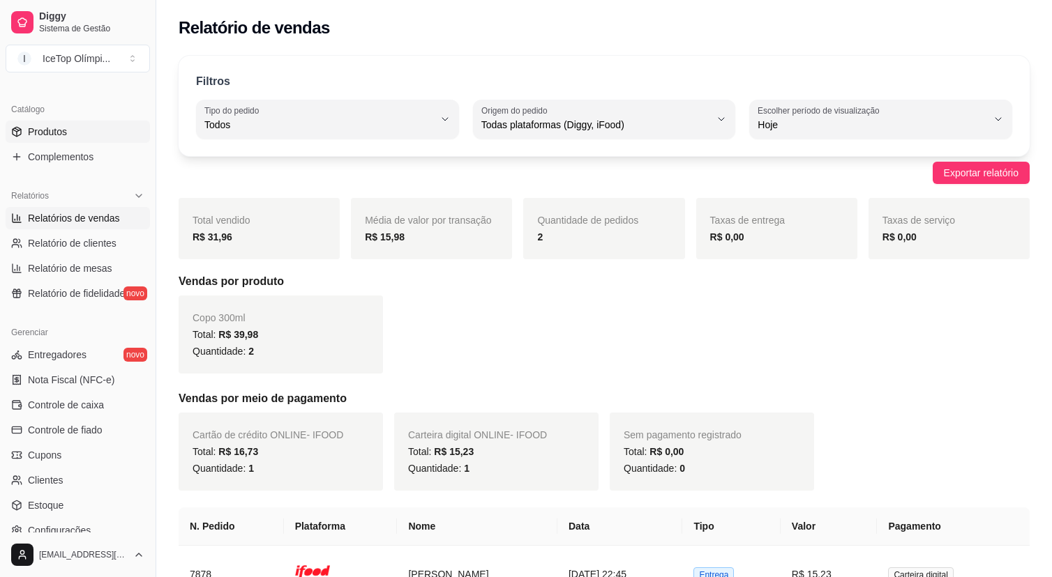
click at [98, 131] on link "Produtos" at bounding box center [78, 132] width 144 height 22
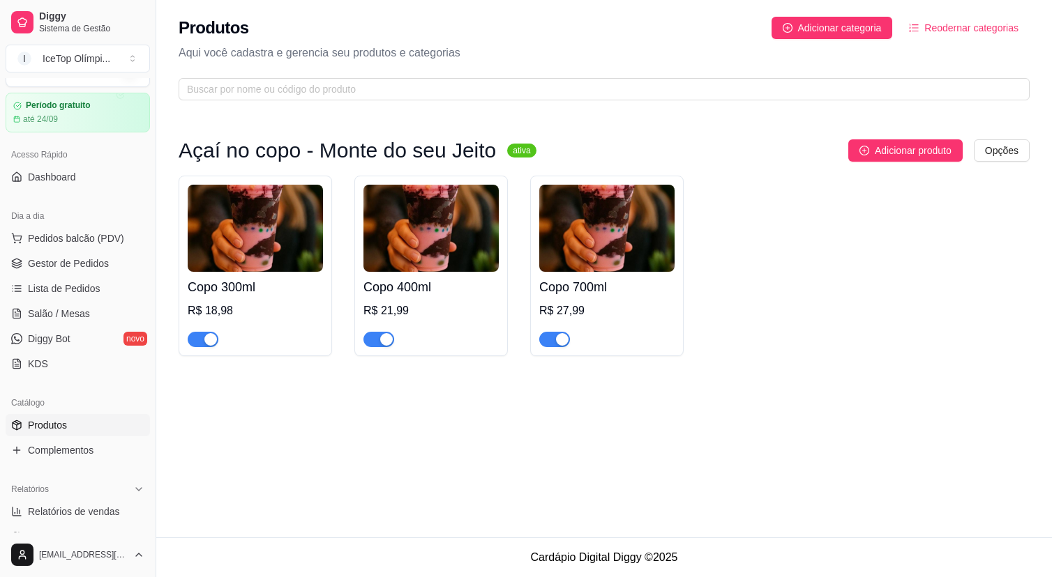
scroll to position [29, 0]
click at [82, 316] on span "Salão / Mesas" at bounding box center [59, 316] width 62 height 14
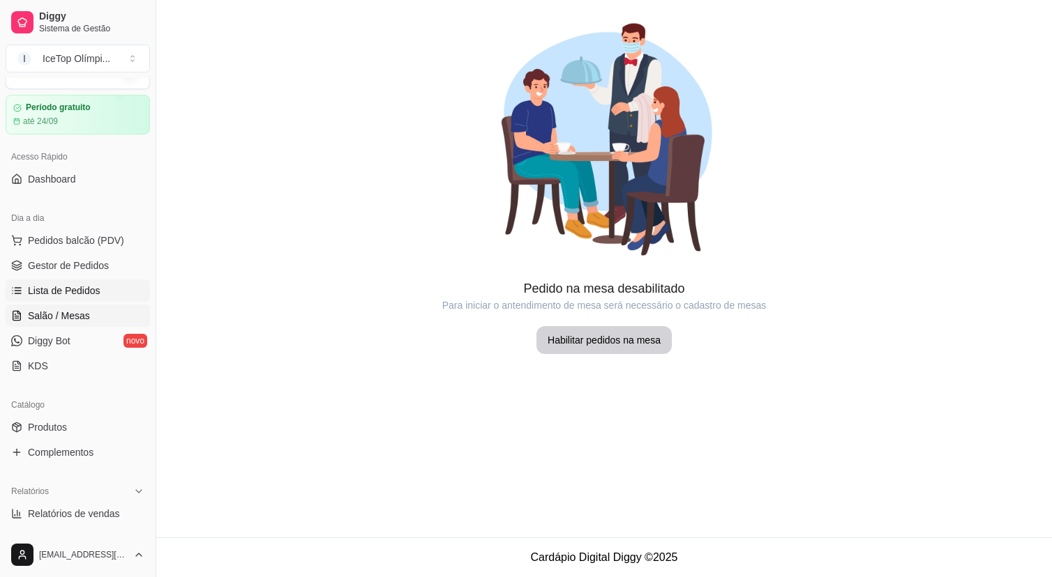
click at [96, 295] on span "Lista de Pedidos" at bounding box center [64, 291] width 73 height 14
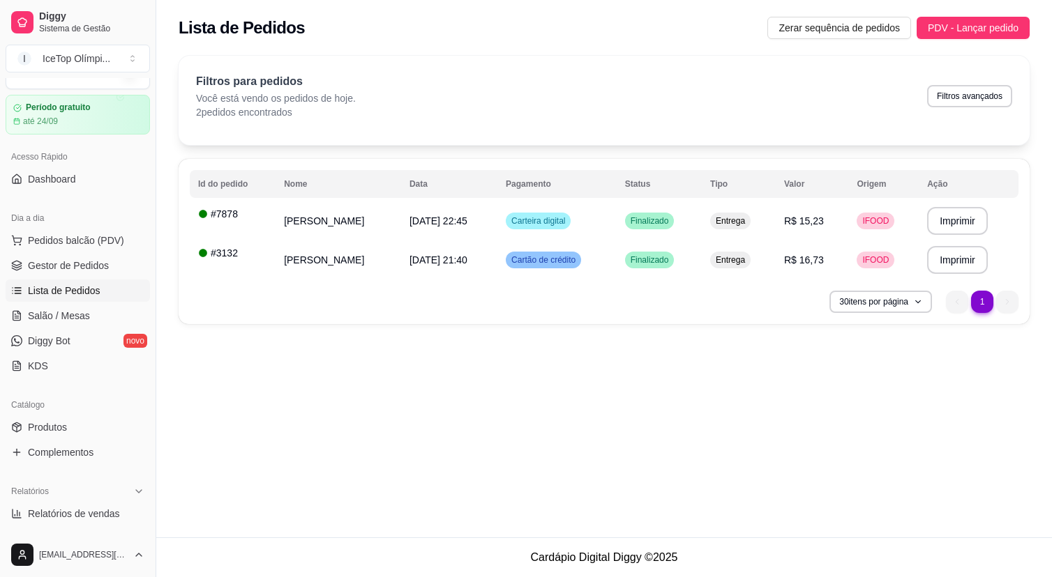
click at [342, 372] on div "**********" at bounding box center [603, 269] width 895 height 538
click at [123, 267] on link "Gestor de Pedidos" at bounding box center [78, 266] width 144 height 22
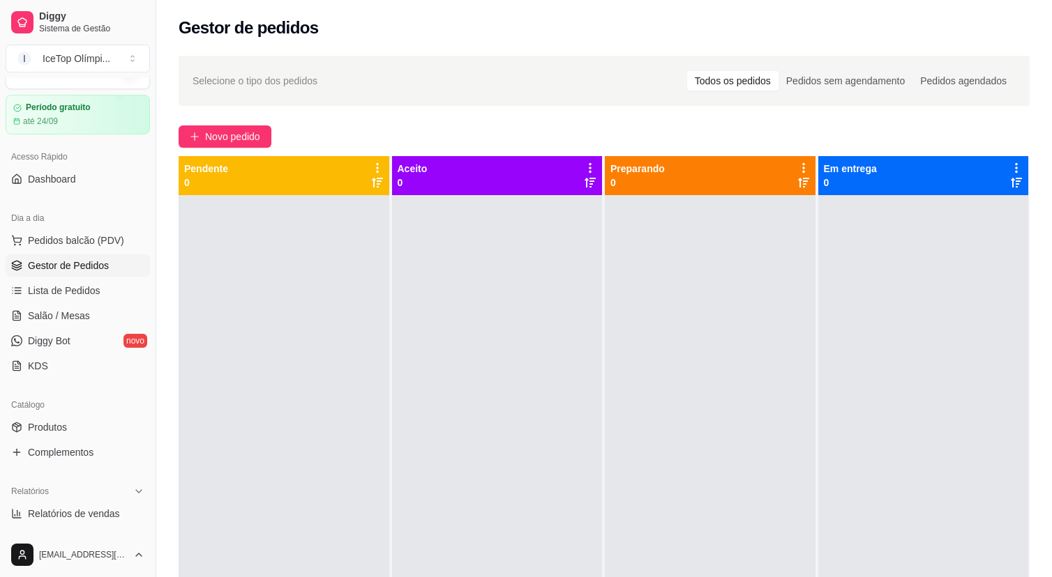
click at [912, 270] on div at bounding box center [923, 483] width 211 height 577
click at [945, 82] on div "Pedidos agendados" at bounding box center [963, 81] width 102 height 20
click at [912, 71] on input "Pedidos agendados" at bounding box center [912, 71] width 0 height 0
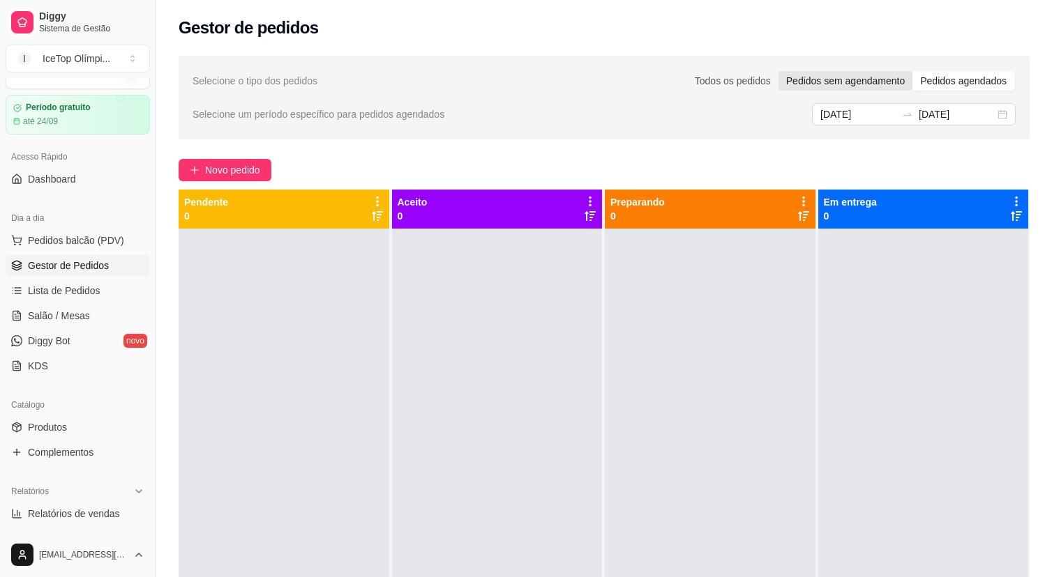
click at [854, 84] on div "Pedidos sem agendamento" at bounding box center [845, 81] width 134 height 20
click at [778, 71] on input "Pedidos sem agendamento" at bounding box center [778, 71] width 0 height 0
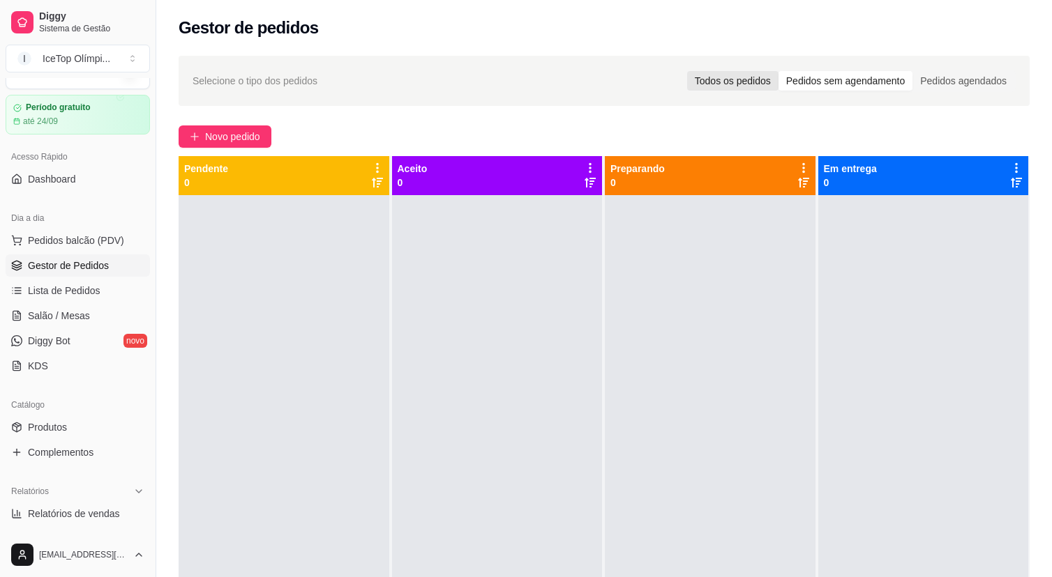
click at [734, 76] on div "Todos os pedidos" at bounding box center [732, 81] width 91 height 20
click at [687, 71] on input "Todos os pedidos" at bounding box center [687, 71] width 0 height 0
click at [734, 76] on div "Todos os pedidos" at bounding box center [732, 81] width 91 height 20
click at [687, 71] on input "Todos os pedidos" at bounding box center [687, 71] width 0 height 0
click at [241, 135] on span "Novo pedido" at bounding box center [232, 136] width 55 height 15
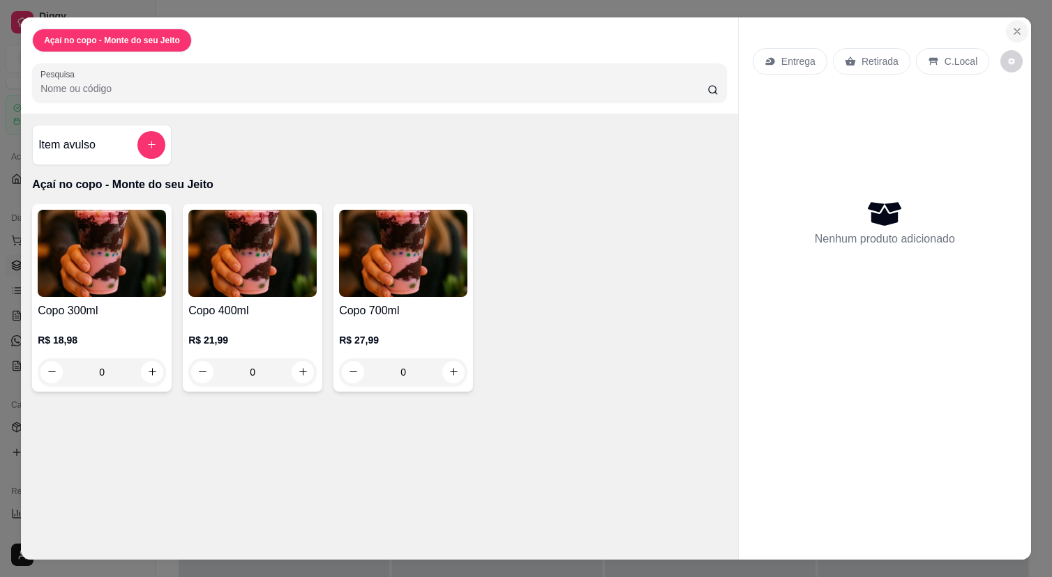
click at [1016, 39] on button "Close" at bounding box center [1016, 31] width 22 height 22
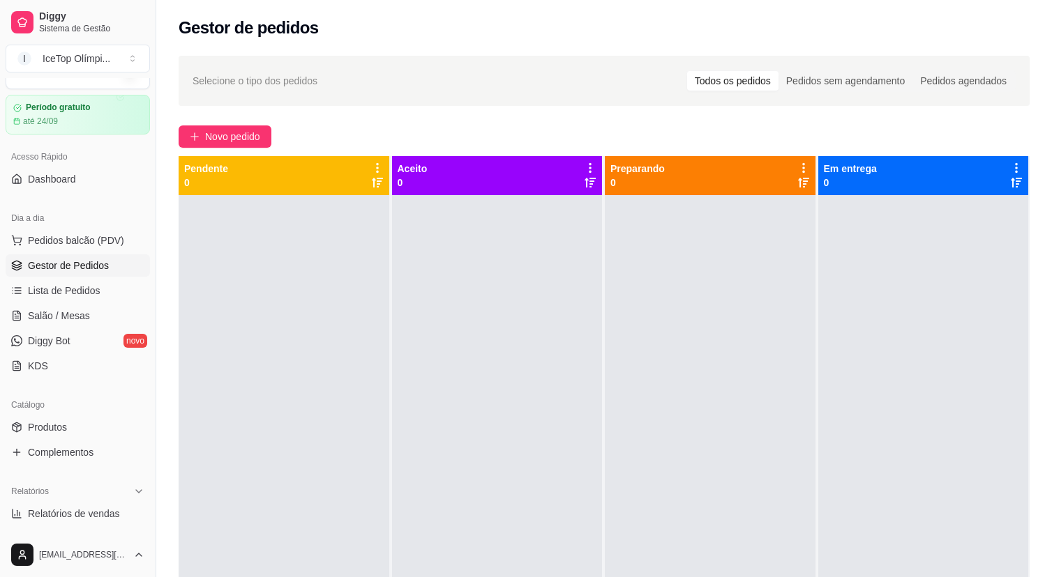
click at [1013, 164] on icon at bounding box center [1016, 168] width 13 height 13
click at [983, 130] on div "Novo pedido" at bounding box center [604, 137] width 851 height 22
click at [105, 240] on span "Pedidos balcão (PDV)" at bounding box center [76, 241] width 96 height 14
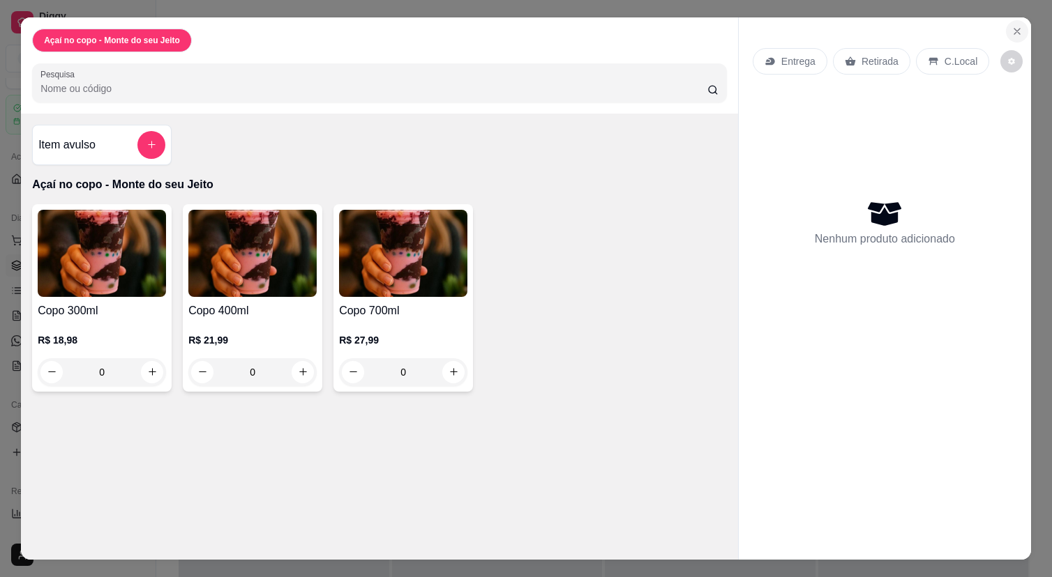
click at [1015, 31] on icon "Close" at bounding box center [1016, 31] width 11 height 11
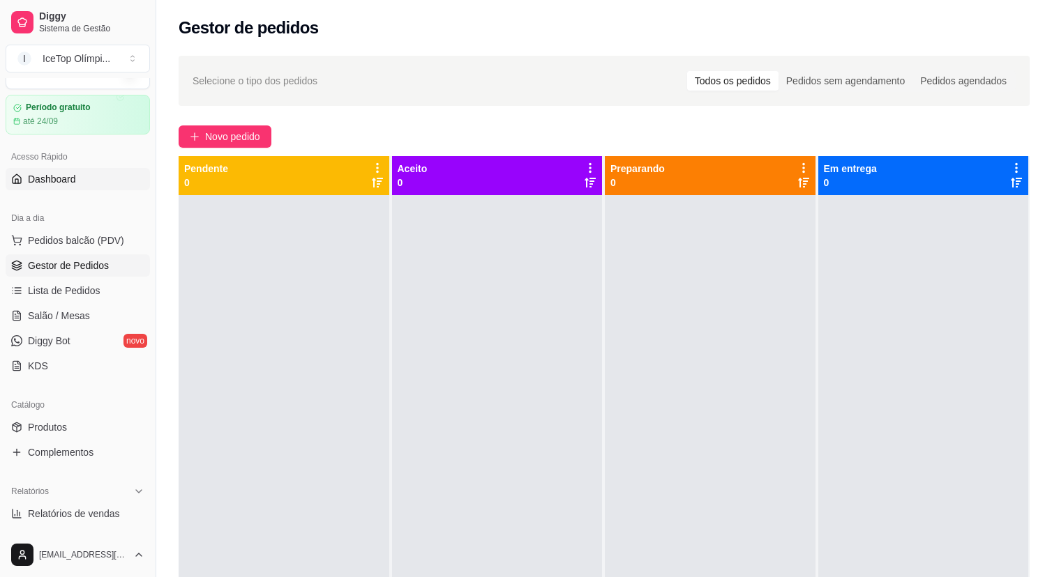
click at [80, 176] on link "Dashboard" at bounding box center [78, 179] width 144 height 22
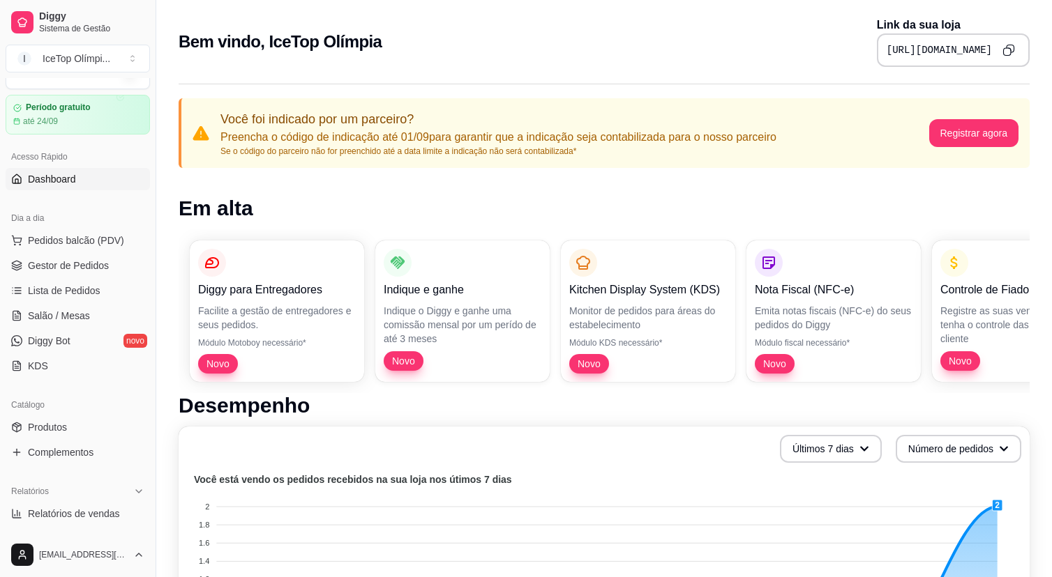
click at [80, 176] on link "Dashboard" at bounding box center [78, 179] width 144 height 22
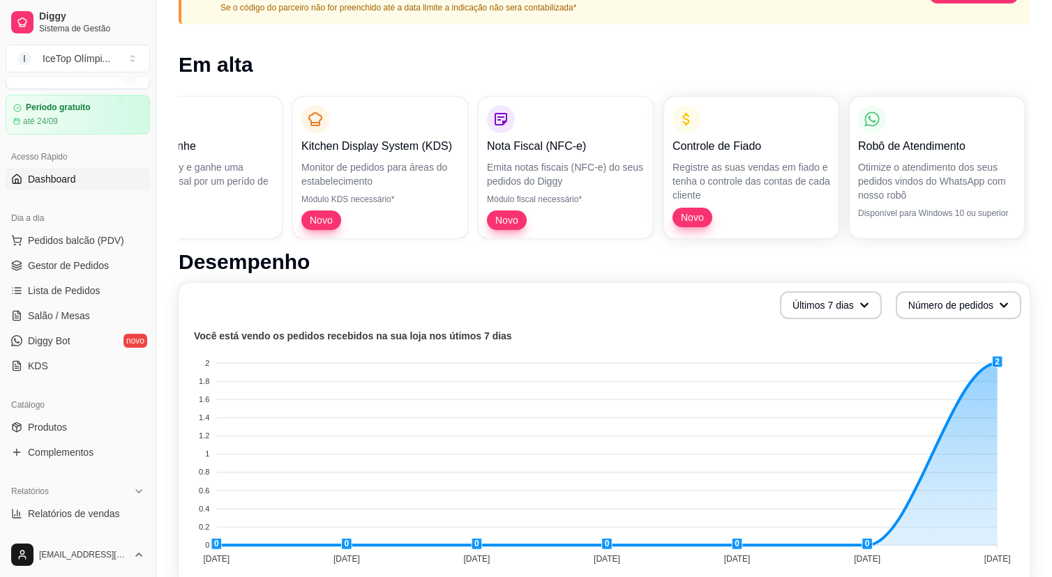
scroll to position [0, 273]
click at [560, 162] on p "Emita notas fiscais (NFC-e) do seus pedidos do Diggy" at bounding box center [560, 174] width 158 height 28
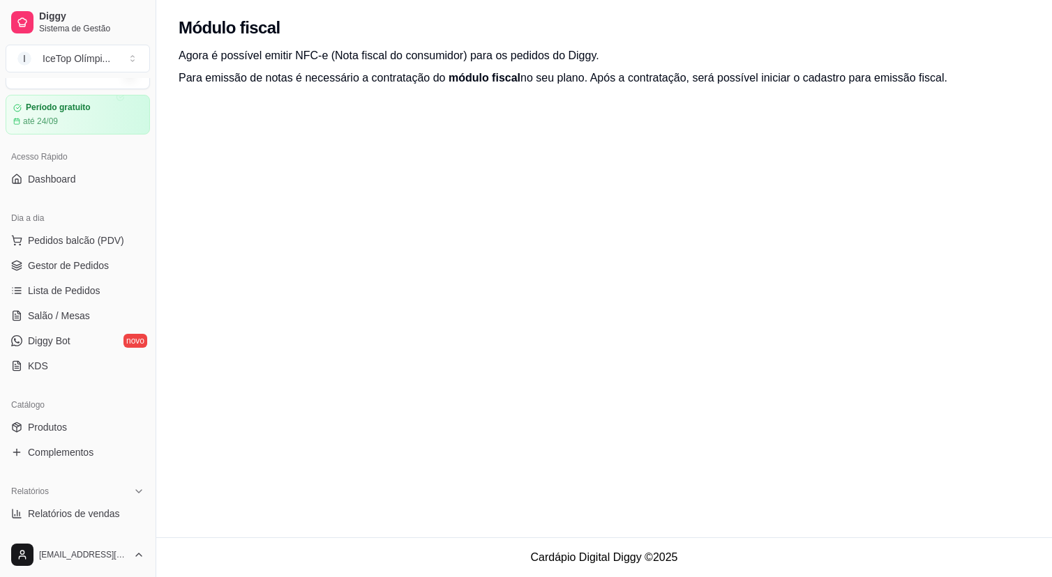
click at [531, 72] on p "Para emissão de notas é necessário a contratação do módulo fiscal no seu plano.…" at bounding box center [604, 78] width 851 height 17
click at [109, 175] on link "Dashboard" at bounding box center [78, 179] width 144 height 22
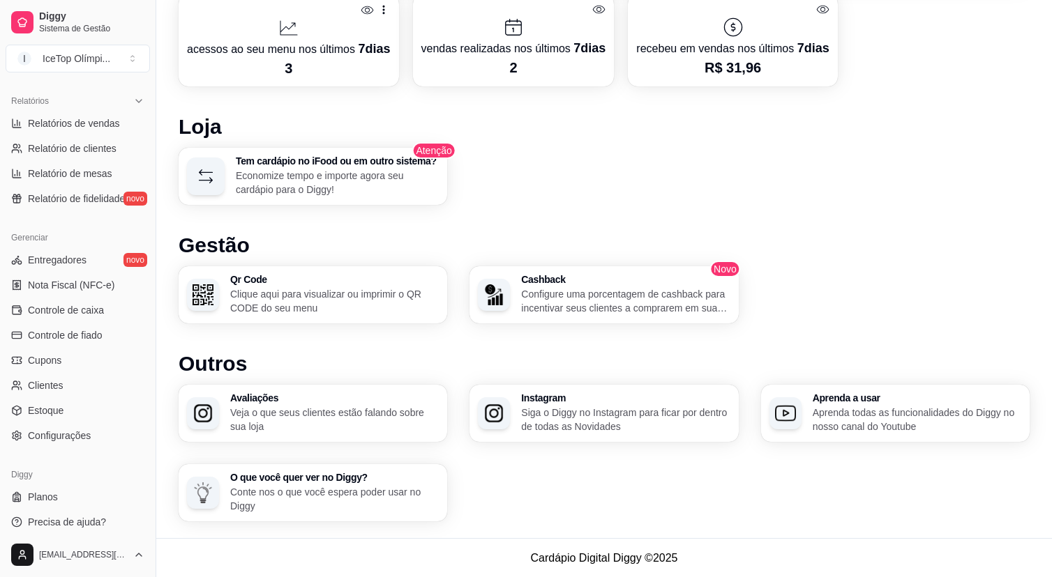
scroll to position [426, 0]
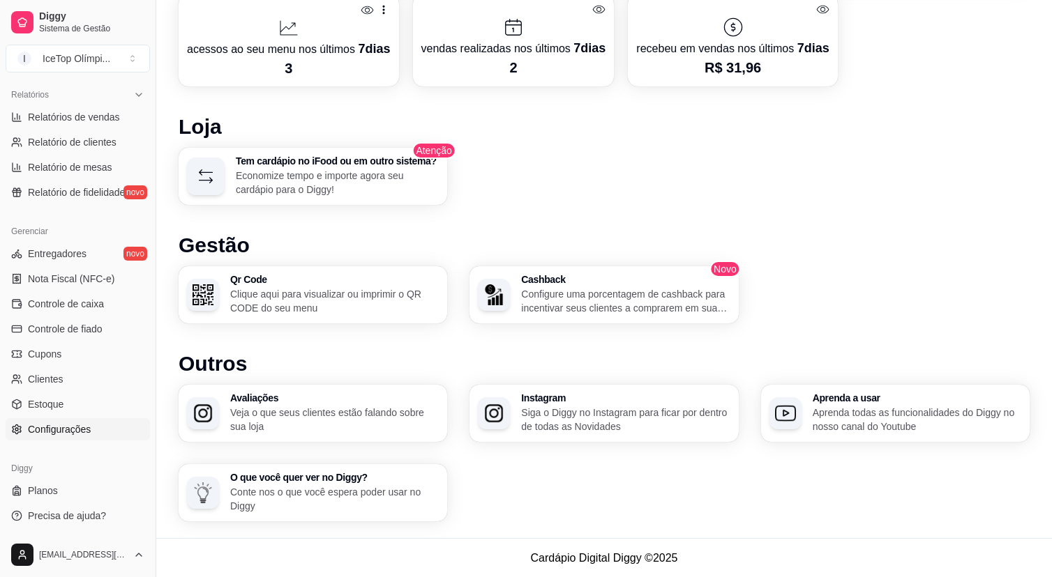
click at [84, 431] on span "Configurações" at bounding box center [59, 430] width 63 height 14
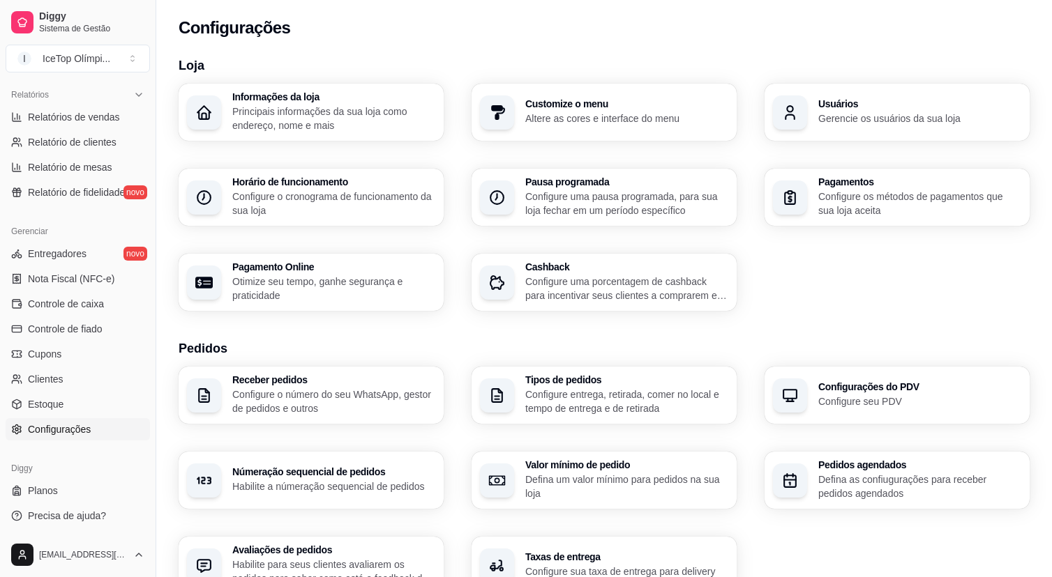
click at [393, 287] on p "Otimize seu tempo, ganhe segurança e praticidade" at bounding box center [333, 289] width 203 height 28
select select "4.98"
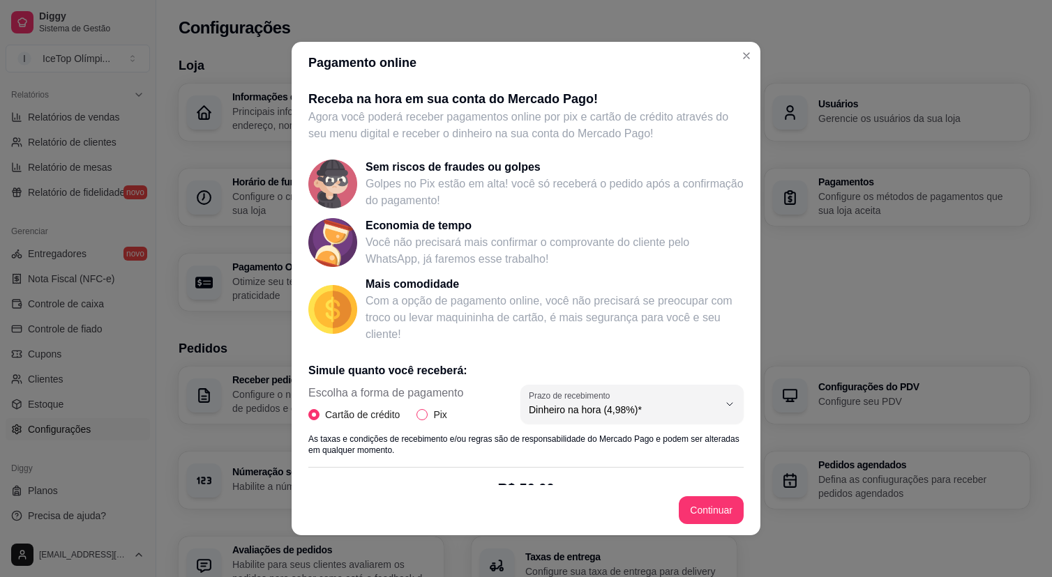
click at [427, 418] on input "Pix" at bounding box center [421, 414] width 11 height 11
radio input "true"
radio input "false"
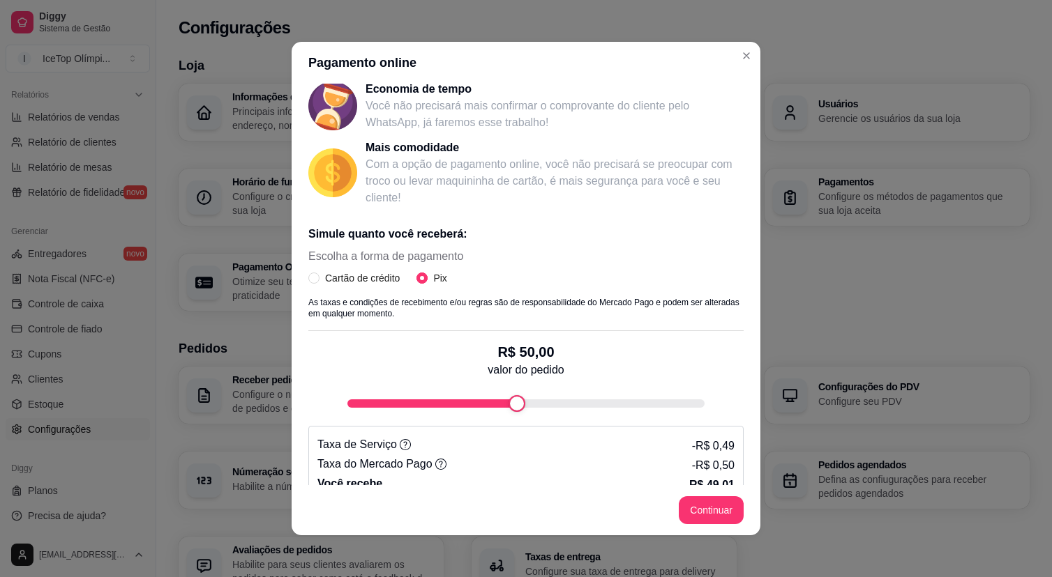
scroll to position [160, 0]
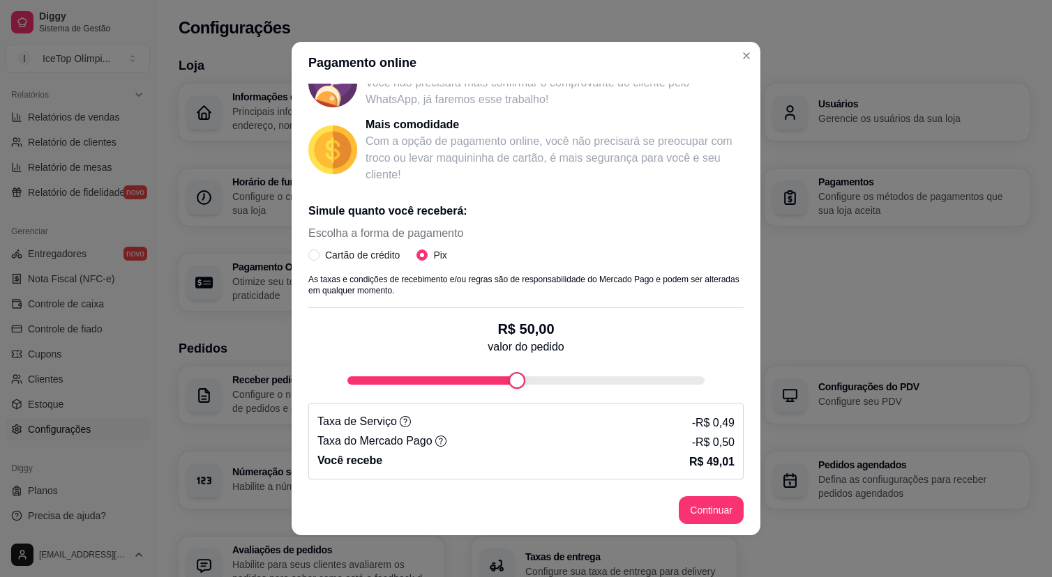
type input "99"
click at [700, 381] on div "fee-calculator" at bounding box center [525, 381] width 357 height 8
click at [718, 507] on button "Continuar" at bounding box center [710, 510] width 65 height 28
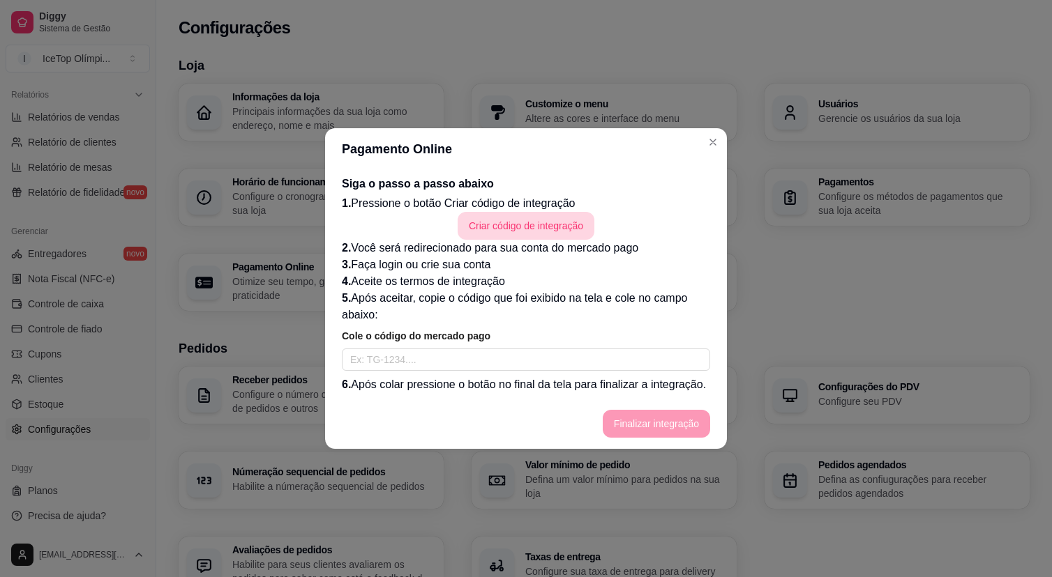
click at [478, 220] on button "Criar código de integração" at bounding box center [525, 226] width 137 height 28
click at [570, 354] on input "text" at bounding box center [526, 360] width 368 height 22
paste input "TG-68ad1629921e97000186e9a5-2652219494"
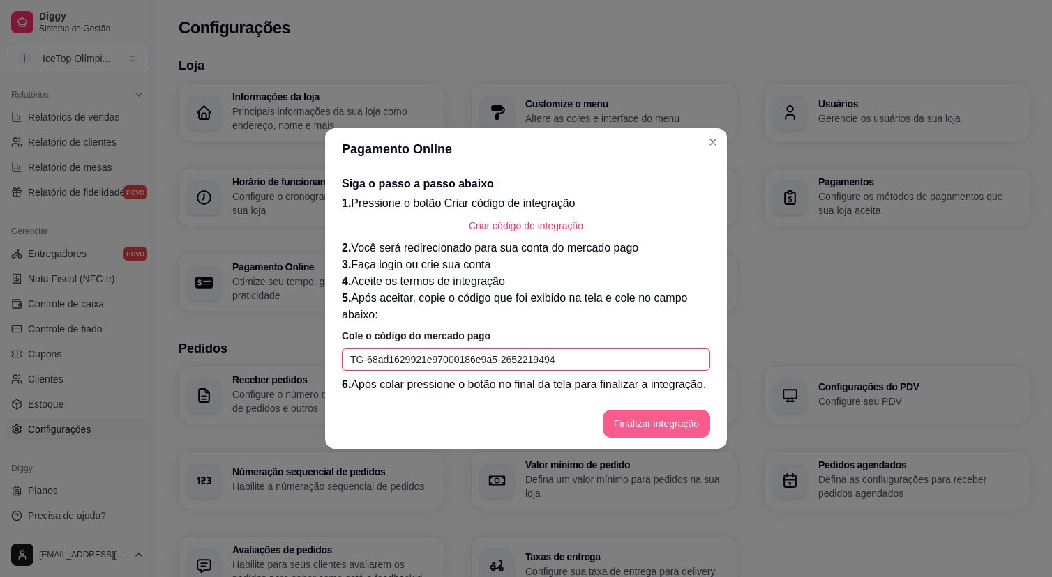
type input "TG-68ad1629921e97000186e9a5-2652219494"
click at [657, 438] on button "Finalizar integração" at bounding box center [655, 424] width 107 height 28
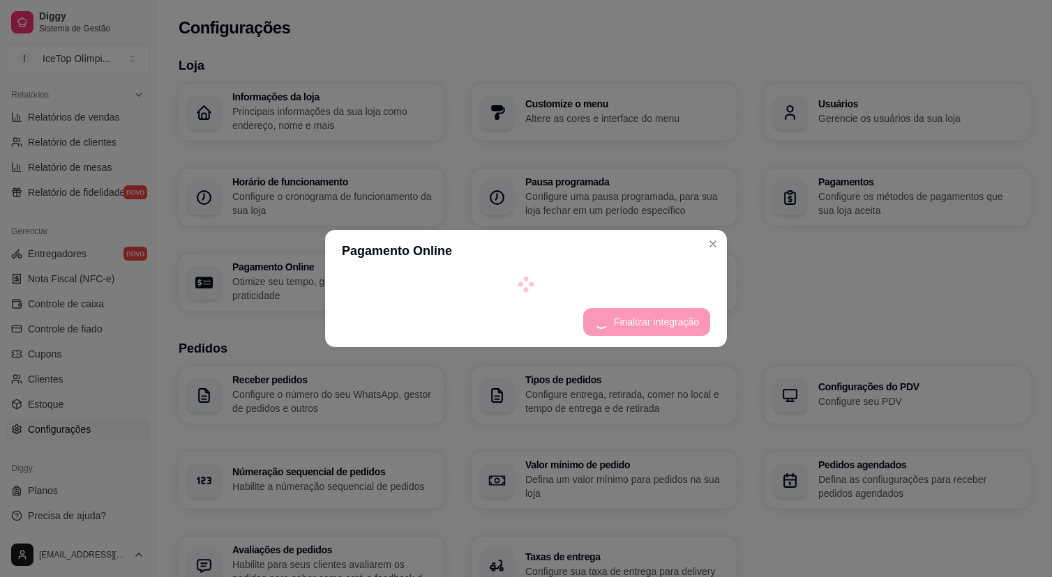
select select "4.98"
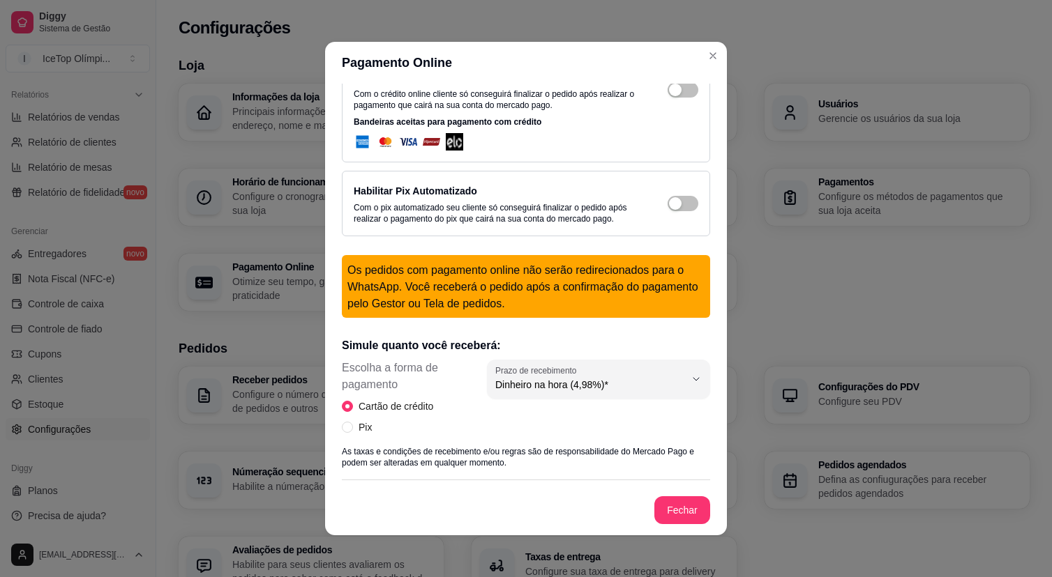
scroll to position [61, 0]
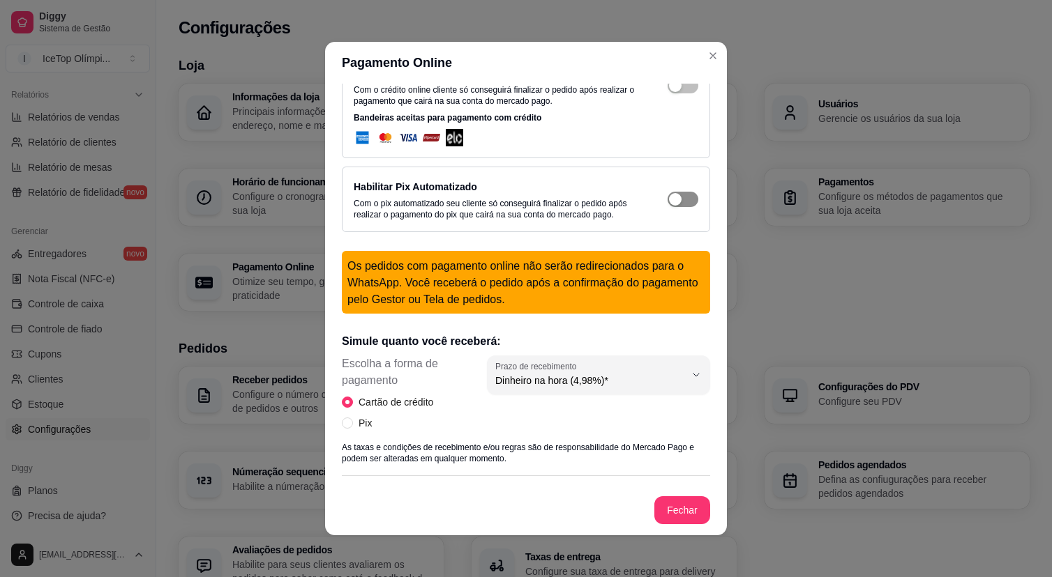
click at [690, 202] on span "button" at bounding box center [682, 199] width 31 height 15
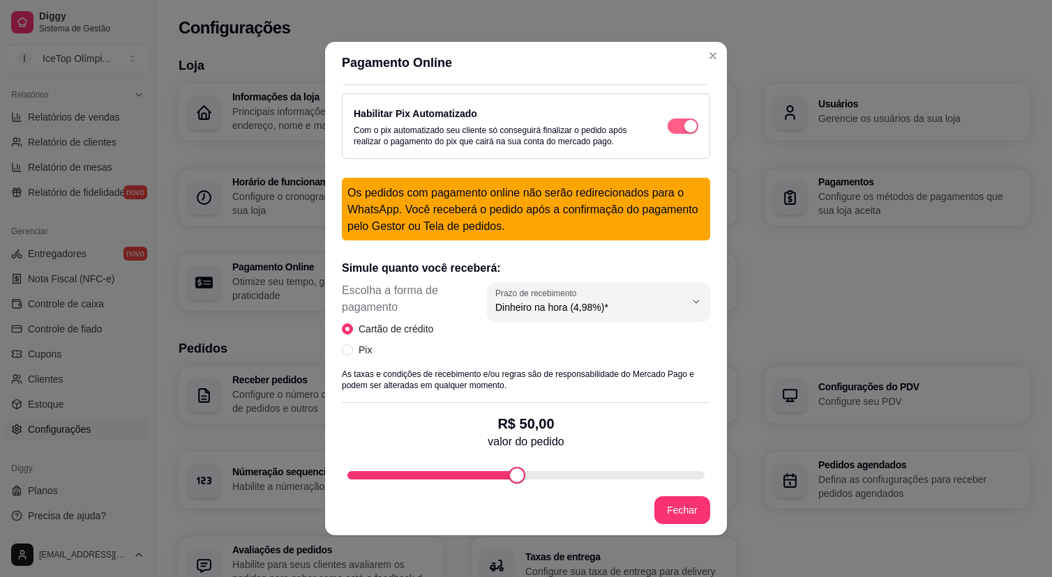
scroll to position [146, 0]
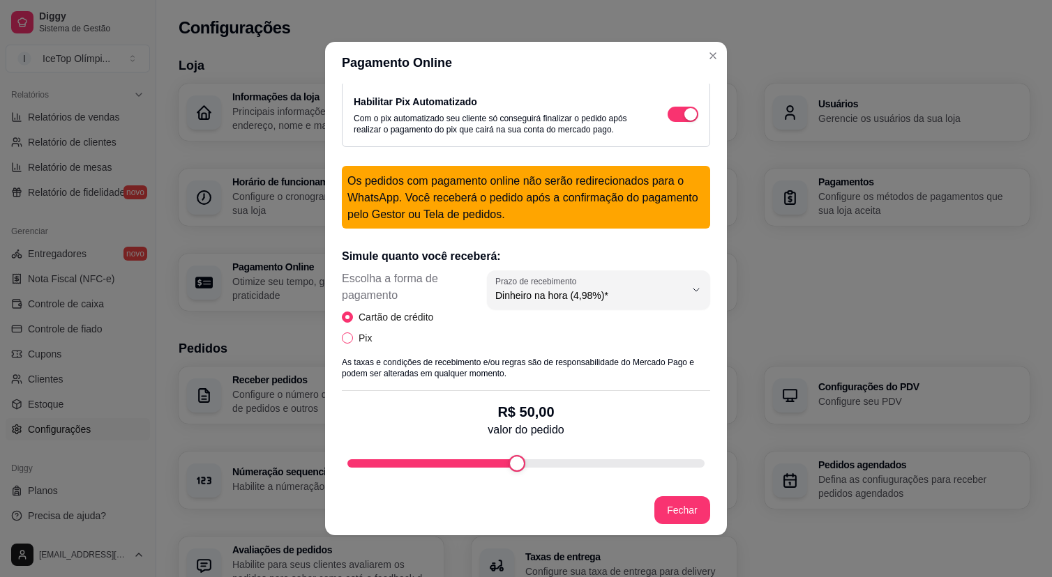
click at [344, 344] on input "Pix" at bounding box center [347, 338] width 11 height 11
radio input "true"
radio input "false"
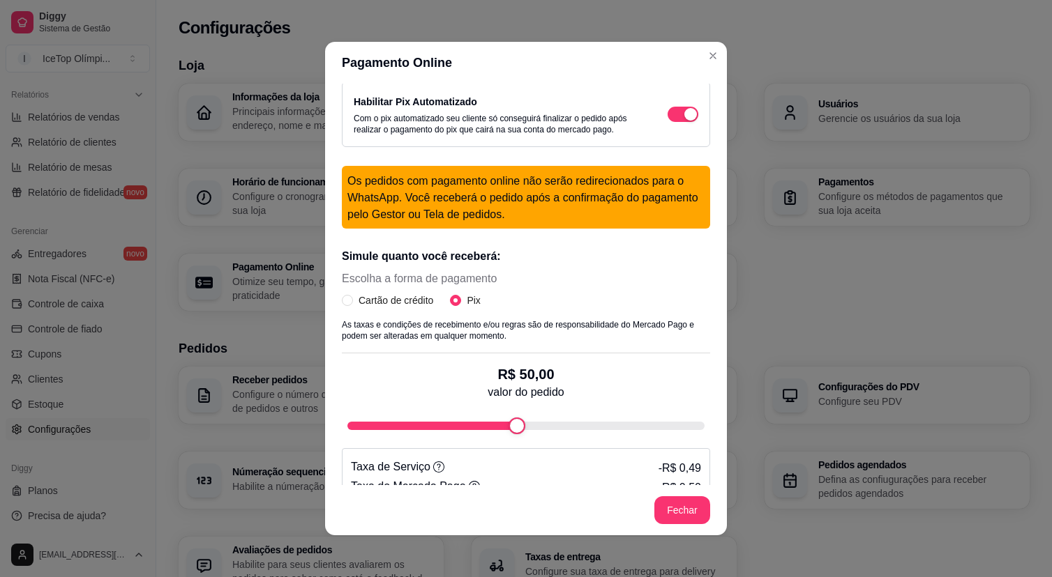
click at [701, 430] on div "fee-calculator" at bounding box center [525, 426] width 357 height 8
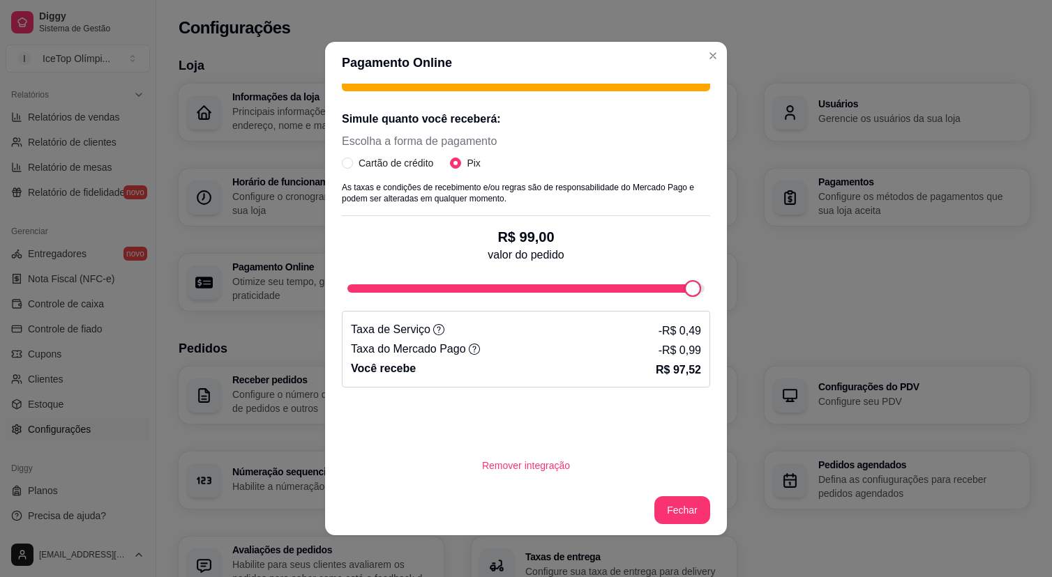
scroll to position [289, 0]
type input "100"
click at [724, 296] on div "Novo Habilitar Crédito Online Com o crédito online cliente só conseguirá finali…" at bounding box center [526, 285] width 402 height 402
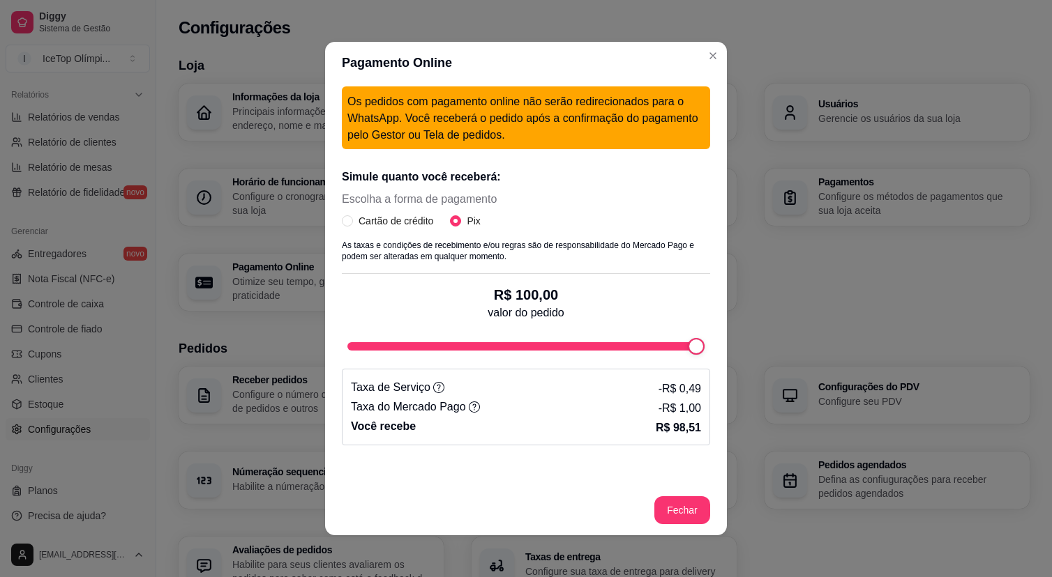
scroll to position [0, 0]
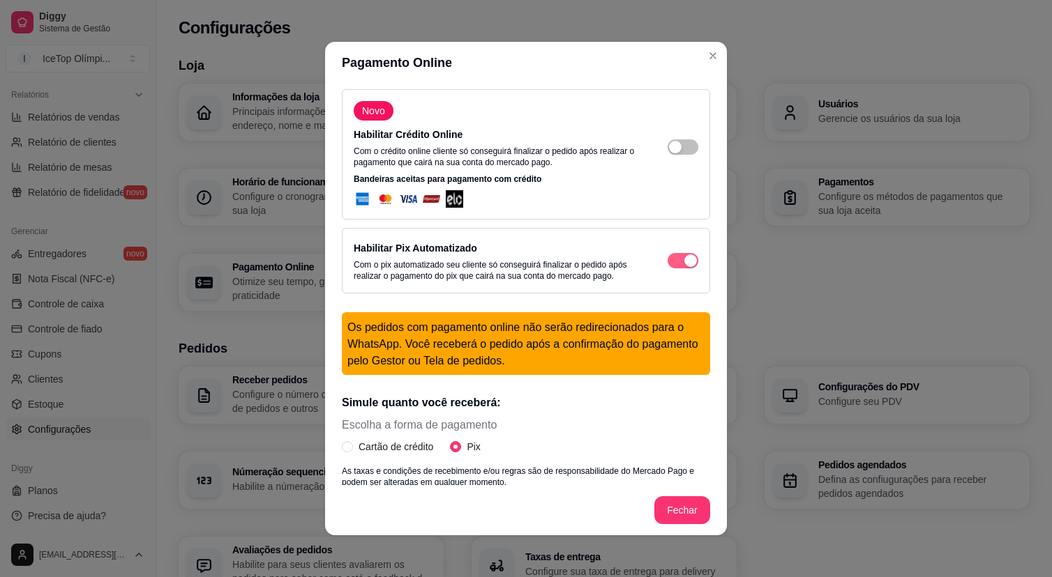
click at [686, 267] on div "button" at bounding box center [690, 261] width 13 height 13
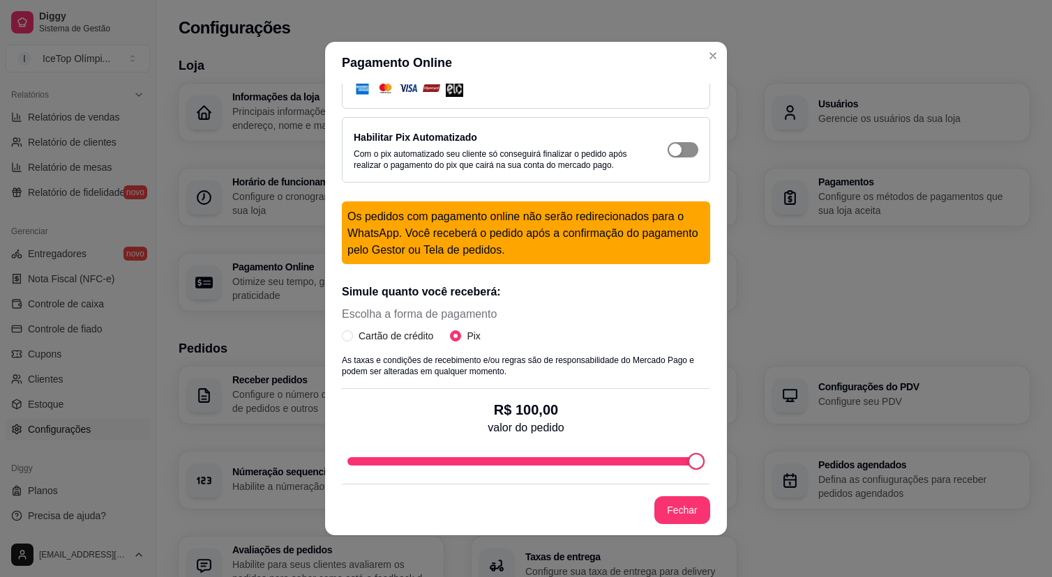
scroll to position [75, 0]
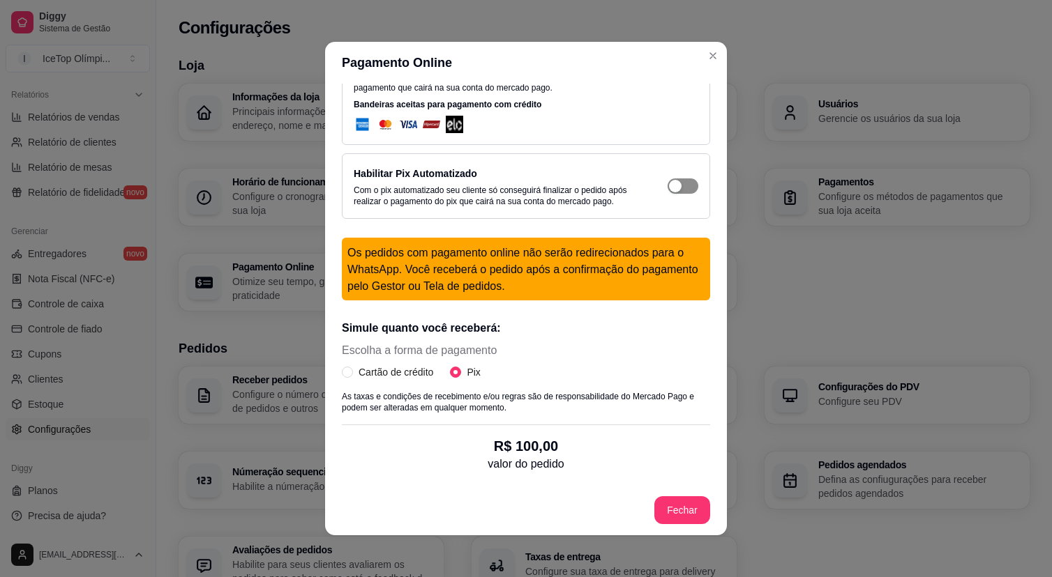
click at [686, 193] on span "button" at bounding box center [682, 186] width 31 height 15
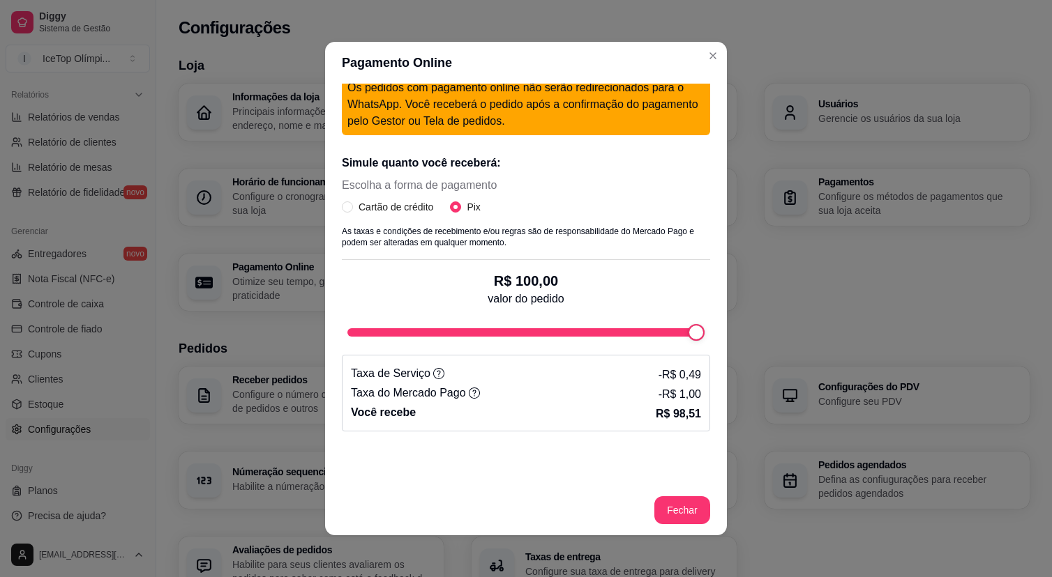
scroll to position [295, 0]
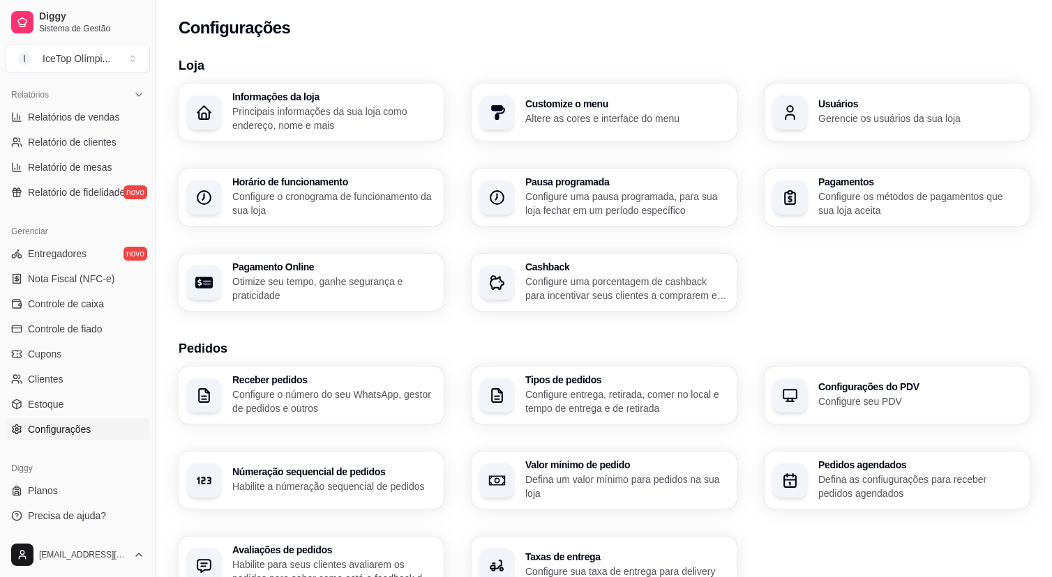
click at [379, 312] on div "Loja Informações da loja Principais informações da sua loja como endereço, nome…" at bounding box center [604, 488] width 851 height 865
click at [379, 288] on p "Otimize seu tempo, ganhe segurança e praticidade" at bounding box center [333, 289] width 203 height 28
select select "4.98"
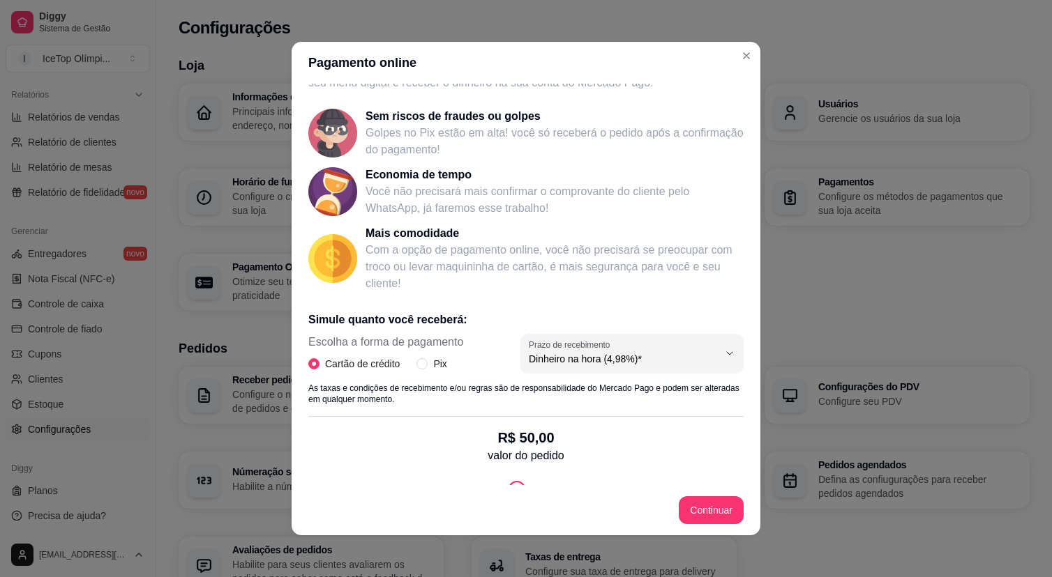
scroll to position [76, 0]
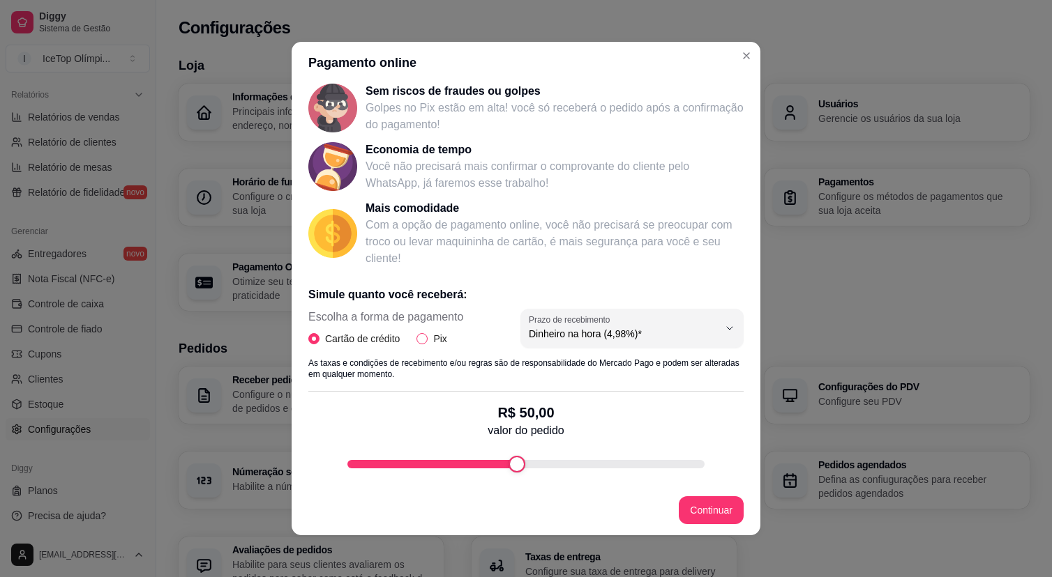
click at [432, 334] on span "Pix" at bounding box center [439, 338] width 24 height 15
click at [427, 334] on input "Pix" at bounding box center [421, 338] width 11 height 11
radio input "true"
radio input "false"
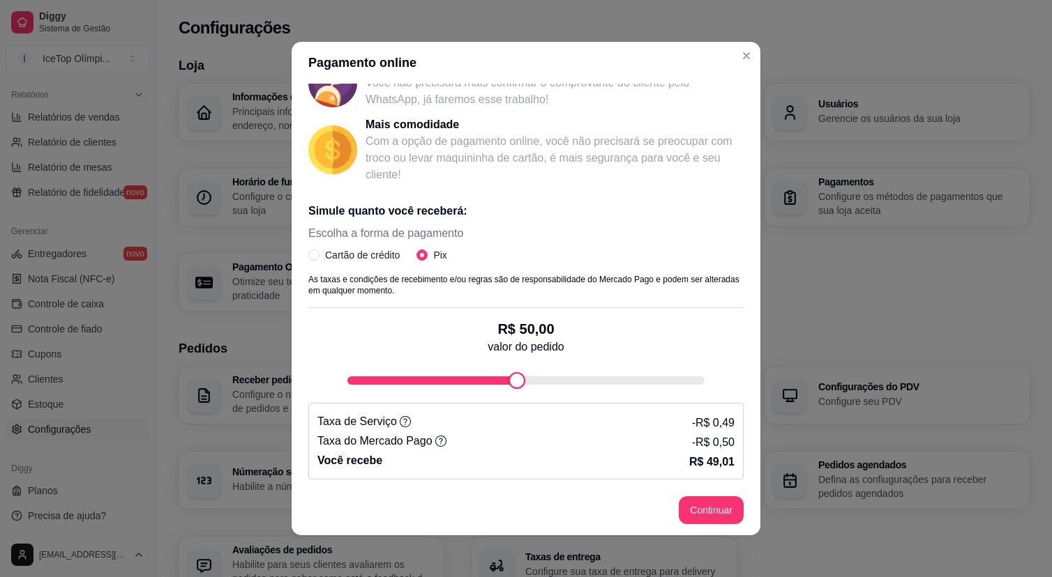
click at [699, 381] on div "fee-calculator" at bounding box center [525, 381] width 357 height 8
type input "99"
click at [707, 515] on button "Continuar" at bounding box center [710, 510] width 65 height 28
select select "4.98"
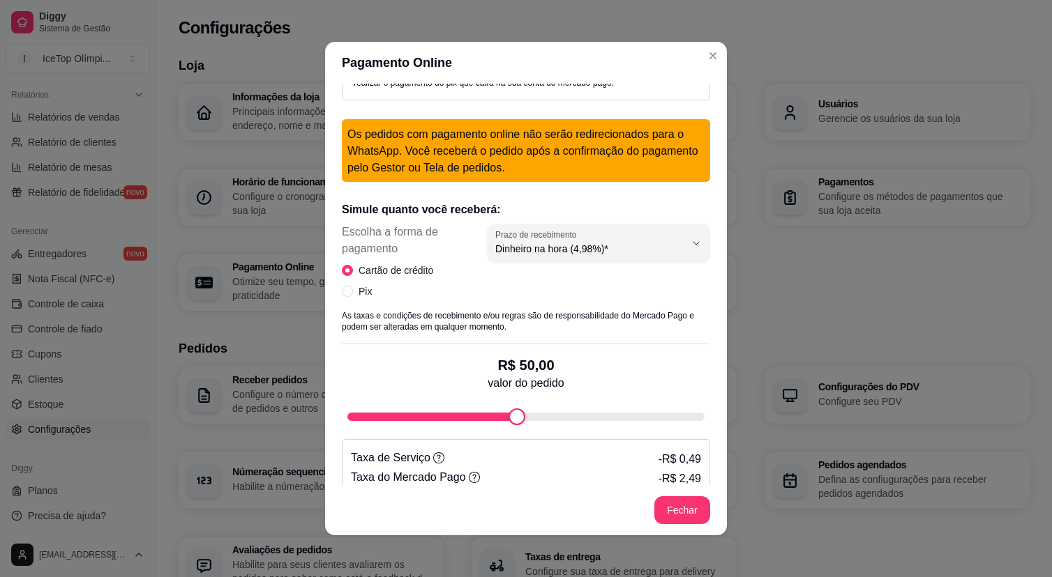
scroll to position [232, 0]
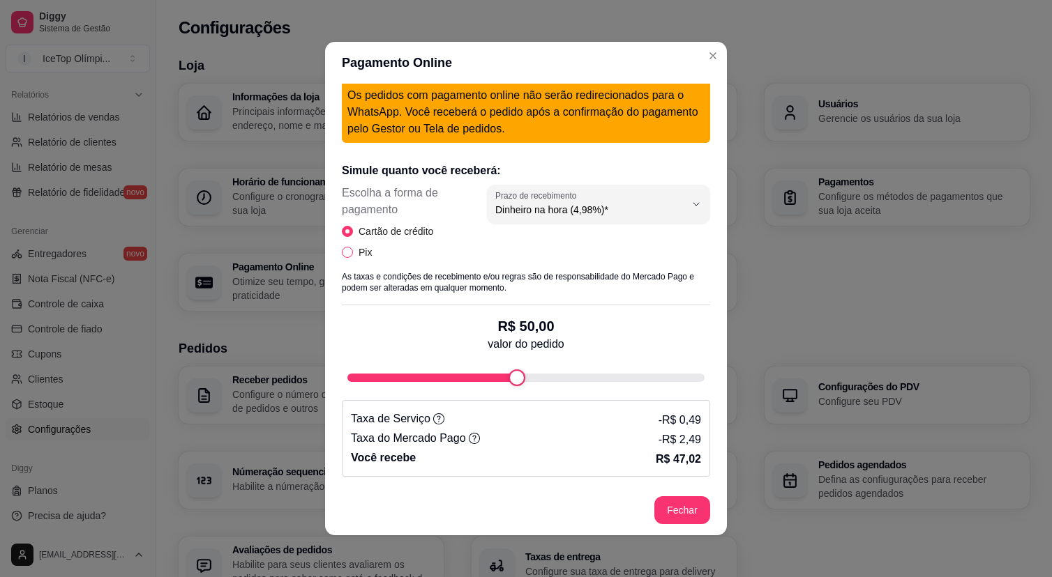
click at [347, 258] on input "Pix" at bounding box center [347, 252] width 11 height 11
radio input "true"
radio input "false"
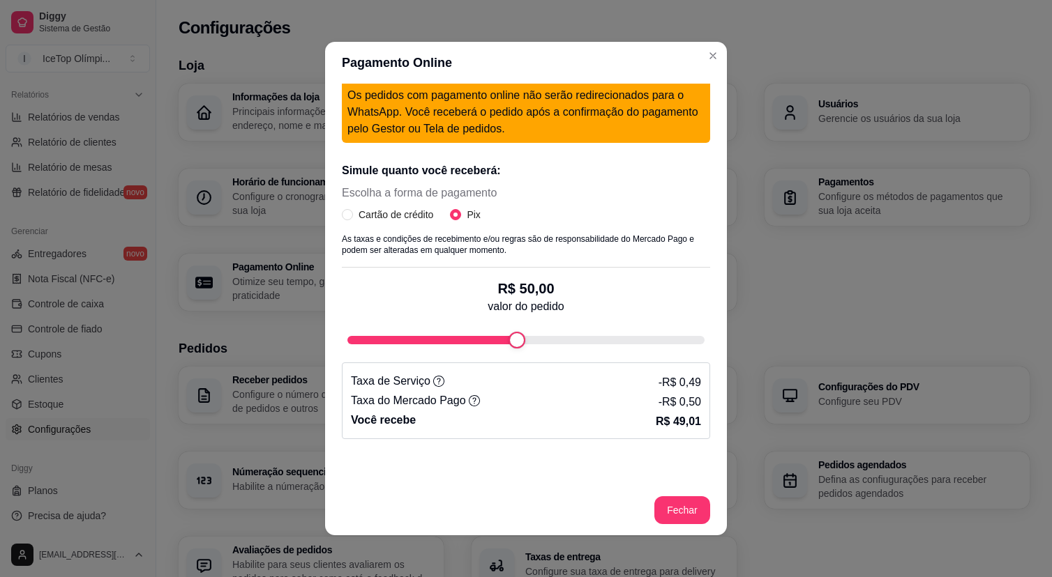
click at [699, 344] on div "fee-calculator" at bounding box center [525, 340] width 357 height 8
type input "100"
click at [707, 366] on div "Simule quanto você receberá: Escolha a forma de pagamento Cartão de crédito Pix…" at bounding box center [526, 295] width 368 height 288
click at [608, 450] on div "Novo Habilitar Crédito Online Com o crédito online cliente só conseguirá finali…" at bounding box center [526, 285] width 402 height 402
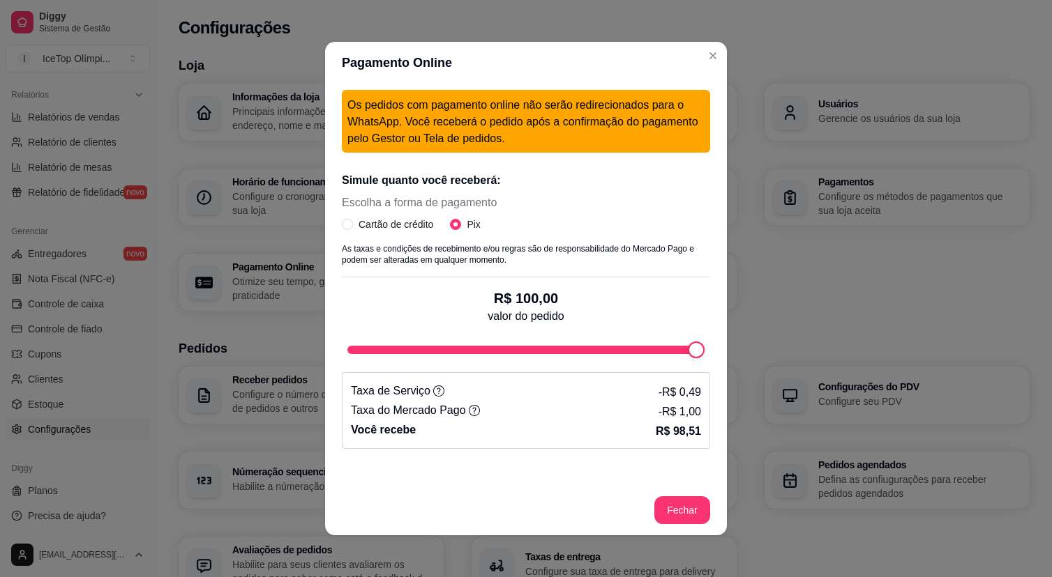
scroll to position [295, 0]
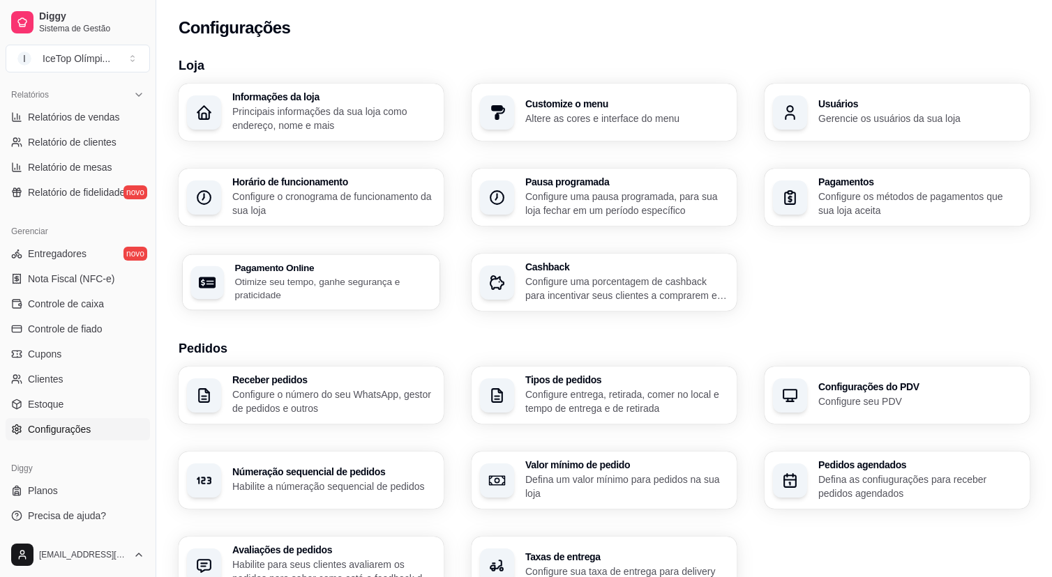
click at [360, 294] on p "Otimize seu tempo, ganhe segurança e praticidade" at bounding box center [332, 288] width 197 height 27
select select "4.98"
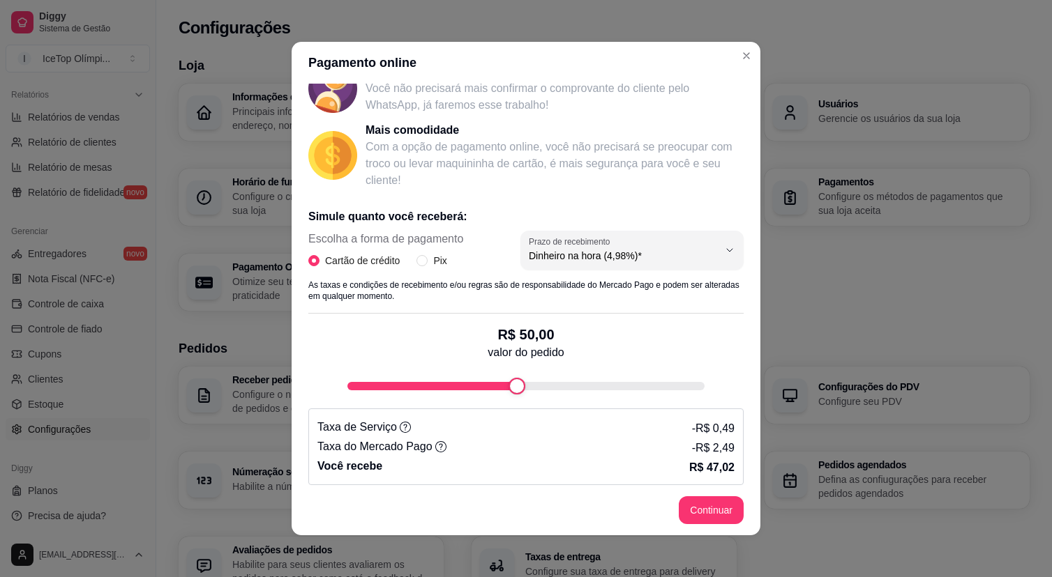
scroll to position [160, 0]
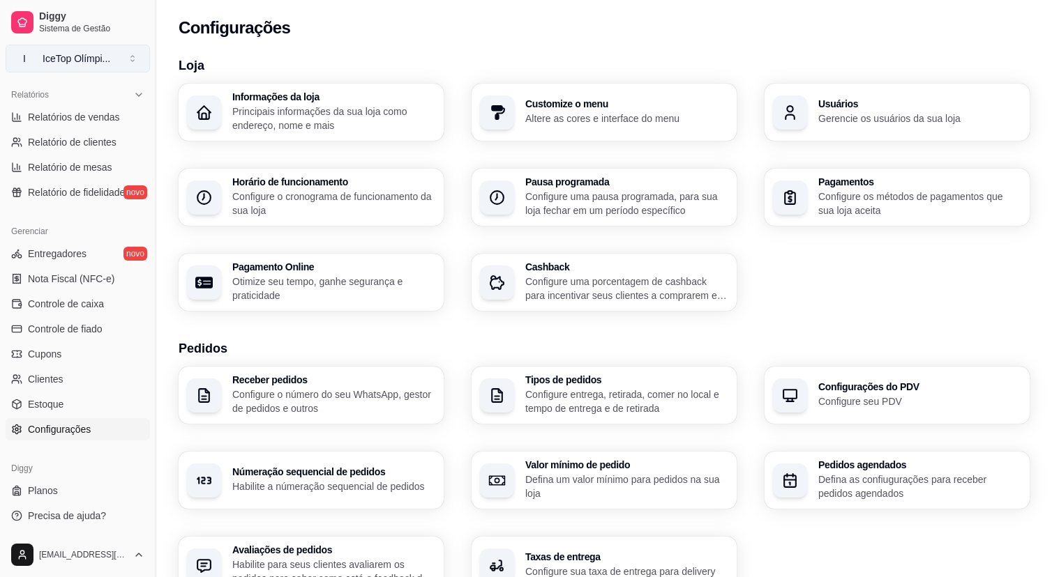
click at [103, 59] on div "IceTop Olímpi ..." at bounding box center [77, 59] width 68 height 14
click at [248, 59] on h3 "Loja" at bounding box center [604, 66] width 851 height 20
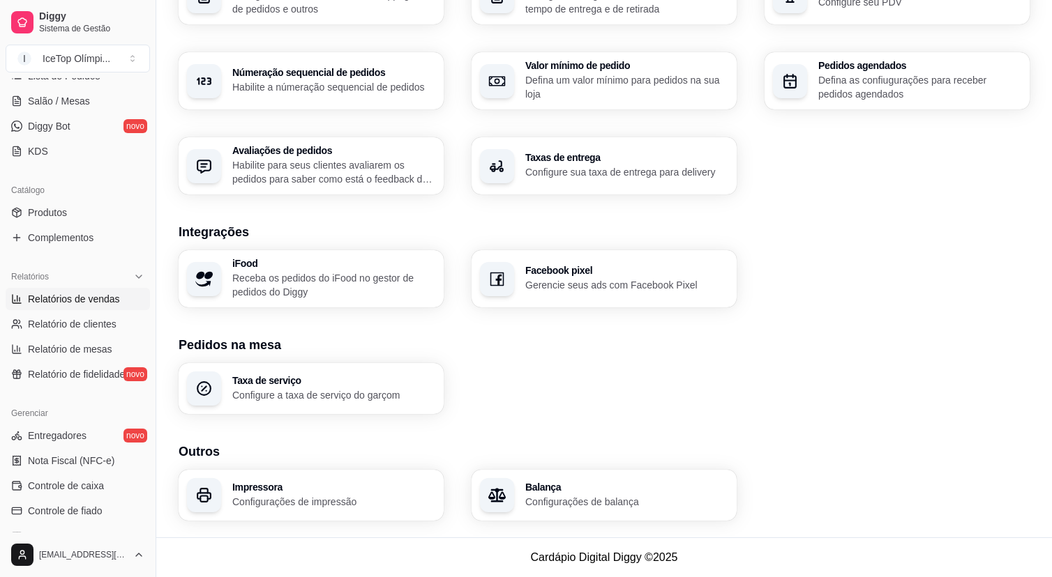
scroll to position [0, 0]
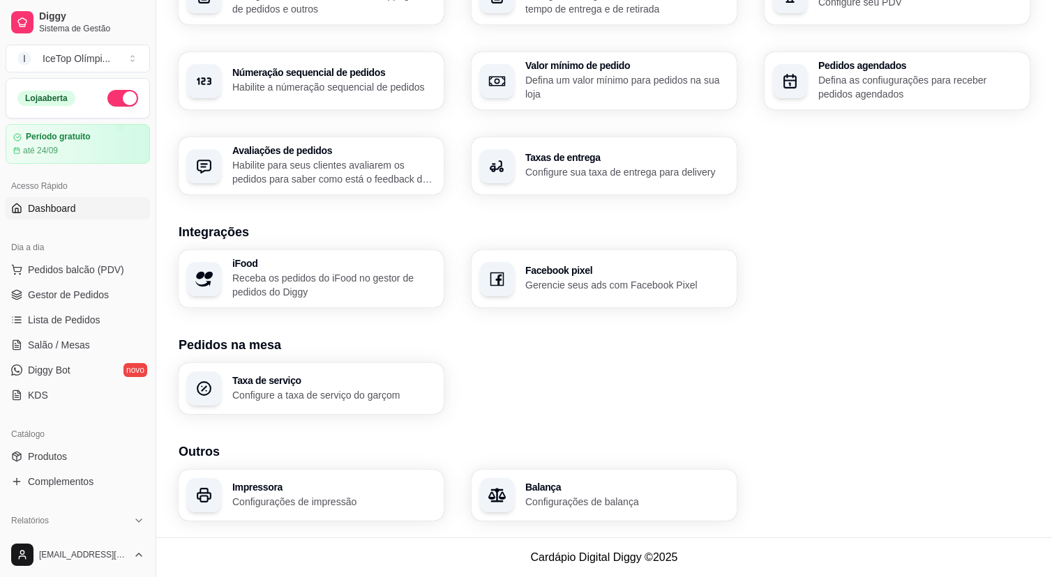
click at [56, 204] on span "Dashboard" at bounding box center [52, 209] width 48 height 14
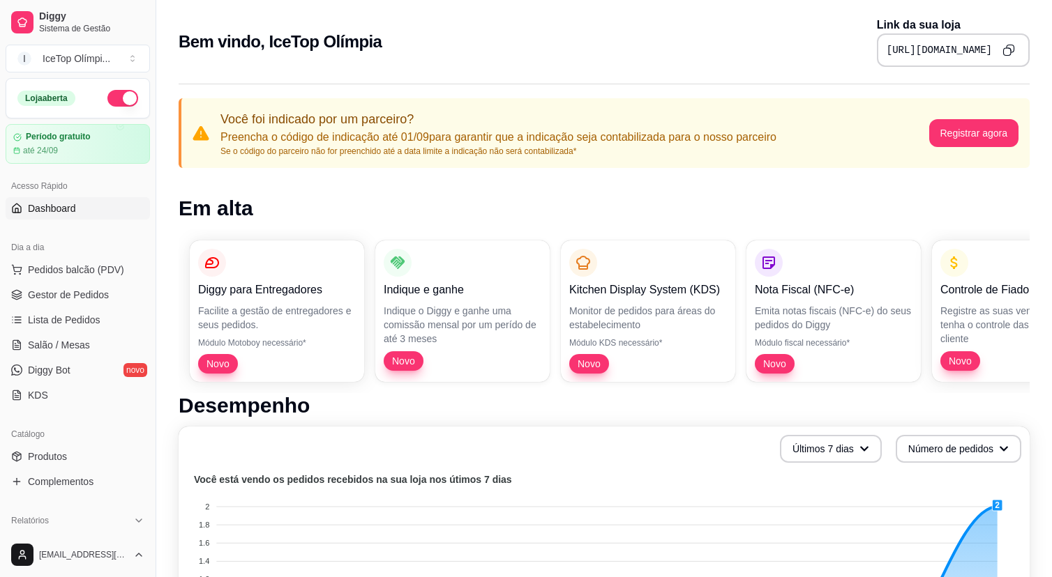
click at [1010, 48] on icon "Copy to clipboard" at bounding box center [1009, 49] width 3 height 3
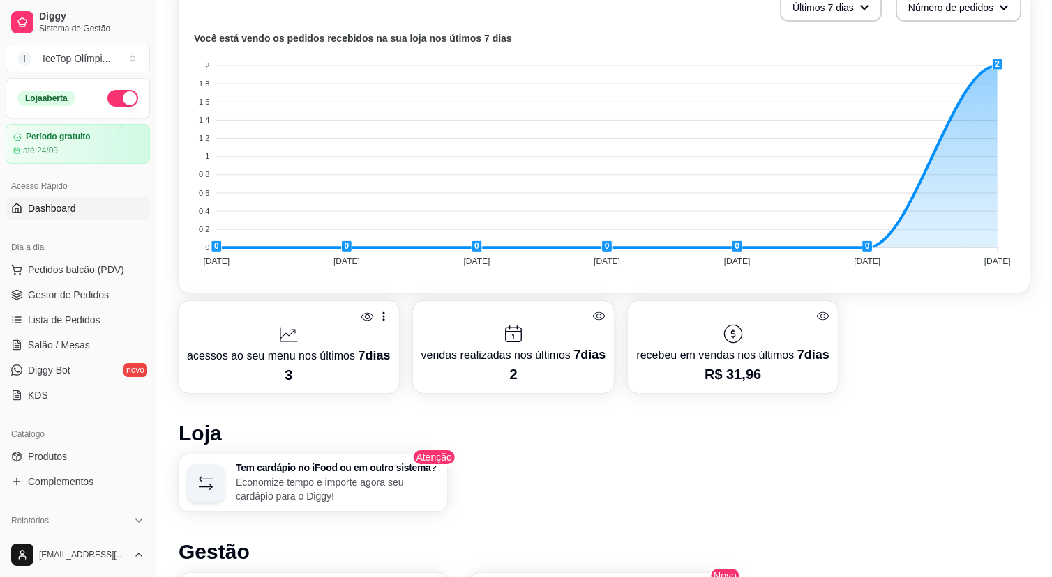
click at [79, 207] on link "Dashboard" at bounding box center [78, 208] width 144 height 22
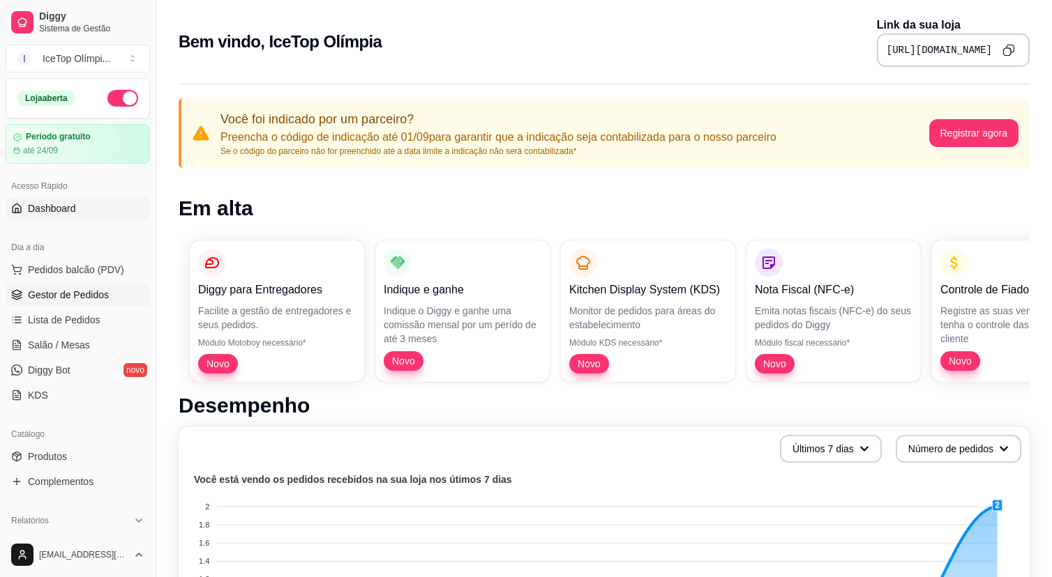
click at [103, 289] on span "Gestor de Pedidos" at bounding box center [68, 295] width 81 height 14
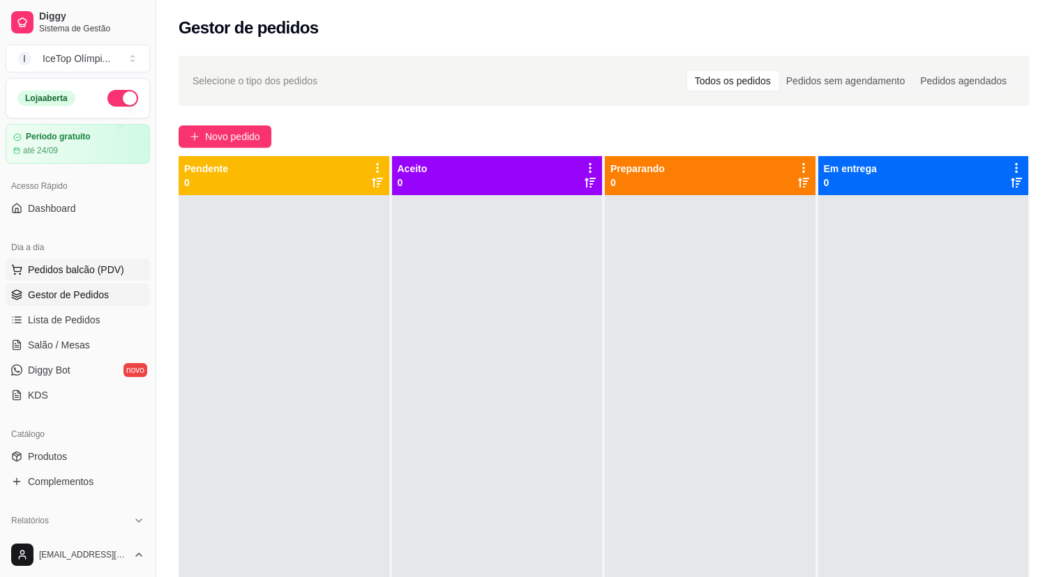
click at [105, 272] on span "Pedidos balcão (PDV)" at bounding box center [76, 270] width 96 height 14
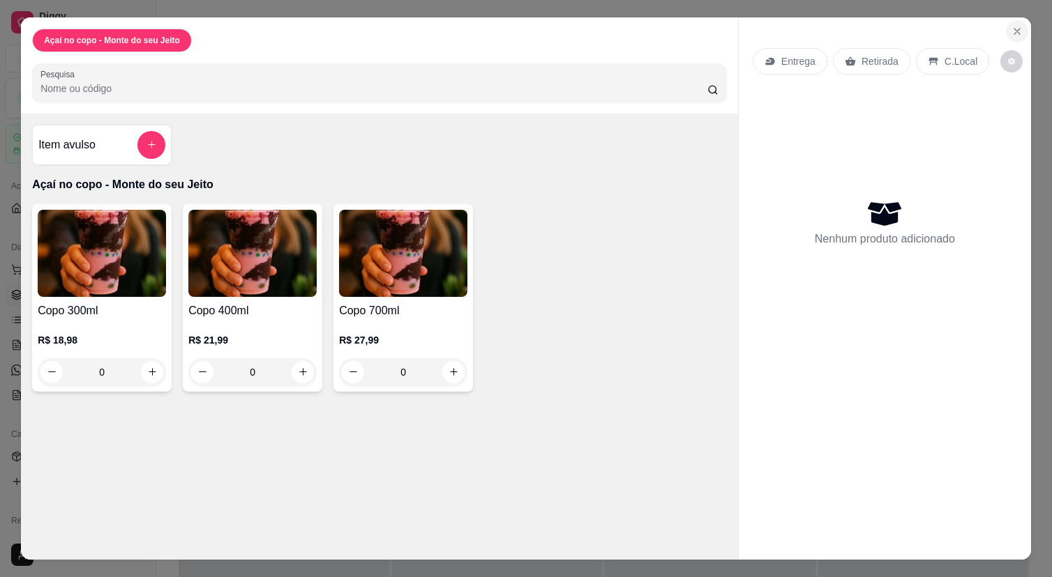
click at [1017, 31] on icon "Close" at bounding box center [1016, 31] width 11 height 11
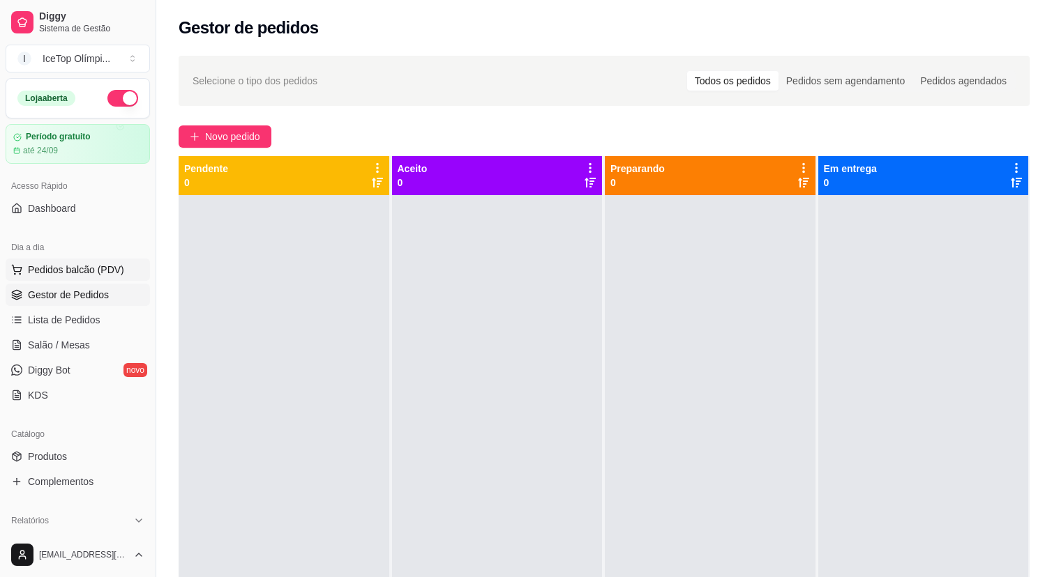
click at [136, 272] on button "Pedidos balcão (PDV)" at bounding box center [78, 270] width 144 height 22
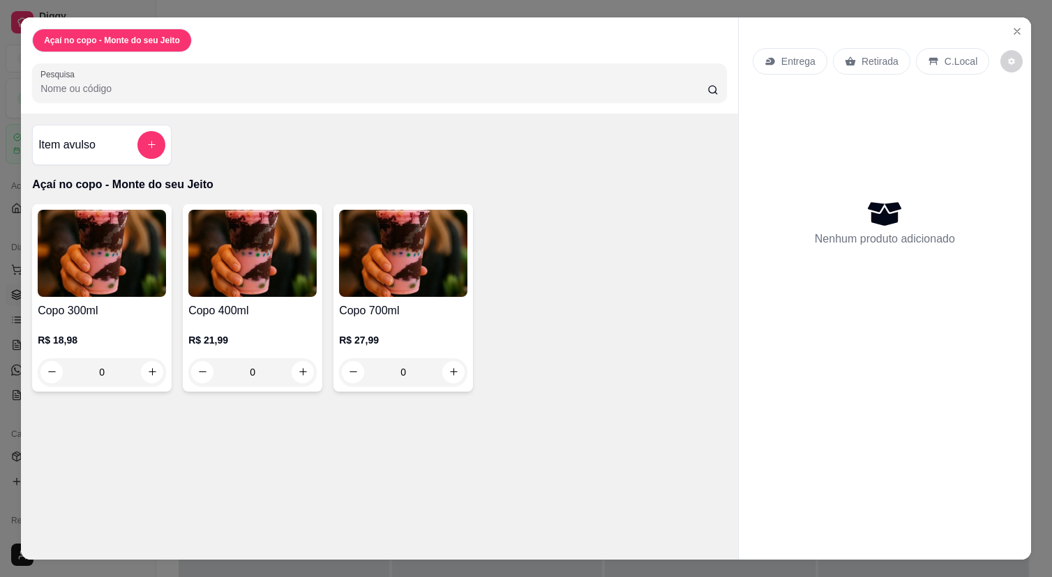
click at [934, 67] on div "C.Local" at bounding box center [952, 61] width 73 height 26
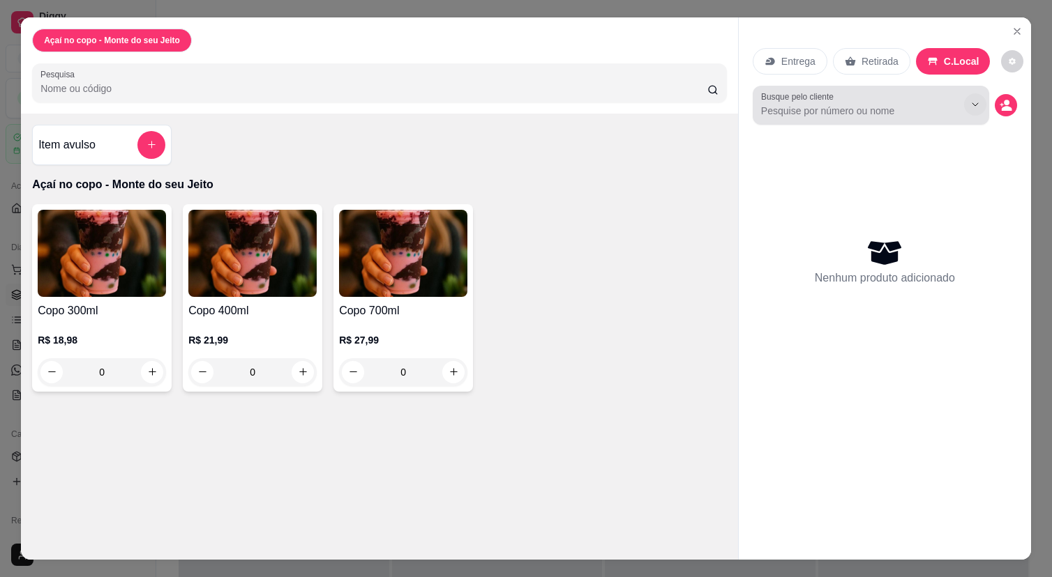
click at [969, 104] on icon "Show suggestions" at bounding box center [974, 104] width 11 height 11
click at [849, 62] on icon at bounding box center [850, 60] width 10 height 9
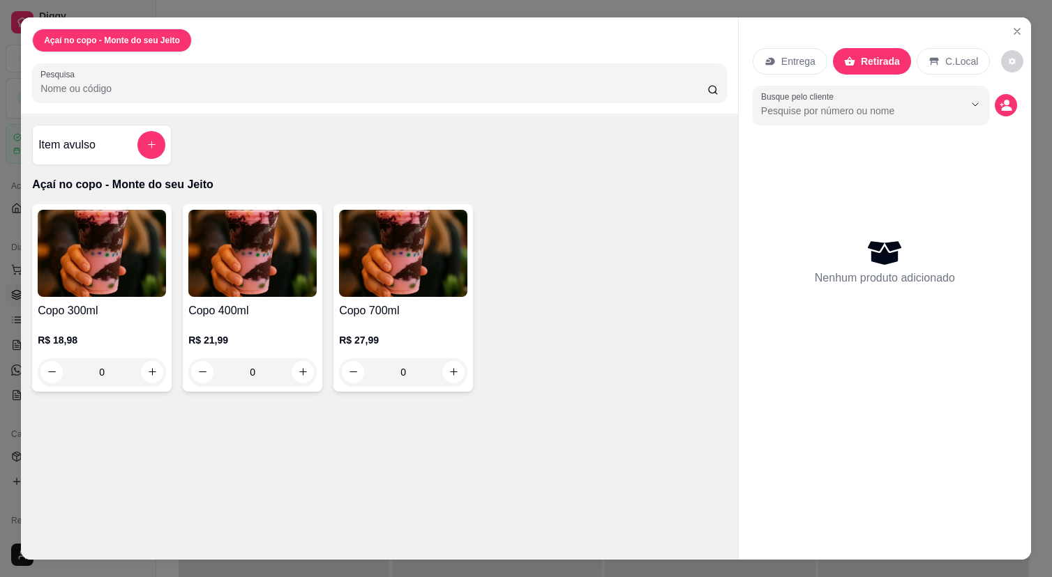
click at [778, 63] on div "Entrega" at bounding box center [789, 61] width 75 height 26
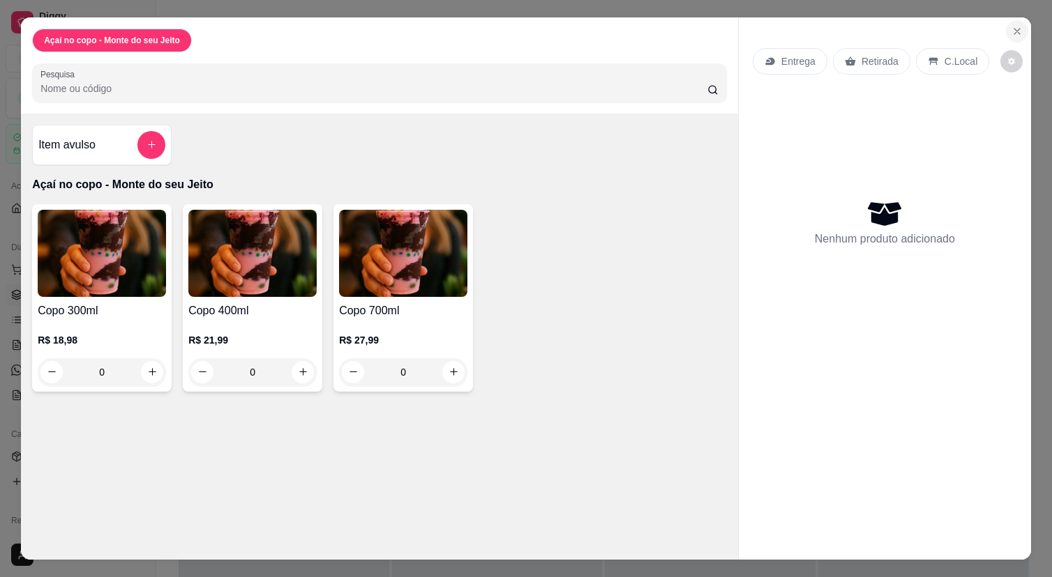
click at [1022, 32] on icon "Close" at bounding box center [1016, 31] width 11 height 11
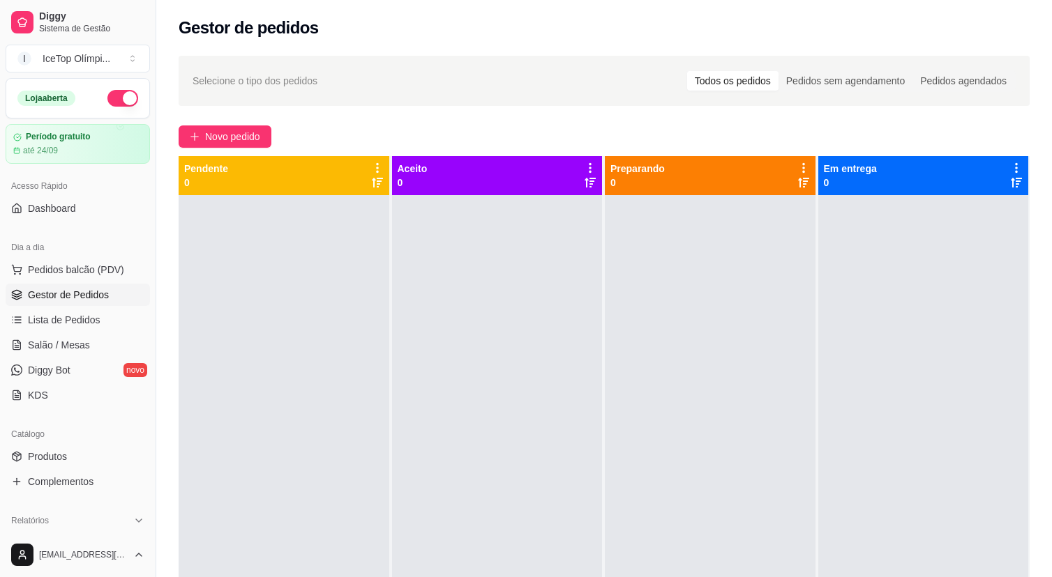
click at [1015, 165] on icon at bounding box center [1016, 168] width 3 height 10
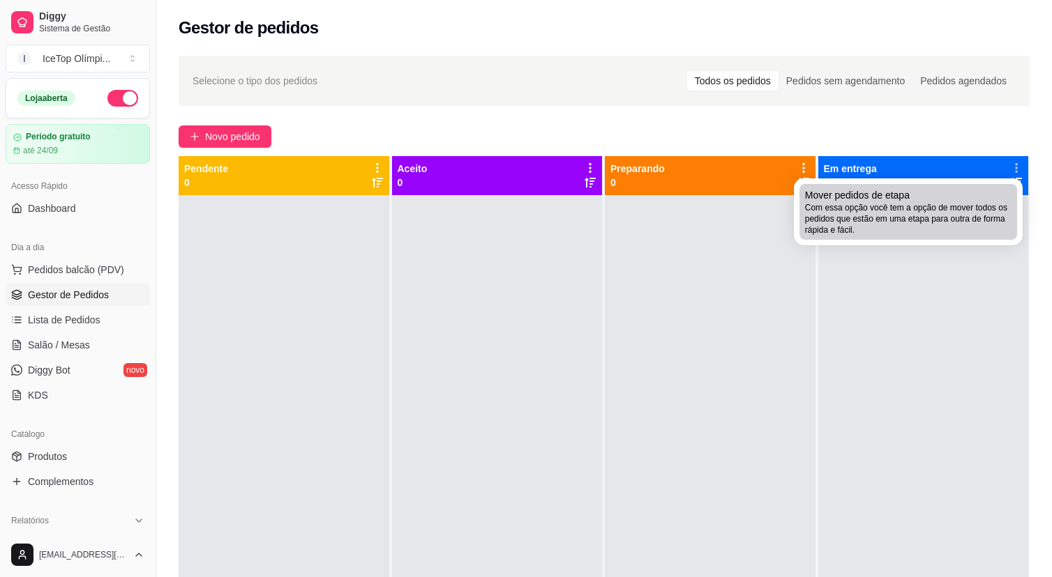
click at [971, 190] on div "Mover pedidos de etapa Com essa opção você tem a opção de mover todos os pedido…" at bounding box center [908, 211] width 206 height 47
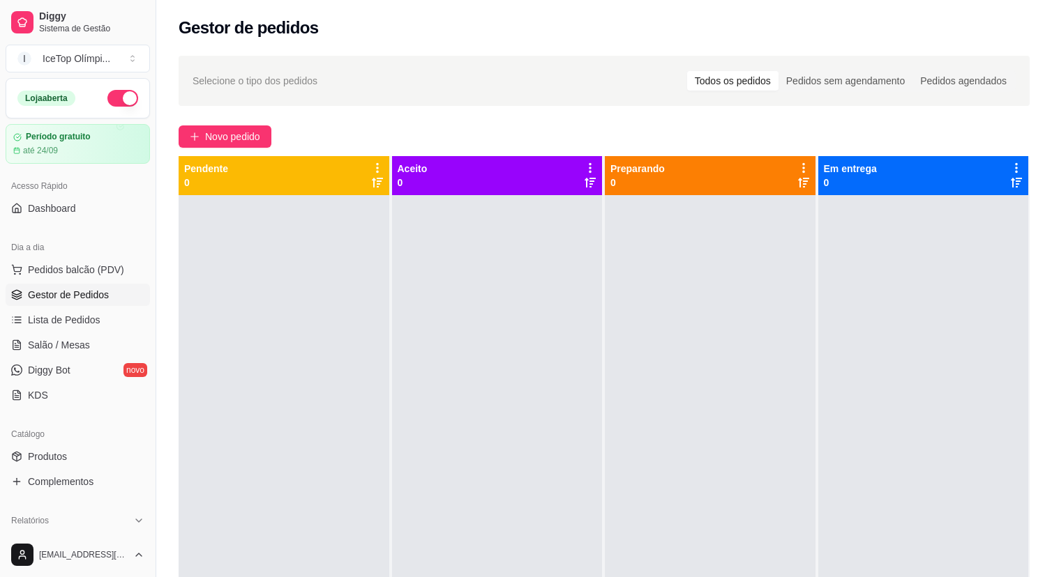
click at [567, 75] on div "Selecione o tipo dos pedidos Todos os pedidos Pedidos sem agendamento Pedidos a…" at bounding box center [603, 81] width 823 height 22
click at [263, 78] on span "Selecione o tipo dos pedidos" at bounding box center [254, 80] width 125 height 15
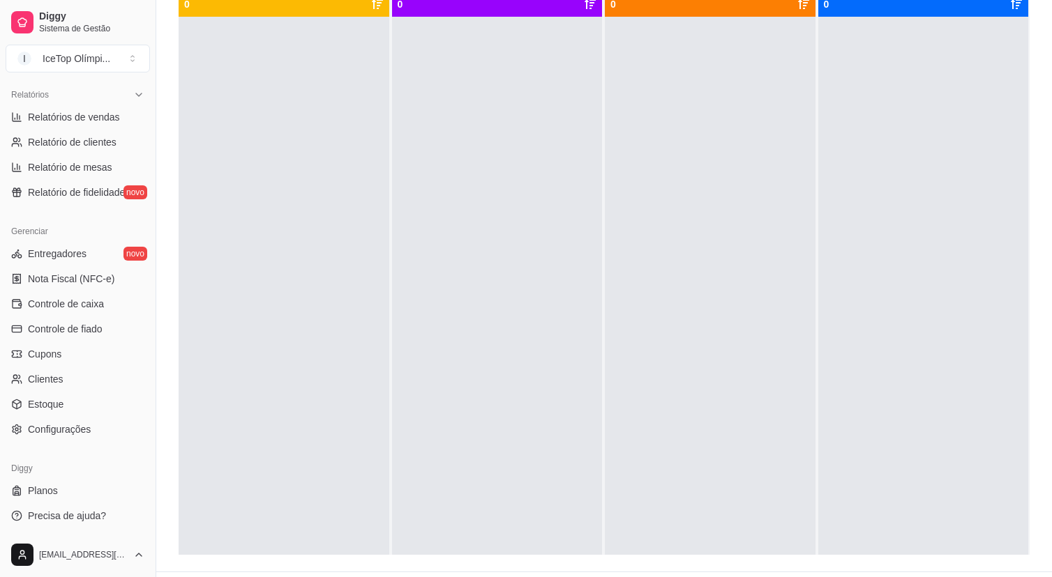
scroll to position [213, 0]
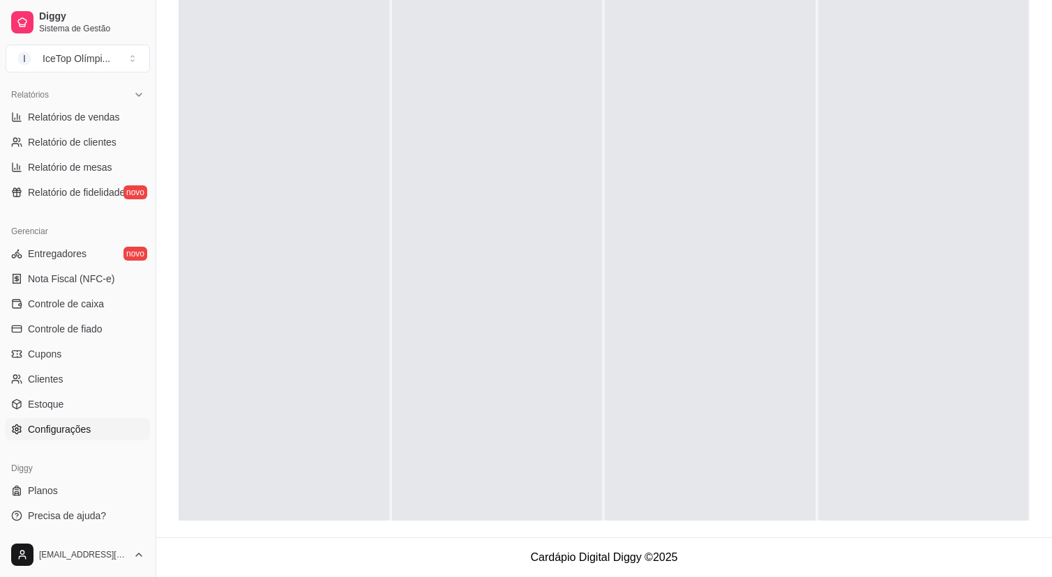
click at [80, 427] on span "Configurações" at bounding box center [59, 430] width 63 height 14
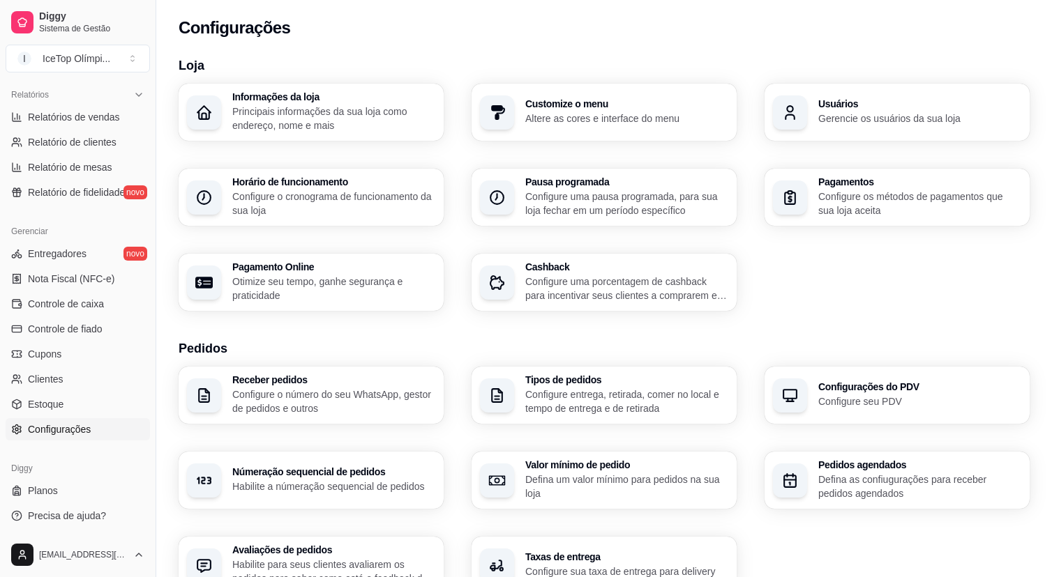
click at [555, 379] on h3 "Tipos de pedidos" at bounding box center [626, 380] width 203 height 10
click at [349, 409] on p "Configure o número do seu WhatsApp, gestor de pedidos e outros" at bounding box center [333, 402] width 203 height 28
click at [685, 43] on div "Configurações" at bounding box center [603, 23] width 895 height 47
